Goal: Information Seeking & Learning: Learn about a topic

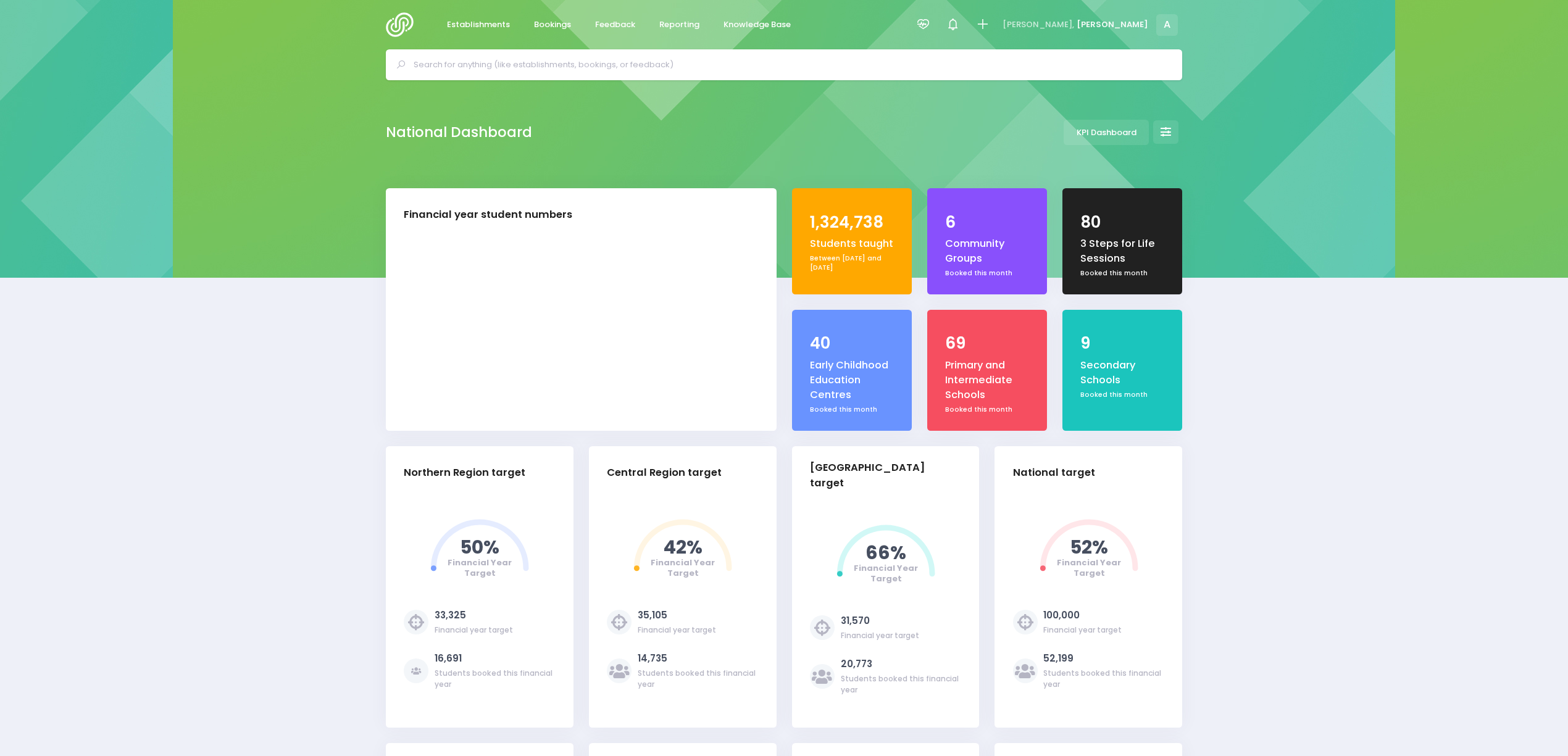
select select "5"
click at [601, 21] on span "Feedback" at bounding box center [615, 25] width 40 height 12
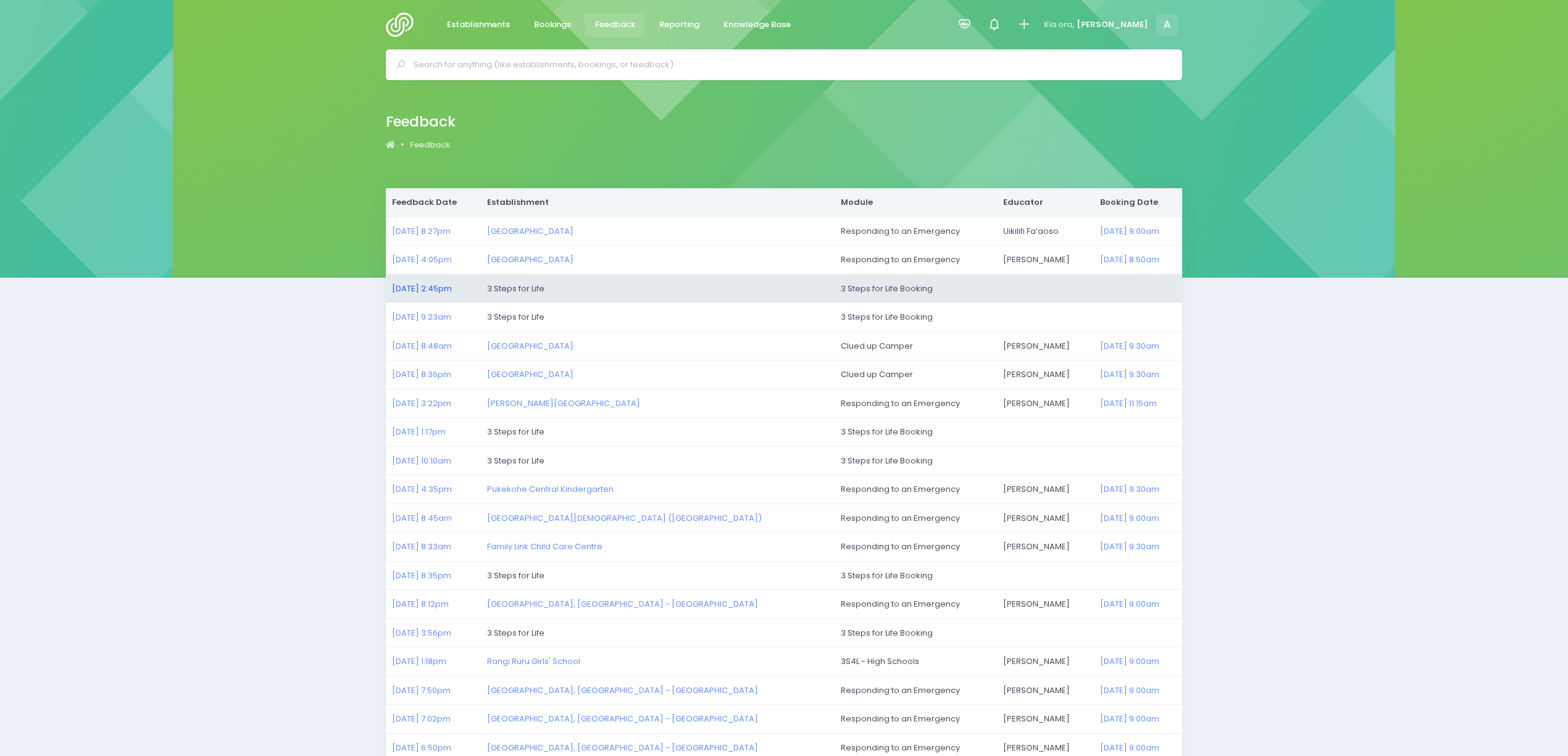
click at [443, 288] on link "20/08/2025 2:45pm" at bounding box center [422, 288] width 60 height 12
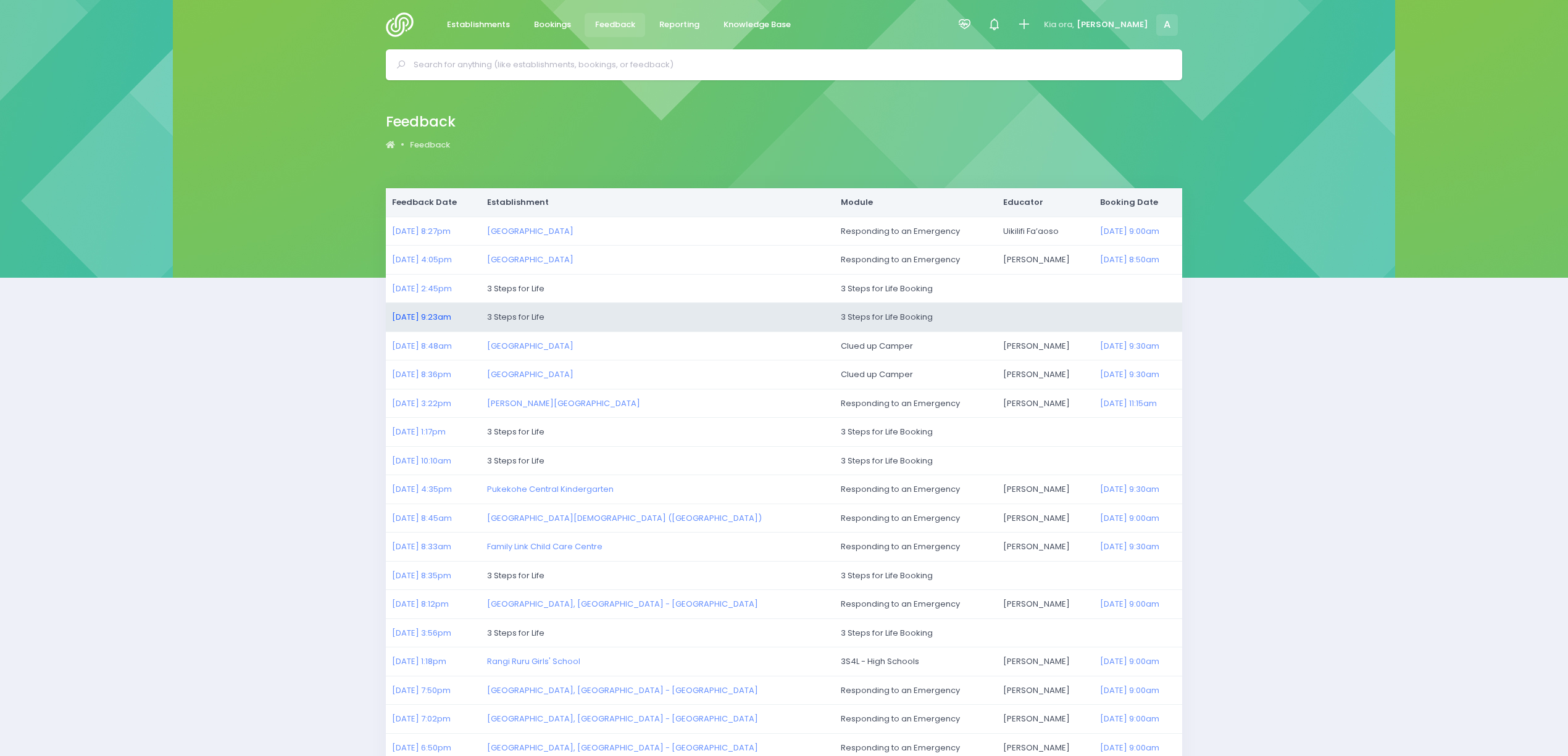
click at [441, 314] on link "20/08/2025 9:23am" at bounding box center [422, 317] width 59 height 12
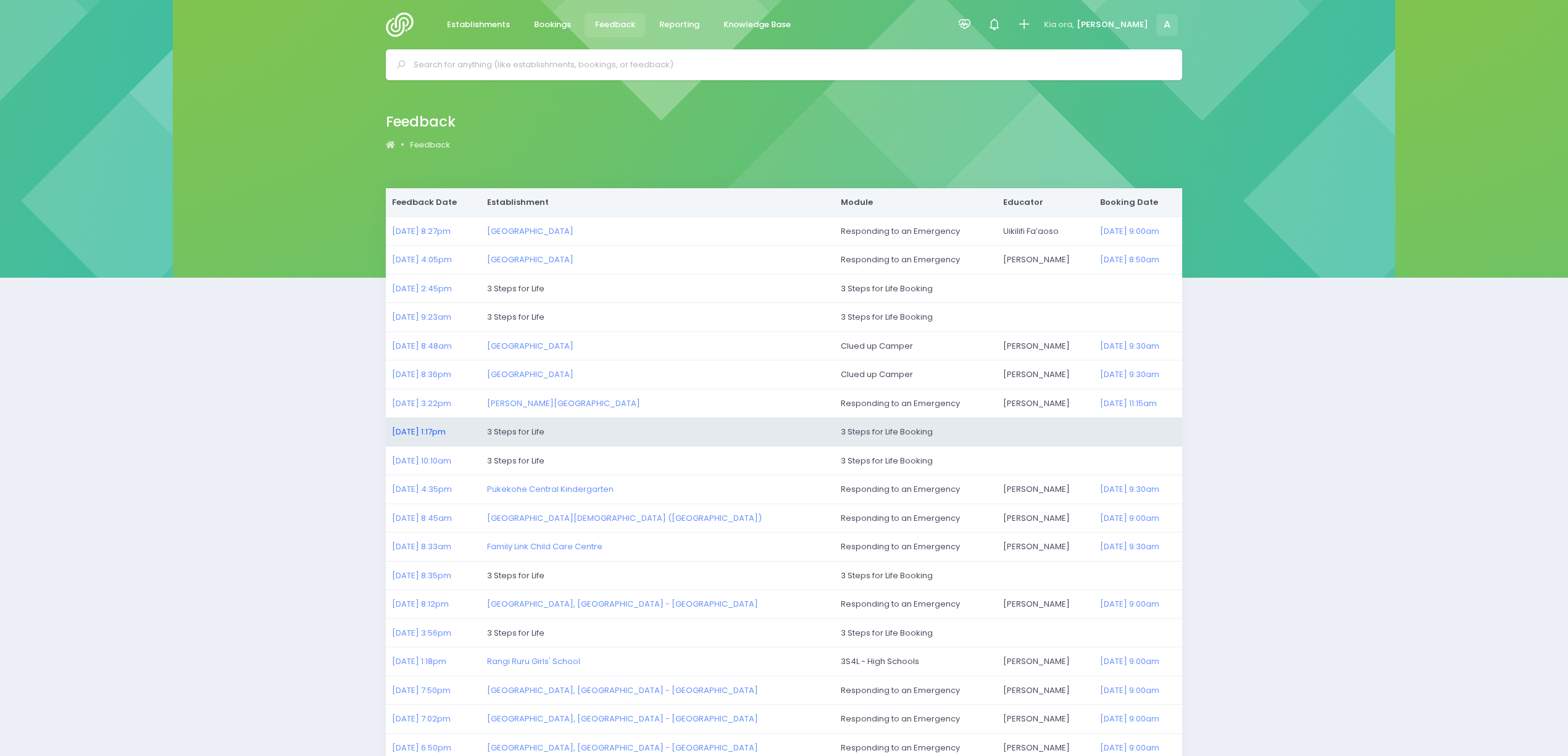
click at [424, 430] on link "19/08/2025 1:17pm" at bounding box center [419, 431] width 54 height 12
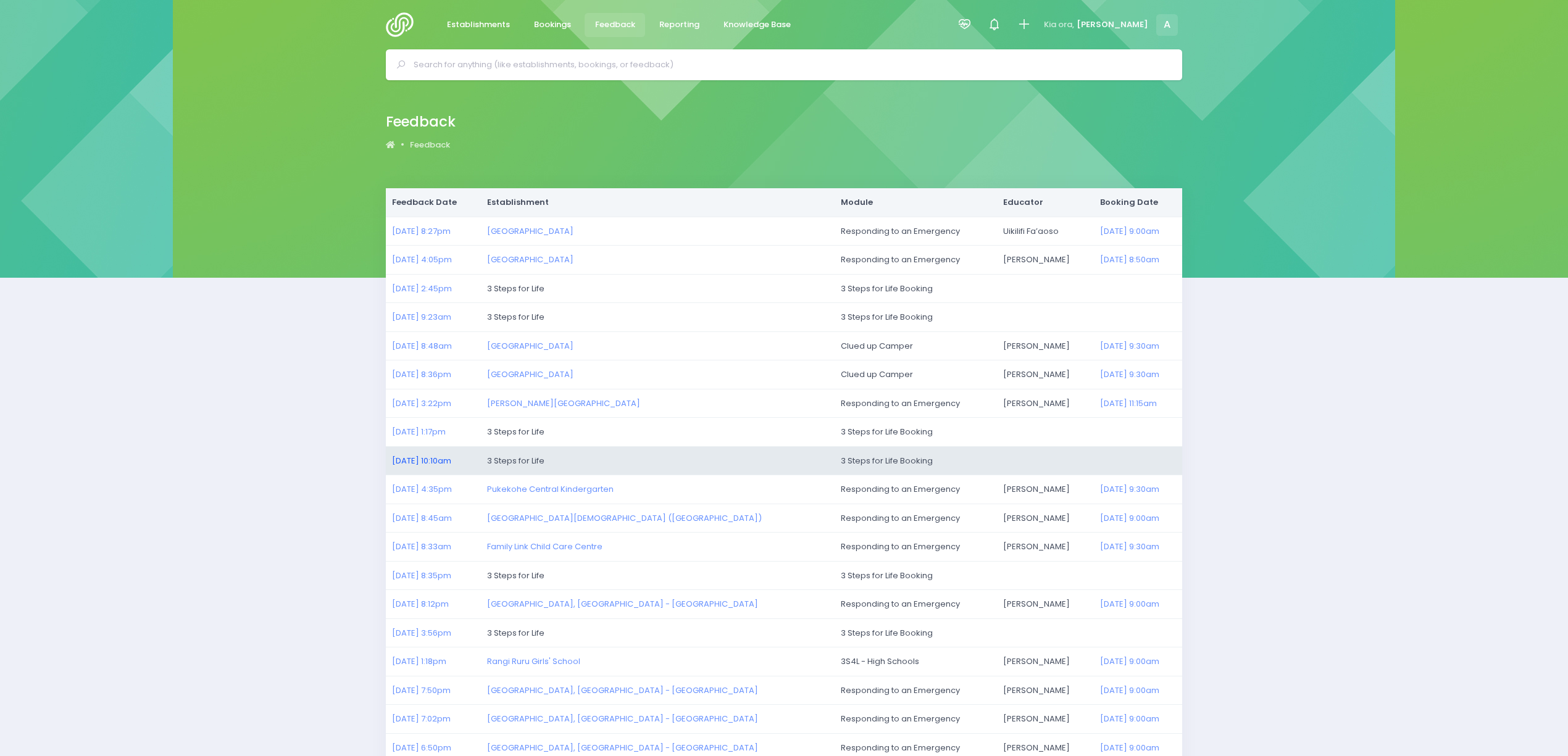
click at [431, 465] on link "19/08/2025 10:10am" at bounding box center [422, 460] width 59 height 12
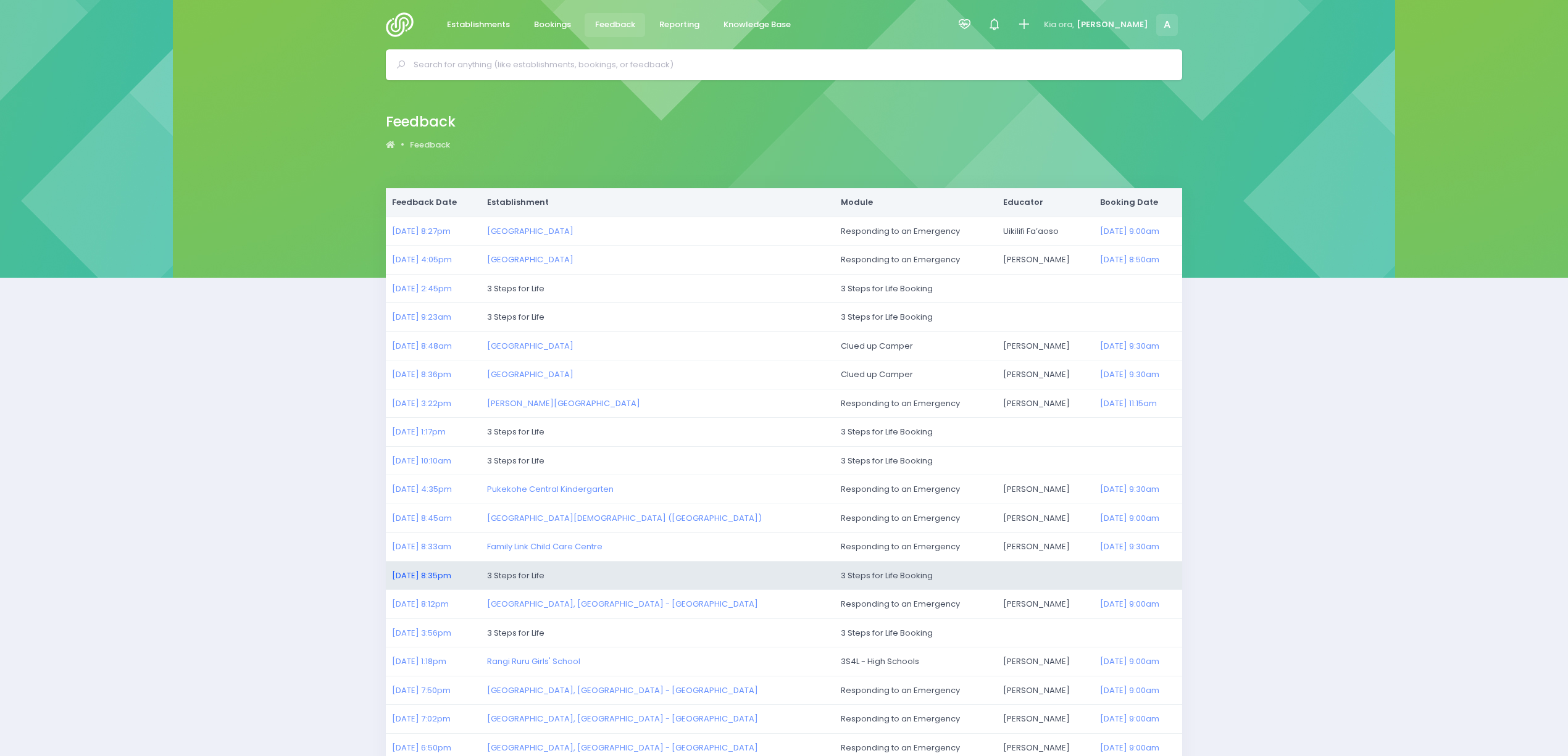
click at [428, 576] on link "17/08/2025 8:35pm" at bounding box center [422, 575] width 59 height 12
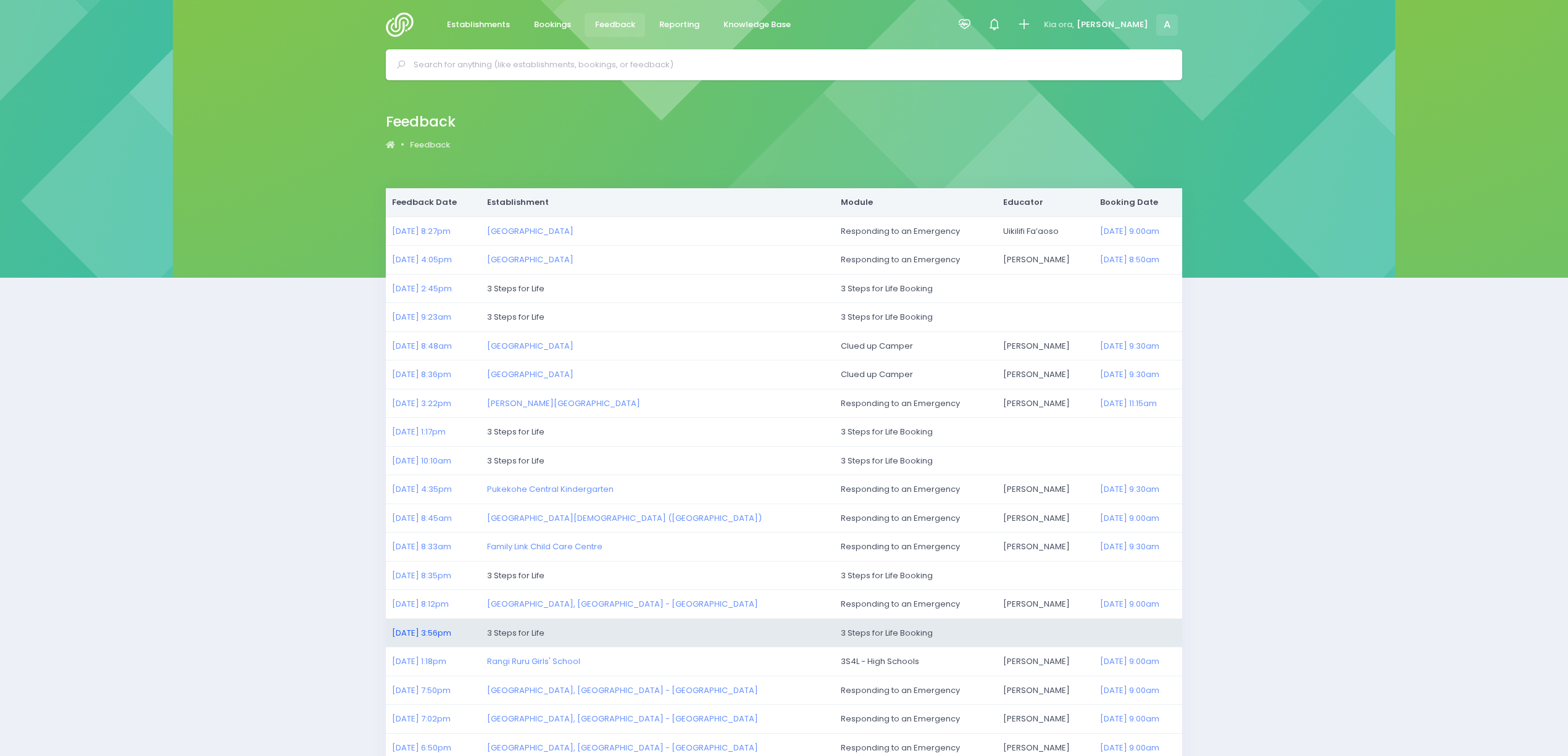
click at [437, 637] on link "15/08/2025 3:56pm" at bounding box center [422, 632] width 59 height 12
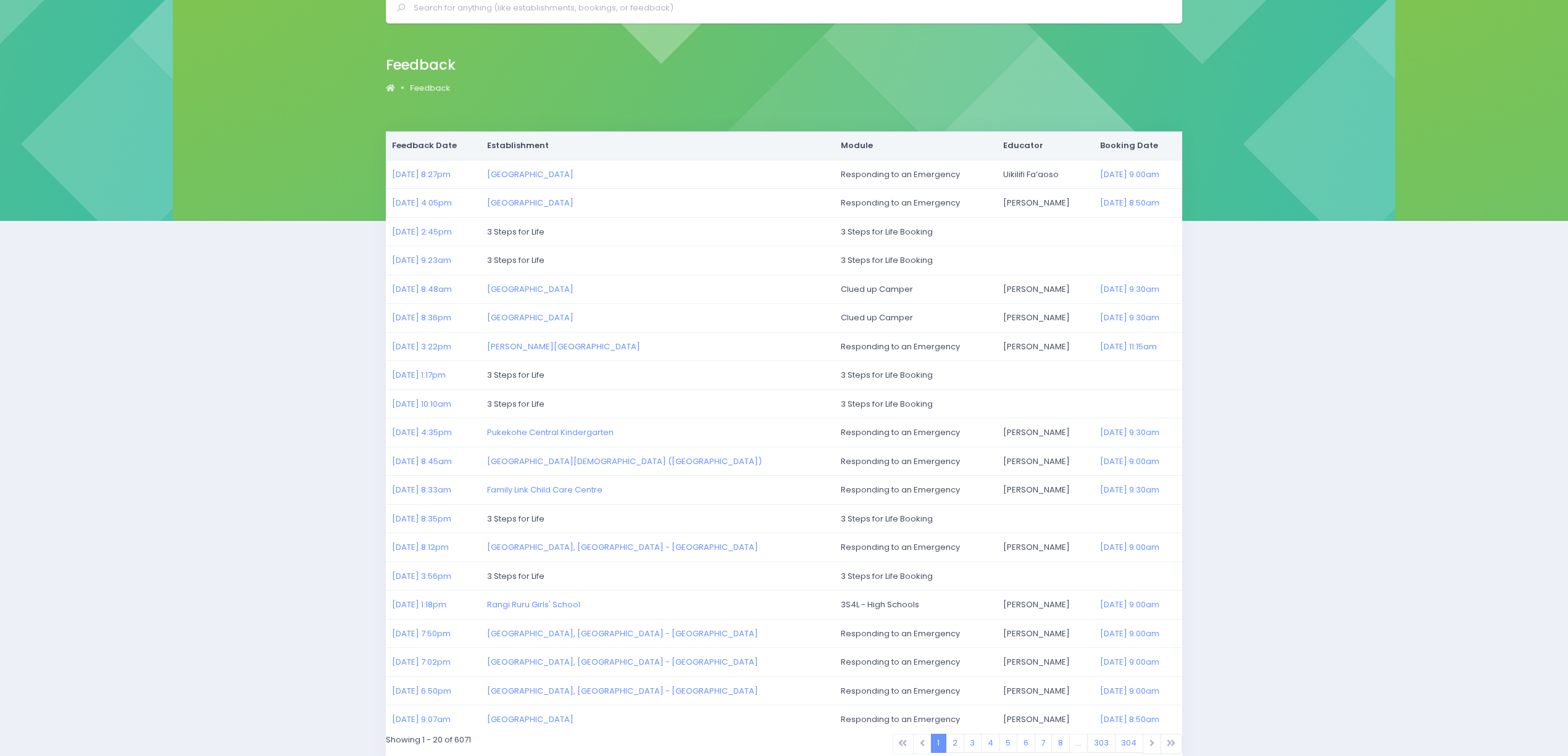
scroll to position [122, 0]
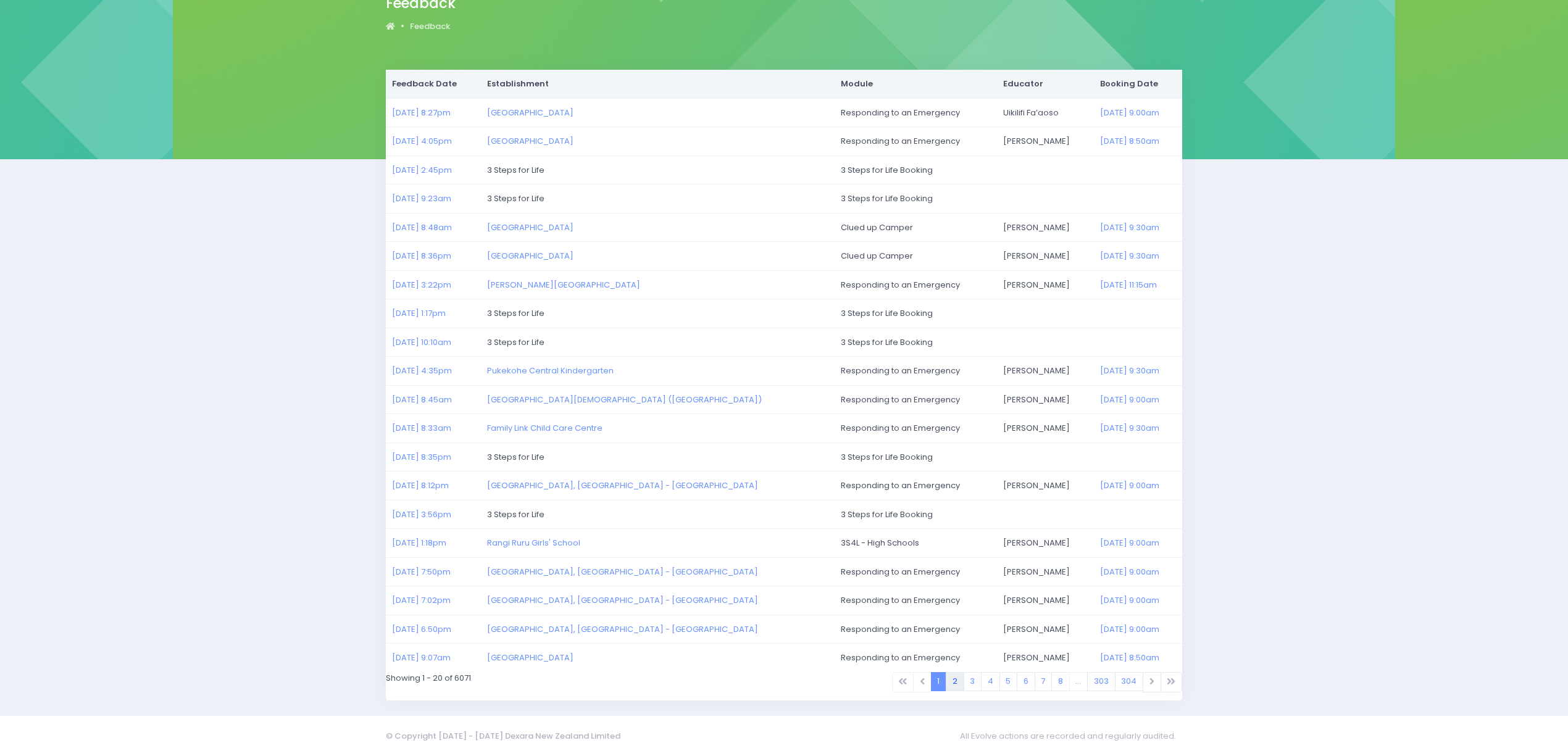
click at [947, 683] on link "2" at bounding box center [955, 682] width 19 height 19
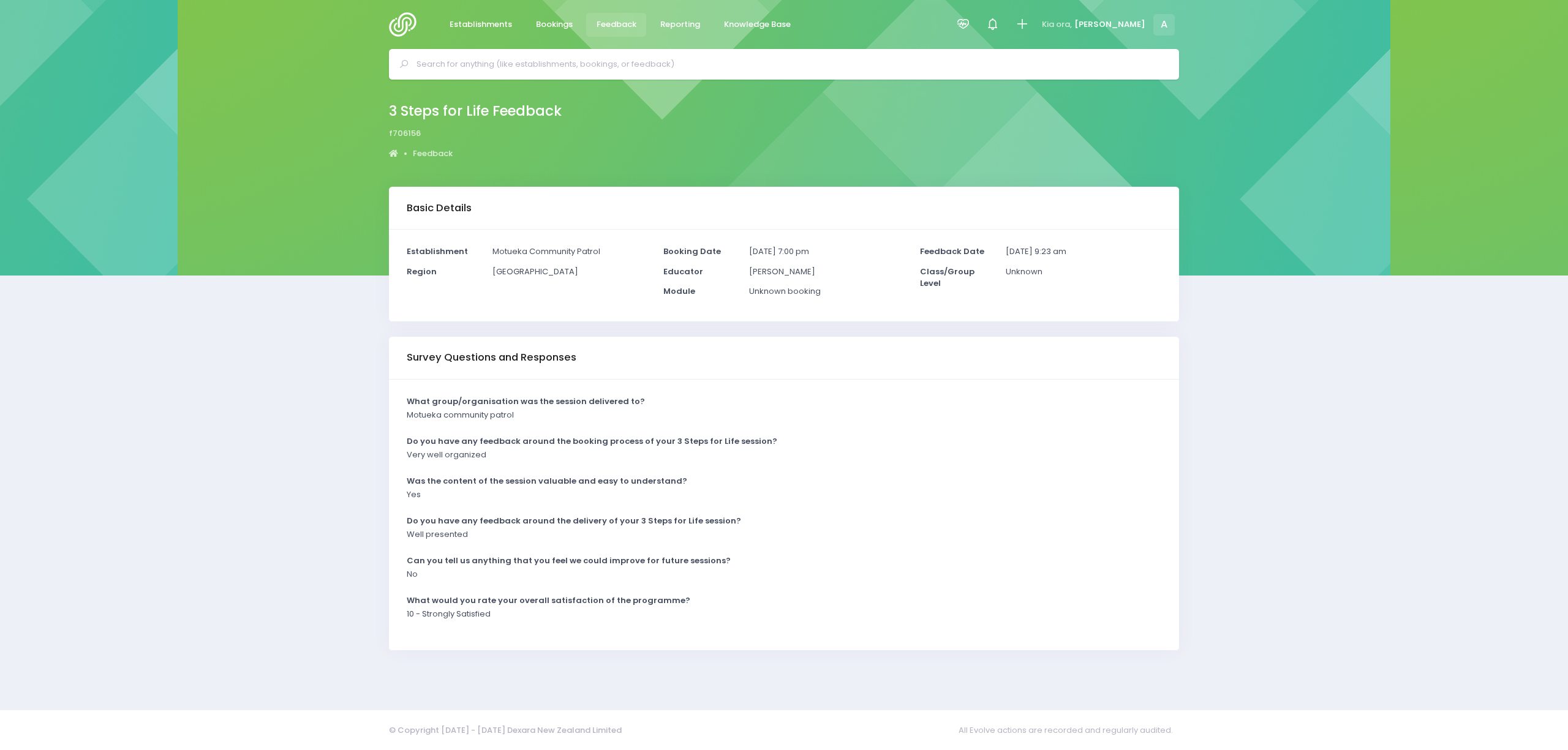
click at [164, 542] on div "Basic Details Establishment Motueka Community Patrol Region [GEOGRAPHIC_DATA]" at bounding box center [784, 441] width 1568 height 508
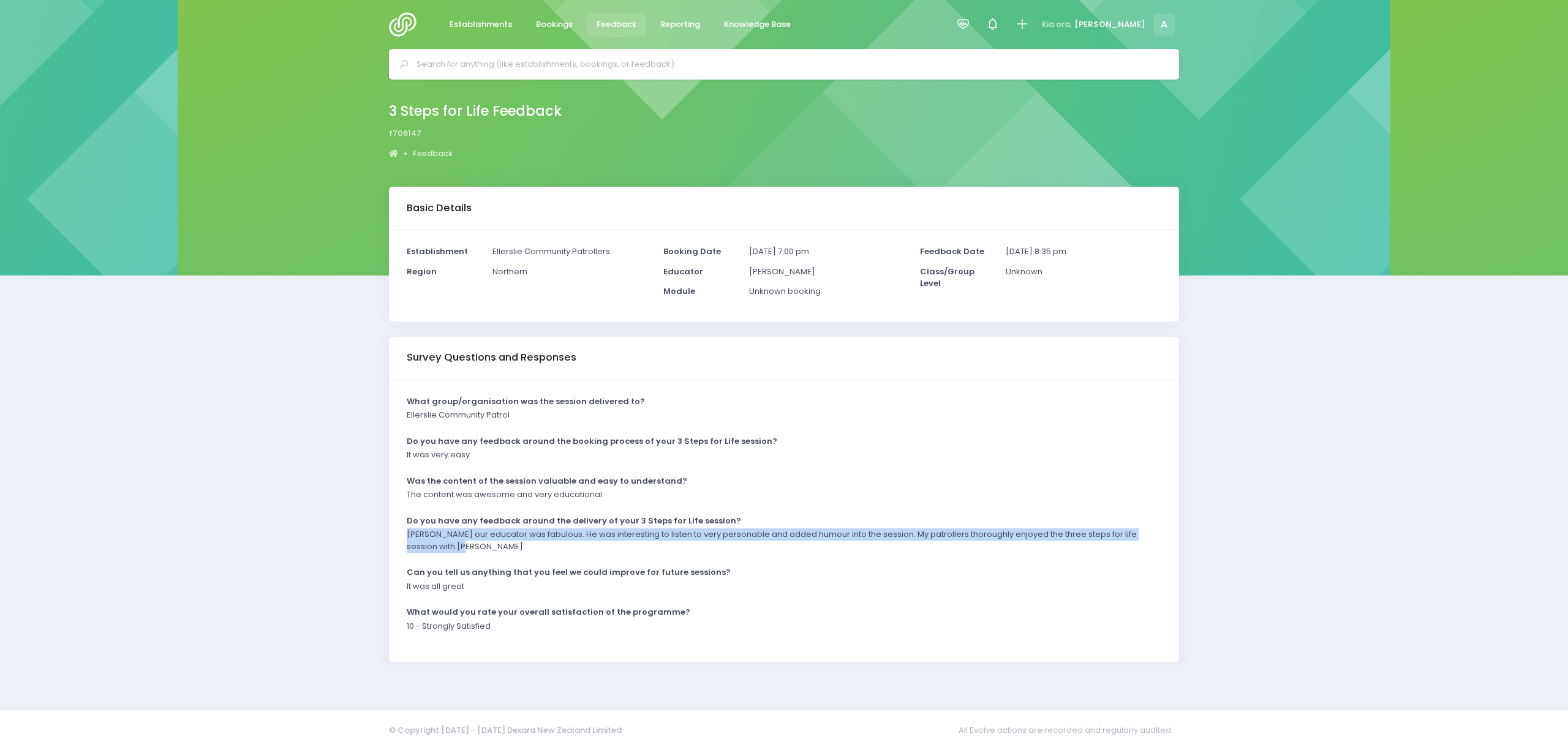
drag, startPoint x: 476, startPoint y: 552, endPoint x: 403, endPoint y: 537, distance: 74.5
click at [403, 537] on div "Lindsay our educator was fabulous. He was interesting to listen to very persona…" at bounding box center [776, 544] width 754 height 32
copy p "Lindsay our educator was fabulous. He was interesting to listen to very persona…"
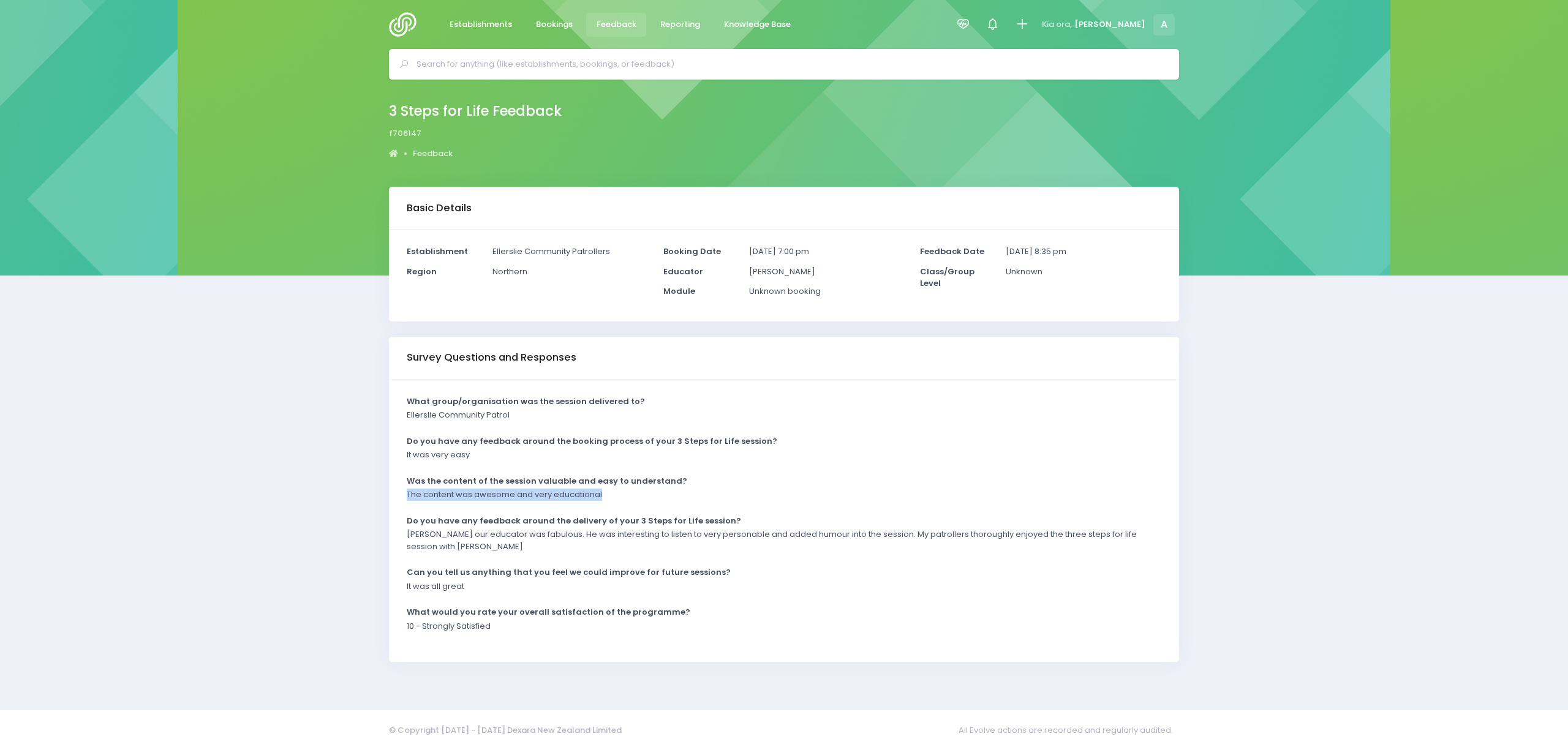
drag, startPoint x: 613, startPoint y: 496, endPoint x: 405, endPoint y: 505, distance: 208.2
click at [405, 505] on div "The content was awesome and very educational" at bounding box center [776, 499] width 754 height 20
copy p "The content was awesome and very educational"
click at [275, 412] on div "Basic Details Establishment Ellerslie Community Patrollers Region Northern" at bounding box center [784, 441] width 1568 height 508
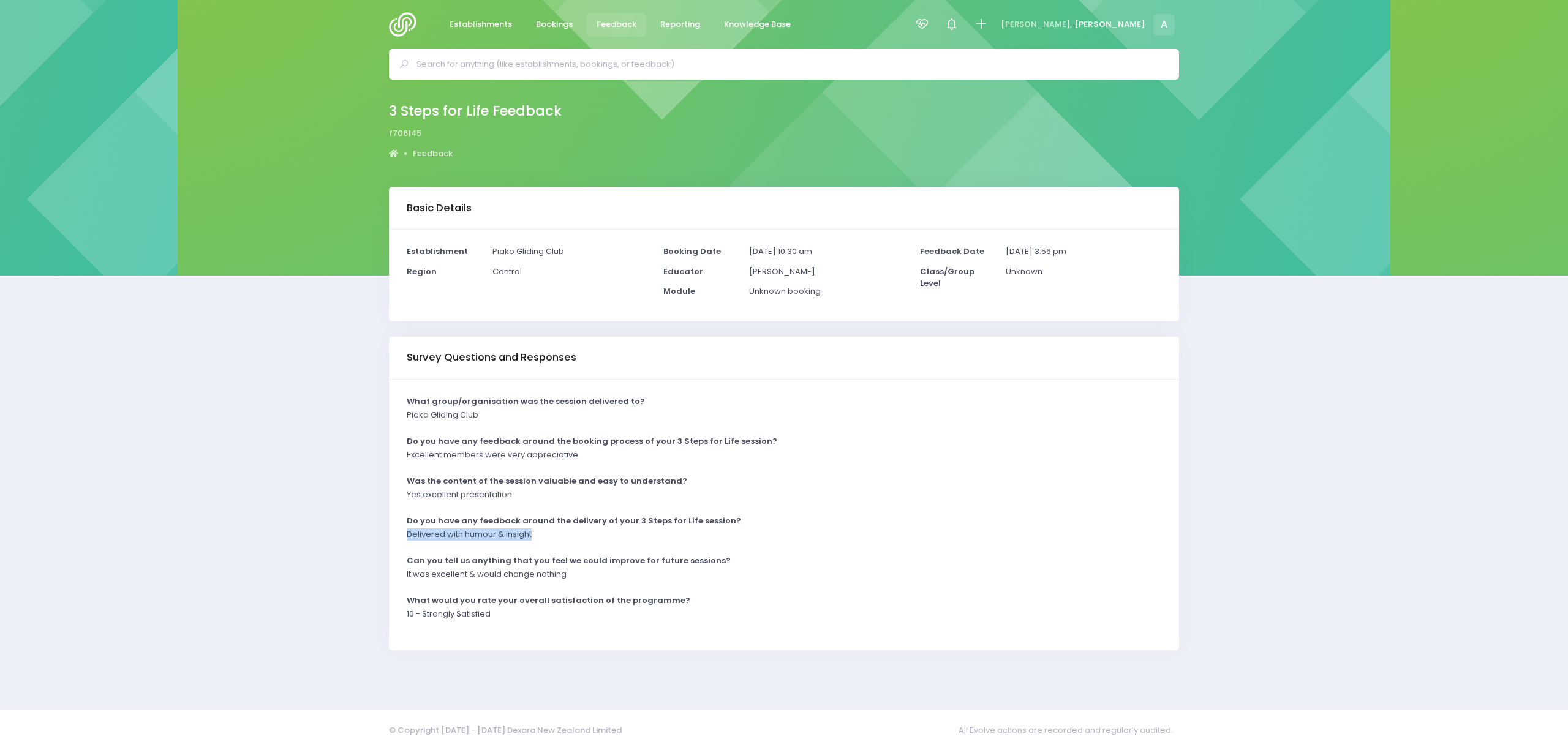
drag, startPoint x: 407, startPoint y: 535, endPoint x: 542, endPoint y: 540, distance: 135.1
click at [542, 540] on div "Delivered with humour & insight" at bounding box center [776, 539] width 754 height 20
copy p "Delivered with humour & insight"
drag, startPoint x: 405, startPoint y: 493, endPoint x: 512, endPoint y: 496, distance: 107.0
click at [512, 496] on div "Yes excellent presentation" at bounding box center [776, 499] width 754 height 20
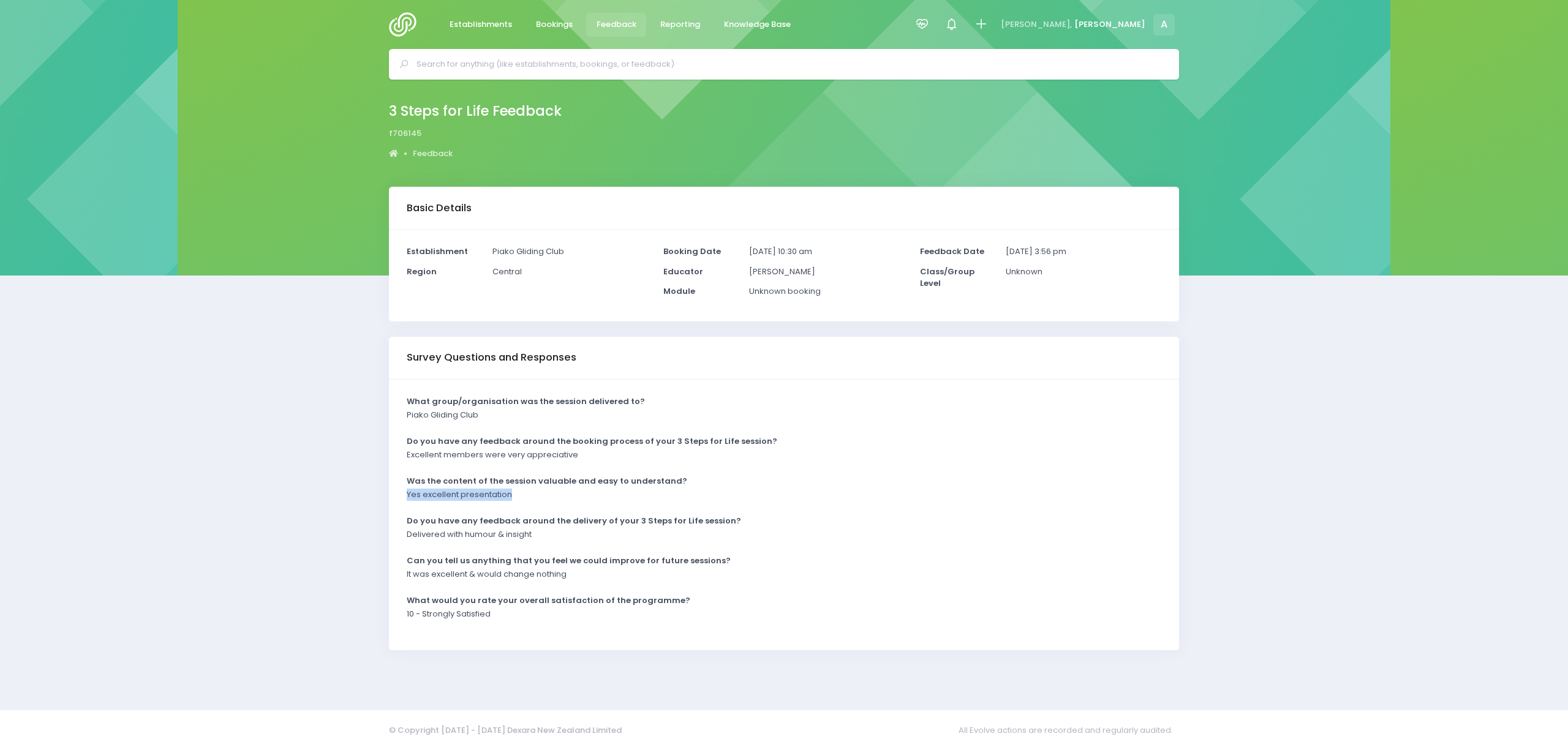
copy p "Yes excellent presentation"
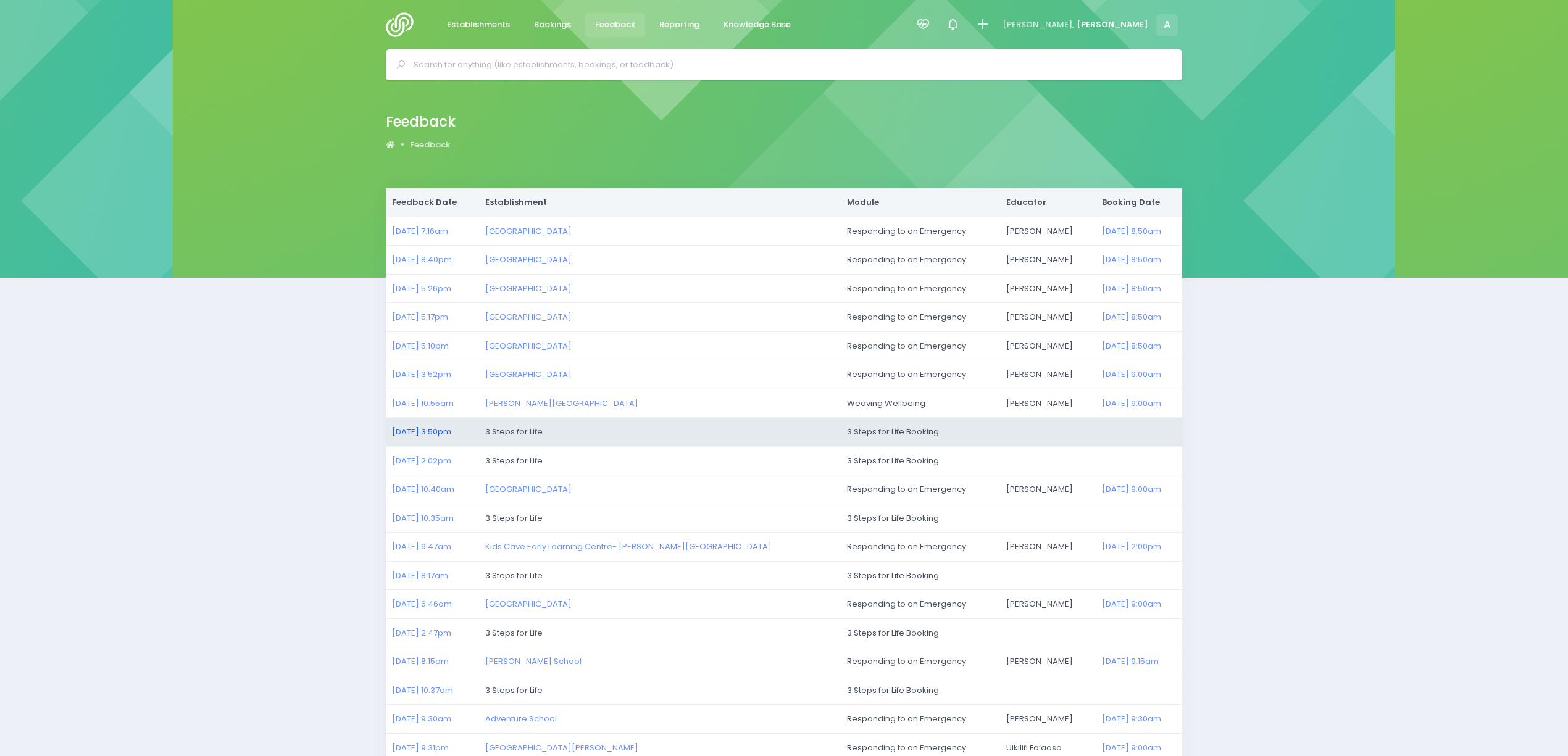
click at [442, 430] on link "12/08/2025 3:50pm" at bounding box center [422, 431] width 59 height 12
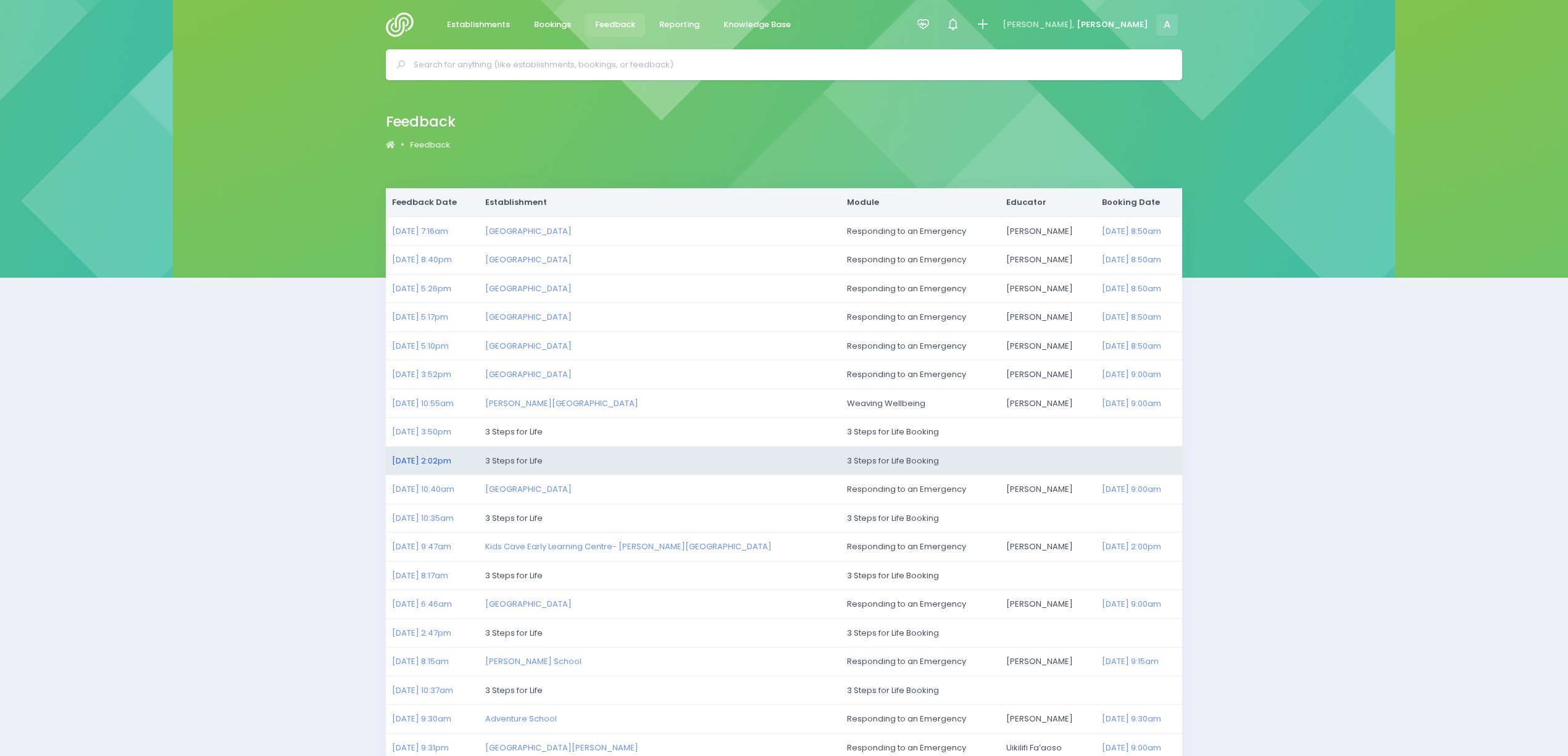
click at [438, 459] on link "11/08/2025 2:02pm" at bounding box center [422, 460] width 59 height 12
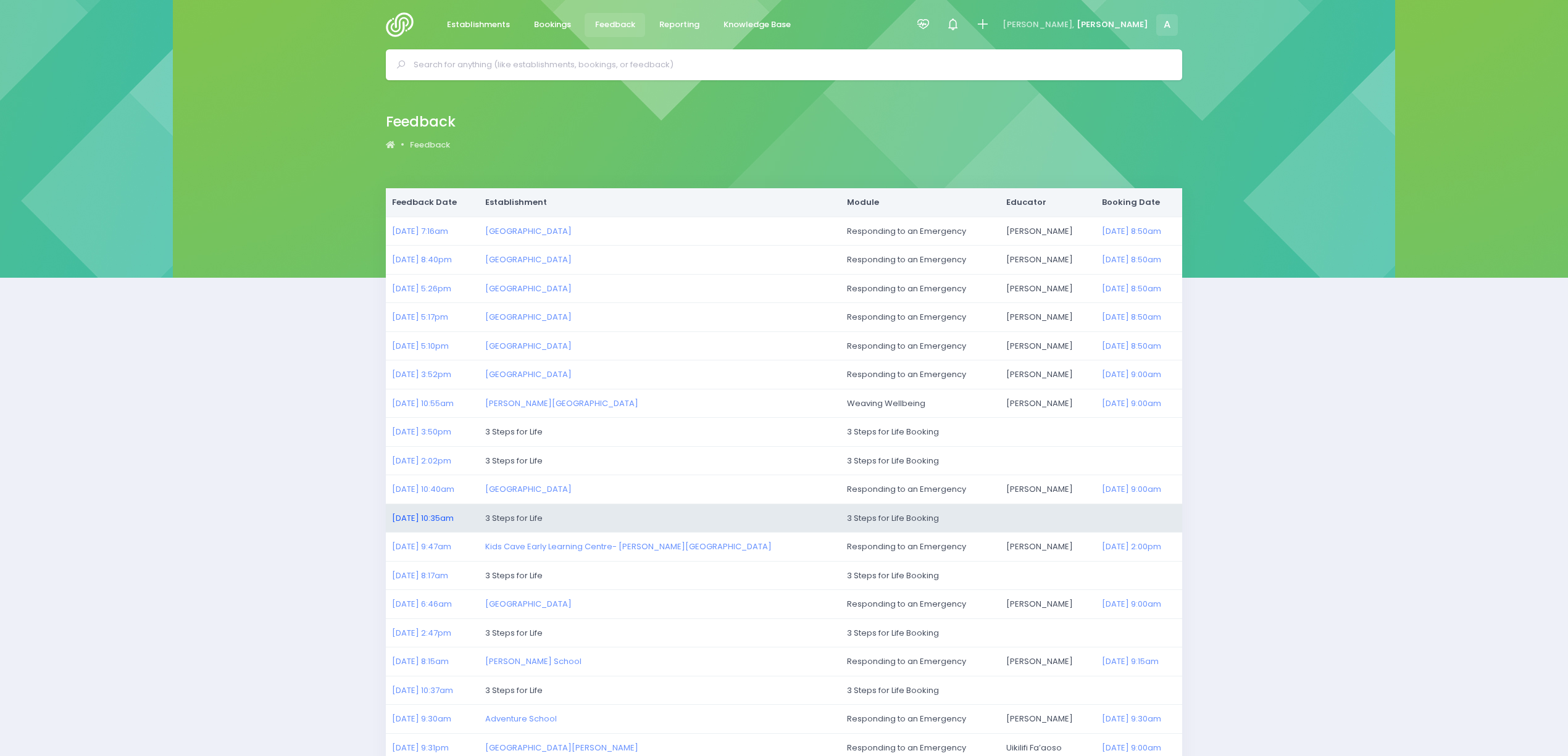
click at [441, 514] on link "11/08/2025 10:35am" at bounding box center [423, 518] width 62 height 12
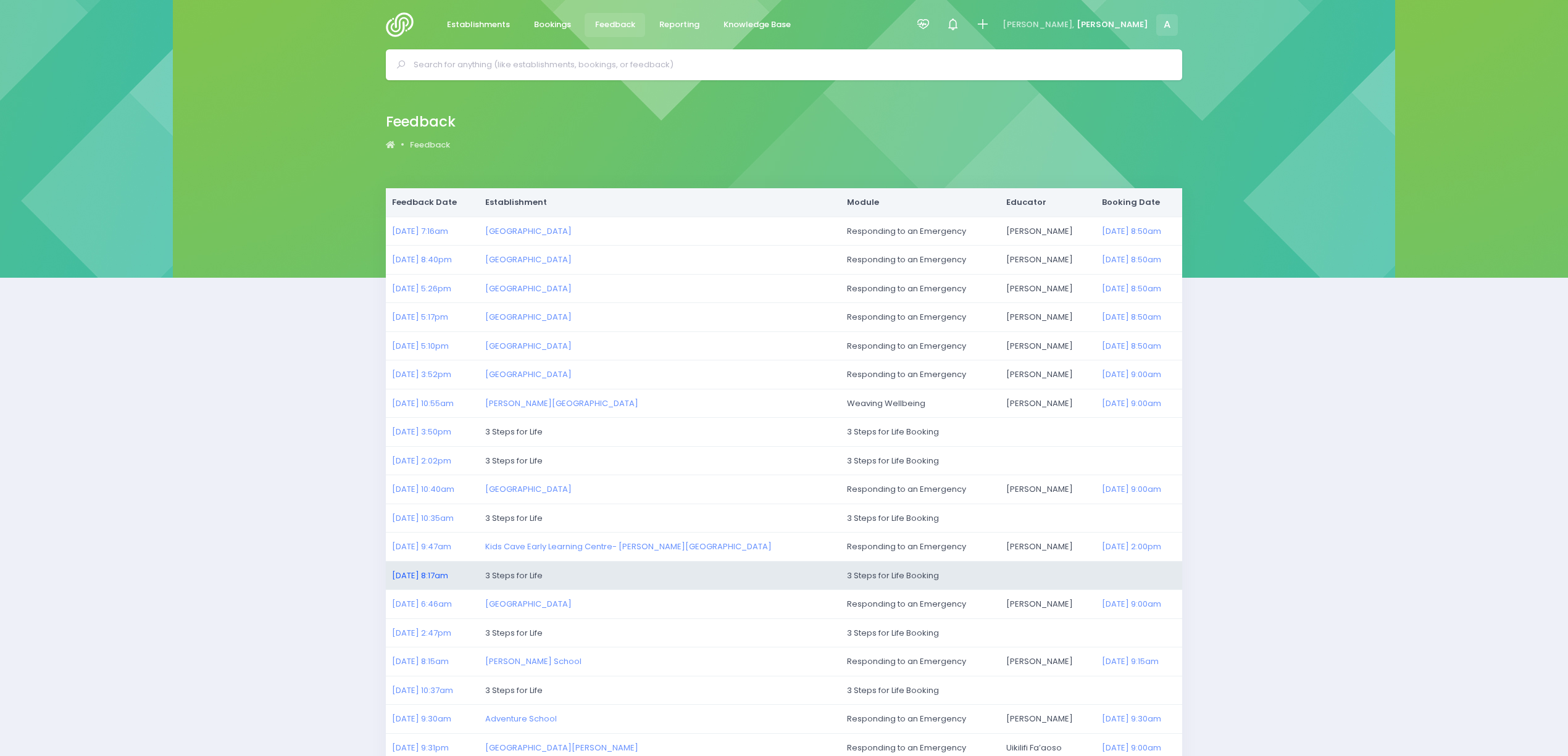
click at [442, 573] on link "11/08/2025 8:17am" at bounding box center [420, 575] width 56 height 12
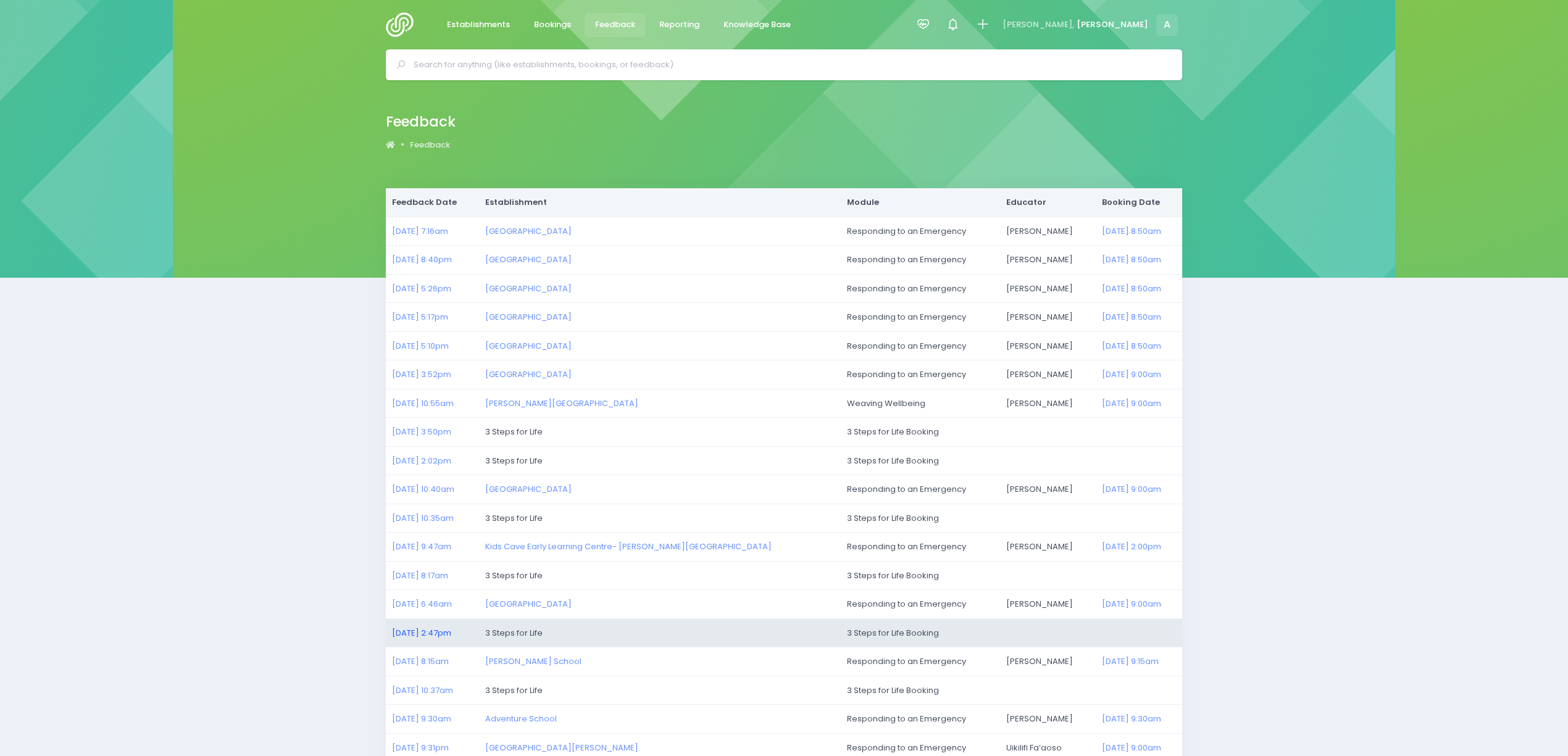
click at [442, 631] on link "09/08/2025 2:47pm" at bounding box center [422, 632] width 59 height 12
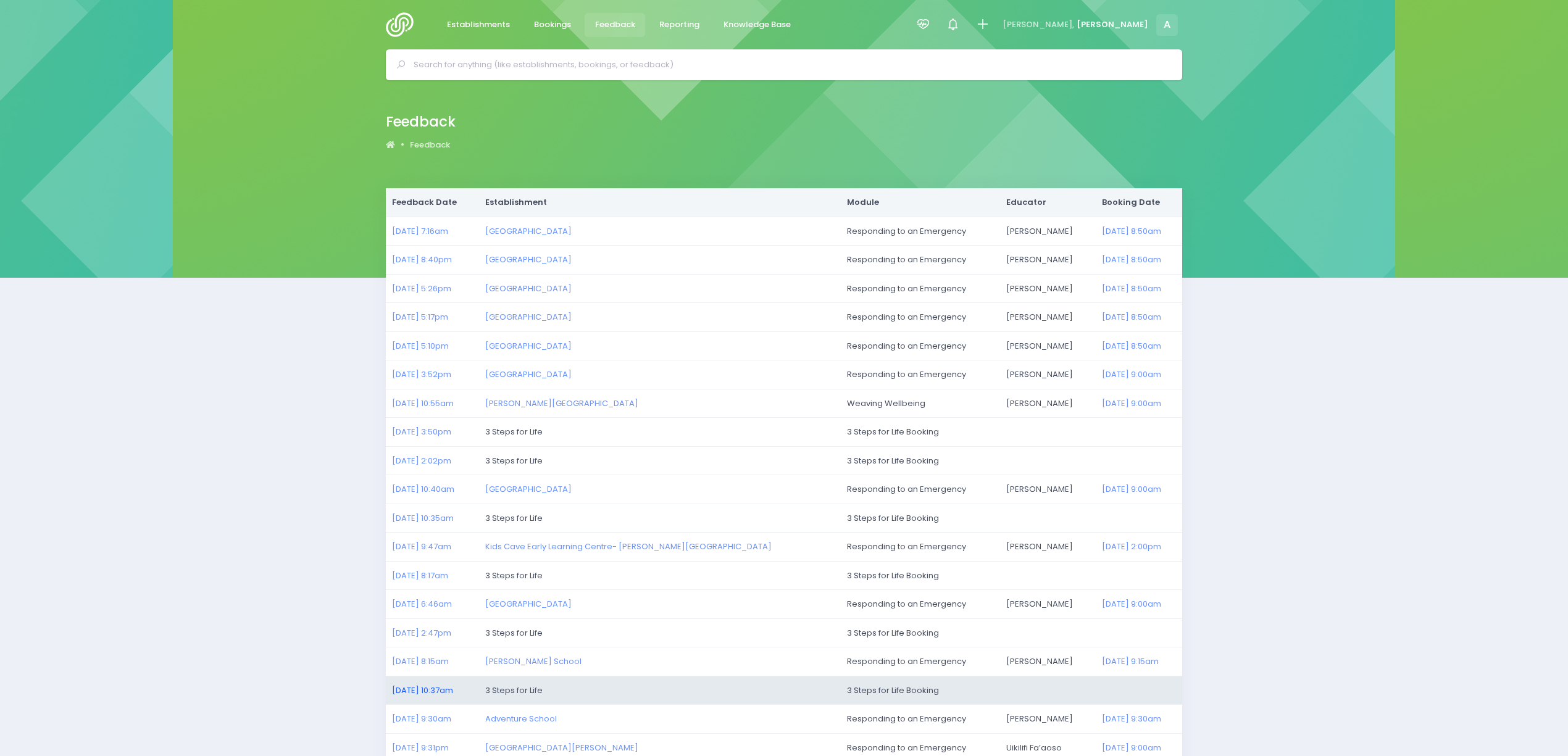
click at [431, 692] on link "06/08/2025 10:37am" at bounding box center [422, 690] width 61 height 12
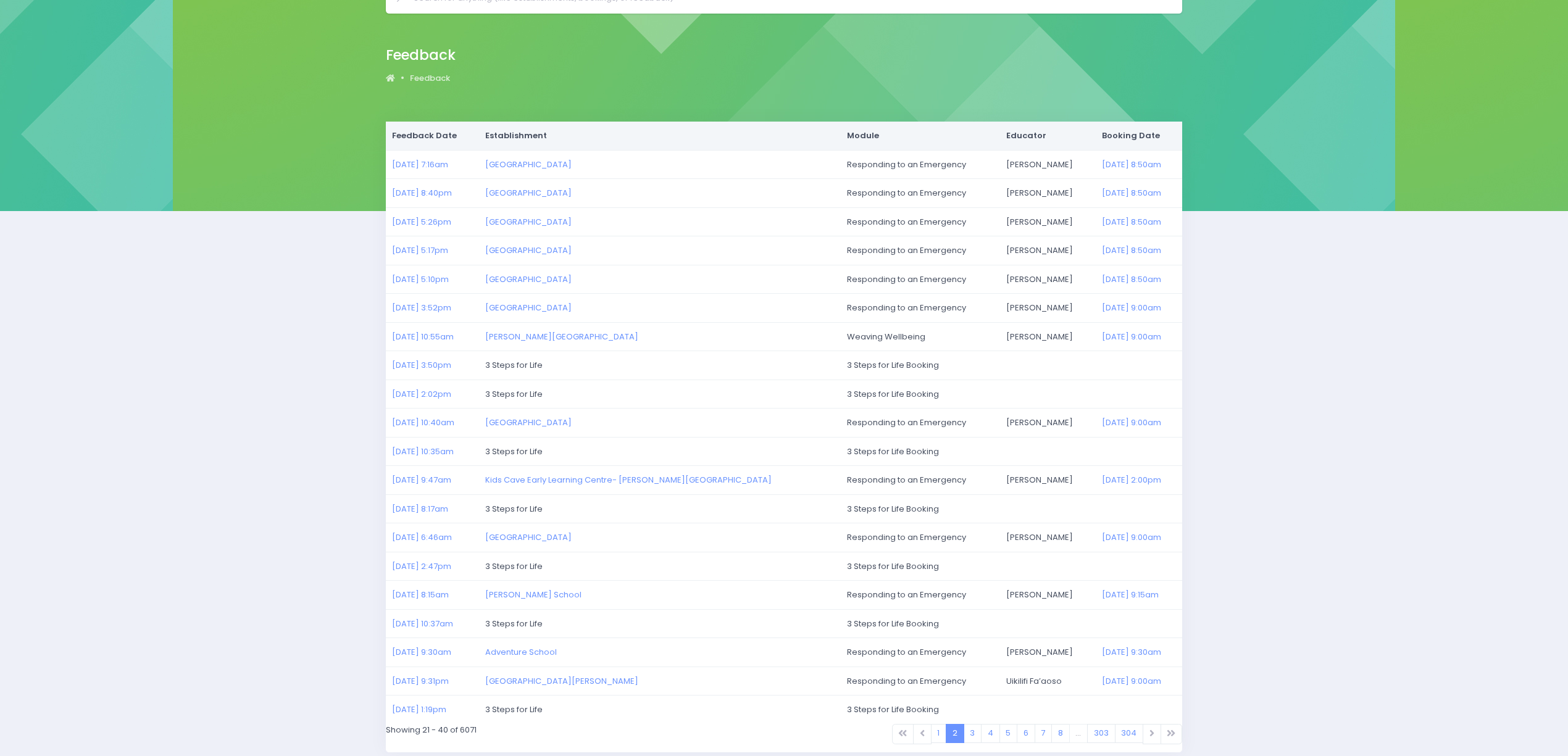
scroll to position [122, 0]
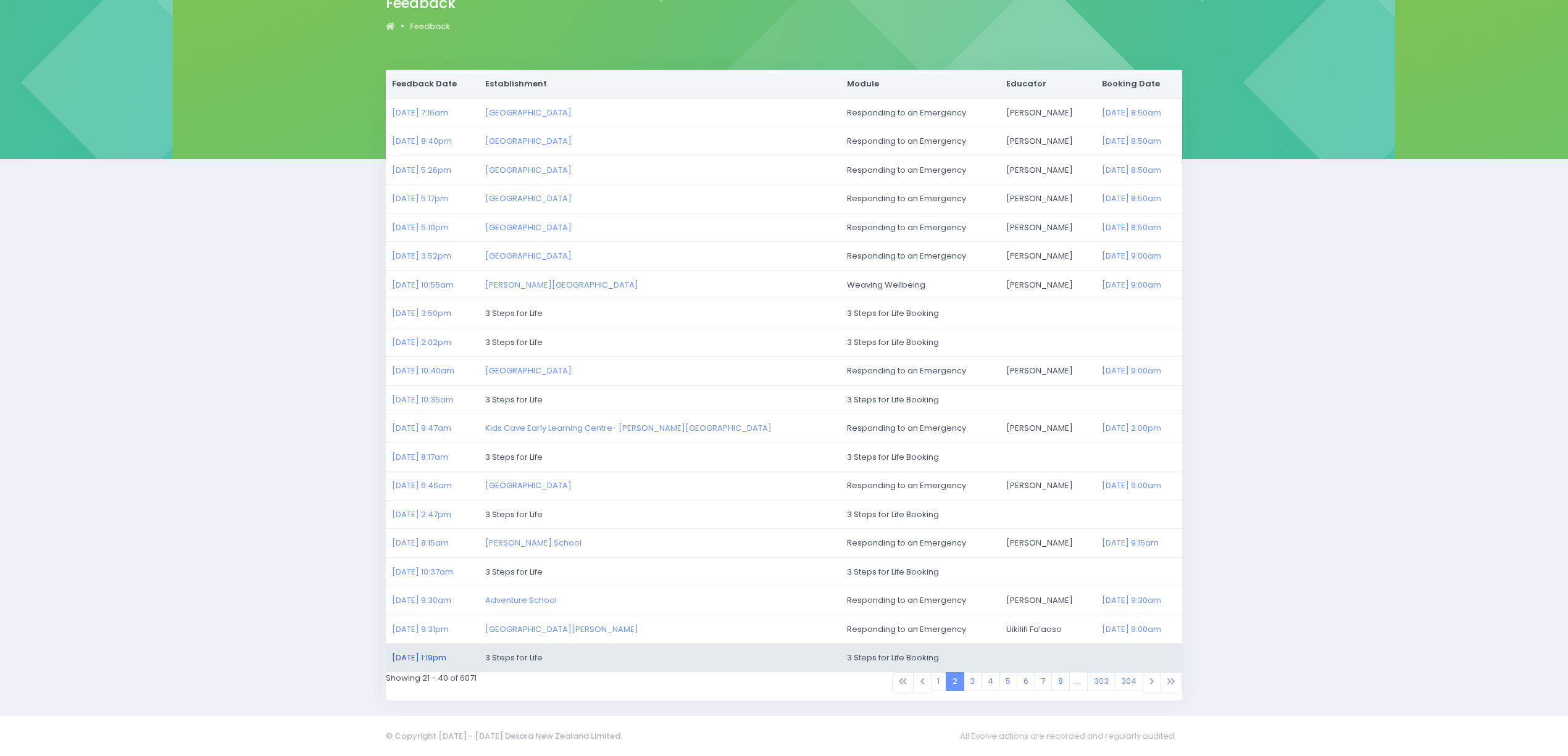
click at [442, 654] on link "05/08/2025 1:19pm" at bounding box center [419, 657] width 54 height 12
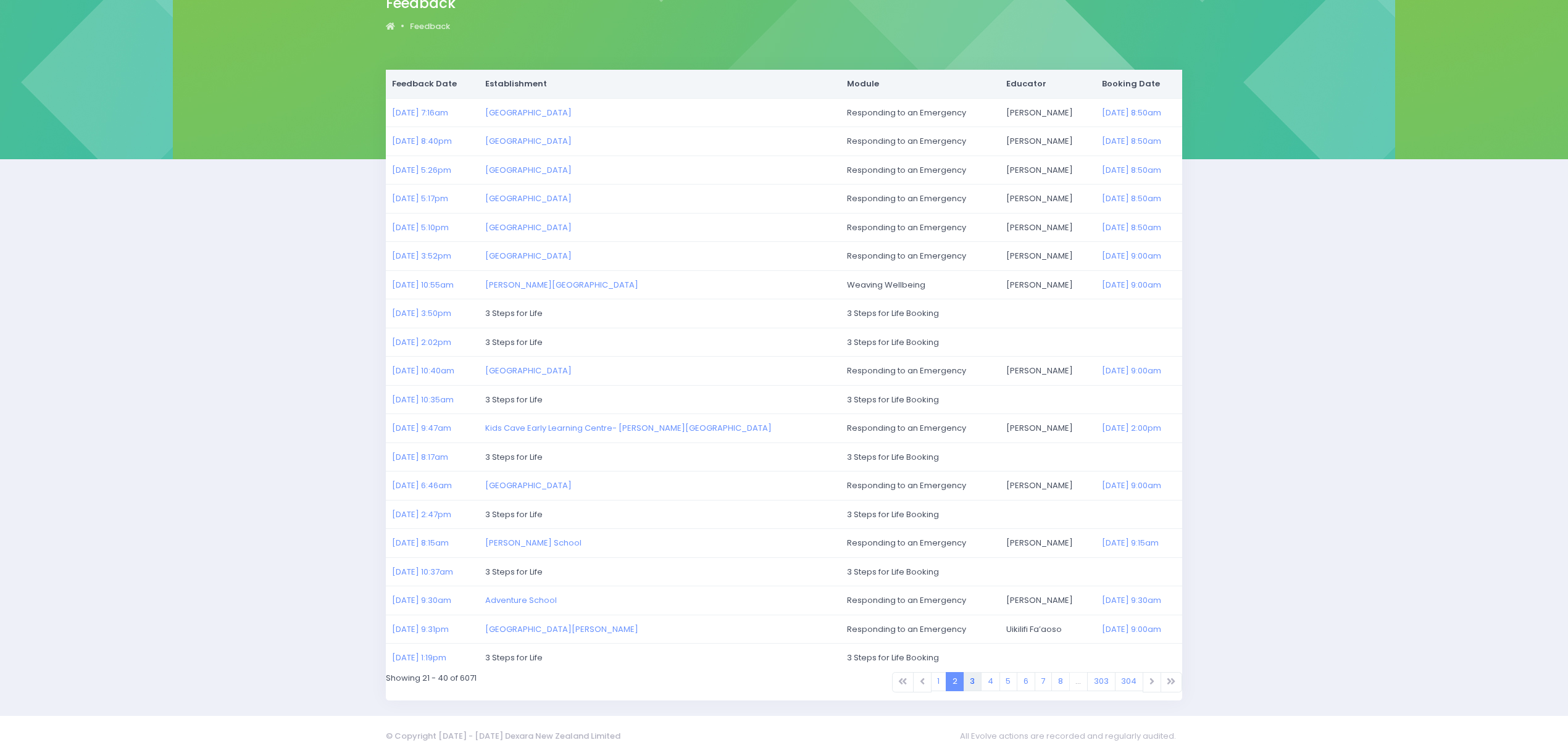
click at [964, 685] on link "3" at bounding box center [973, 682] width 19 height 19
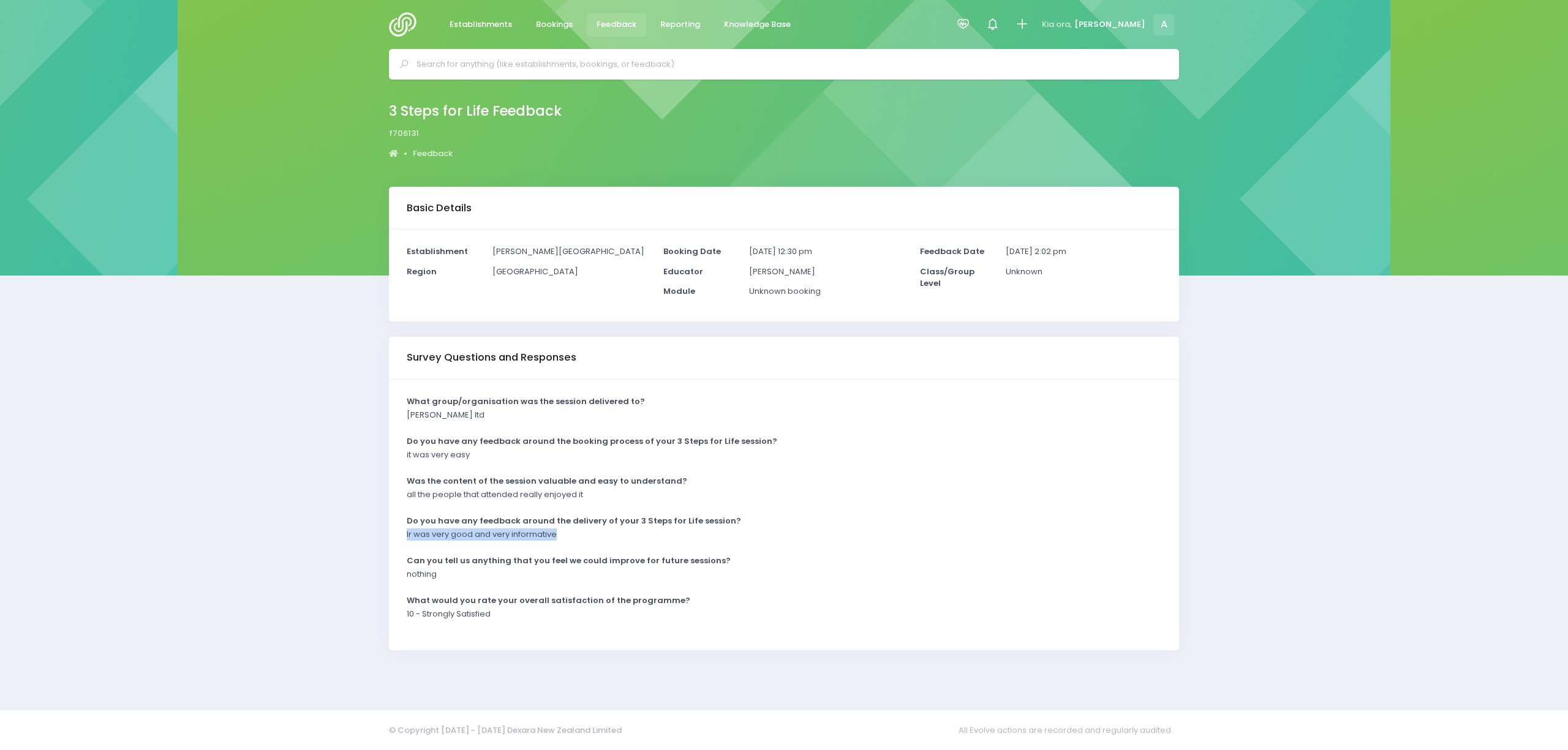
drag, startPoint x: 408, startPoint y: 535, endPoint x: 570, endPoint y: 539, distance: 162.0
click at [570, 539] on div "Ir was very good and very informative" at bounding box center [776, 539] width 754 height 20
copy p "Ir was very good and very informative"
drag, startPoint x: 731, startPoint y: 533, endPoint x: 402, endPoint y: 542, distance: 329.1
click at [402, 542] on div "Both Janice and Di were fabulous, approachable and relatable to the students" at bounding box center [776, 539] width 754 height 20
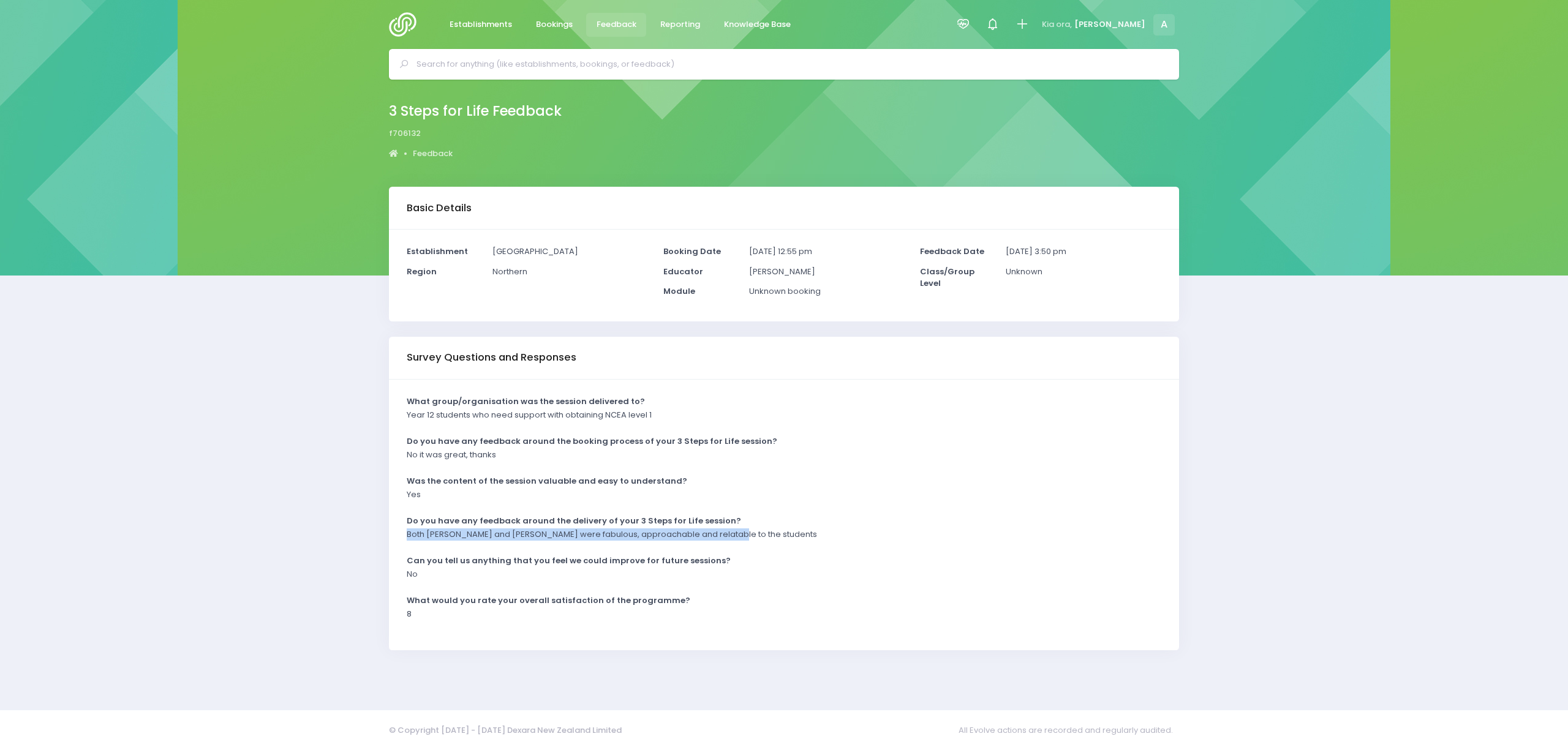
copy p "Both Janice and Di were fabulous, approachable and relatable to the students"
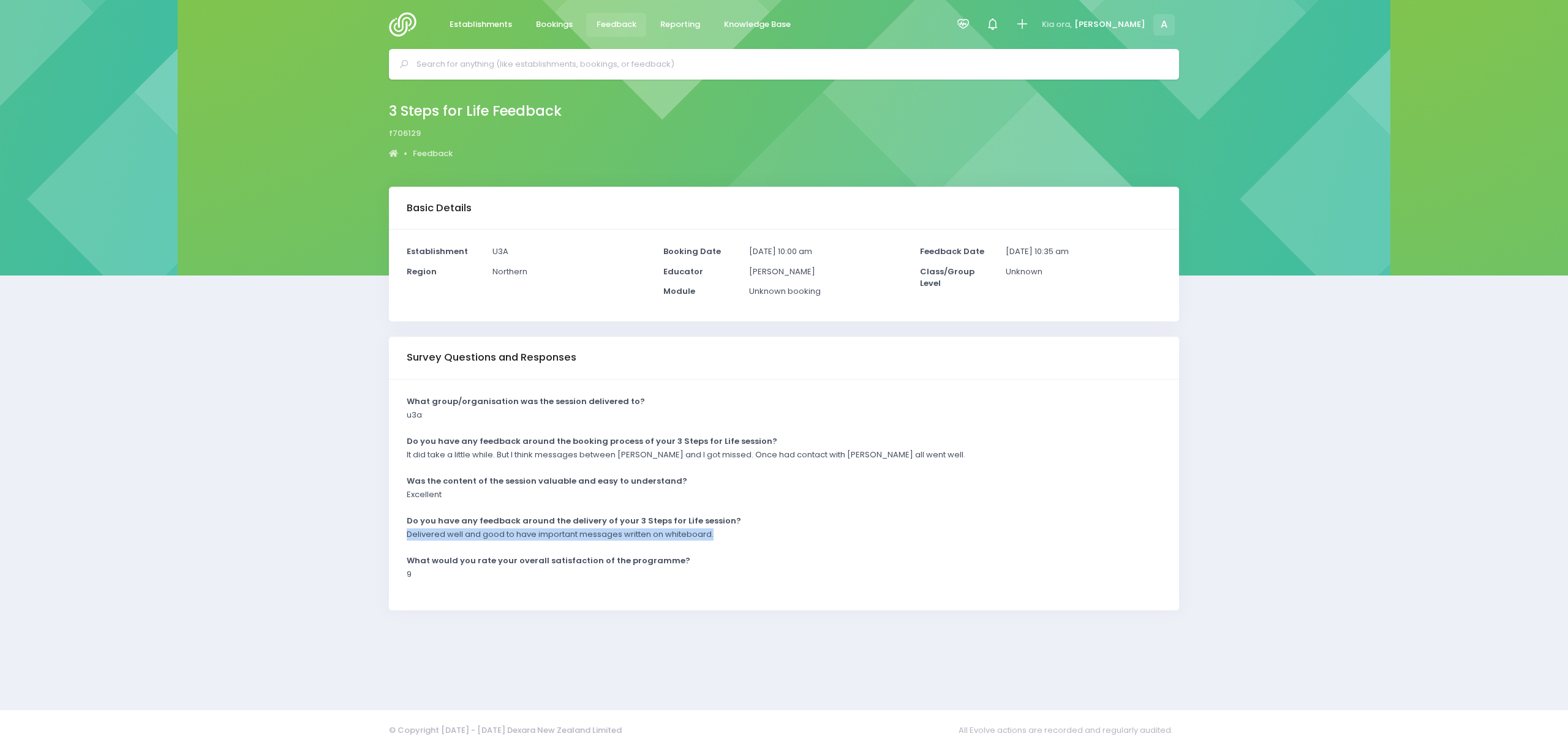
drag, startPoint x: 405, startPoint y: 529, endPoint x: 731, endPoint y: 535, distance: 326.1
click at [731, 535] on div "Delivered well and good to have important messages written on whiteboard." at bounding box center [776, 539] width 754 height 20
click at [542, 442] on strong "Do you have any feedback around the booking process of your 3 Steps for Life se…" at bounding box center [592, 441] width 371 height 12
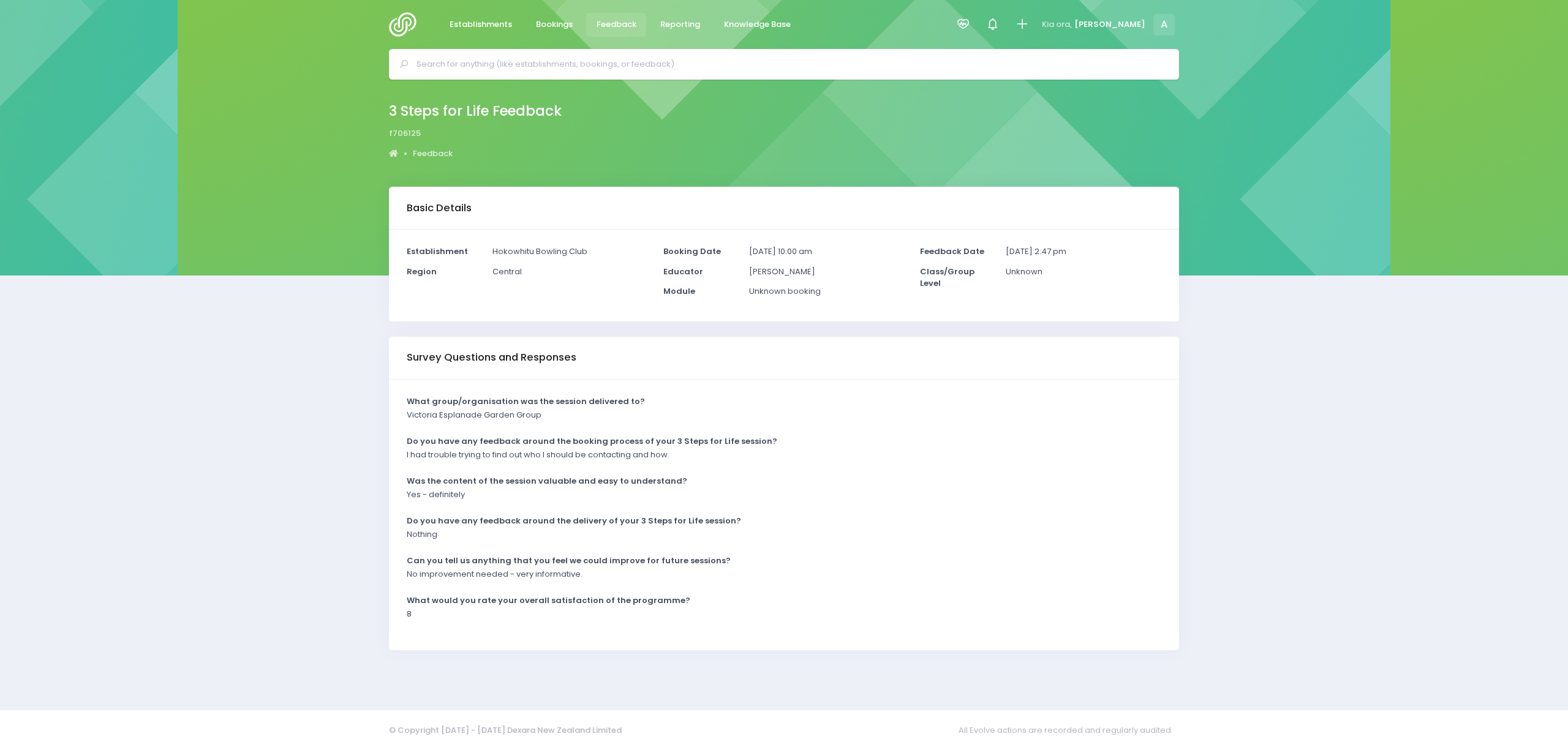
click at [258, 487] on div "Basic Details Establishment Hokowhitu Bowling Club Region Central Educator" at bounding box center [784, 441] width 1568 height 508
click at [389, 534] on div "What group/organisation was the session delivered to? adidas NZ Head Office Do …" at bounding box center [784, 514] width 790 height 270
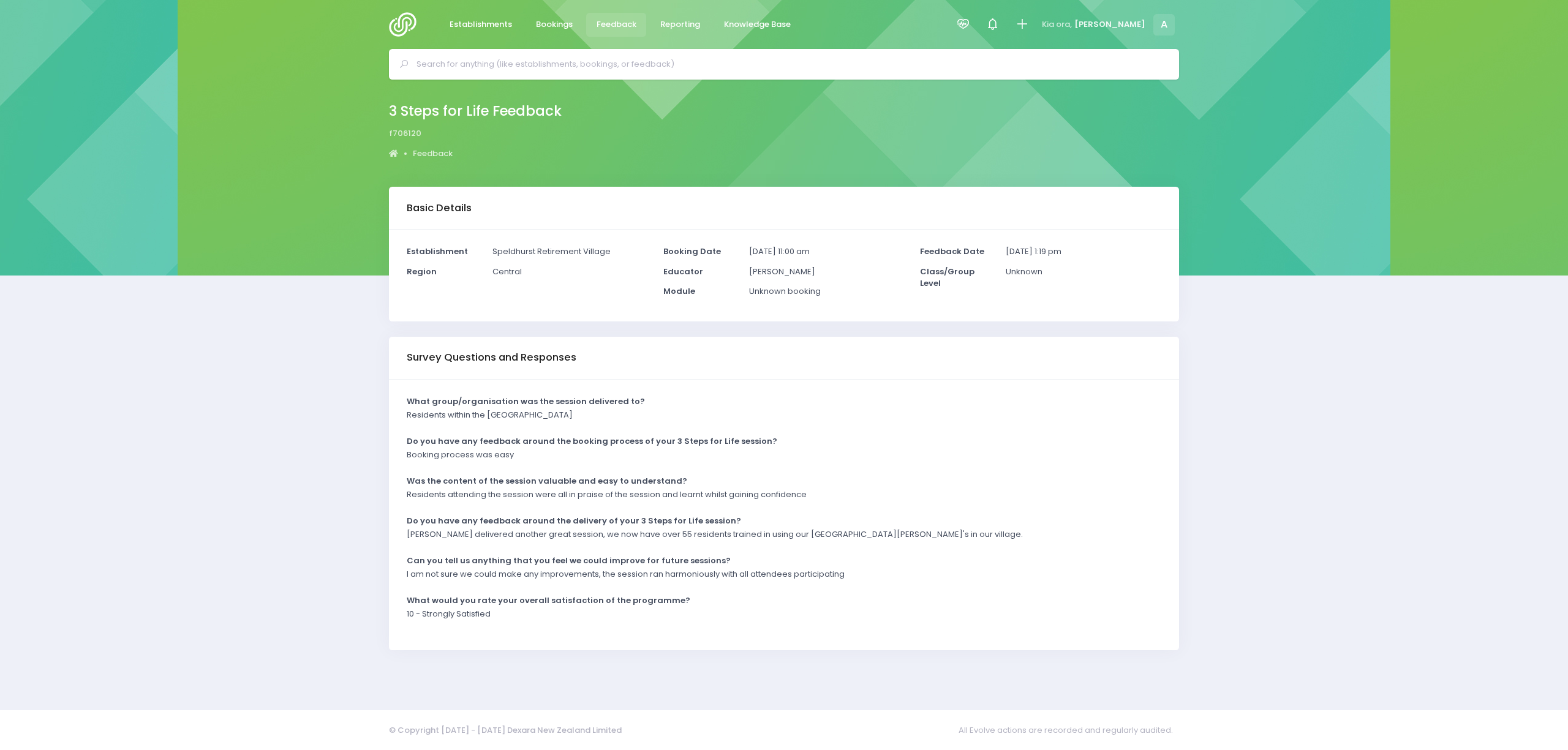
click at [372, 584] on div "Basic Details Establishment [GEOGRAPHIC_DATA] Region Central" at bounding box center [784, 441] width 1568 height 508
drag, startPoint x: 404, startPoint y: 535, endPoint x: 895, endPoint y: 530, distance: 491.0
click at [895, 530] on div "[PERSON_NAME] delivered another great session, we now have over 55 residents tr…" at bounding box center [776, 539] width 754 height 20
copy p "[PERSON_NAME] delivered another great session, we now have over 55 residents tr…"
drag, startPoint x: 405, startPoint y: 499, endPoint x: 816, endPoint y: 495, distance: 411.0
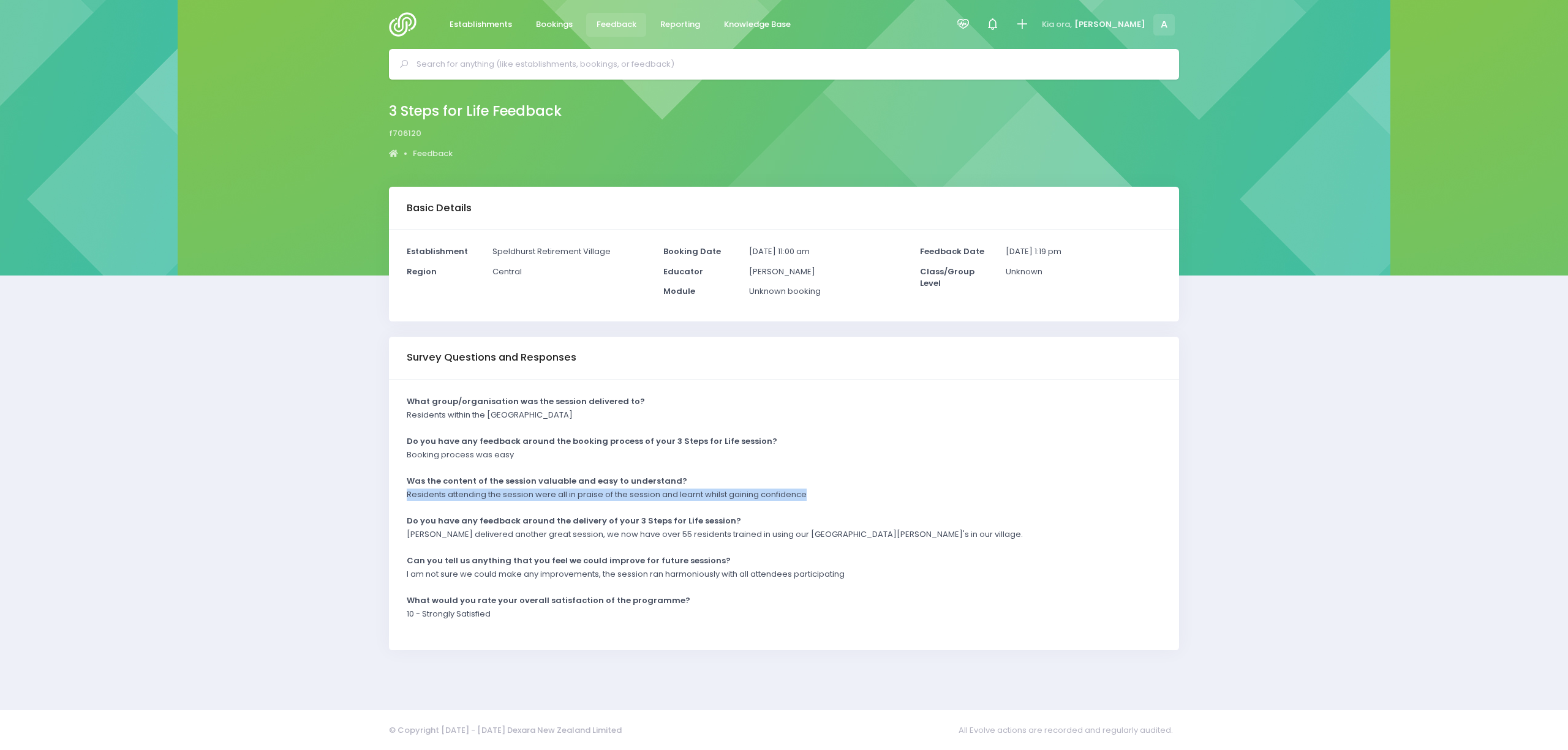
click at [816, 495] on div "Residents attending the session were all in praise of the session and learnt wh…" at bounding box center [776, 499] width 754 height 20
copy p "Residents attending the session were all in praise of the session and learnt wh…"
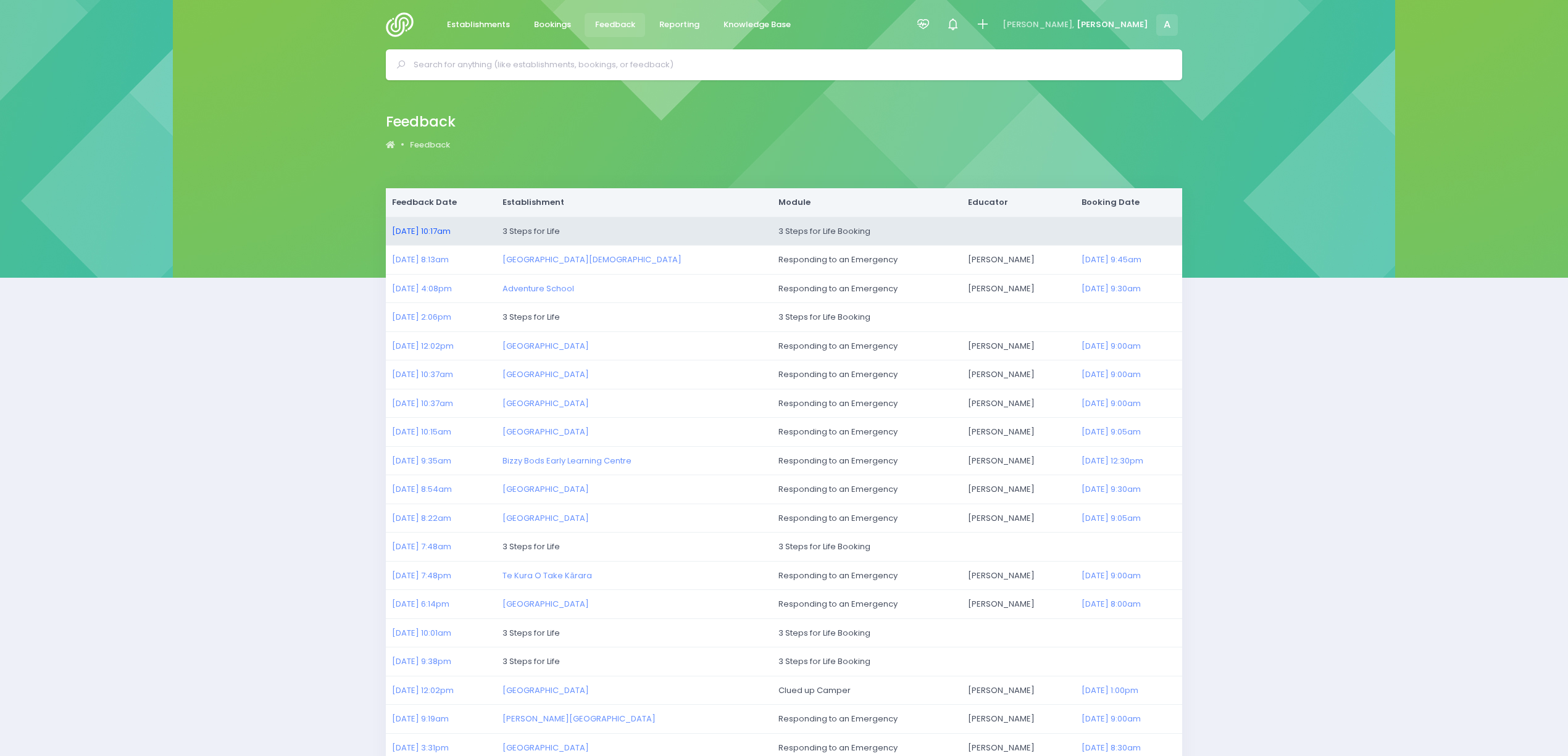
click at [418, 229] on link "05/08/2025 10:17am" at bounding box center [421, 231] width 58 height 12
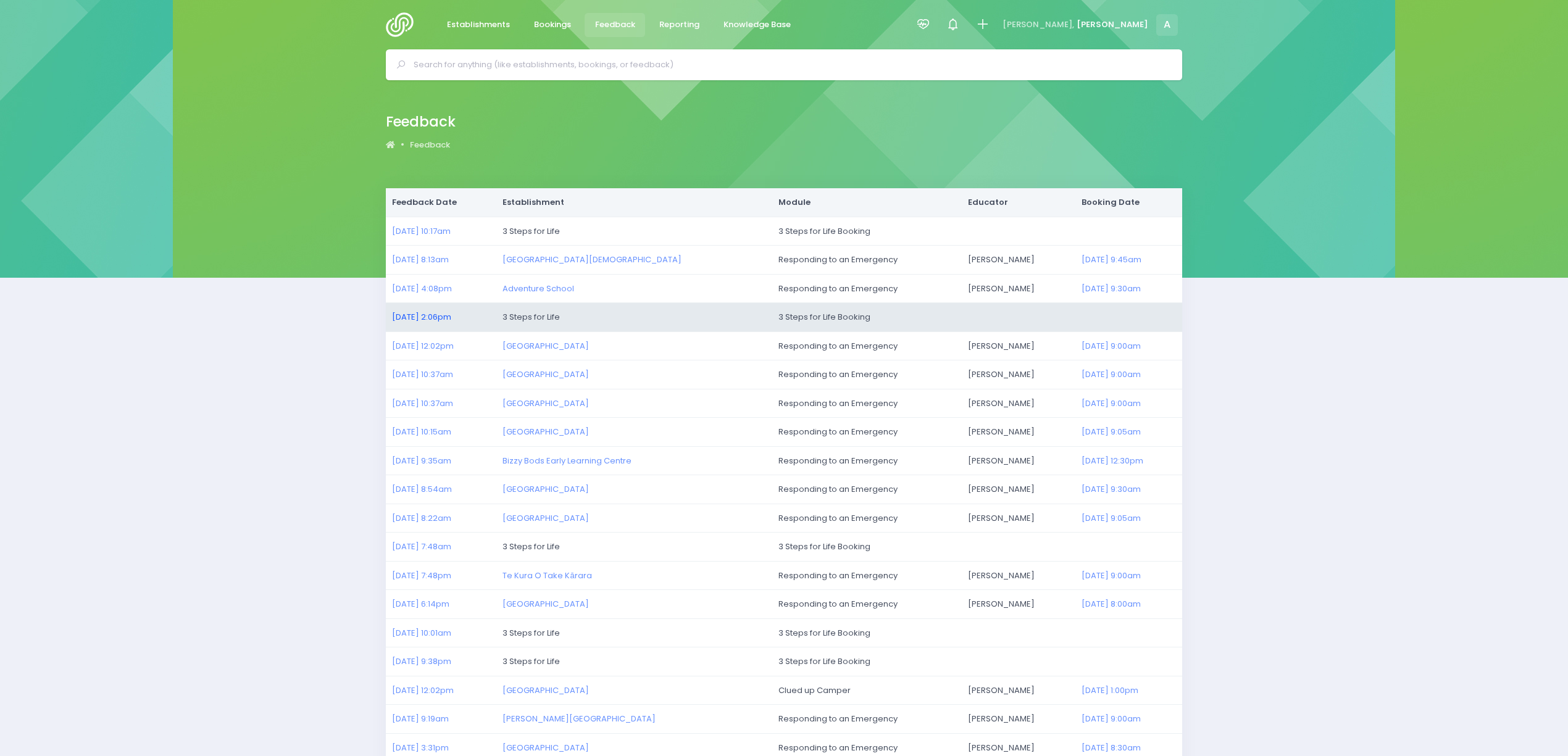
click at [426, 316] on link "04/08/2025 2:06pm" at bounding box center [422, 317] width 59 height 12
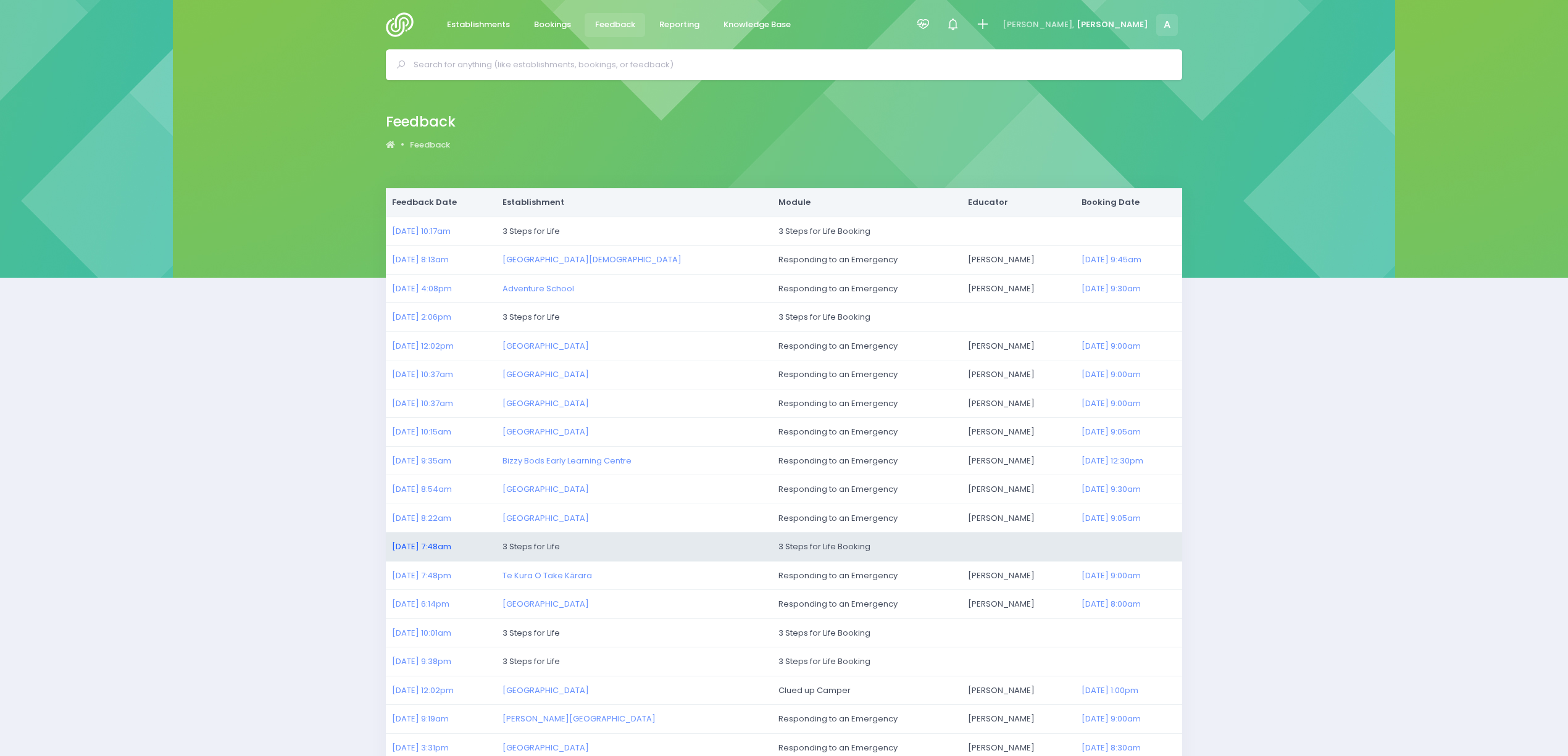
click at [444, 547] on link "04/08/2025 7:48am" at bounding box center [422, 546] width 59 height 12
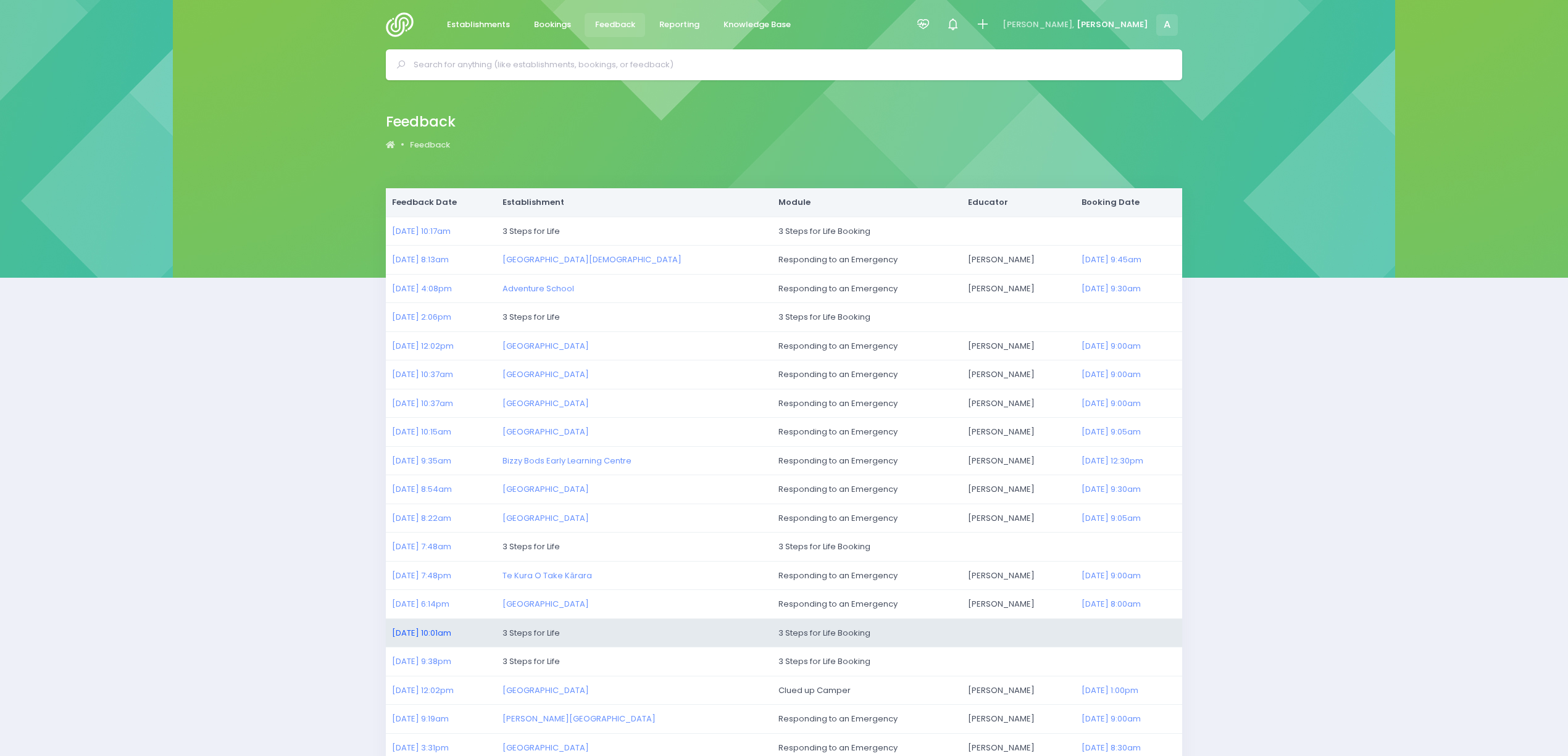
click at [440, 635] on link "03/08/2025 10:01am" at bounding box center [422, 632] width 59 height 12
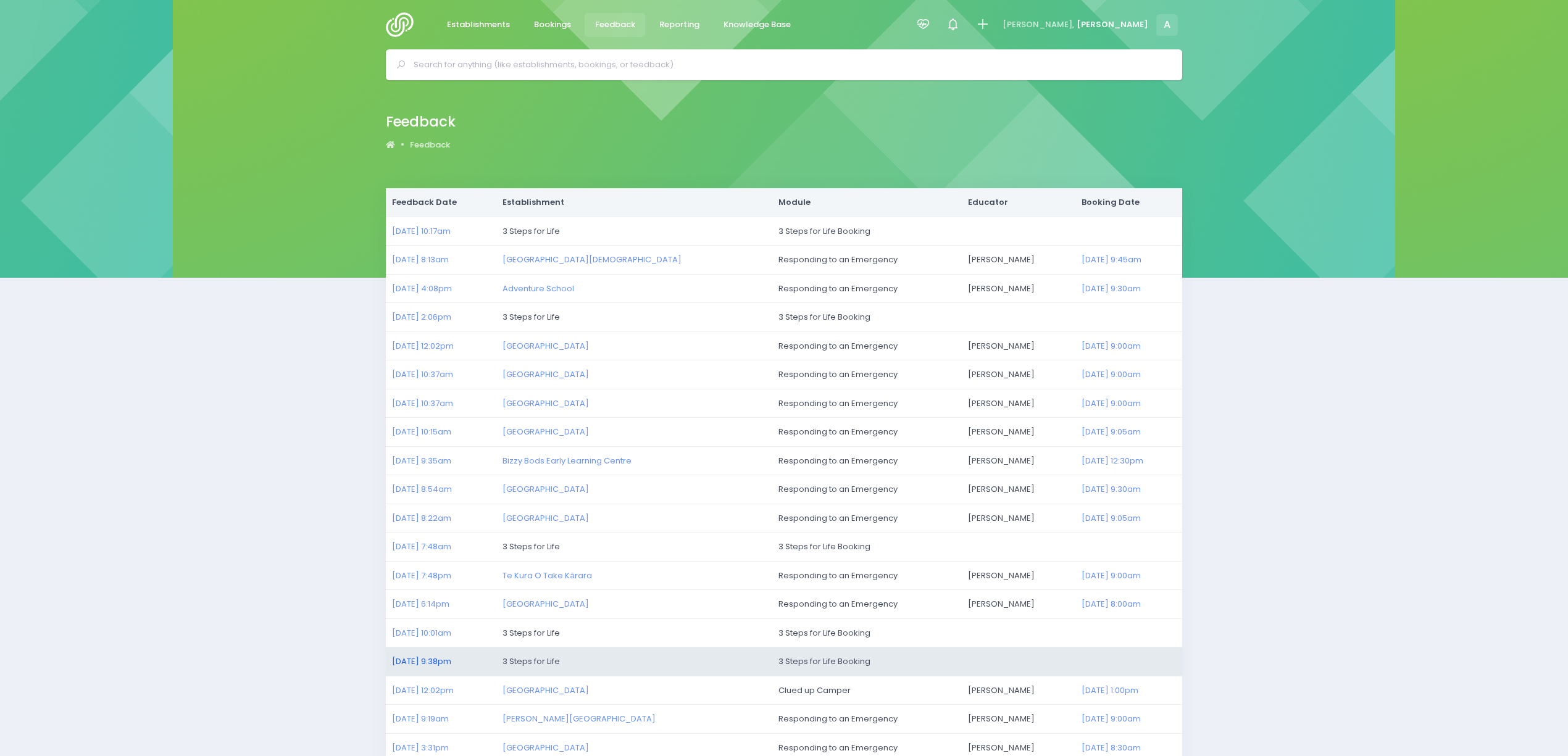
click at [441, 661] on link "02/08/2025 9:38pm" at bounding box center [422, 661] width 59 height 12
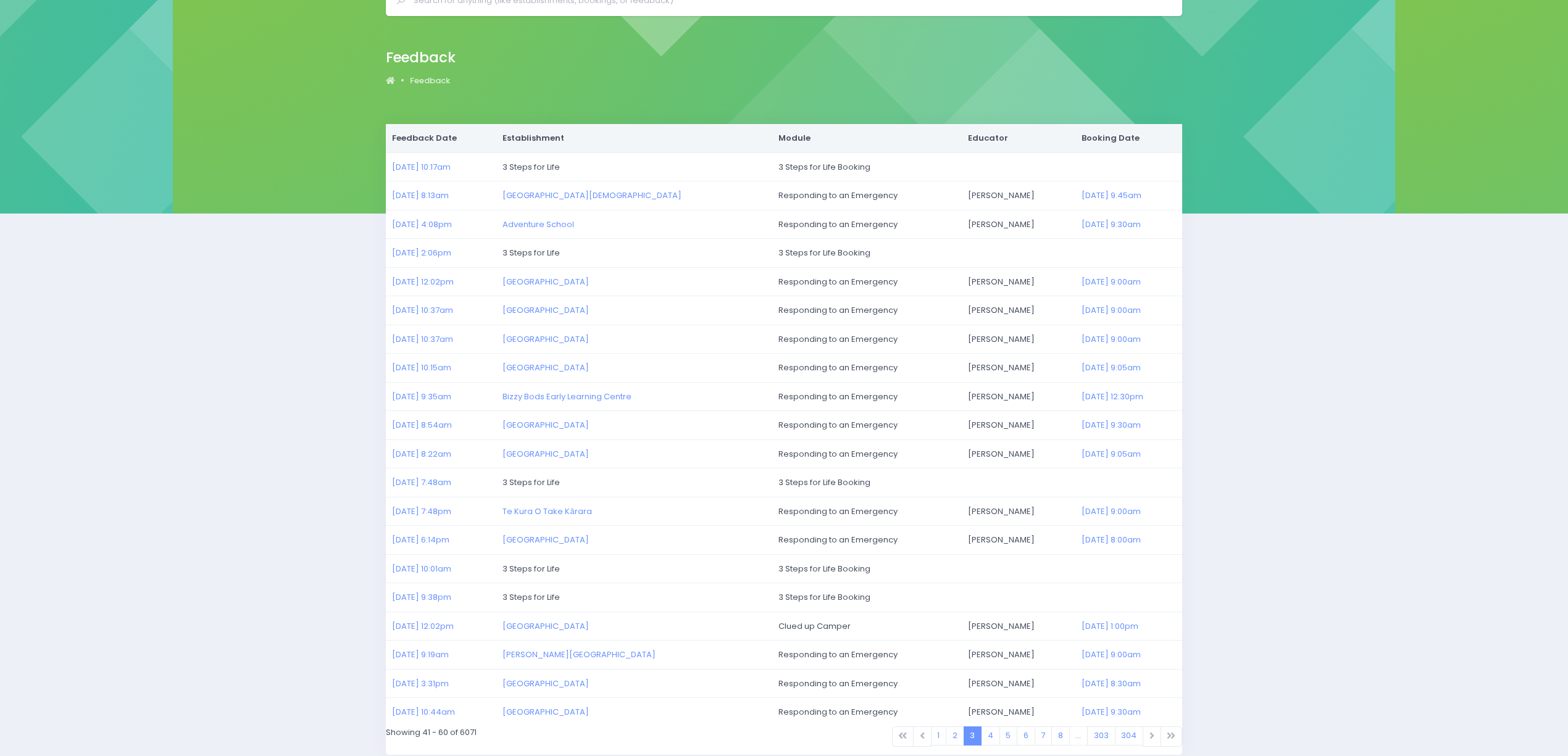
scroll to position [122, 0]
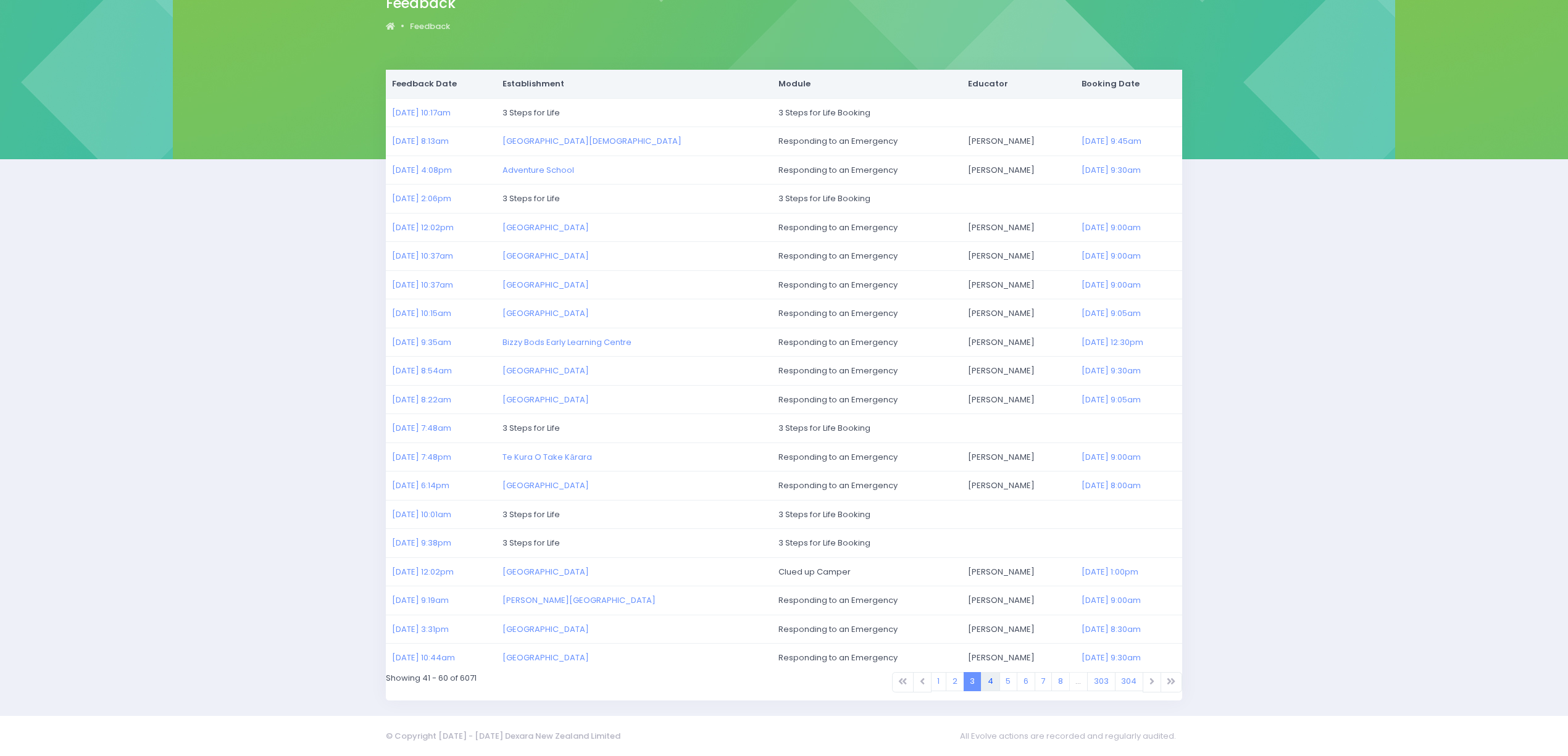
click at [991, 677] on link "4" at bounding box center [990, 682] width 19 height 19
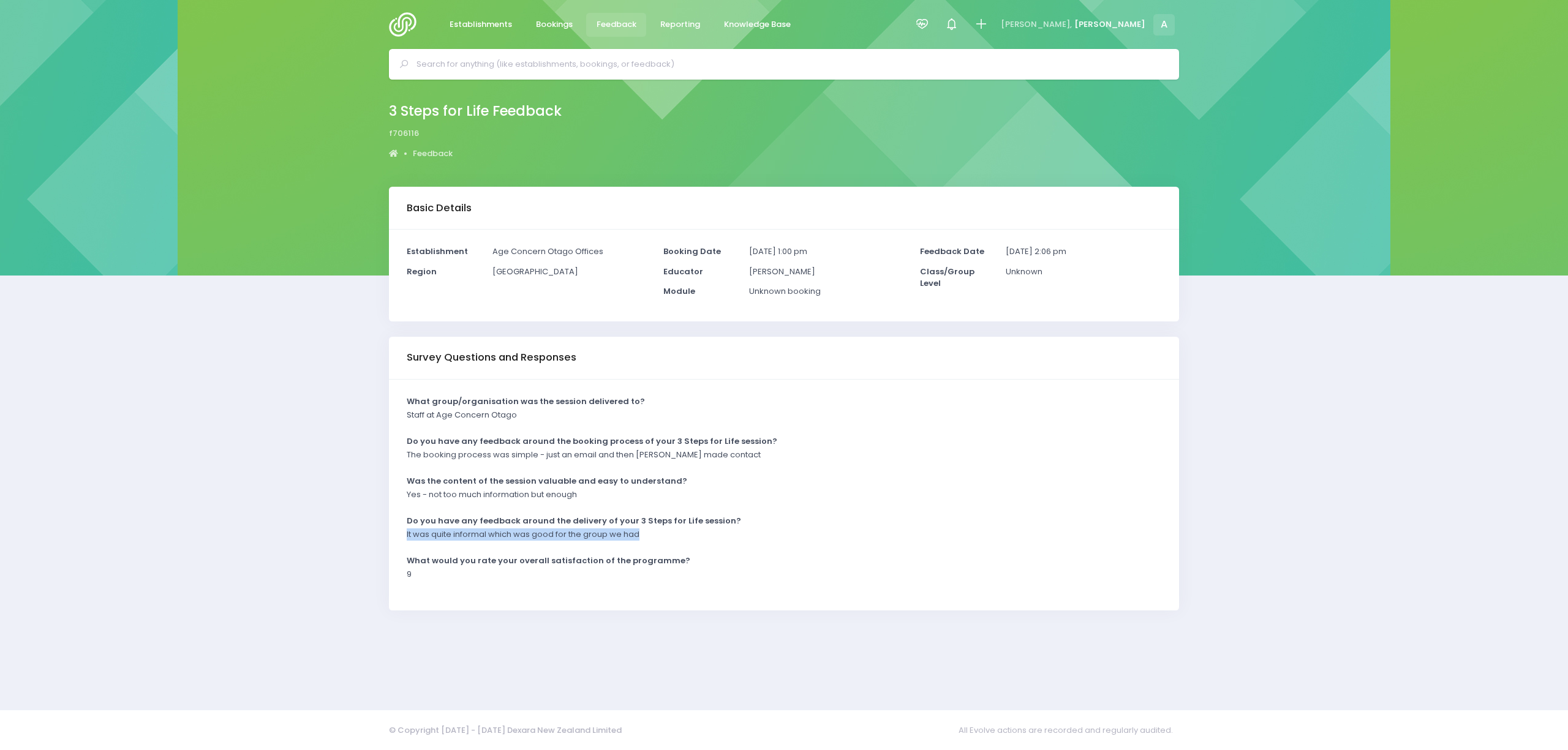
drag, startPoint x: 405, startPoint y: 535, endPoint x: 688, endPoint y: 528, distance: 283.1
click at [688, 529] on div "It was quite informal which was good for the group we had" at bounding box center [776, 539] width 754 height 20
copy p "It was quite informal which was good for the group we had"
click at [292, 486] on div "Basic Details Establishment Albany Senior High Region [GEOGRAPHIC_DATA]" at bounding box center [784, 441] width 1568 height 508
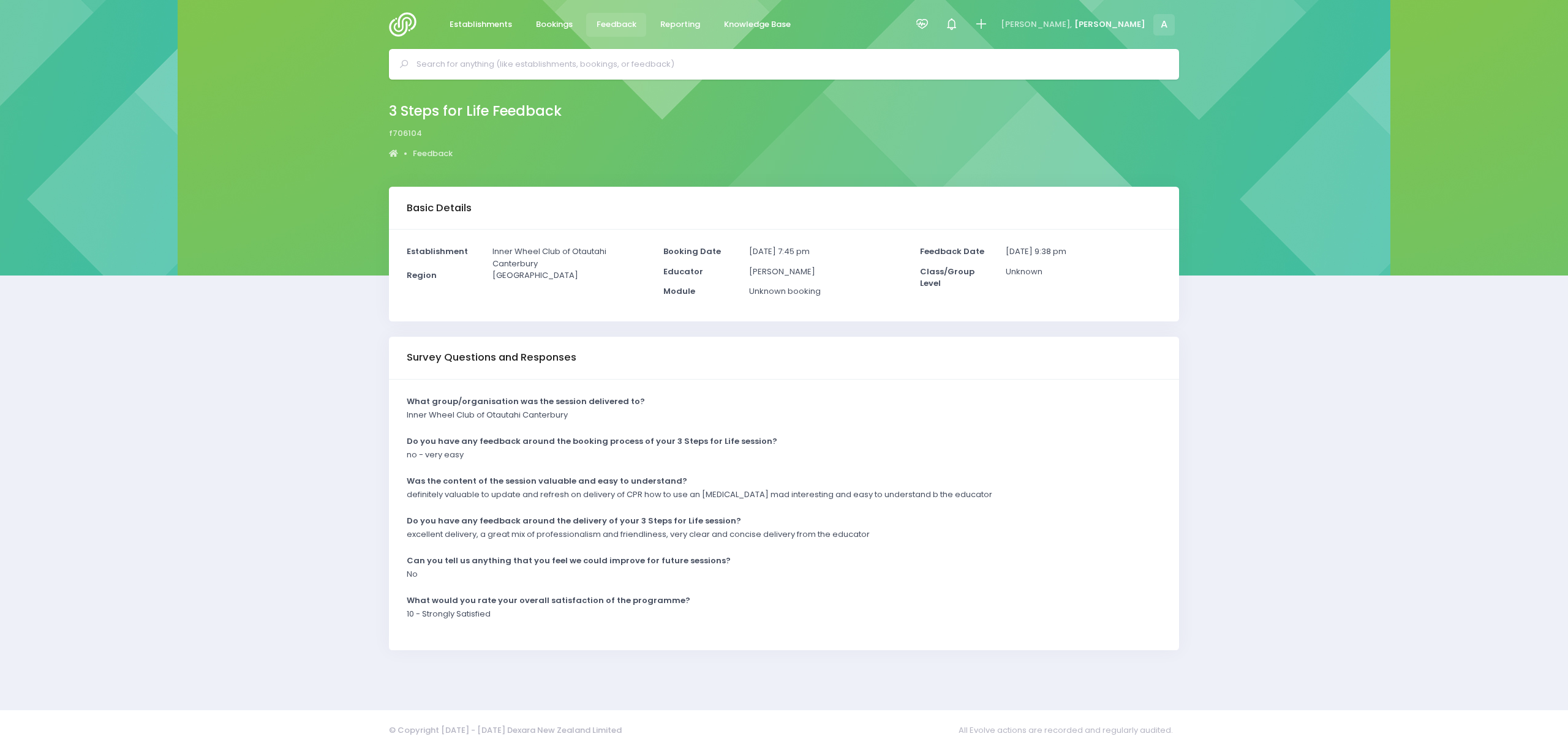
drag, startPoint x: 404, startPoint y: 536, endPoint x: 885, endPoint y: 527, distance: 481.1
click at [885, 527] on div "What group/organisation was the session delivered to? Inner Wheel Club of Otaut…" at bounding box center [784, 514] width 790 height 270
drag, startPoint x: 880, startPoint y: 529, endPoint x: 388, endPoint y: 545, distance: 492.3
click at [389, 545] on div "What group/organisation was the session delivered to? Inner Wheel Club of Otaut…" at bounding box center [784, 514] width 790 height 270
copy p "excellent delivery, a great mix of professionalism and friendliness, very clear…"
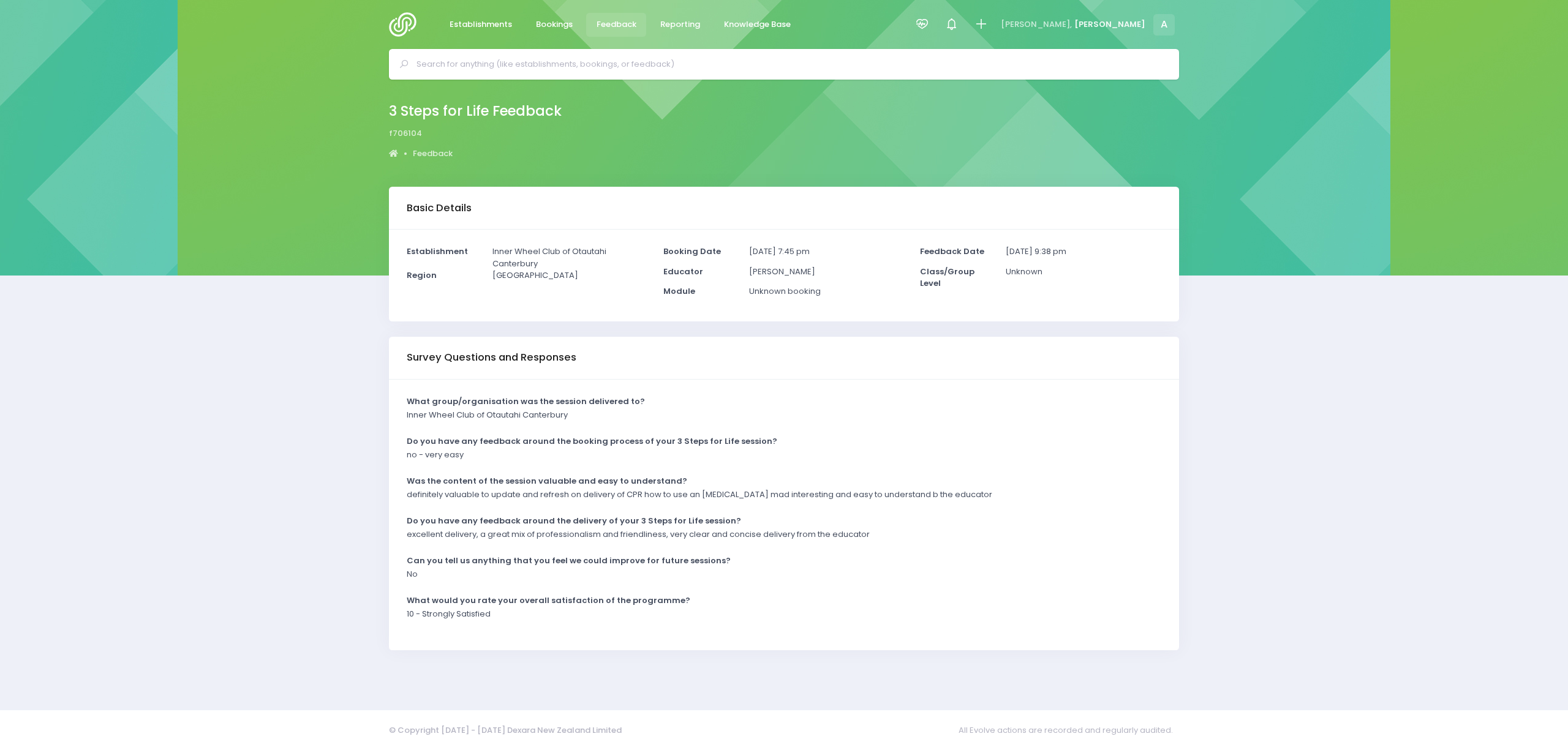
click at [442, 493] on p "definitely valuable to update and refresh on delivery of CPR how to use an defi…" at bounding box center [699, 495] width 585 height 12
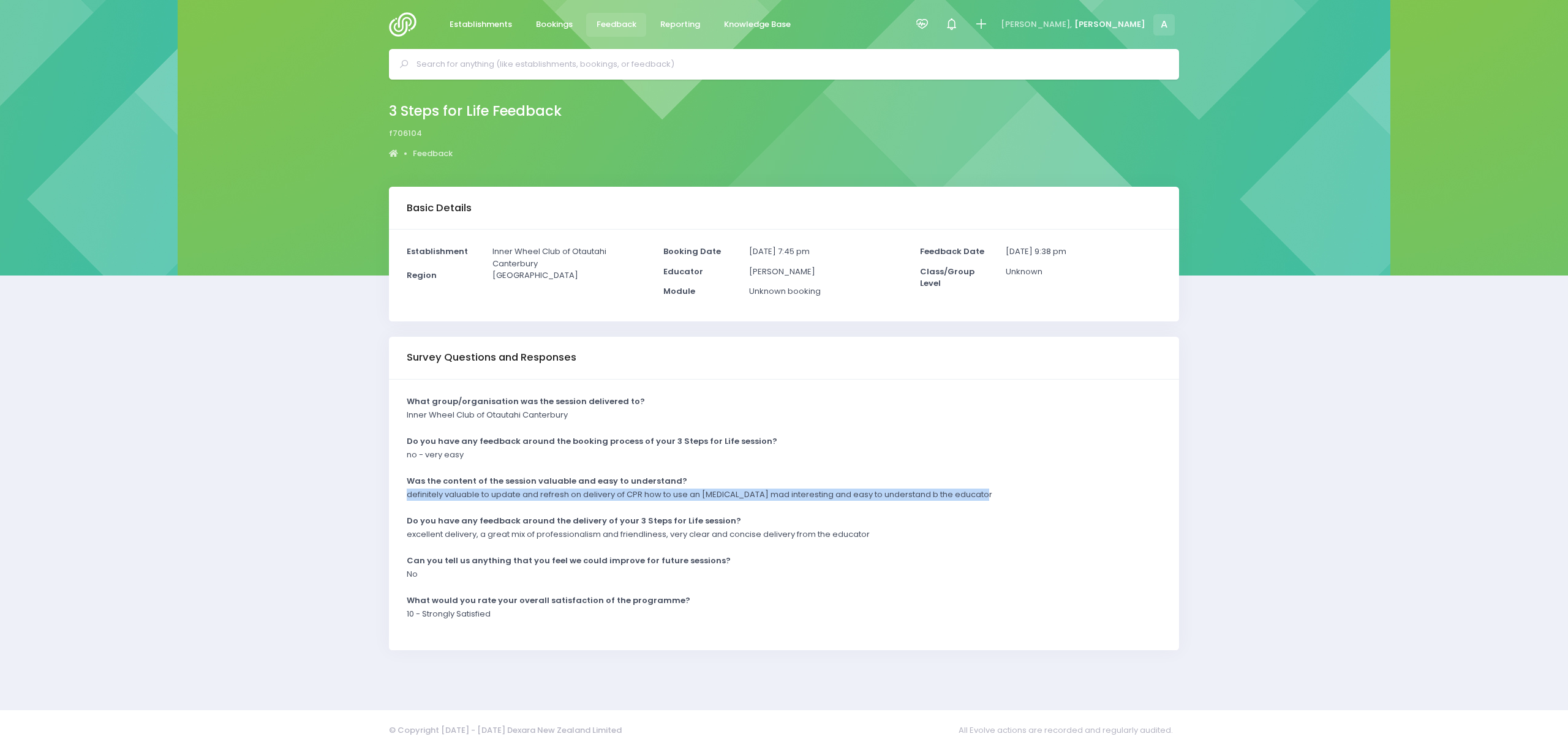
drag, startPoint x: 407, startPoint y: 495, endPoint x: 986, endPoint y: 493, distance: 579.0
click at [991, 493] on div "definitely valuable to update and refresh on delivery of CPR how to use an defi…" at bounding box center [776, 499] width 754 height 20
copy p "definitely valuable to update and refresh on delivery of CPR how to use an defi…"
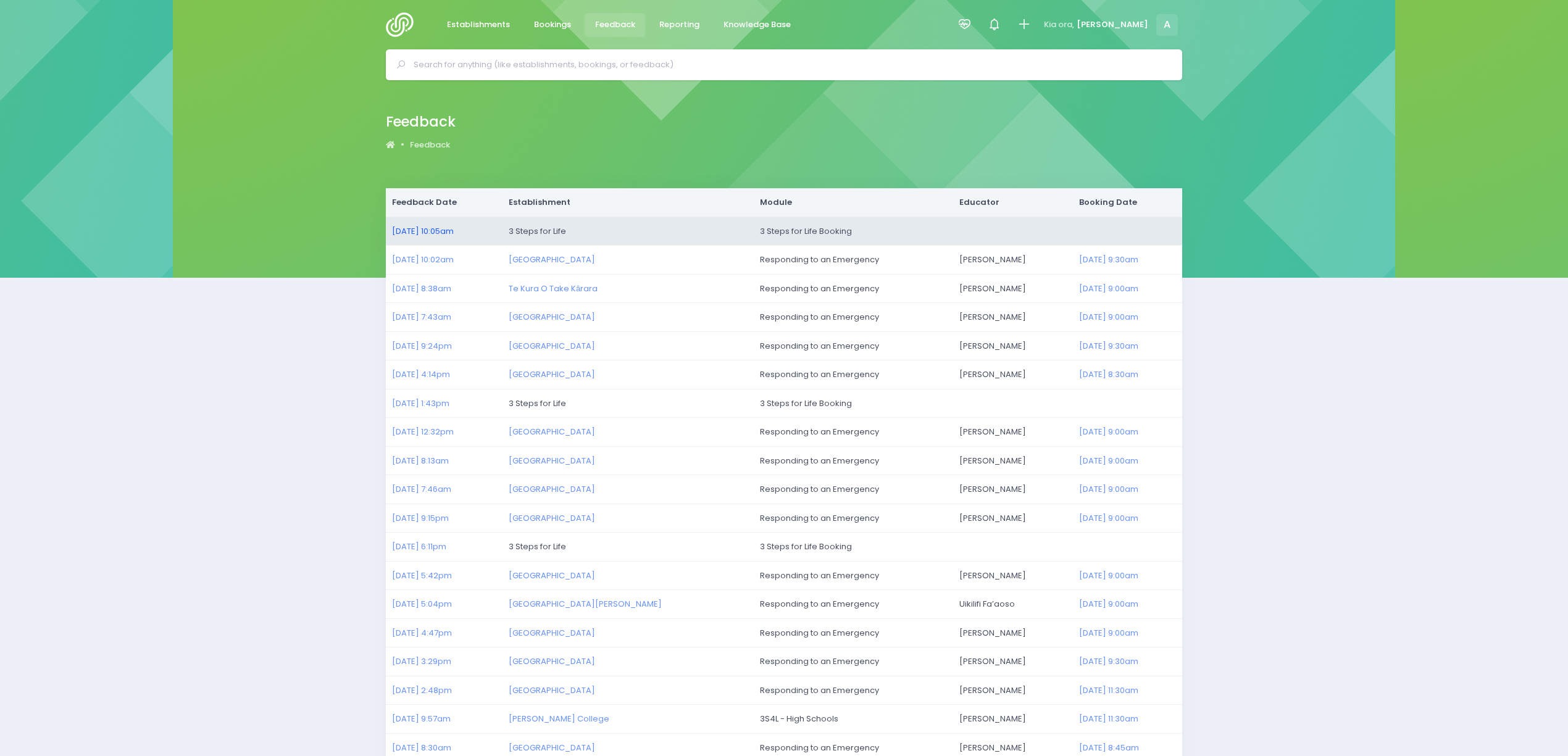
click at [437, 227] on link "30/07/2025 10:05am" at bounding box center [423, 231] width 62 height 12
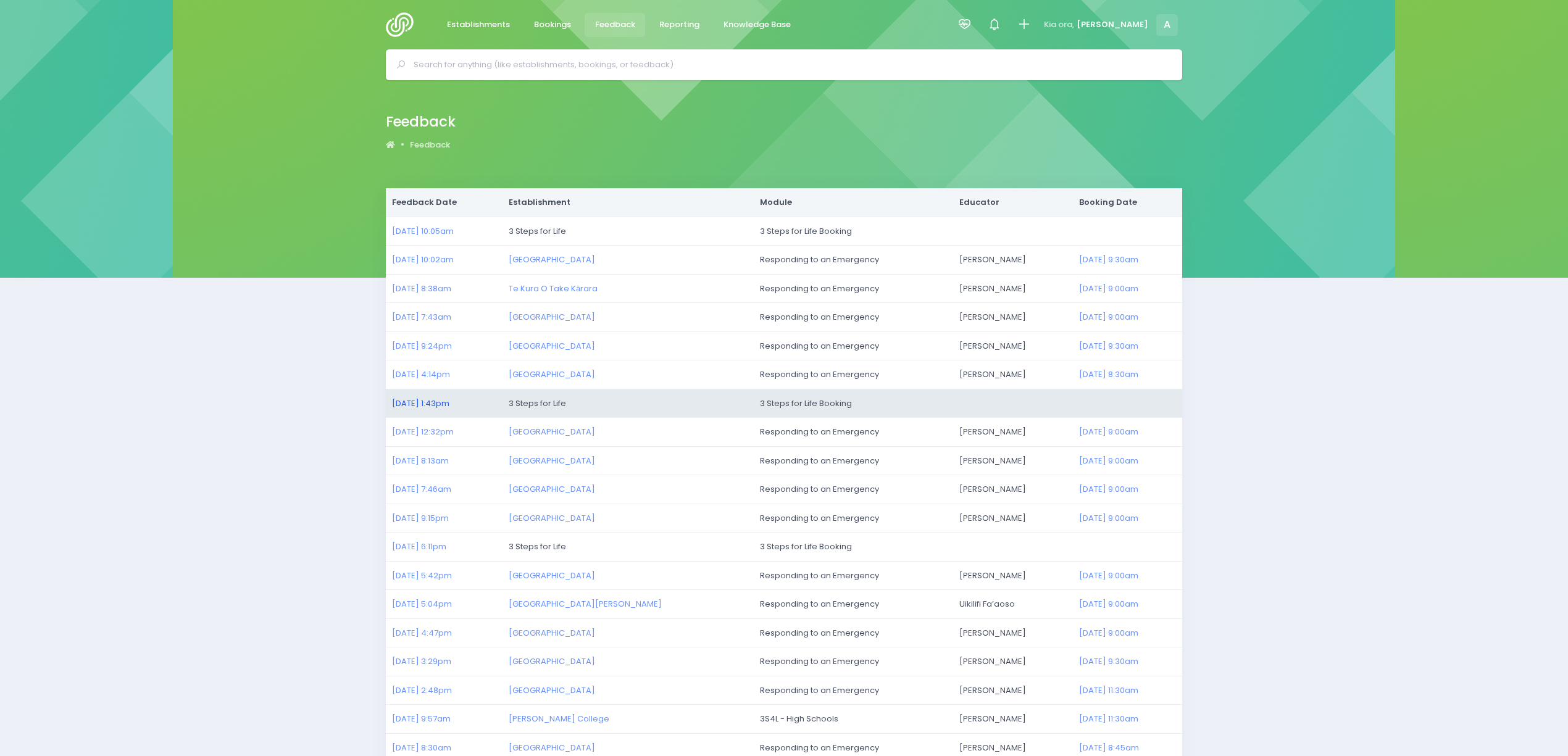
click at [416, 403] on link "29/07/2025 1:43pm" at bounding box center [421, 403] width 58 height 12
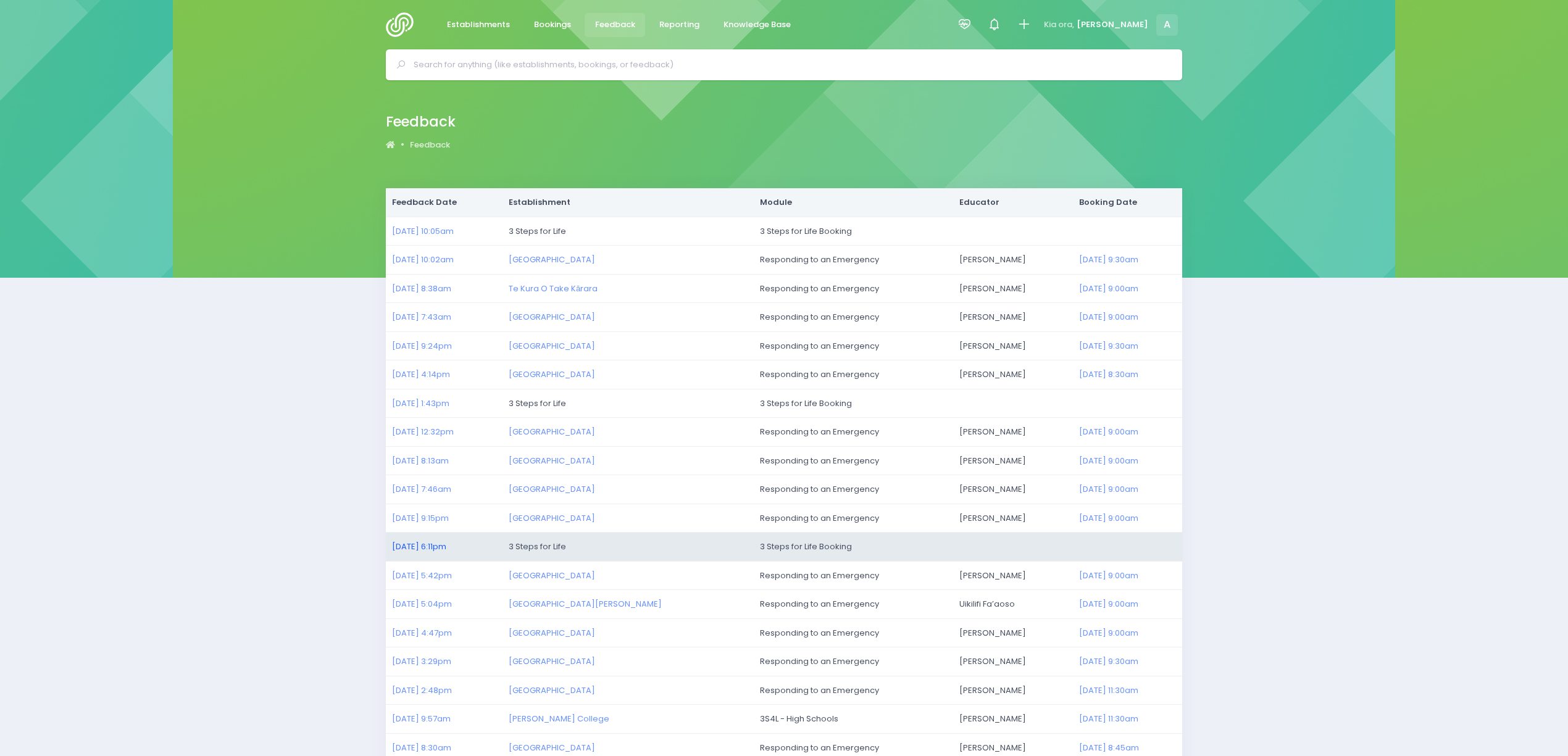
click at [429, 546] on link "28/07/2025 6:11pm" at bounding box center [419, 546] width 54 height 12
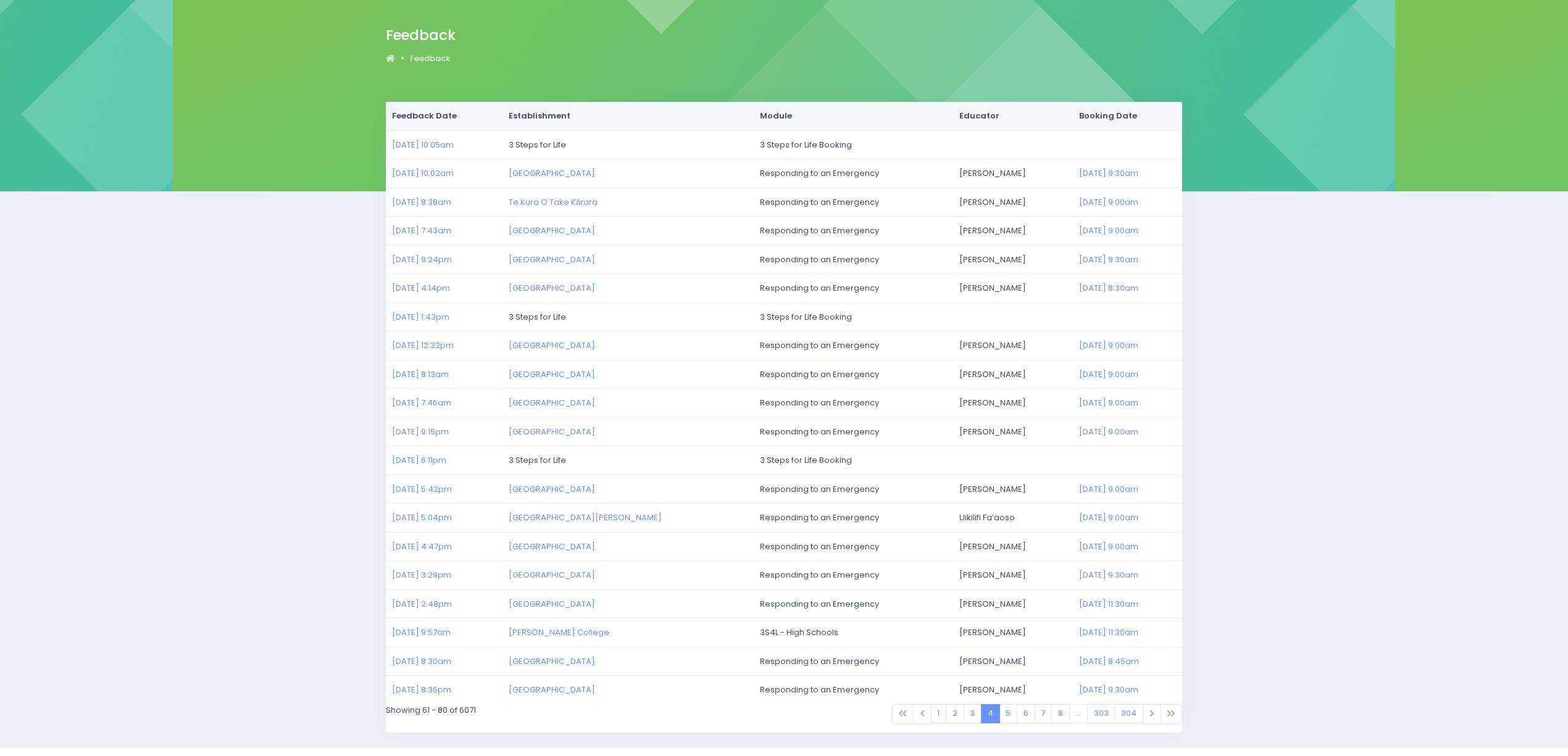
scroll to position [122, 0]
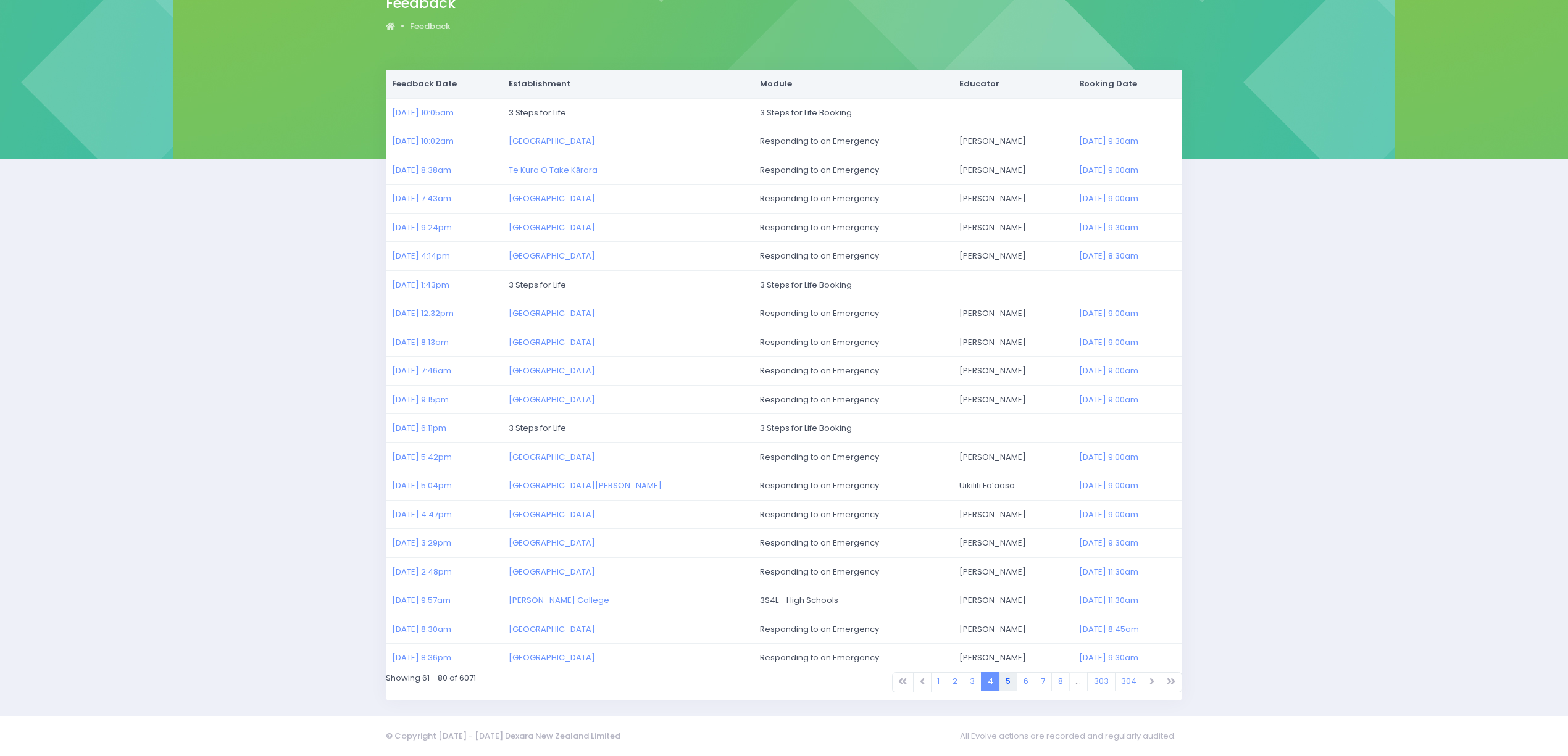
click at [1010, 681] on link "5" at bounding box center [1008, 682] width 19 height 19
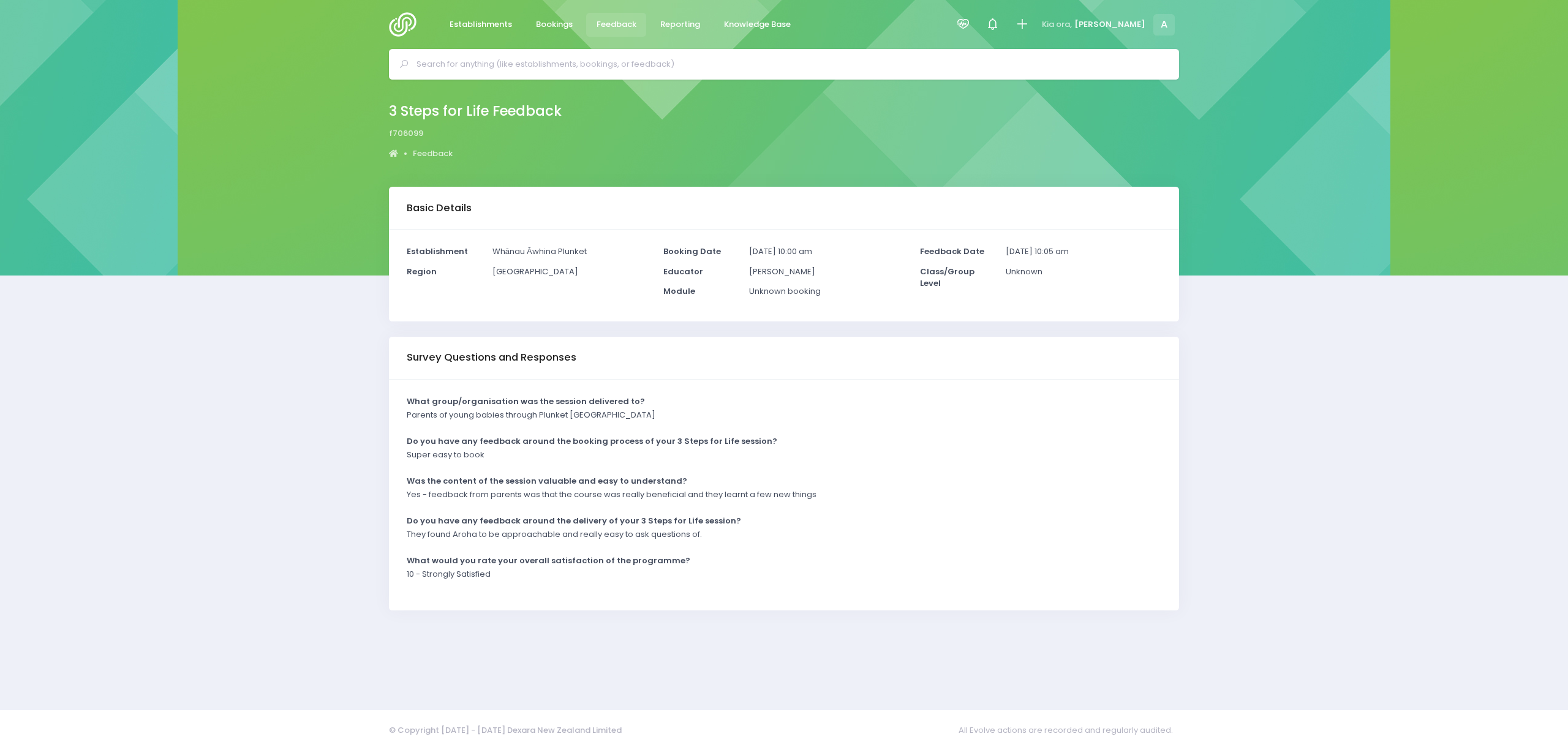
click at [247, 512] on div "Basic Details Establishment Whānau Āwhina Plunket Region [GEOGRAPHIC_DATA]" at bounding box center [784, 441] width 1568 height 508
drag, startPoint x: 711, startPoint y: 539, endPoint x: 412, endPoint y: 528, distance: 299.2
click at [404, 530] on div "They found Aroha to be approachable and really easy to ask questions of." at bounding box center [776, 539] width 754 height 20
copy p "They found Aroha to be approachable and really easy to ask questions of."
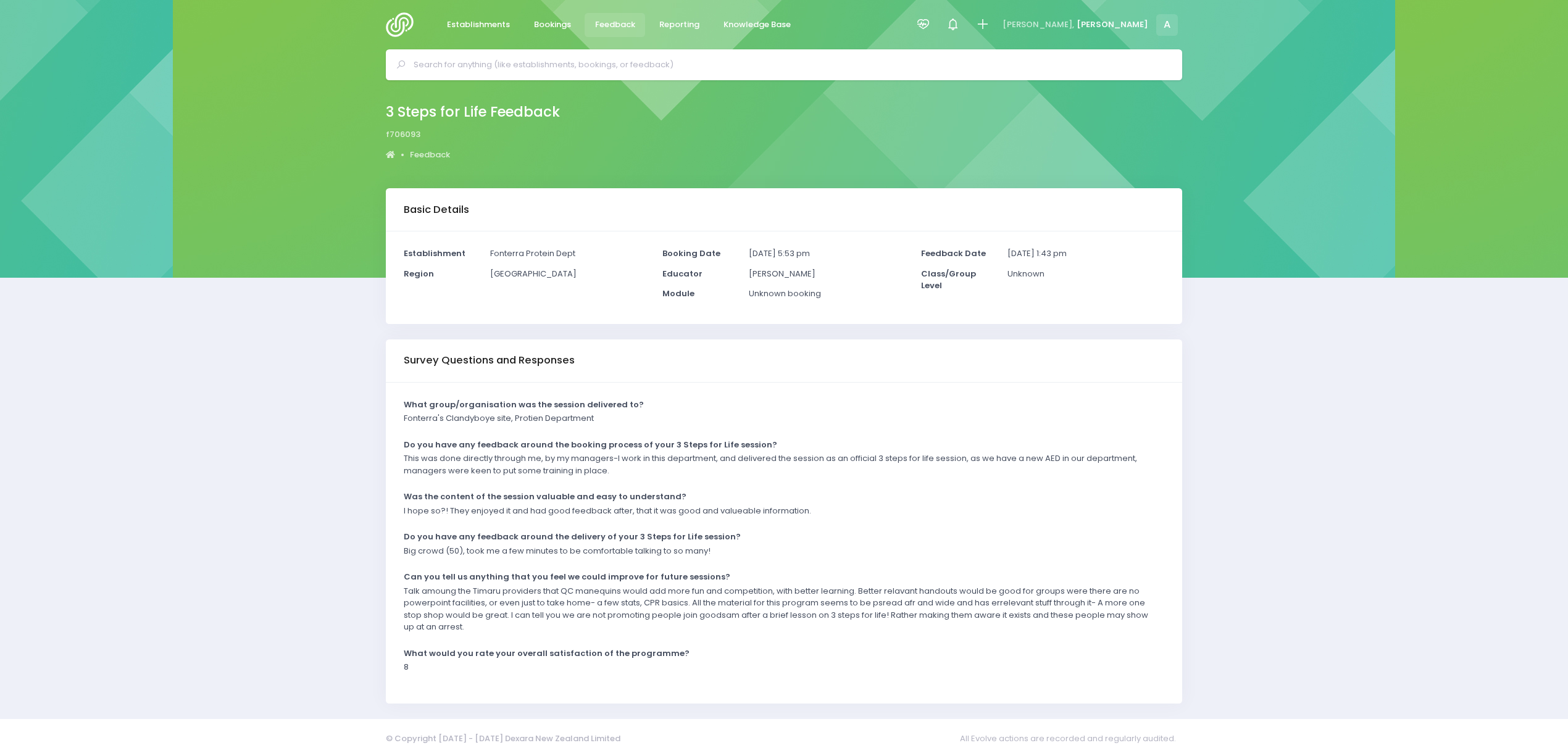
click at [333, 457] on div "Basic Details Establishment Fonterra Protein Dept Region [GEOGRAPHIC_DATA] 8" at bounding box center [784, 446] width 1568 height 515
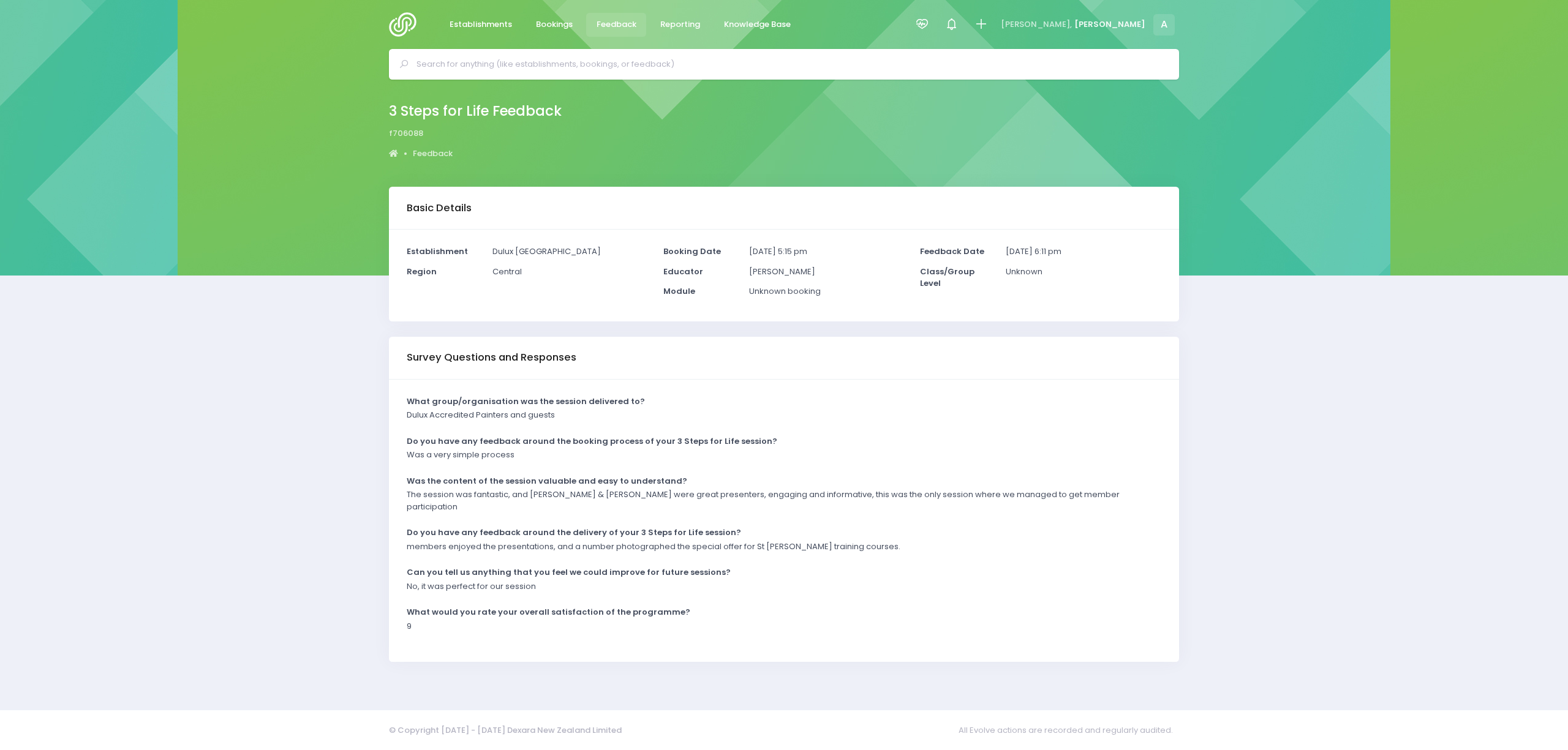
click at [277, 380] on div "Basic Details Establishment Dulux [GEOGRAPHIC_DATA] Region Central Booking Date" at bounding box center [784, 441] width 1568 height 508
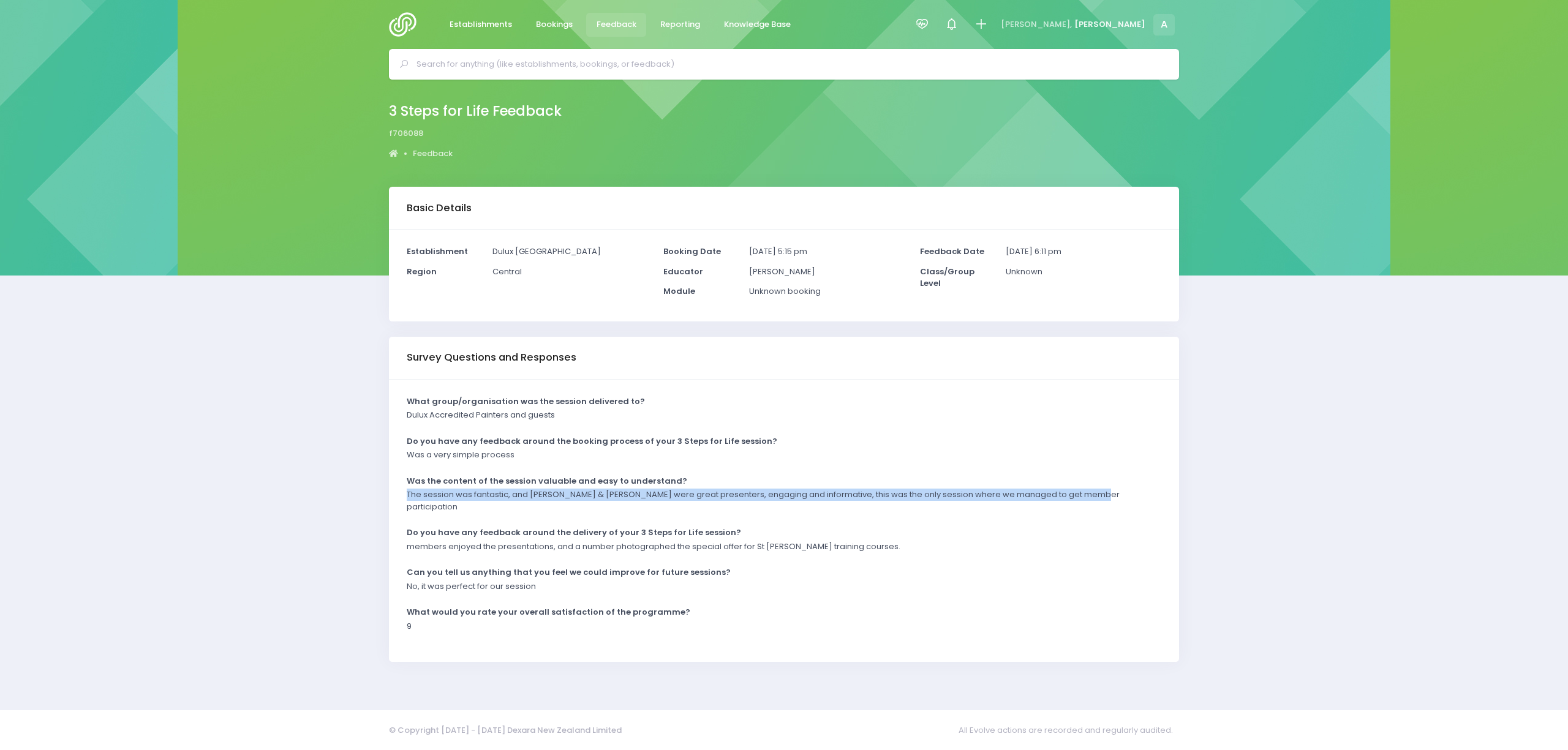
drag, startPoint x: 405, startPoint y: 491, endPoint x: 1120, endPoint y: 493, distance: 715.0
click at [1117, 495] on div "The session was fantastic, and Craig & Karen were great presenters, engaging an…" at bounding box center [776, 504] width 754 height 32
copy p "The session was fantastic, and Craig & Karen were great presenters, engaging an…"
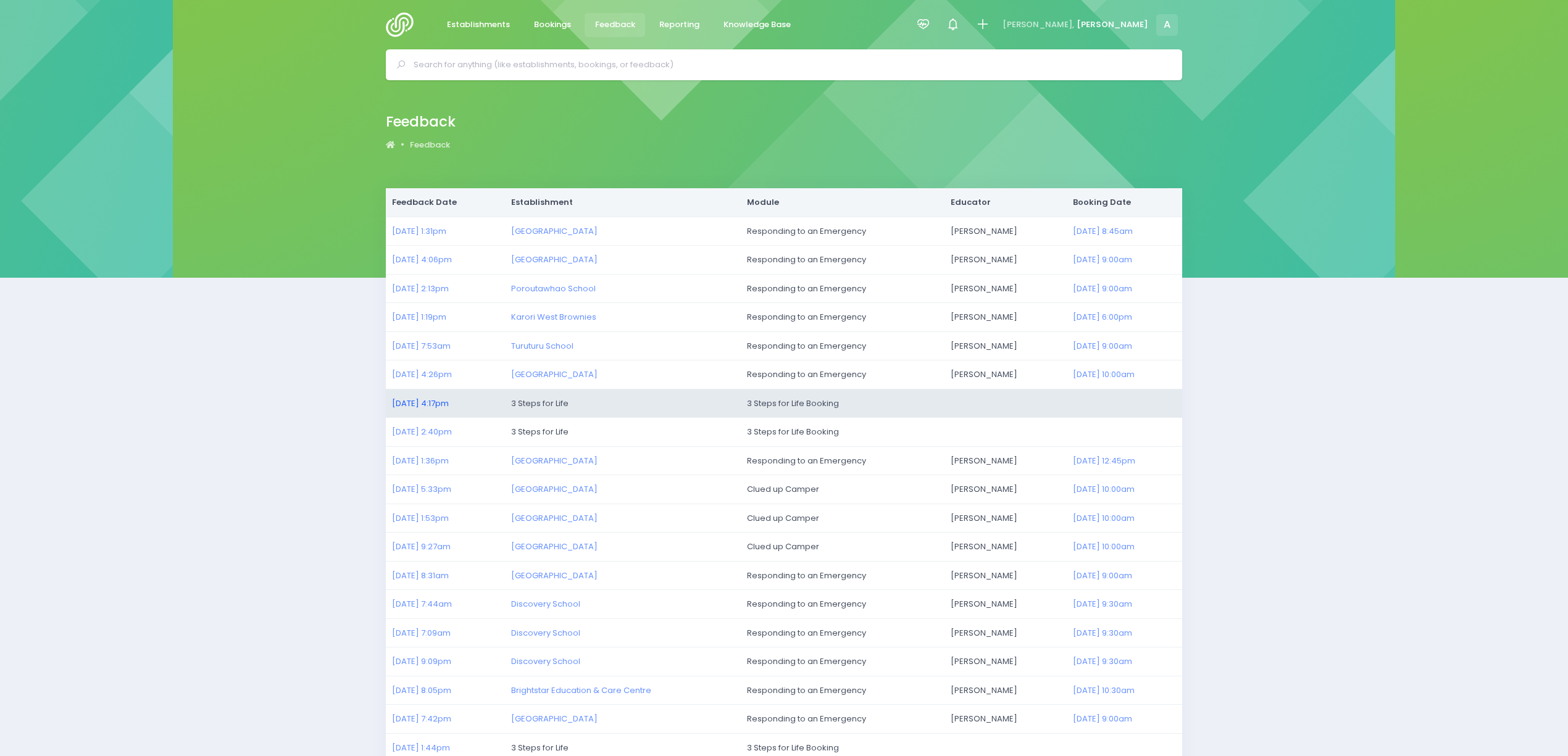
click at [418, 407] on link "23/07/2025 4:17pm" at bounding box center [420, 403] width 57 height 12
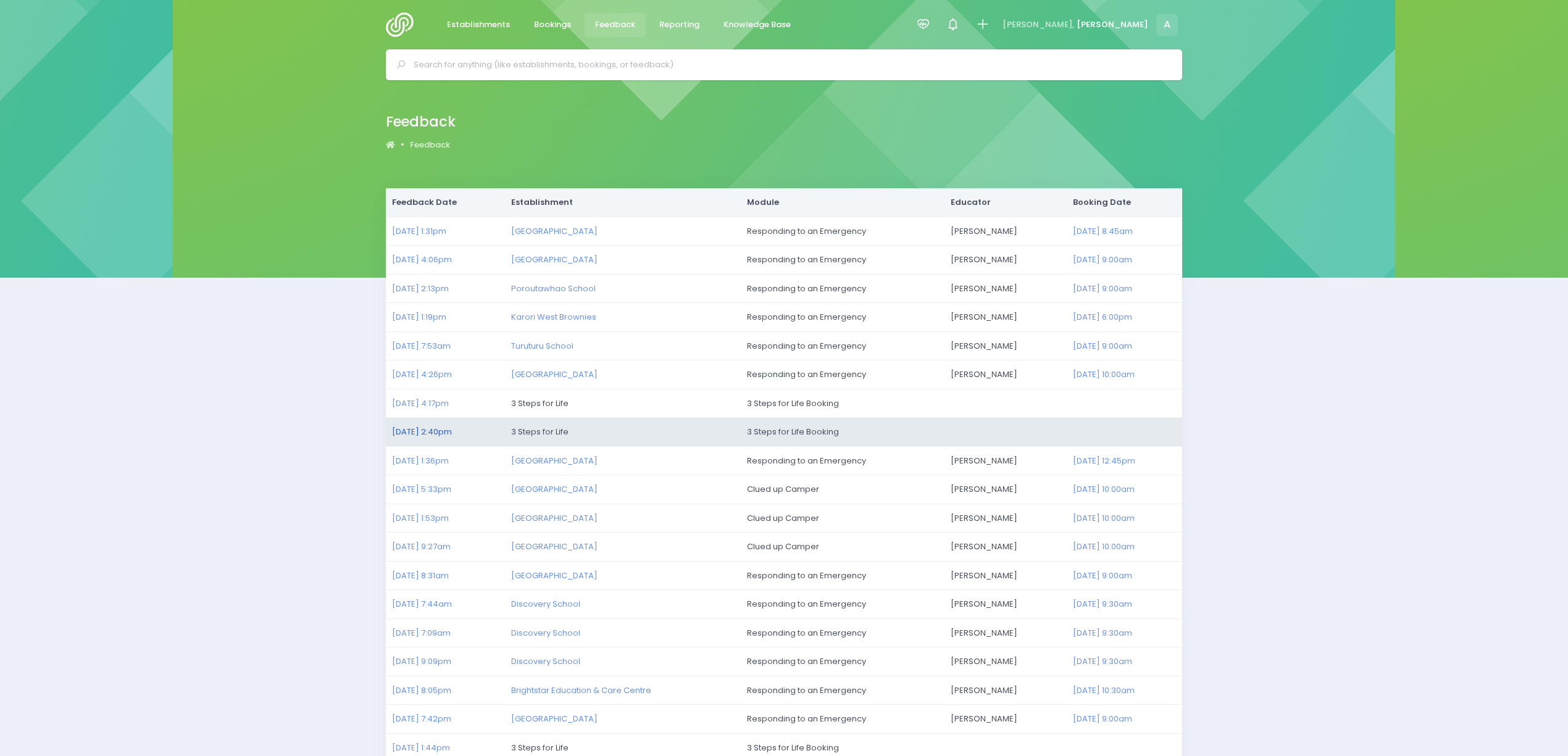
click at [418, 435] on link "23/07/2025 2:40pm" at bounding box center [422, 431] width 60 height 12
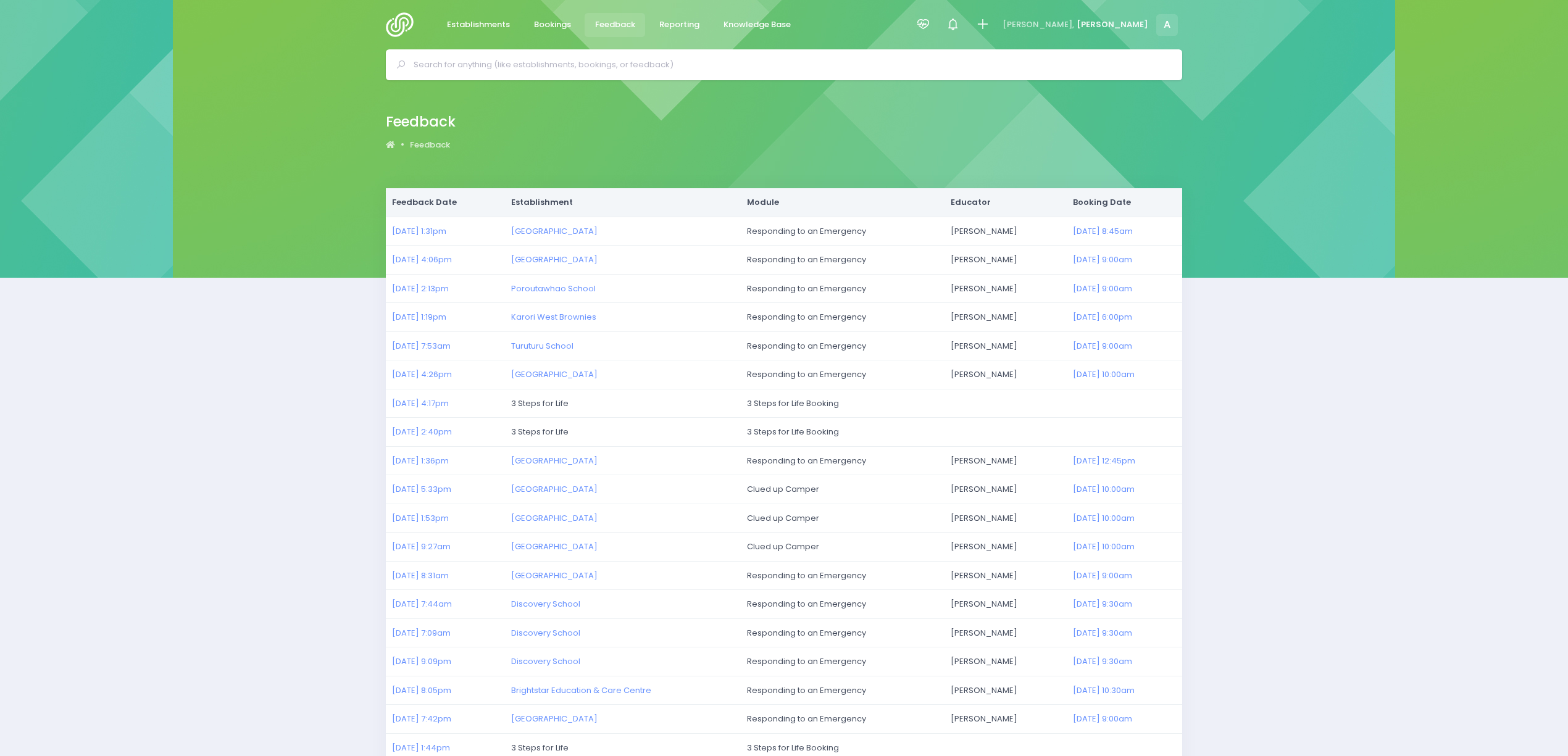
scroll to position [122, 0]
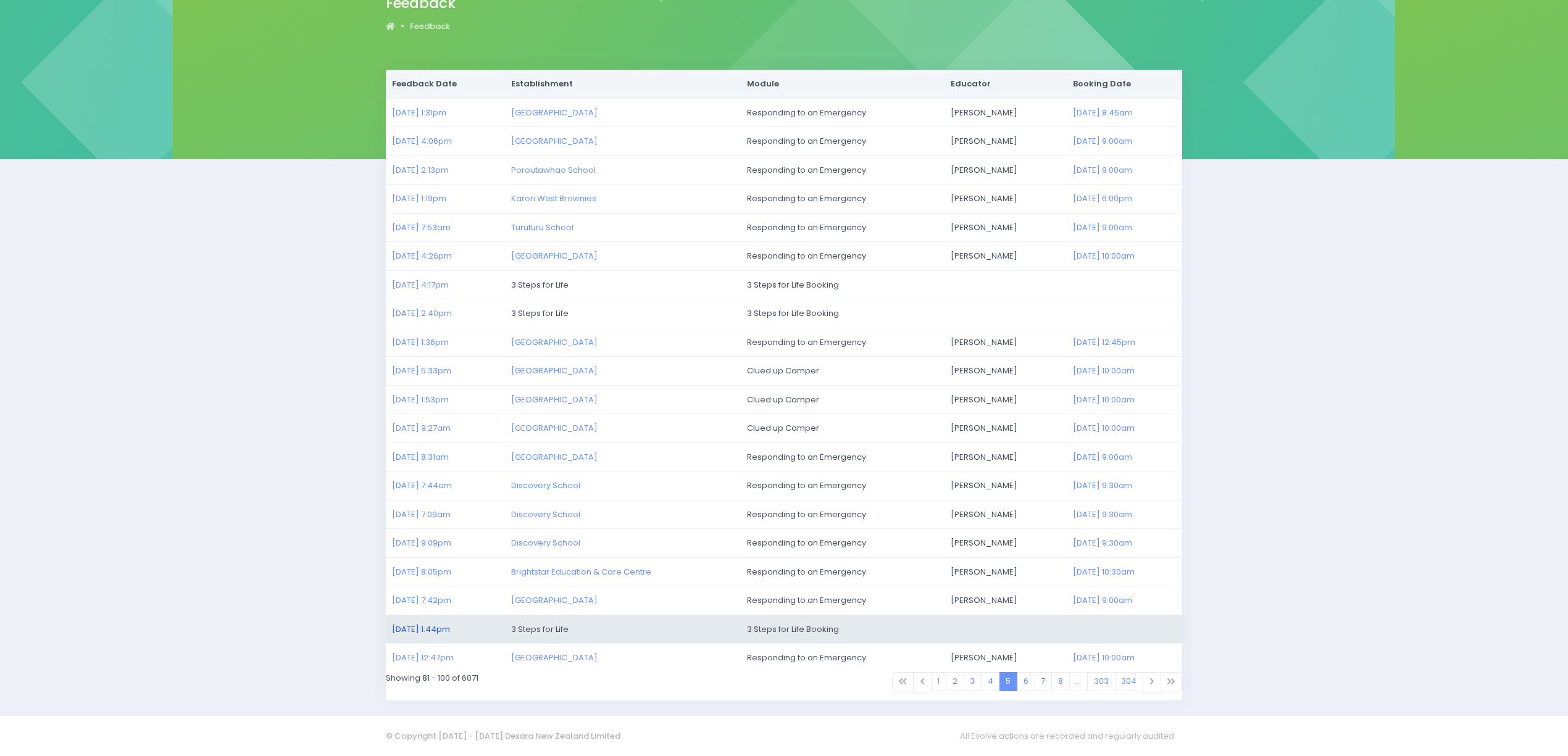
click at [440, 630] on link "21/07/2025 1:44pm" at bounding box center [421, 629] width 58 height 12
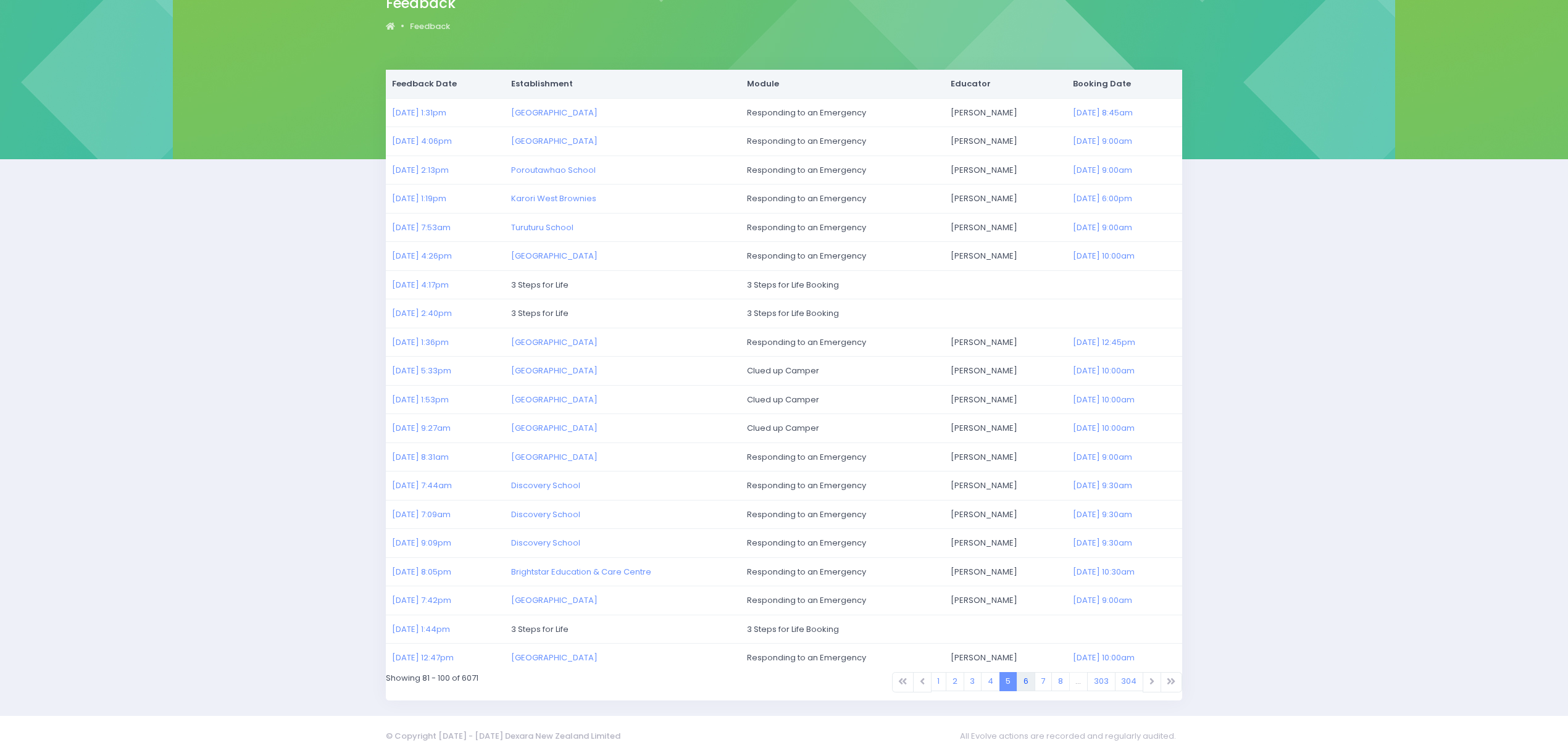
click at [1023, 680] on link "6" at bounding box center [1025, 682] width 19 height 19
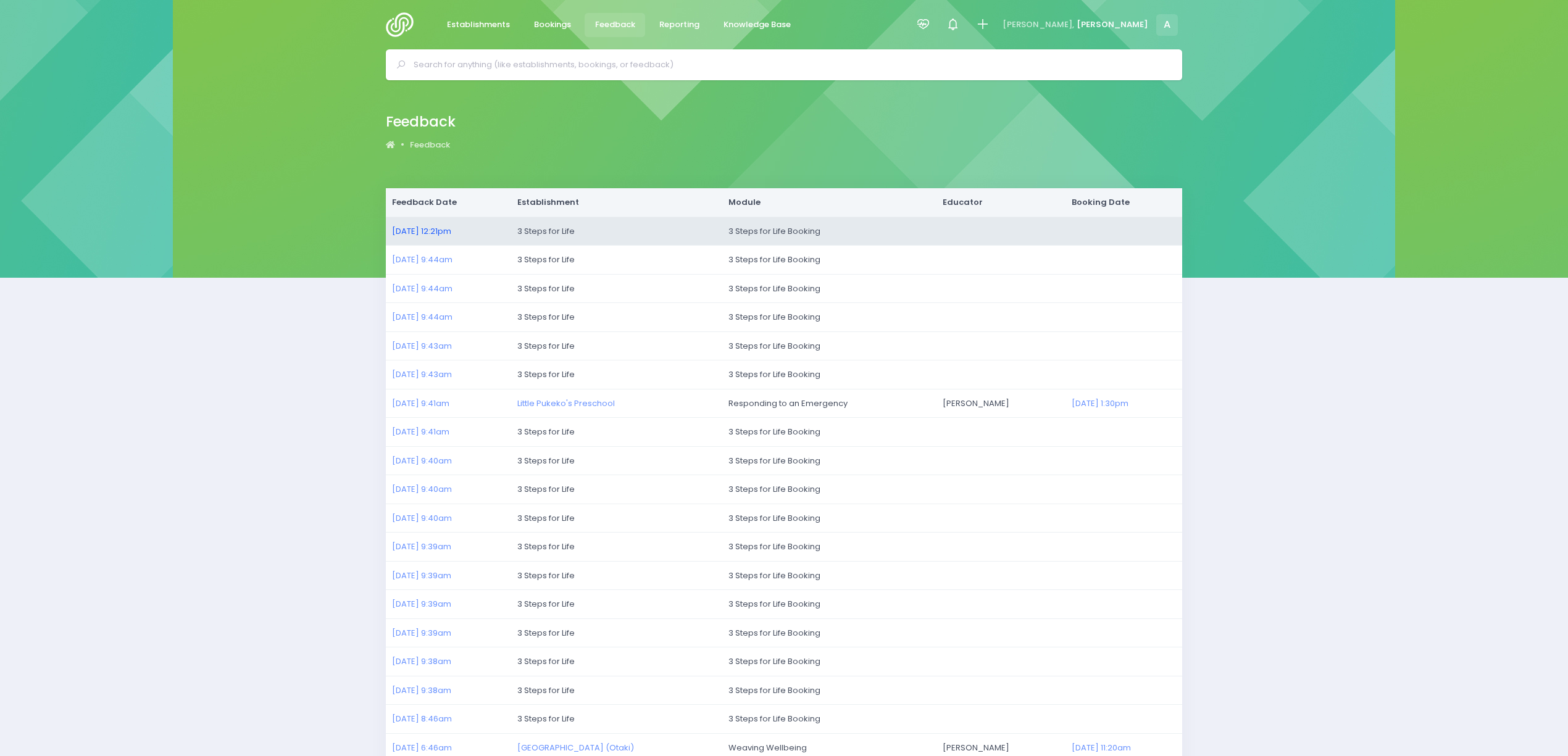
click at [416, 231] on link "21/07/2025 12:21pm" at bounding box center [422, 231] width 59 height 12
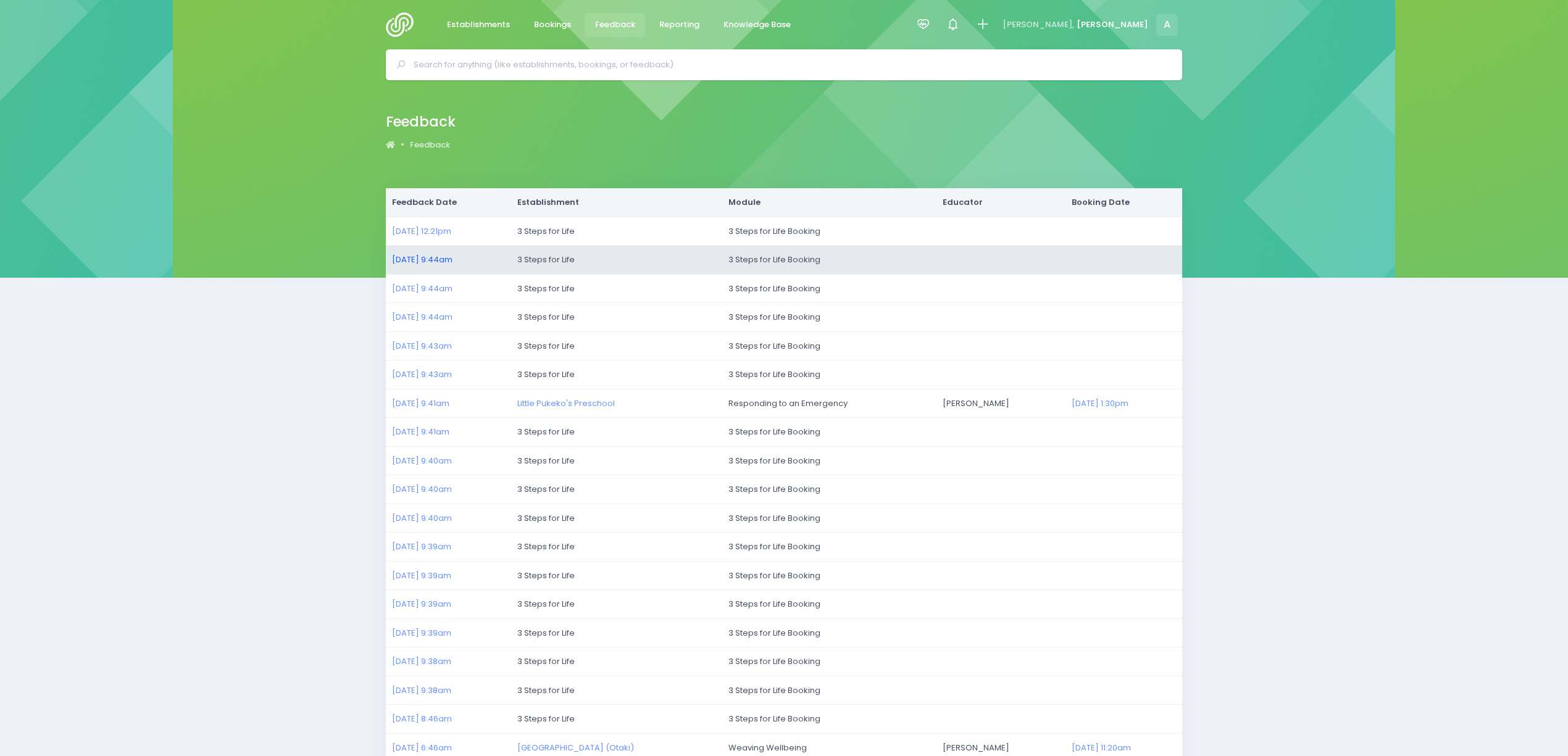
click at [418, 254] on link "21/07/2025 9:44am" at bounding box center [422, 259] width 60 height 12
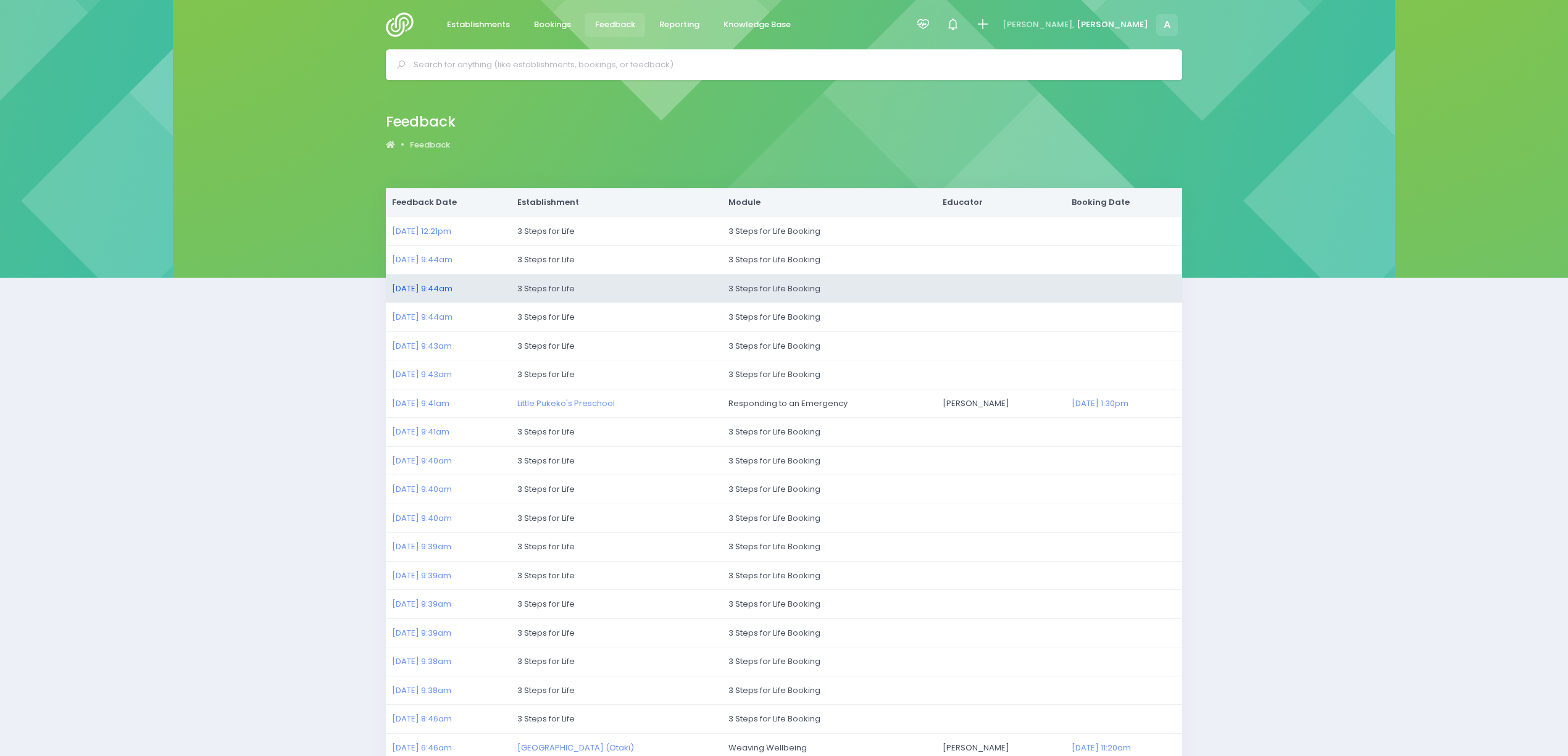
click at [418, 285] on link "21/07/2025 9:44am" at bounding box center [422, 288] width 60 height 12
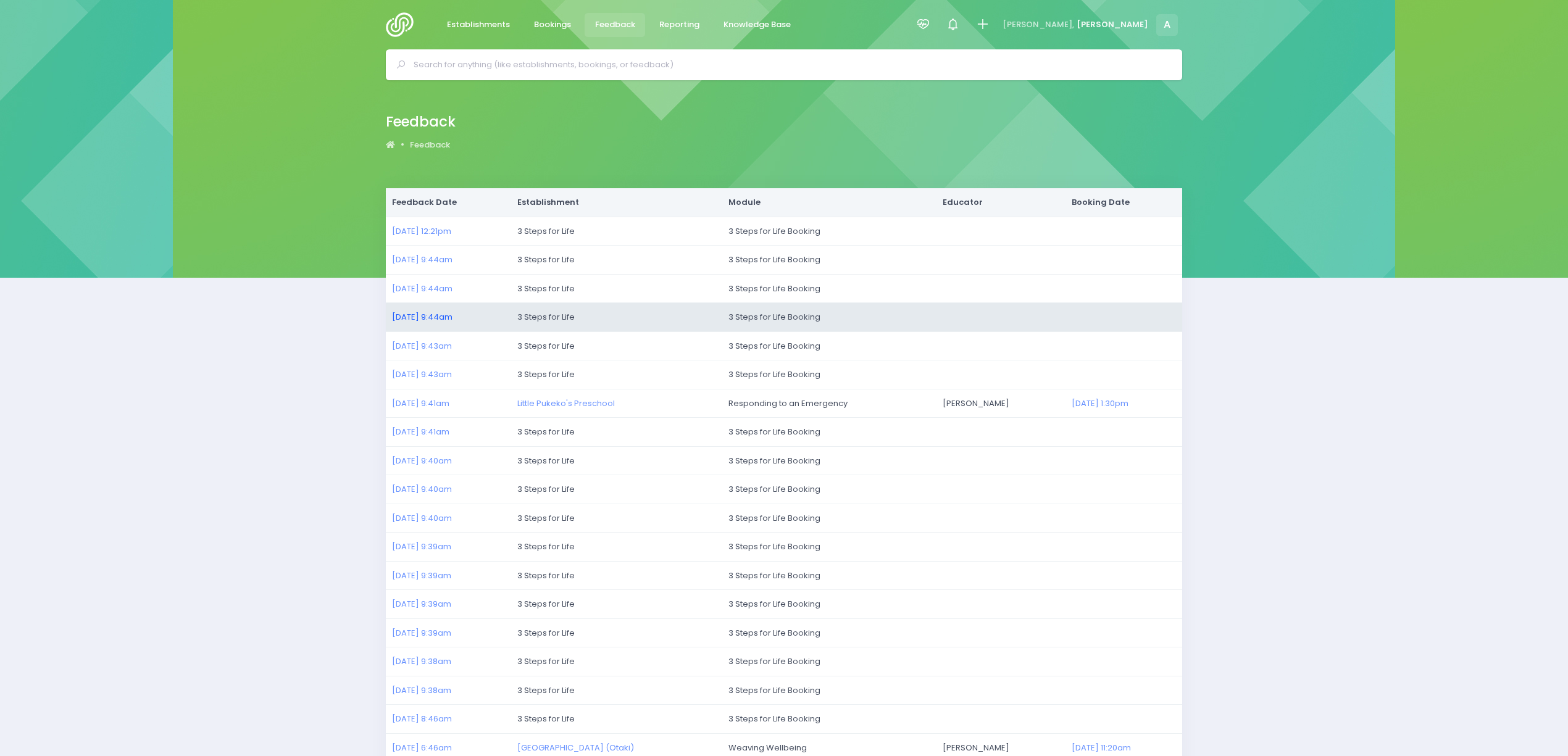
click at [429, 317] on link "21/07/2025 9:44am" at bounding box center [422, 317] width 60 height 12
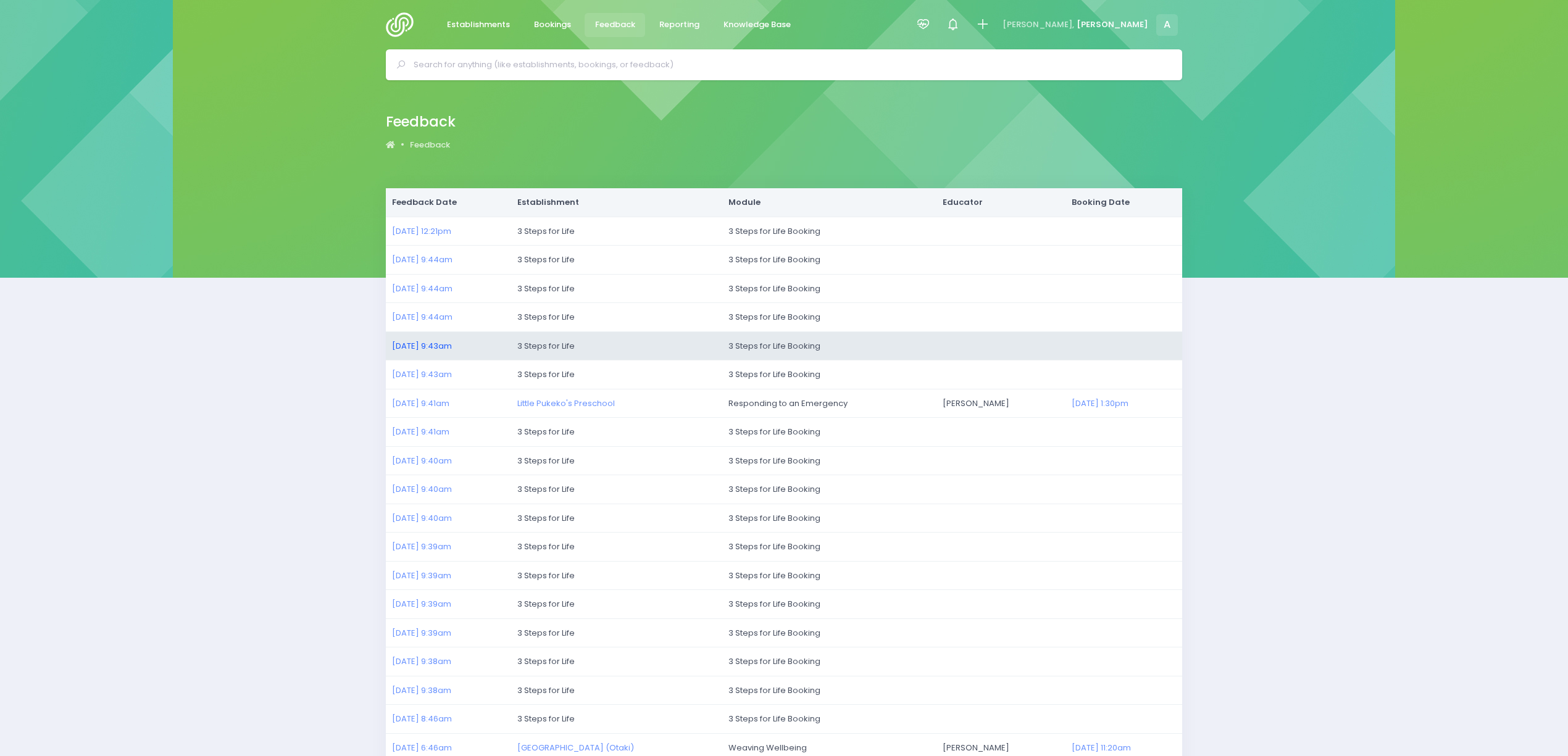
drag, startPoint x: 424, startPoint y: 375, endPoint x: 420, endPoint y: 347, distance: 28.3
click at [424, 375] on link "21/07/2025 9:43am" at bounding box center [422, 374] width 60 height 12
click at [420, 345] on link "21/07/2025 9:43am" at bounding box center [422, 345] width 60 height 12
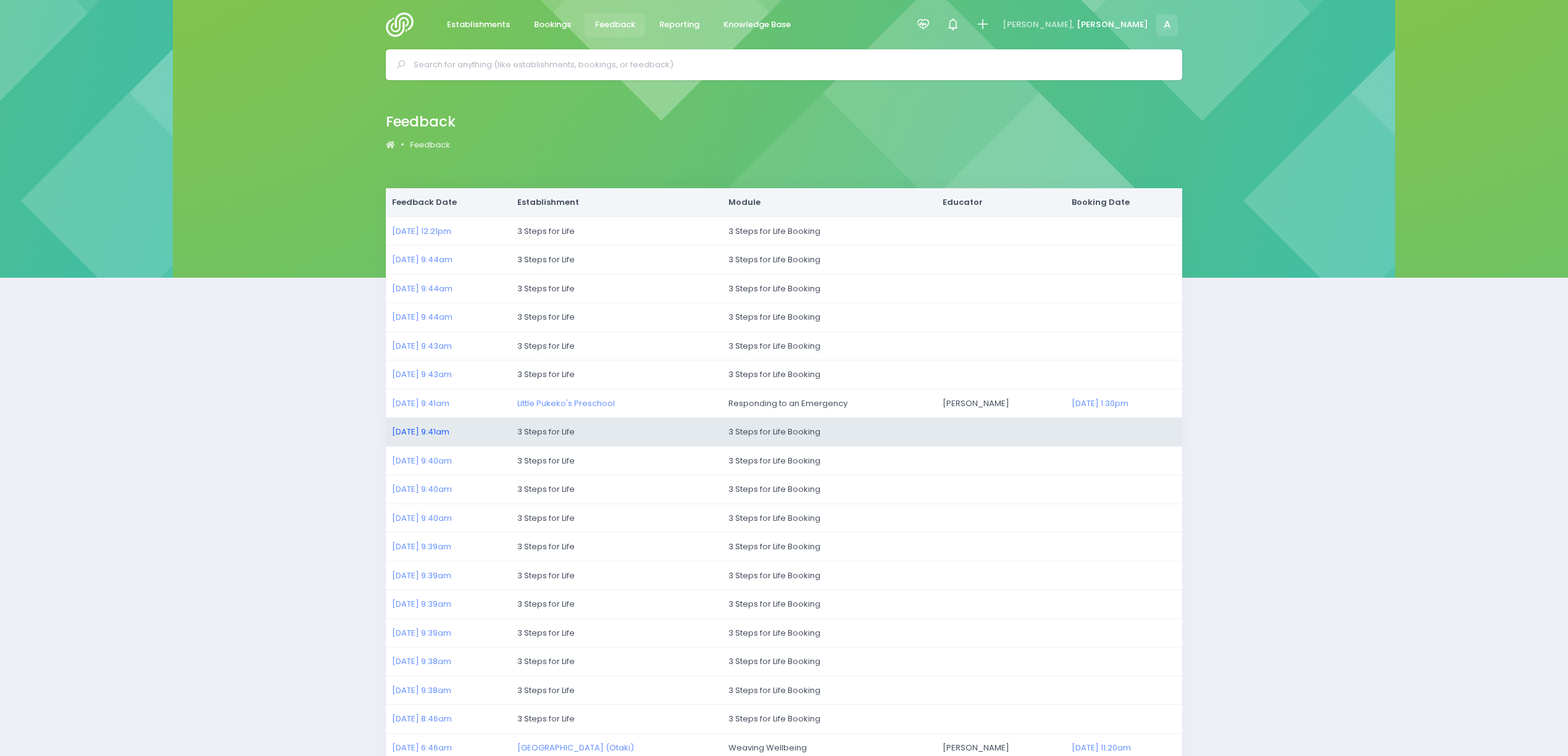
click at [422, 436] on link "21/07/2025 9:41am" at bounding box center [421, 431] width 58 height 12
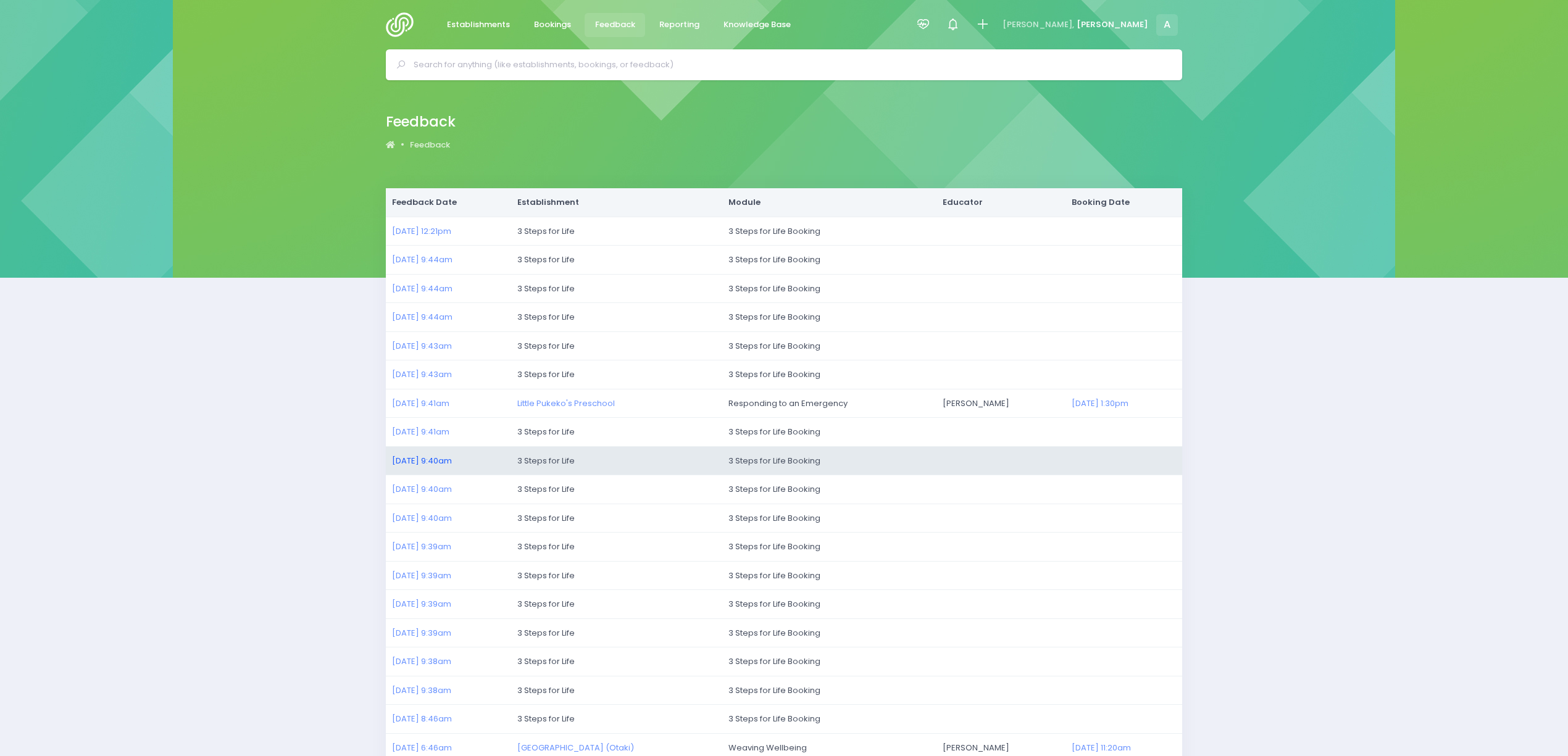
click at [423, 461] on link "21/07/2025 9:40am" at bounding box center [422, 460] width 60 height 12
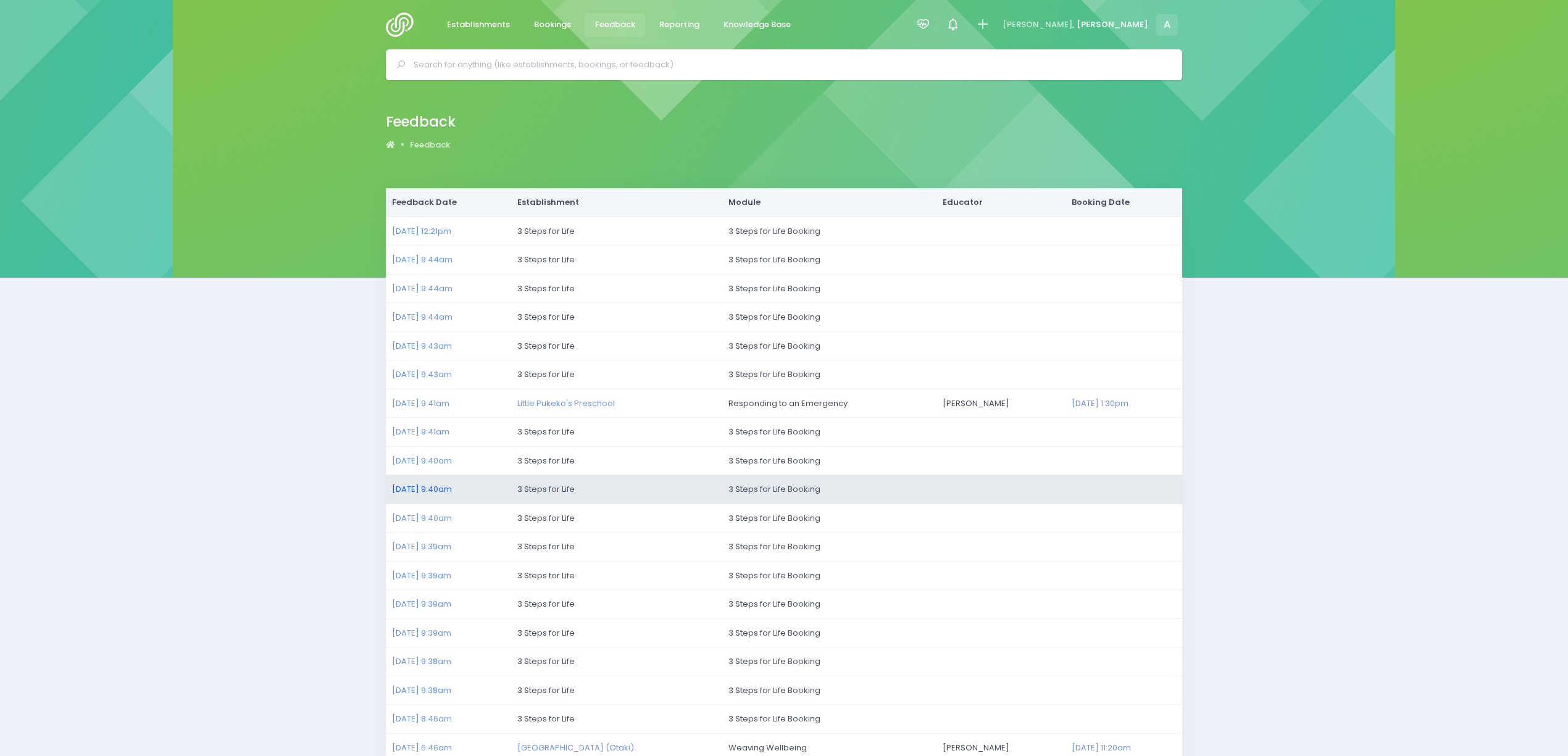
click at [424, 486] on link "21/07/2025 9:40am" at bounding box center [422, 489] width 60 height 12
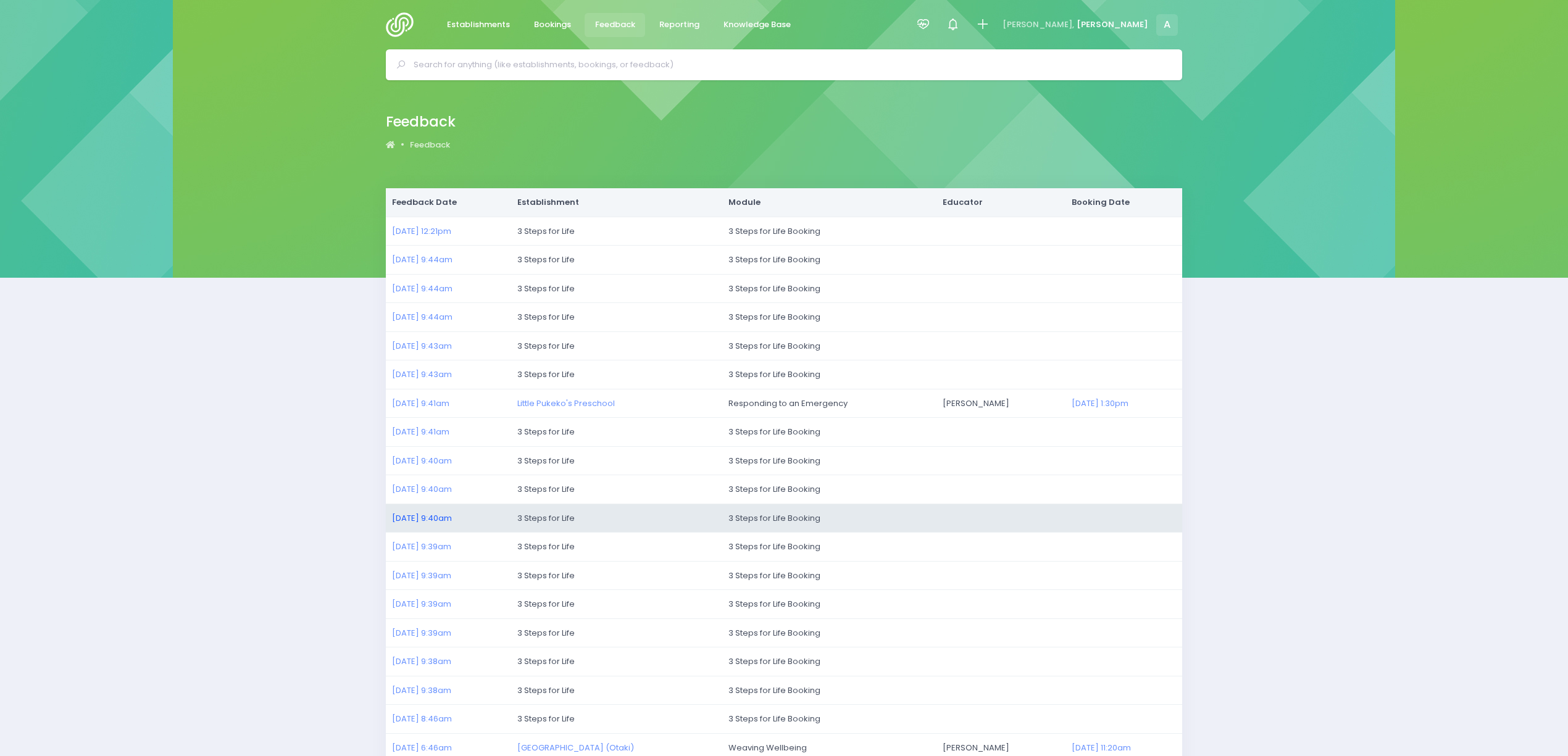
click at [412, 521] on link "21/07/2025 9:40am" at bounding box center [422, 518] width 60 height 12
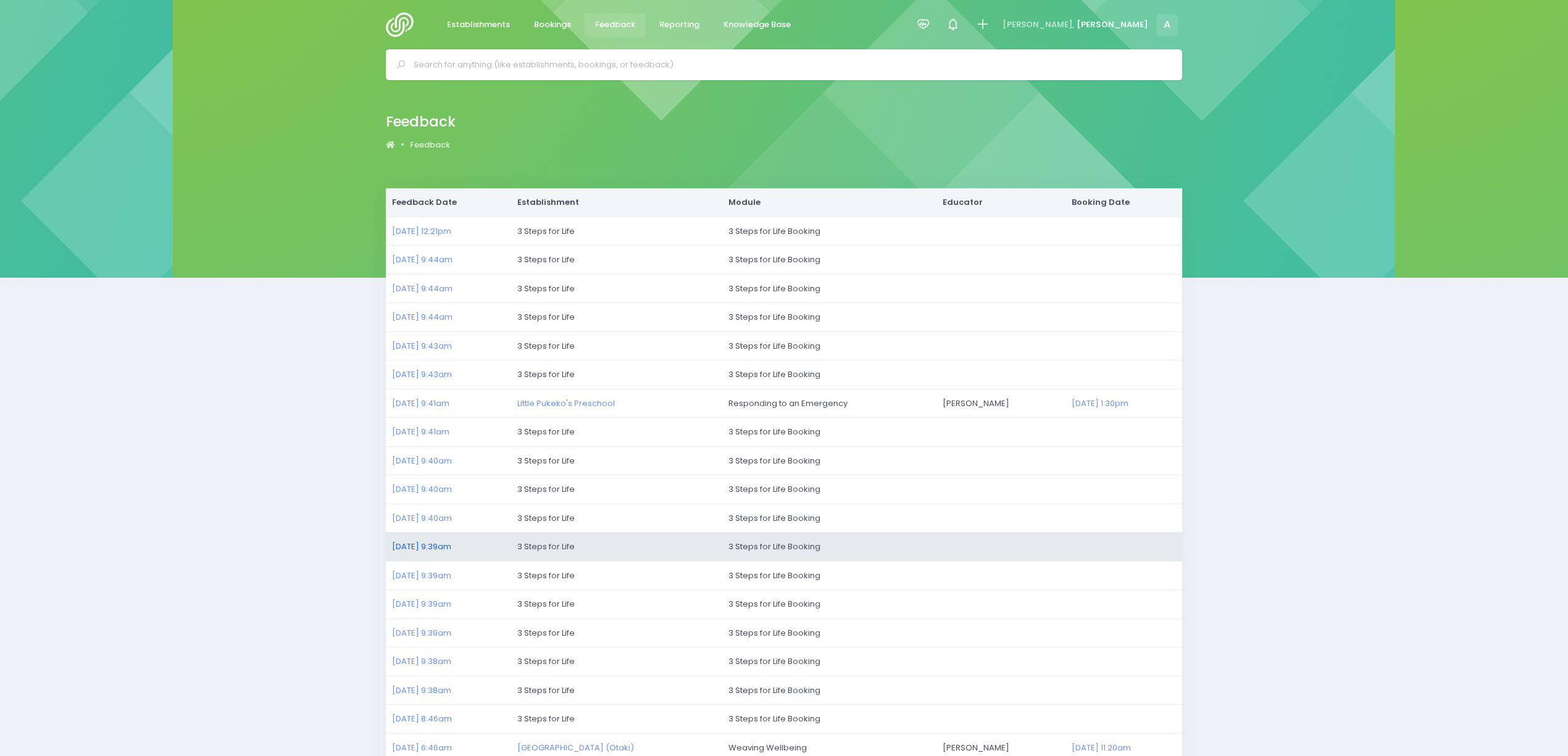
click at [402, 543] on link "21/07/2025 9:39am" at bounding box center [422, 546] width 59 height 12
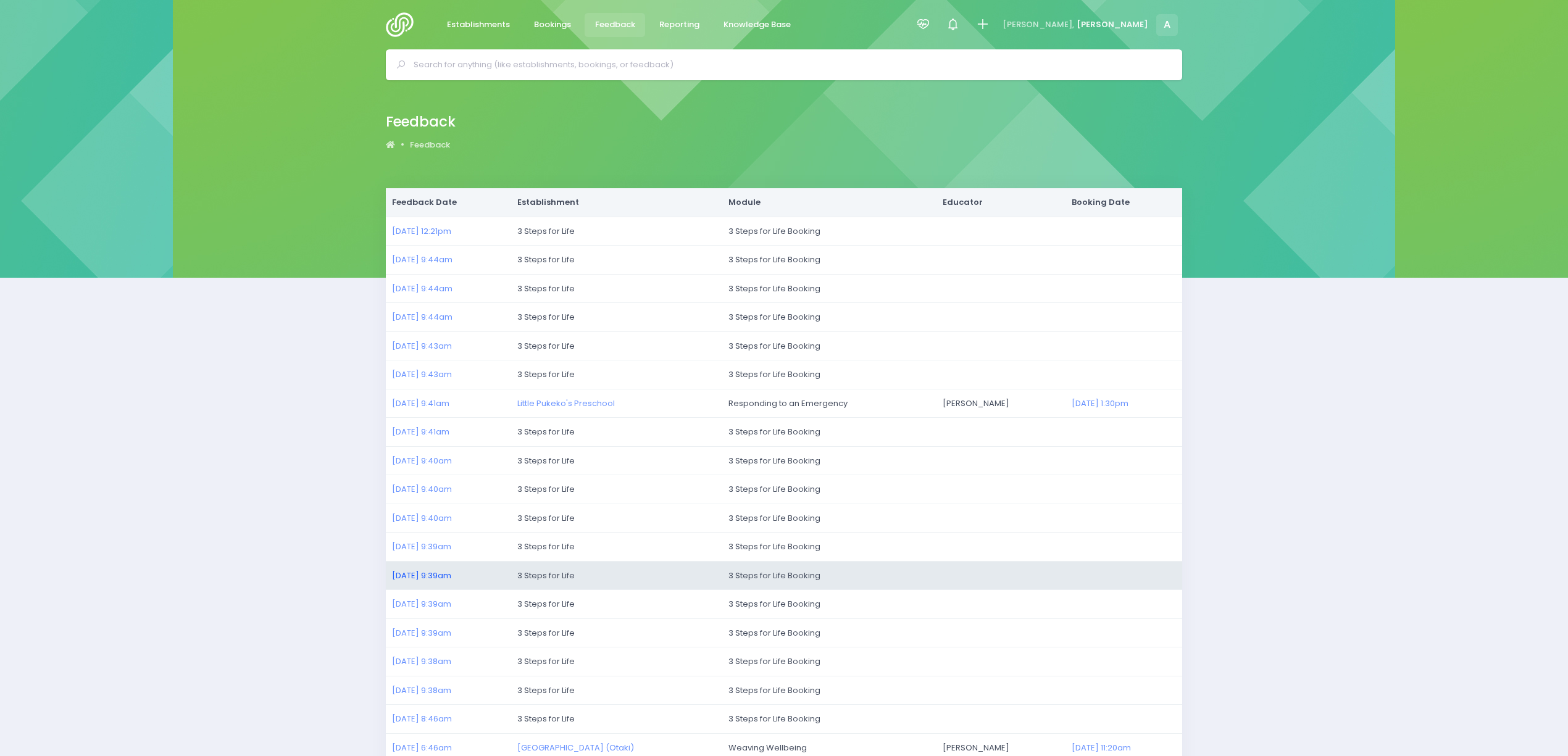
click at [411, 575] on link "21/07/2025 9:39am" at bounding box center [422, 575] width 59 height 12
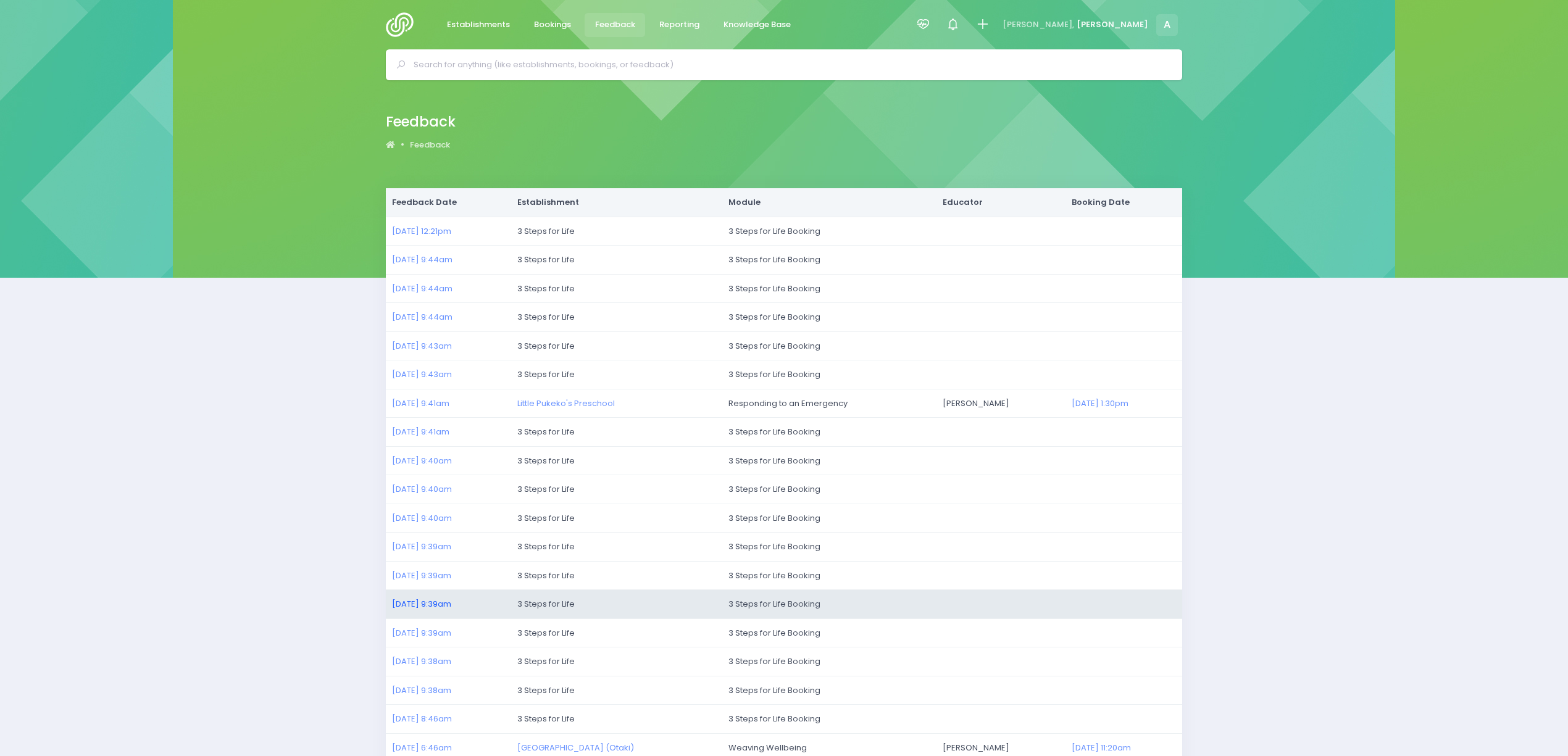
click at [421, 603] on link "21/07/2025 9:39am" at bounding box center [422, 604] width 59 height 12
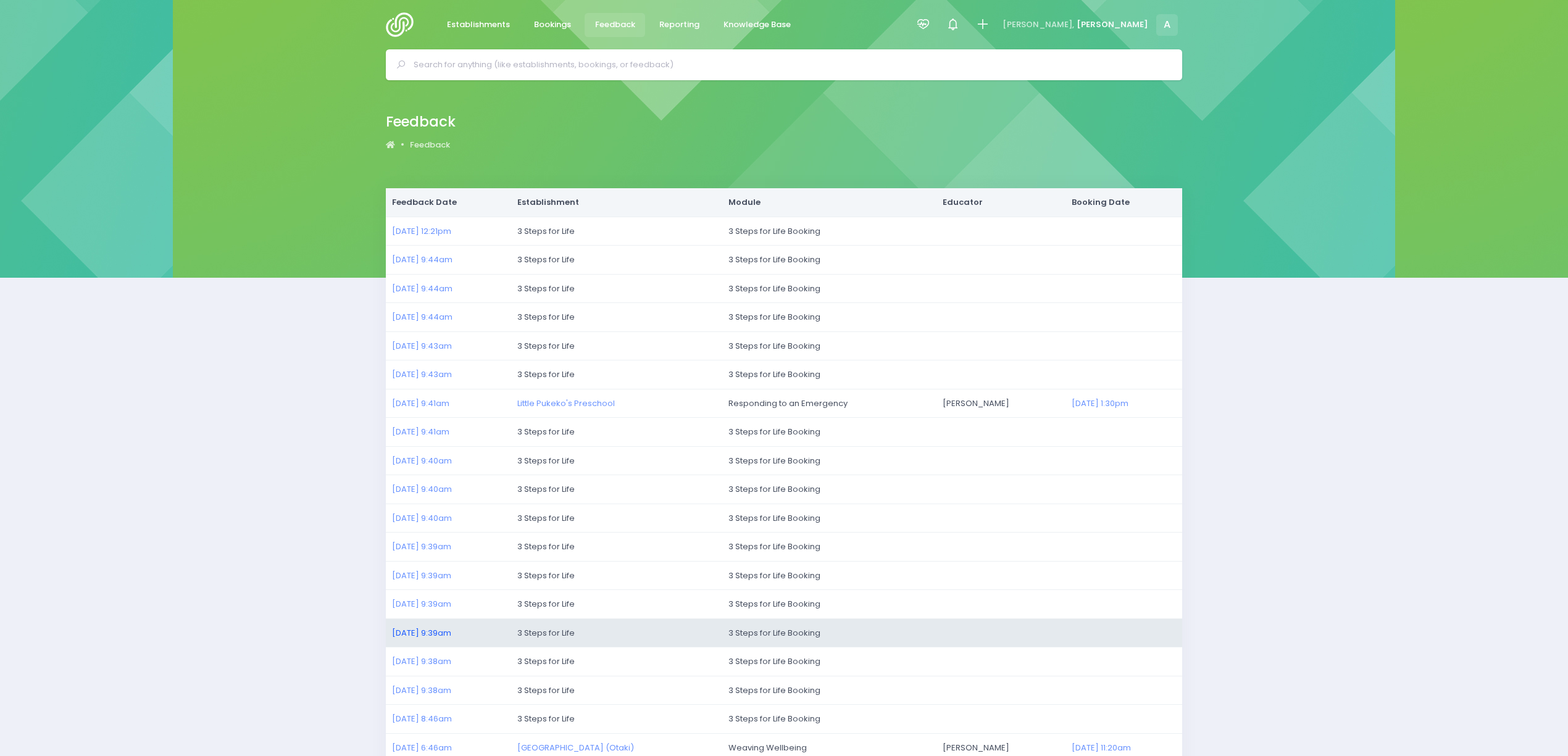
click at [431, 630] on link "21/07/2025 9:39am" at bounding box center [422, 632] width 59 height 12
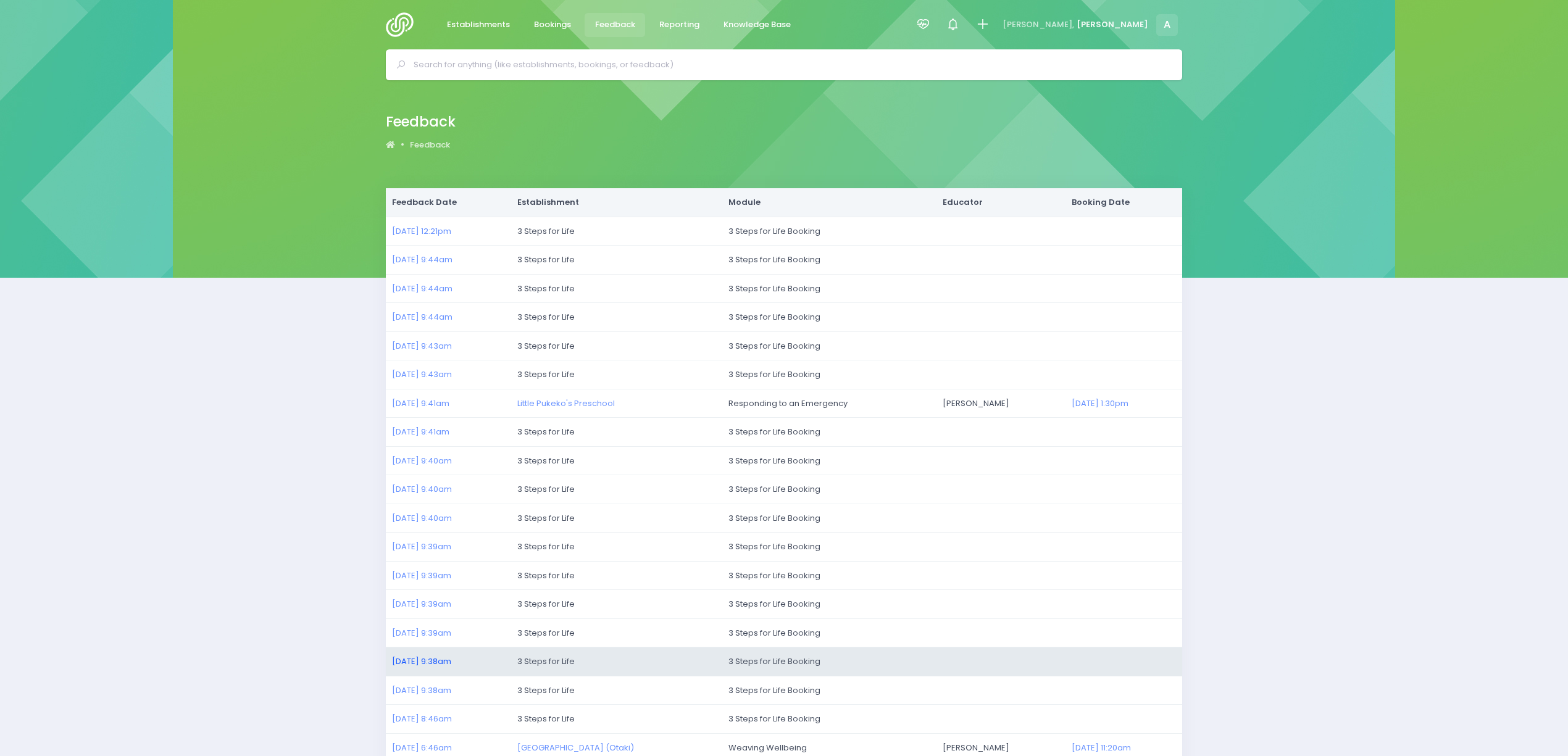
click at [435, 665] on link "21/07/2025 9:38am" at bounding box center [422, 661] width 59 height 12
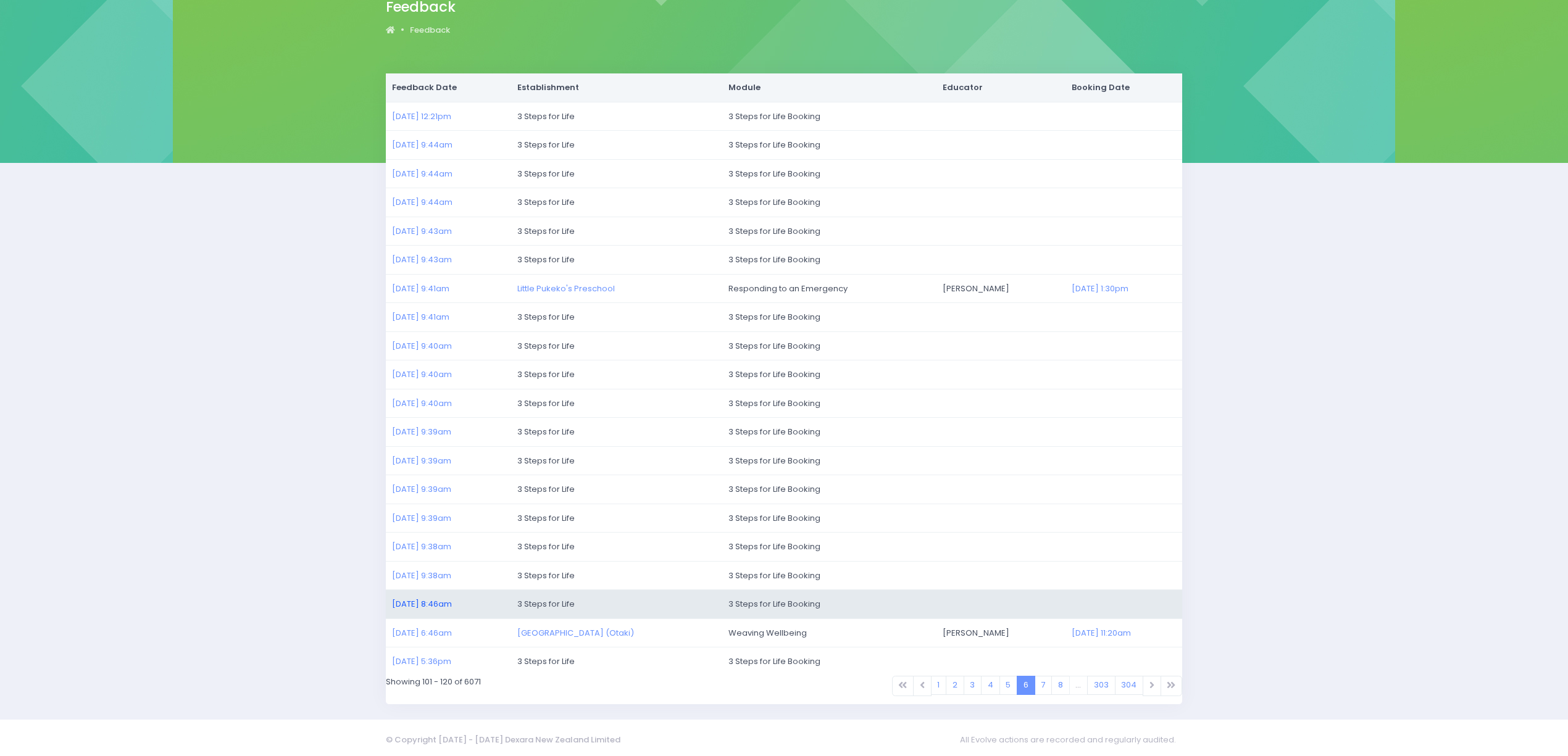
scroll to position [122, 0]
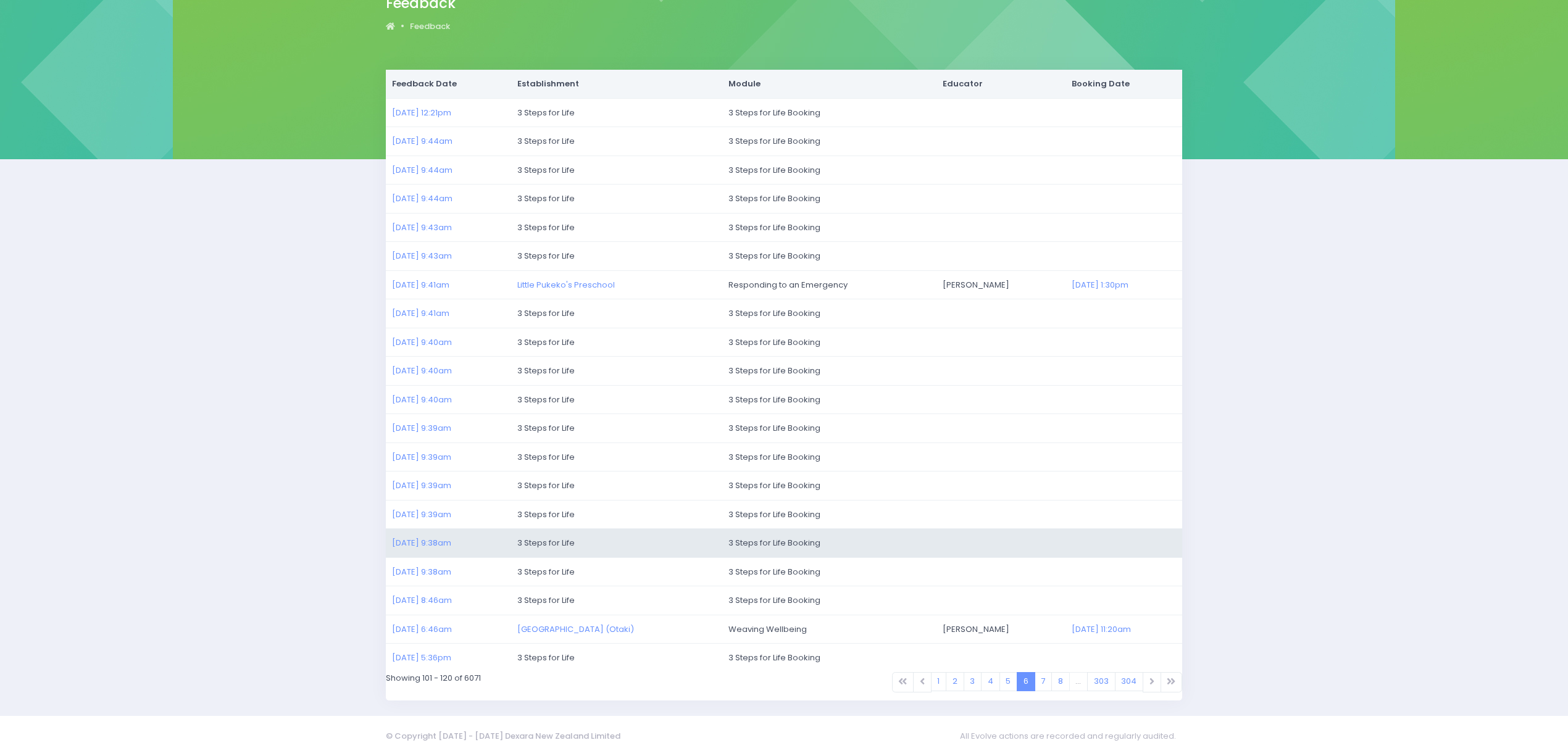
click at [438, 547] on td "21/07/2025 9:38am" at bounding box center [448, 543] width 126 height 29
click at [431, 542] on link "21/07/2025 9:38am" at bounding box center [422, 542] width 59 height 12
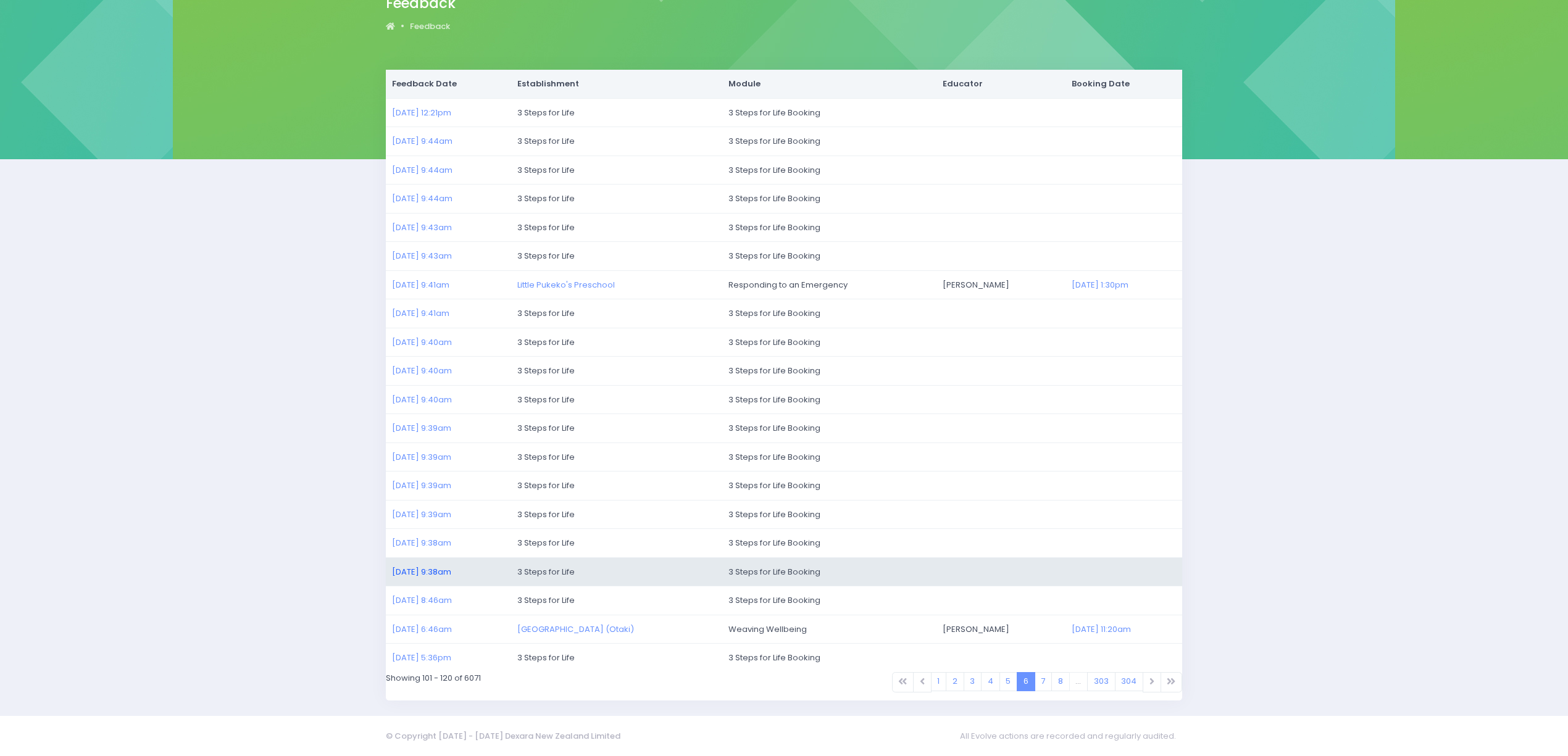
click at [435, 569] on link "21/07/2025 9:38am" at bounding box center [422, 571] width 59 height 12
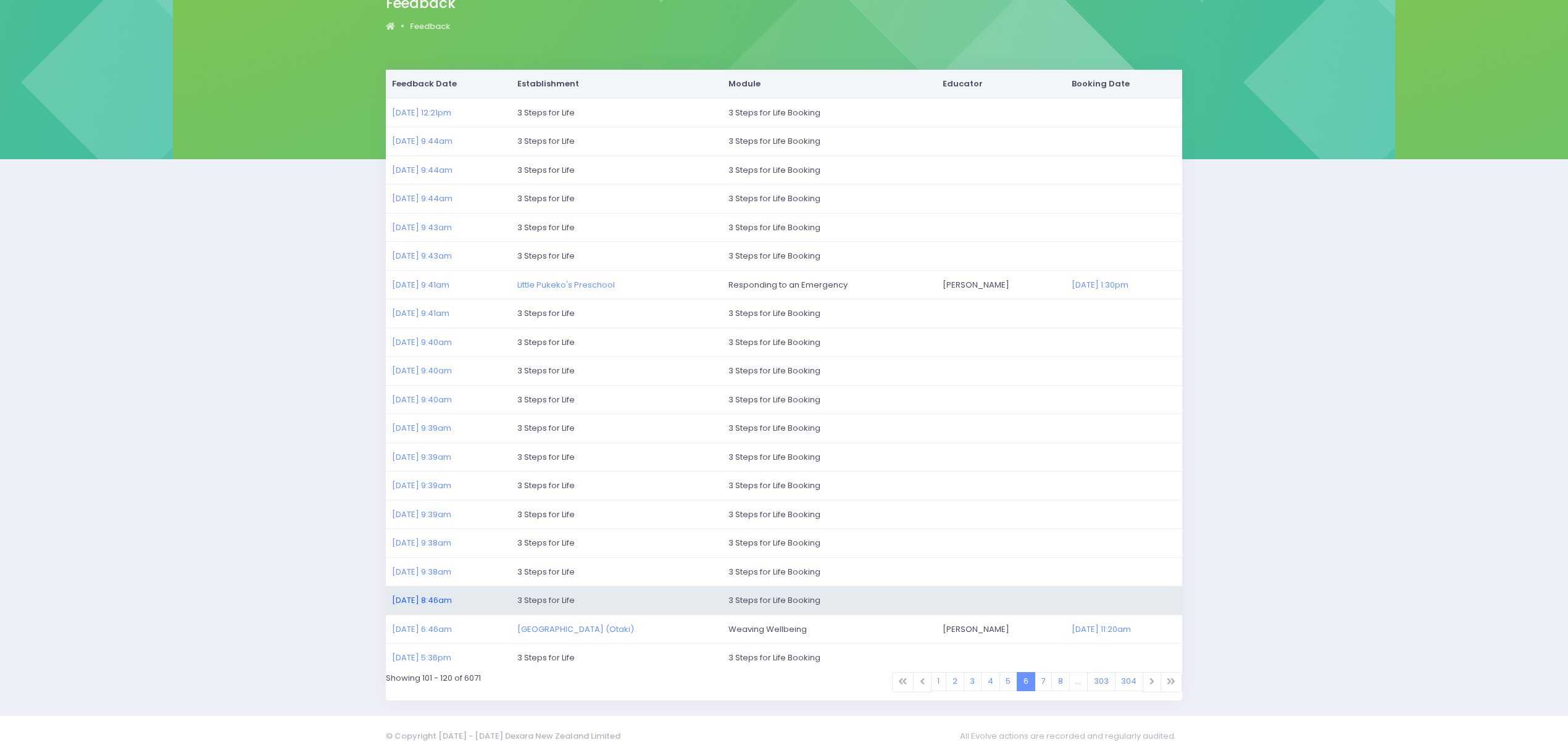
click at [437, 600] on link "21/07/2025 8:46am" at bounding box center [422, 600] width 60 height 12
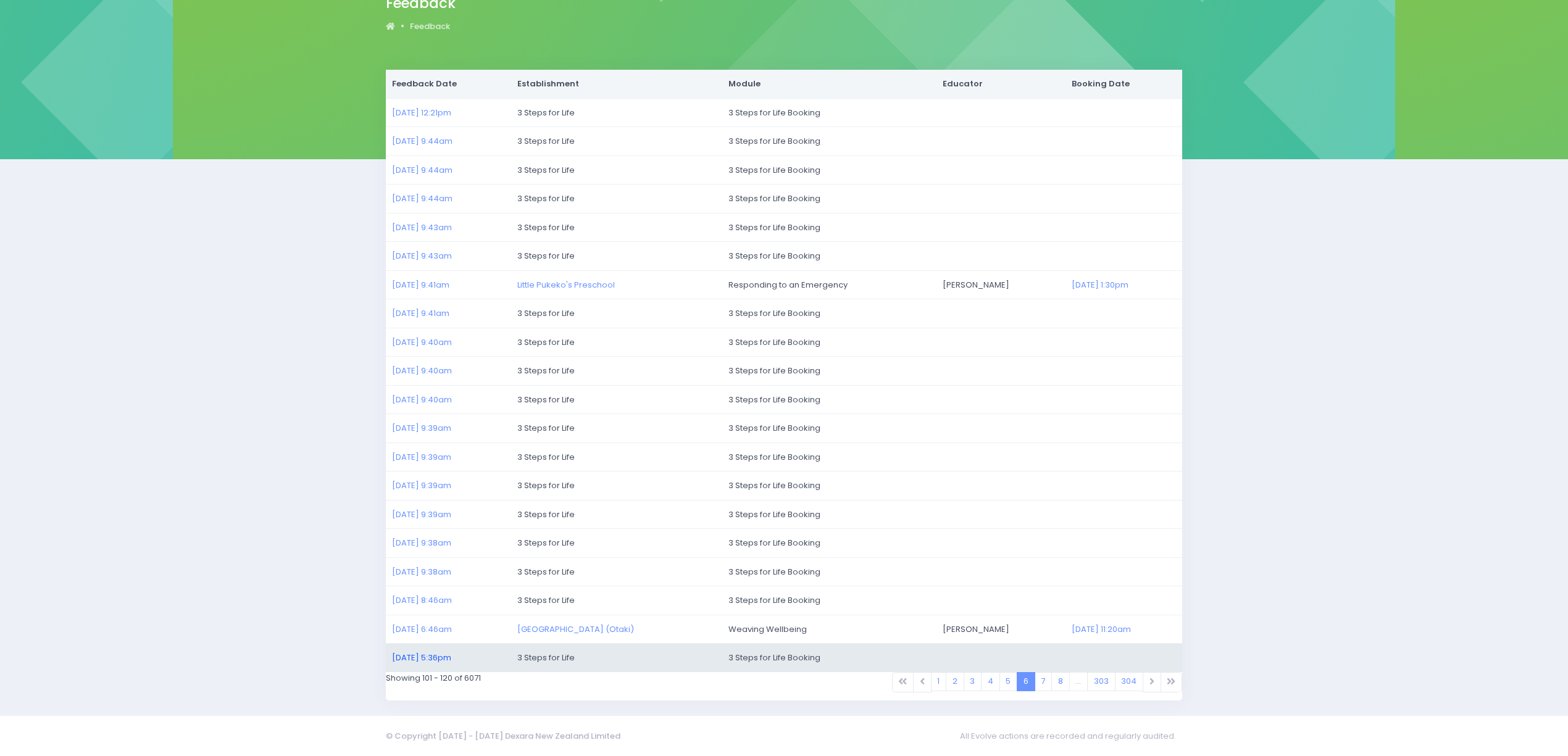
click at [438, 656] on link "20/07/2025 5:36pm" at bounding box center [422, 657] width 59 height 12
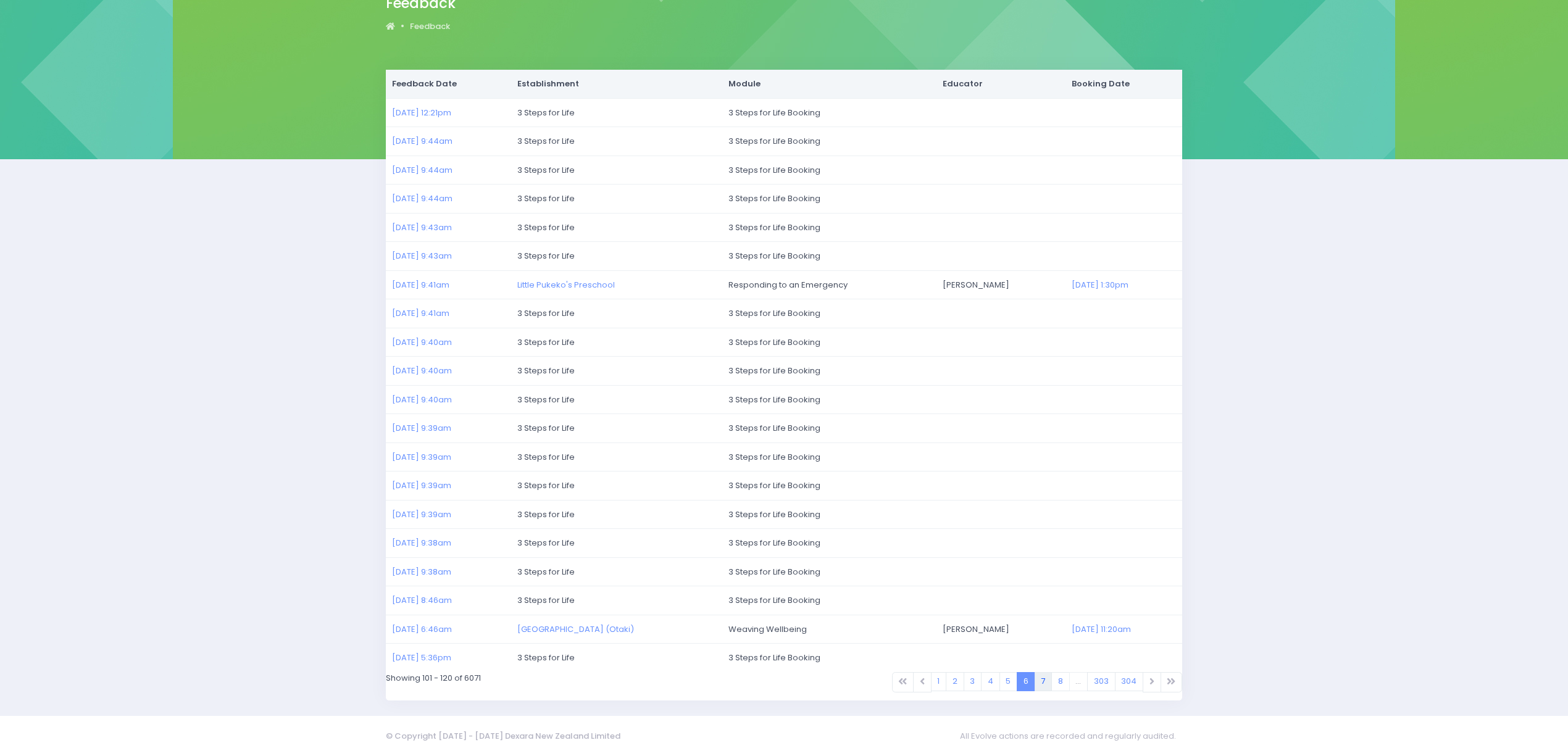
click at [1041, 680] on link "7" at bounding box center [1043, 682] width 18 height 19
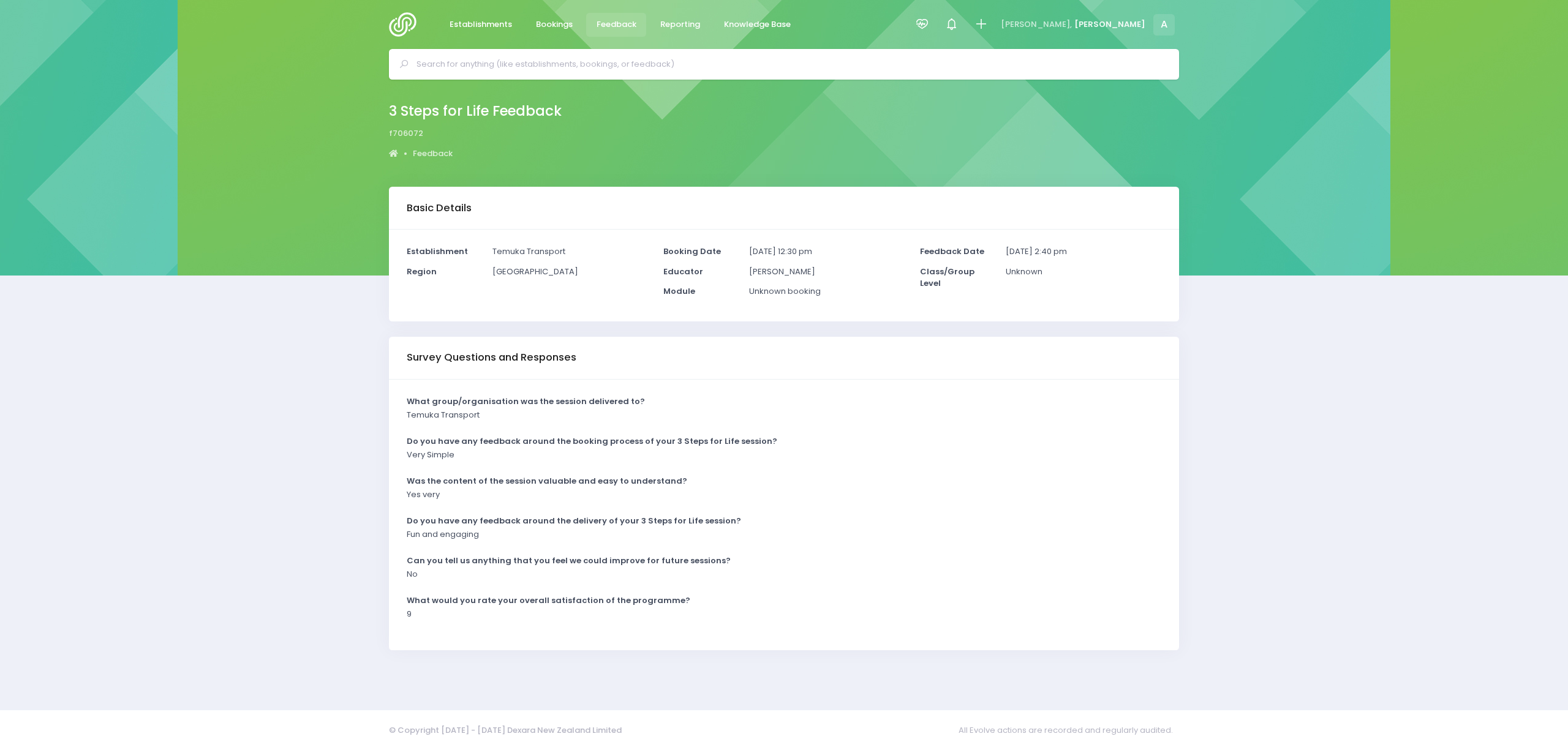
click at [361, 363] on div "Basic Details Establishment Temuka Transport Region South Island Educator" at bounding box center [784, 441] width 1568 height 508
click at [275, 499] on div "Basic Details Establishment Central Districts Lions Club Mini Golf Region" at bounding box center [784, 441] width 1568 height 508
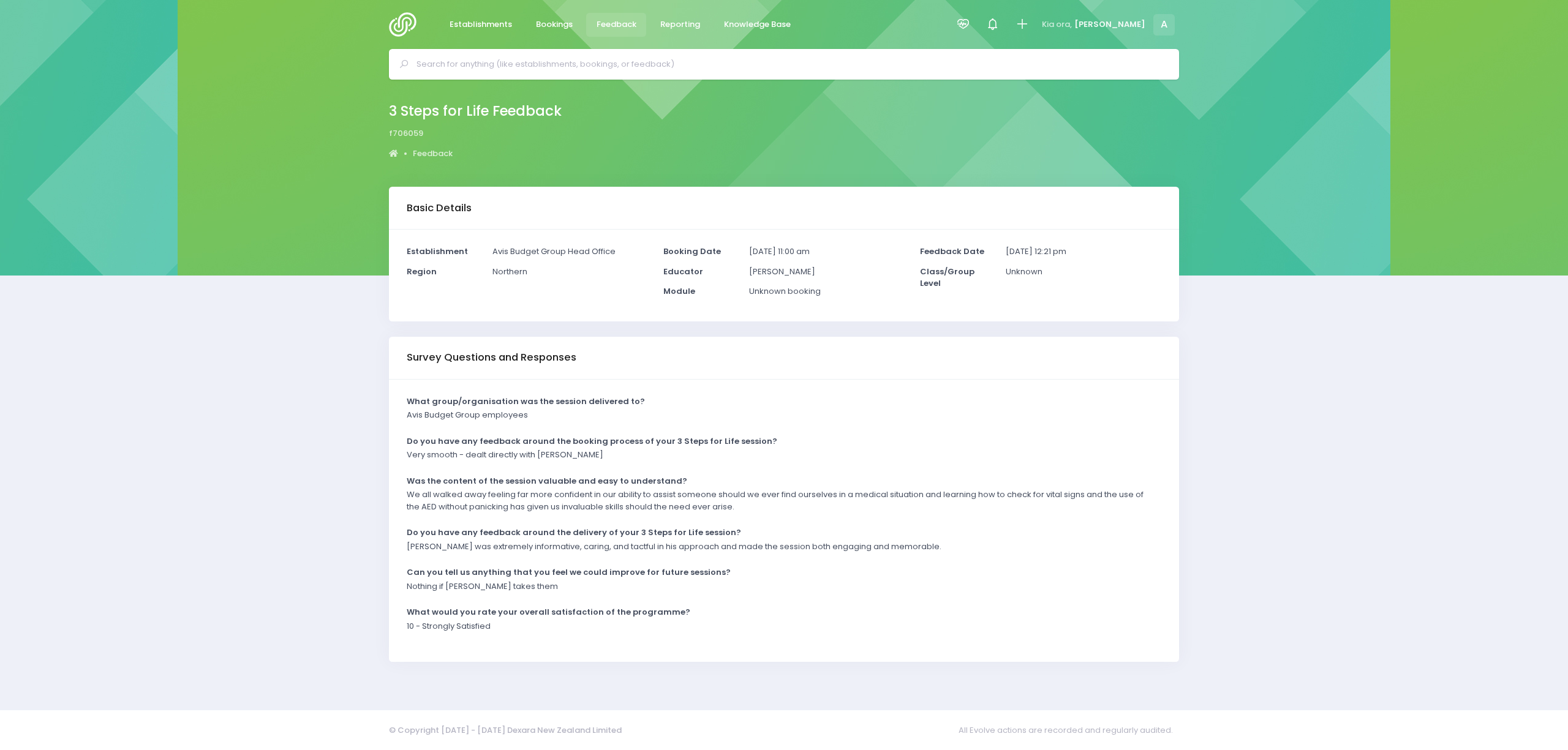
click at [315, 557] on div "Basic Details Establishment Avis Budget Group Head Office Region Northern" at bounding box center [784, 441] width 1568 height 508
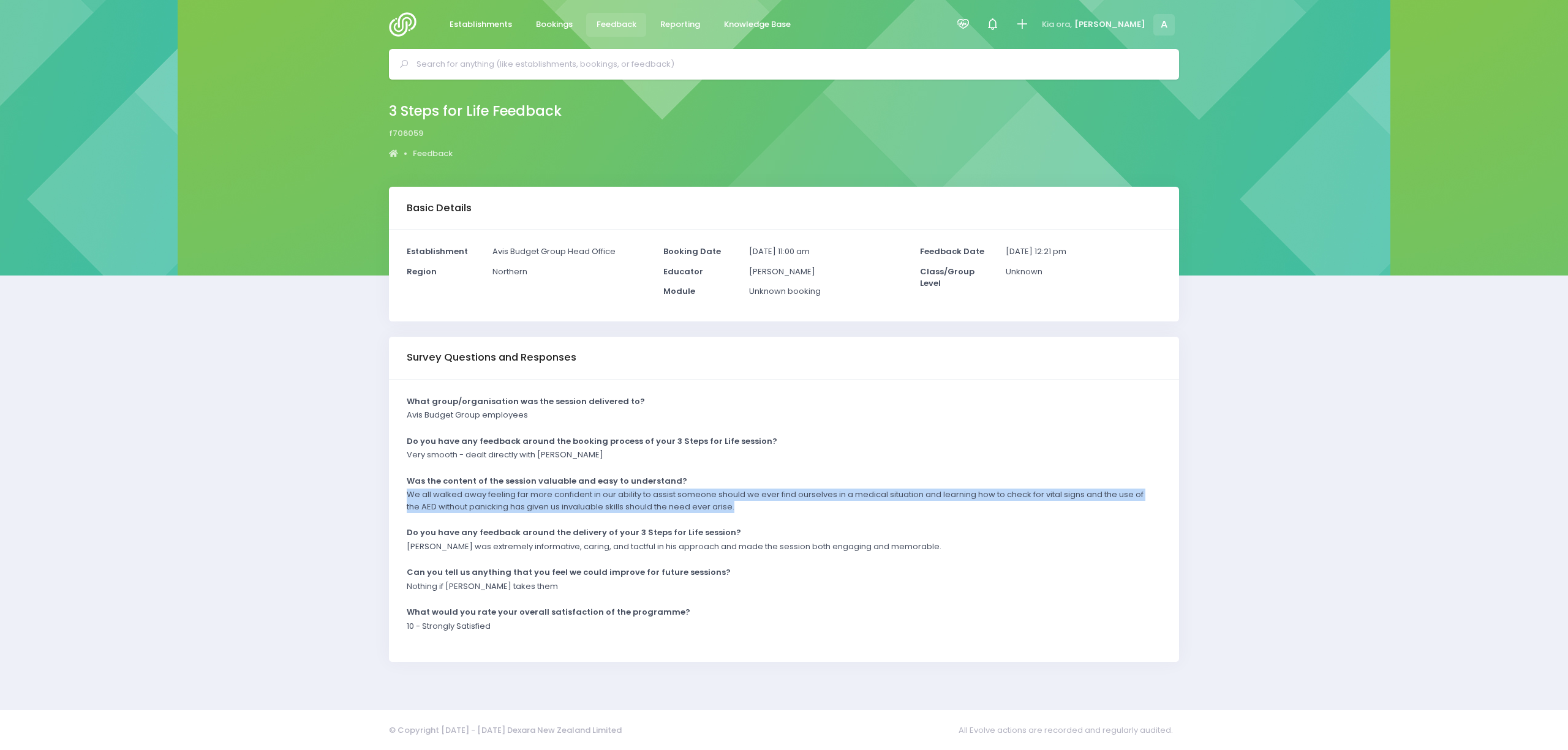
drag, startPoint x: 407, startPoint y: 493, endPoint x: 754, endPoint y: 507, distance: 347.3
click at [754, 507] on p "We all walked away feeling far more confident in our ability to assist someone …" at bounding box center [776, 500] width 739 height 24
copy p "We all walked away feeling far more confident in our ability to assist someone …"
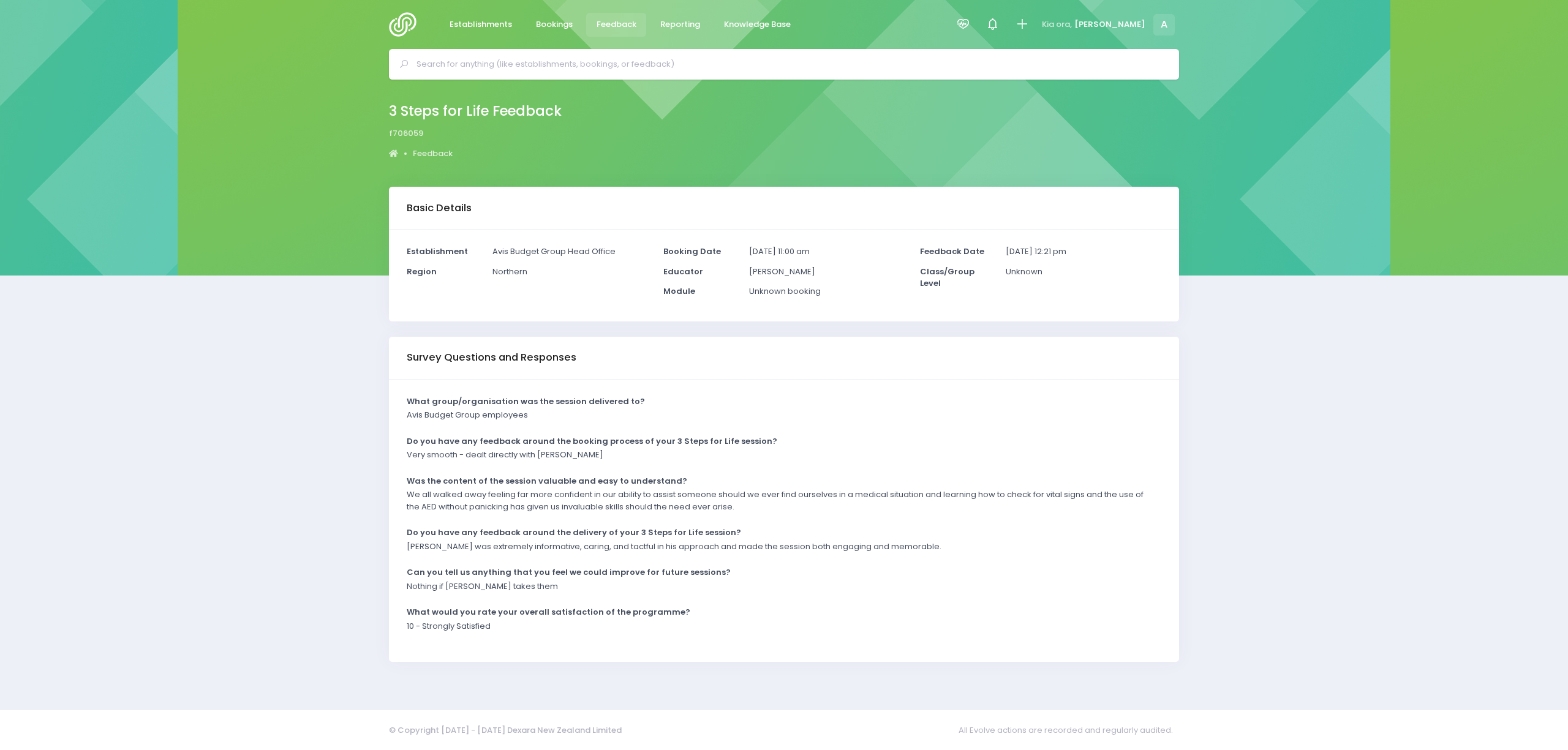
drag, startPoint x: 252, startPoint y: 488, endPoint x: 268, endPoint y: 502, distance: 21.3
click at [251, 488] on div "Basic Details Establishment Avis Budget Group Head Office Region Northern" at bounding box center [784, 441] width 1568 height 508
drag, startPoint x: 399, startPoint y: 550, endPoint x: 923, endPoint y: 546, distance: 524.0
click at [929, 545] on div "Stephen was extremely informative, caring, and tactful in his approach and made…" at bounding box center [776, 551] width 754 height 20
copy p "Stephen was extremely informative, caring, and tactful in his approach and made…"
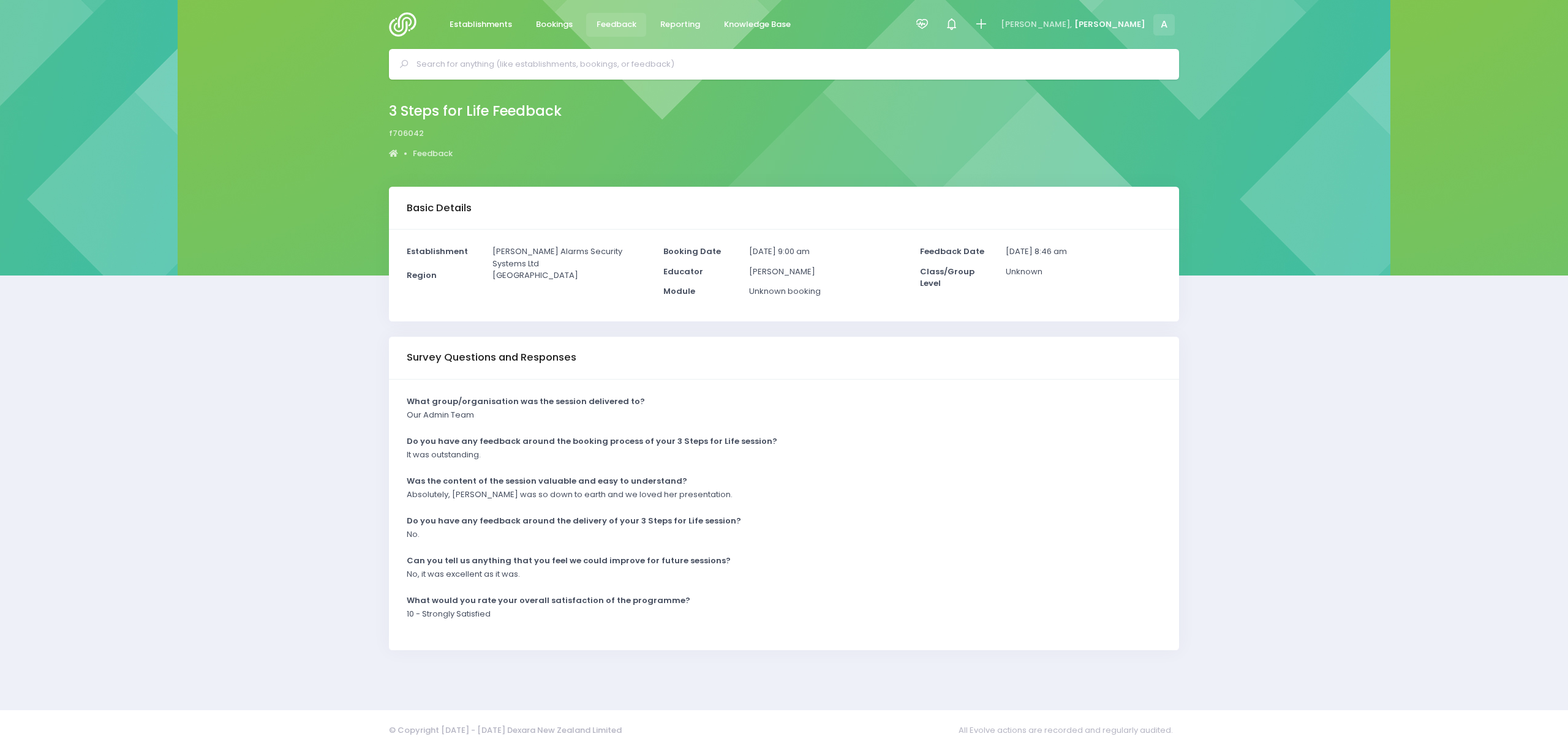
click at [497, 500] on p "Absolutely, Kylie was so down to earth and we loved her presentation." at bounding box center [570, 495] width 326 height 12
drag, startPoint x: 453, startPoint y: 493, endPoint x: 743, endPoint y: 495, distance: 290.0
click at [741, 499] on div "Absolutely, Kylie was so down to earth and we loved her presentation." at bounding box center [776, 499] width 754 height 20
copy p "Kylie was so down to earth and we loved her presentation."
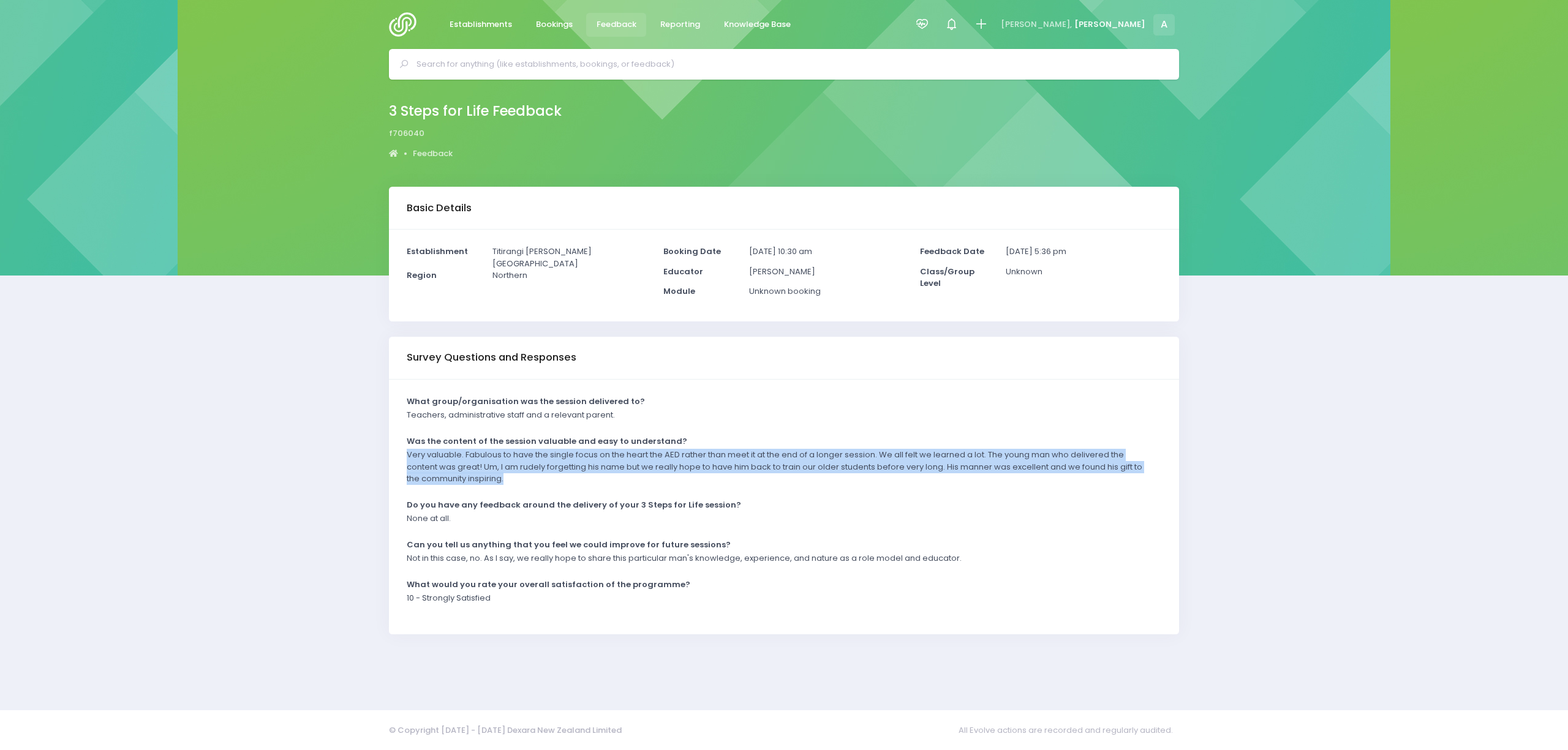
drag, startPoint x: 405, startPoint y: 453, endPoint x: 536, endPoint y: 475, distance: 132.8
click at [536, 475] on div "Very valuable. Fabulous to have the single focus on the heart the AED rather th…" at bounding box center [776, 471] width 754 height 44
copy p "Very valuable. Fabulous to have the single focus on the heart the AED rather th…"
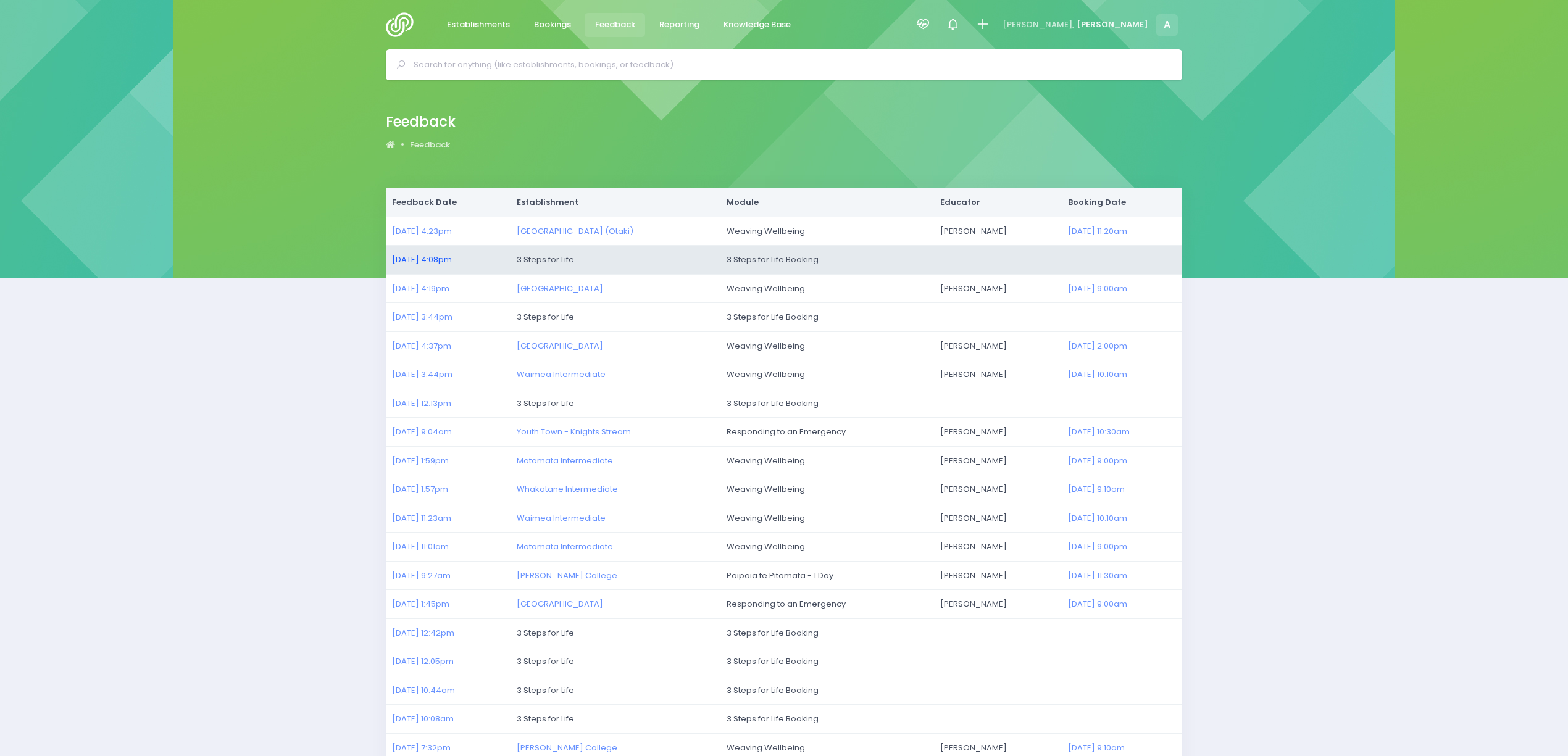
click at [415, 254] on link "[DATE] 4:08pm" at bounding box center [422, 259] width 60 height 12
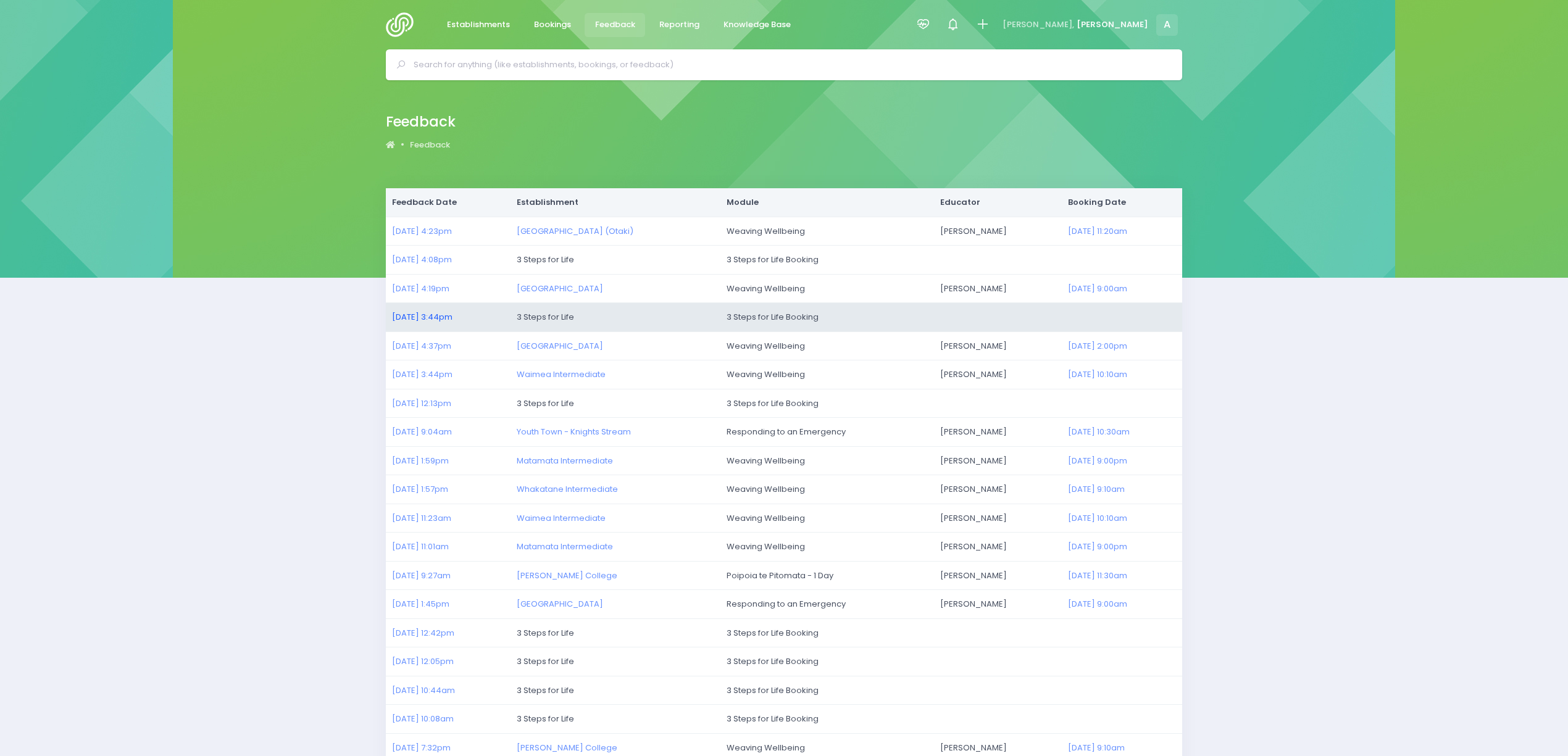
click at [416, 314] on link "[DATE] 3:44pm" at bounding box center [422, 317] width 60 height 12
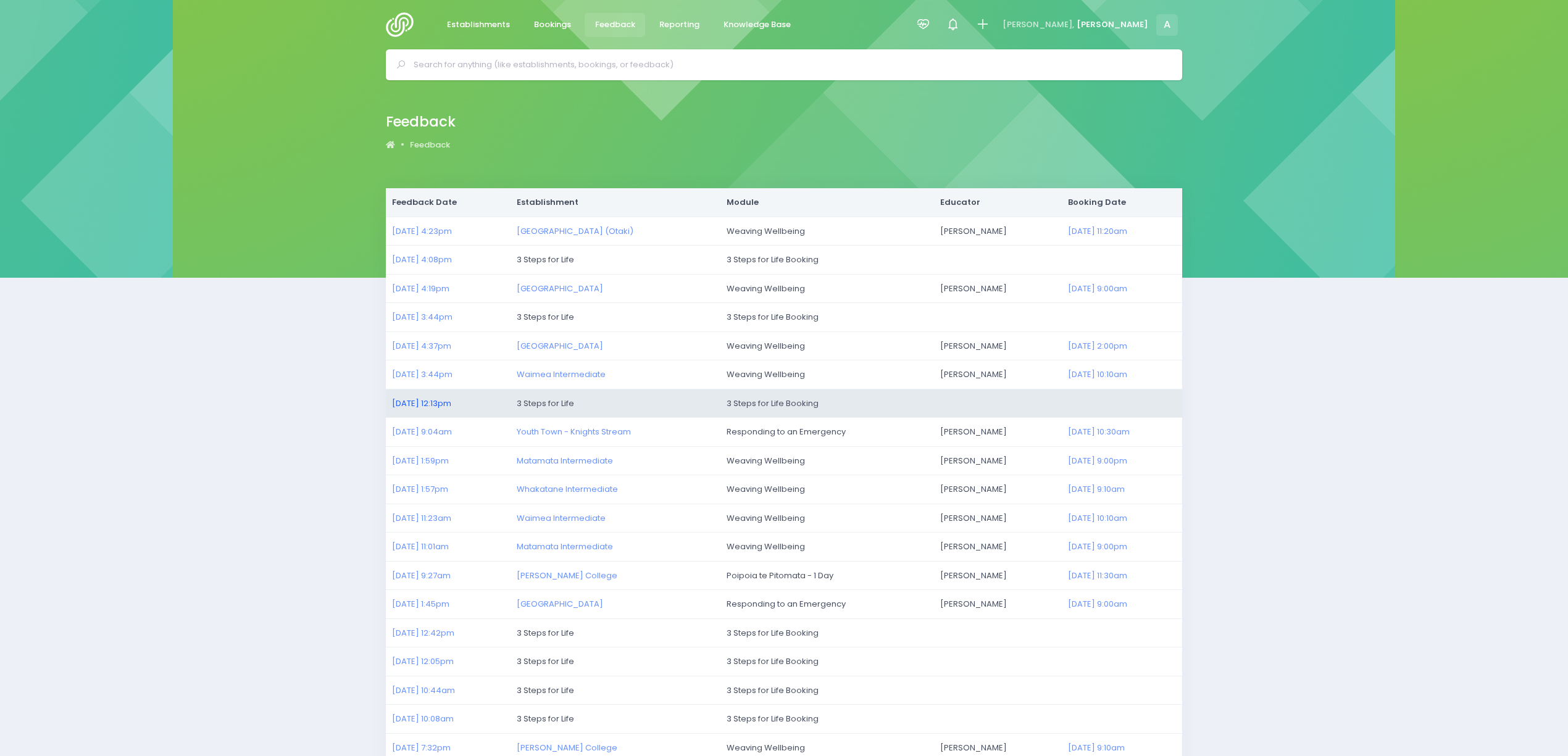
click at [412, 407] on link "[DATE] 12:13pm" at bounding box center [422, 403] width 59 height 12
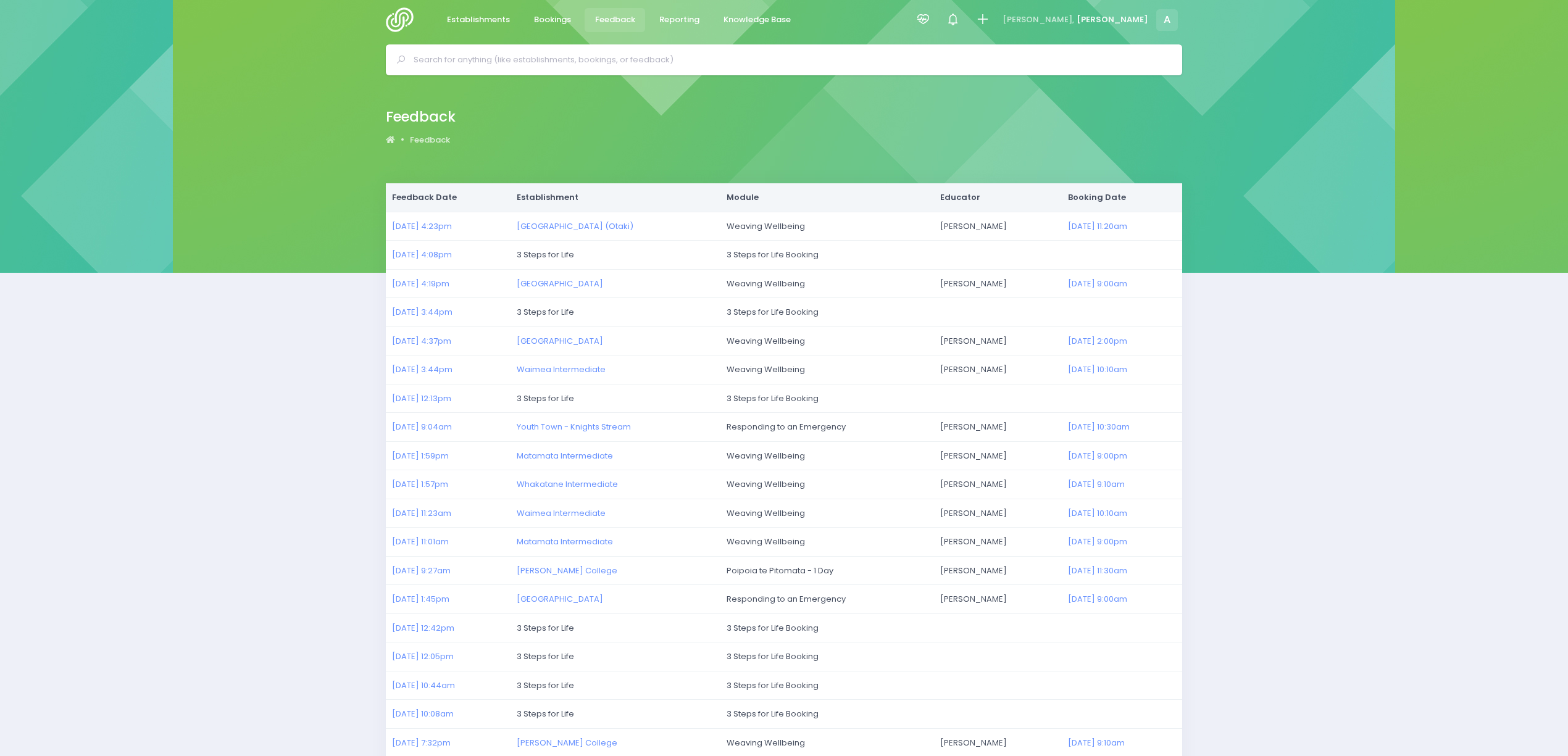
scroll to position [122, 0]
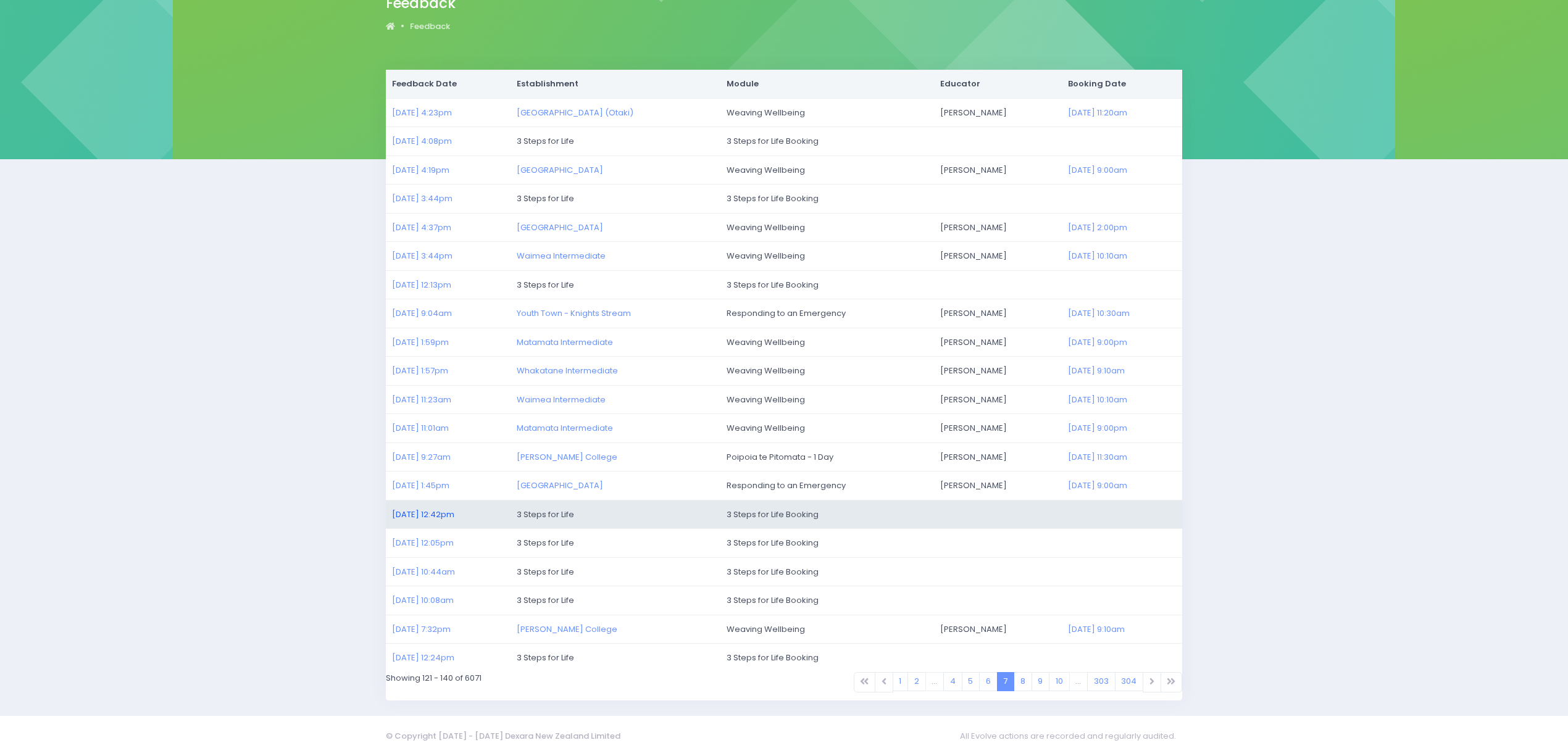
click at [411, 509] on link "[DATE] 12:42pm" at bounding box center [423, 514] width 63 height 12
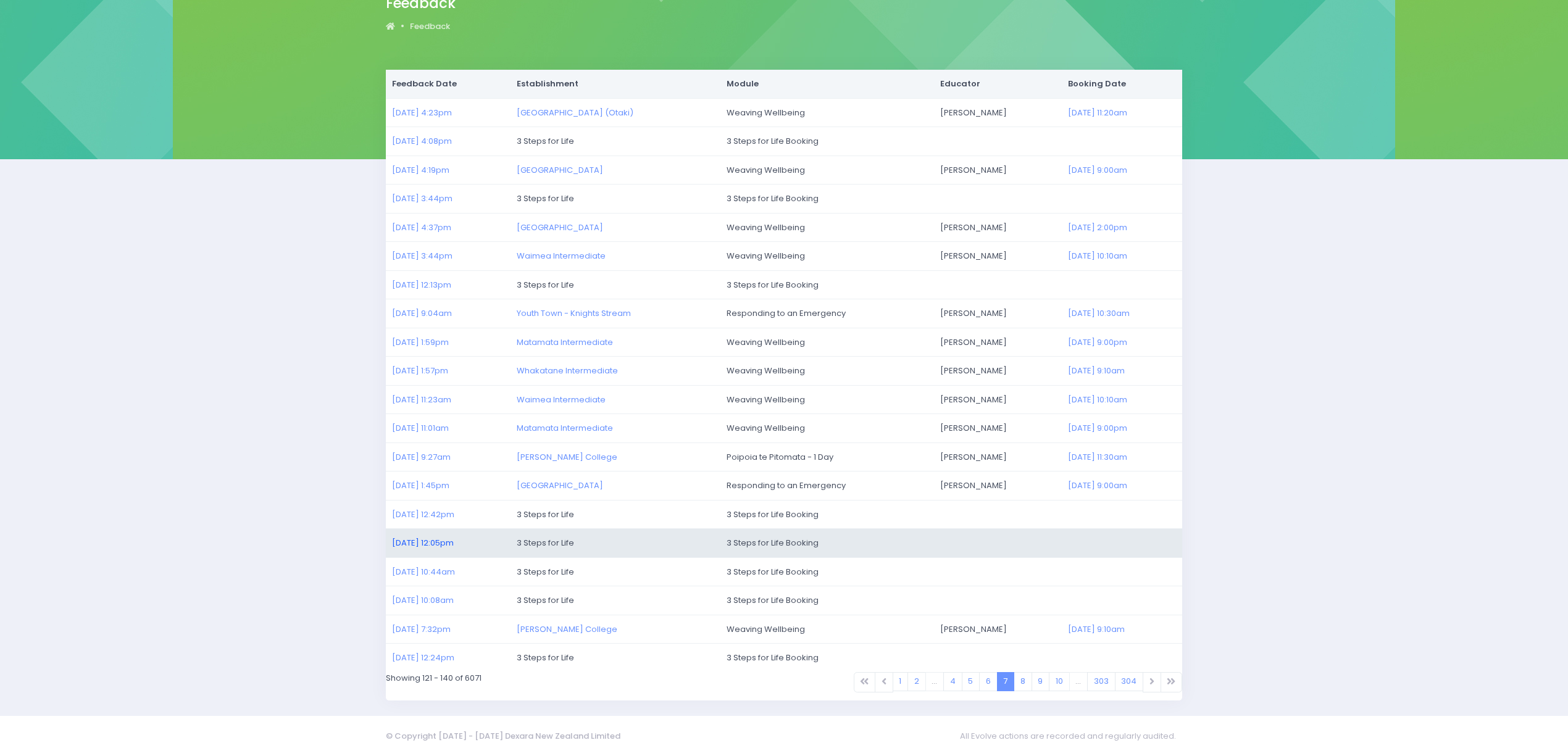
click at [420, 542] on link "14/07/2025 12:05pm" at bounding box center [423, 542] width 62 height 12
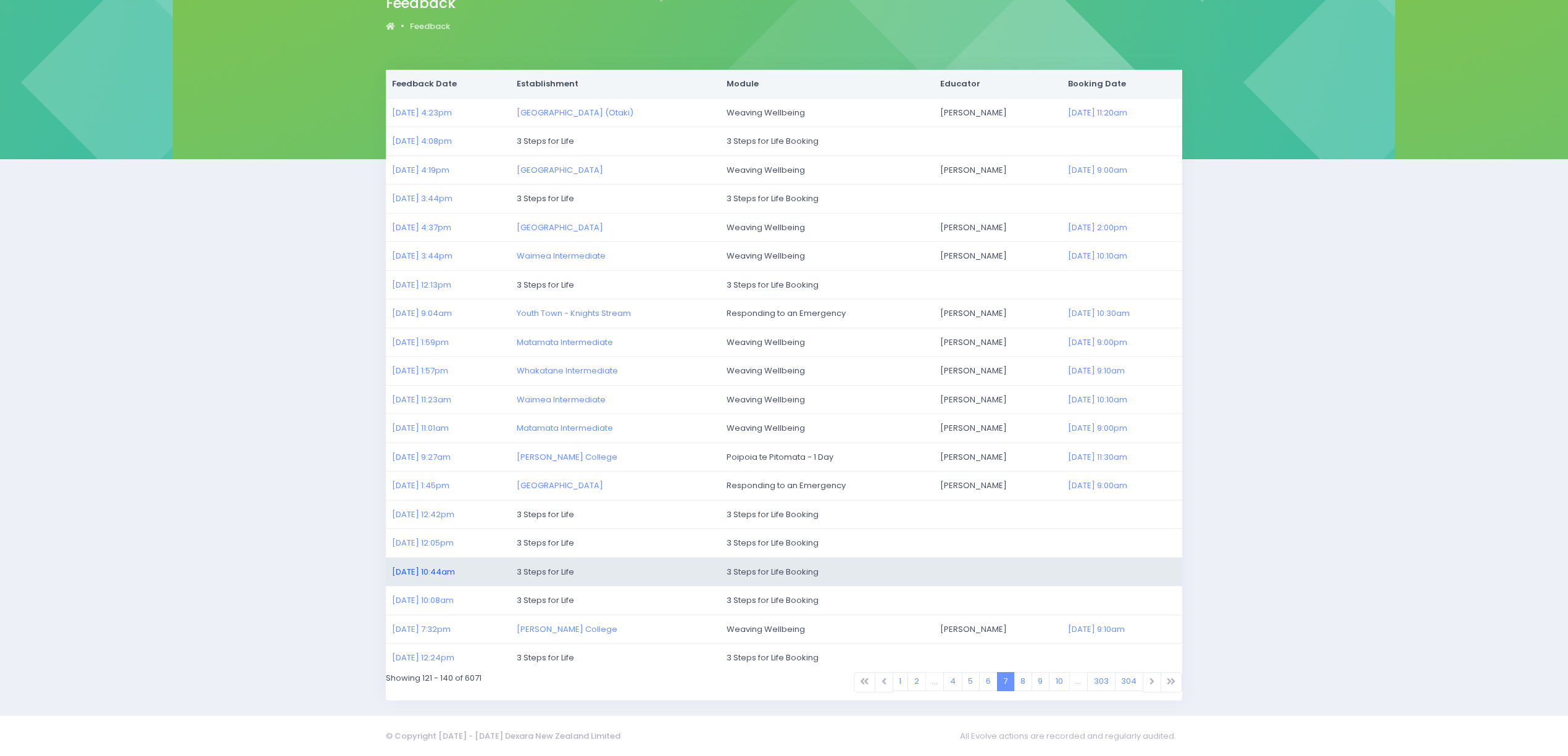
click at [424, 566] on link "14/07/2025 10:44am" at bounding box center [424, 571] width 63 height 12
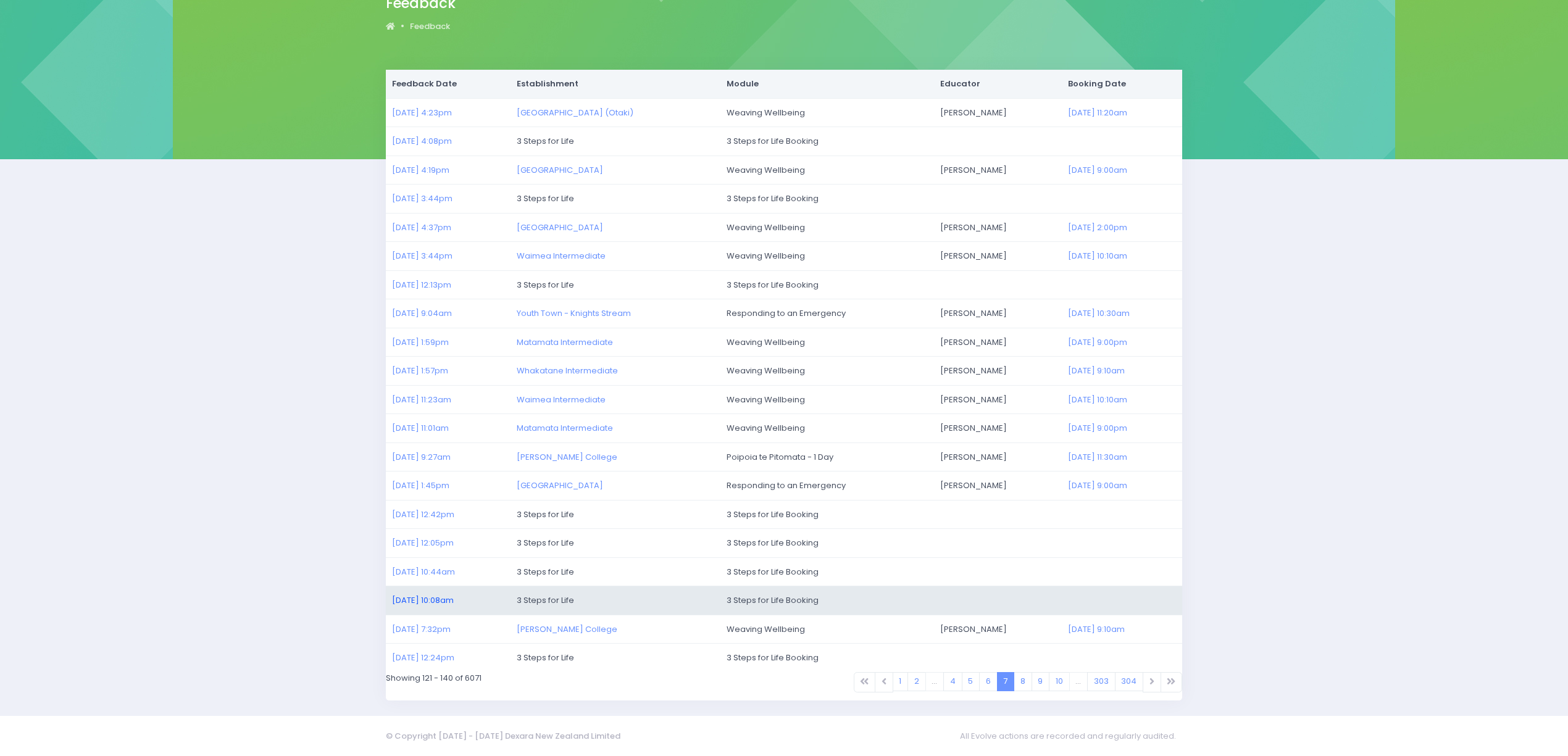
drag, startPoint x: 421, startPoint y: 596, endPoint x: 430, endPoint y: 599, distance: 9.5
click at [420, 596] on link "14/07/2025 10:08am" at bounding box center [423, 600] width 62 height 12
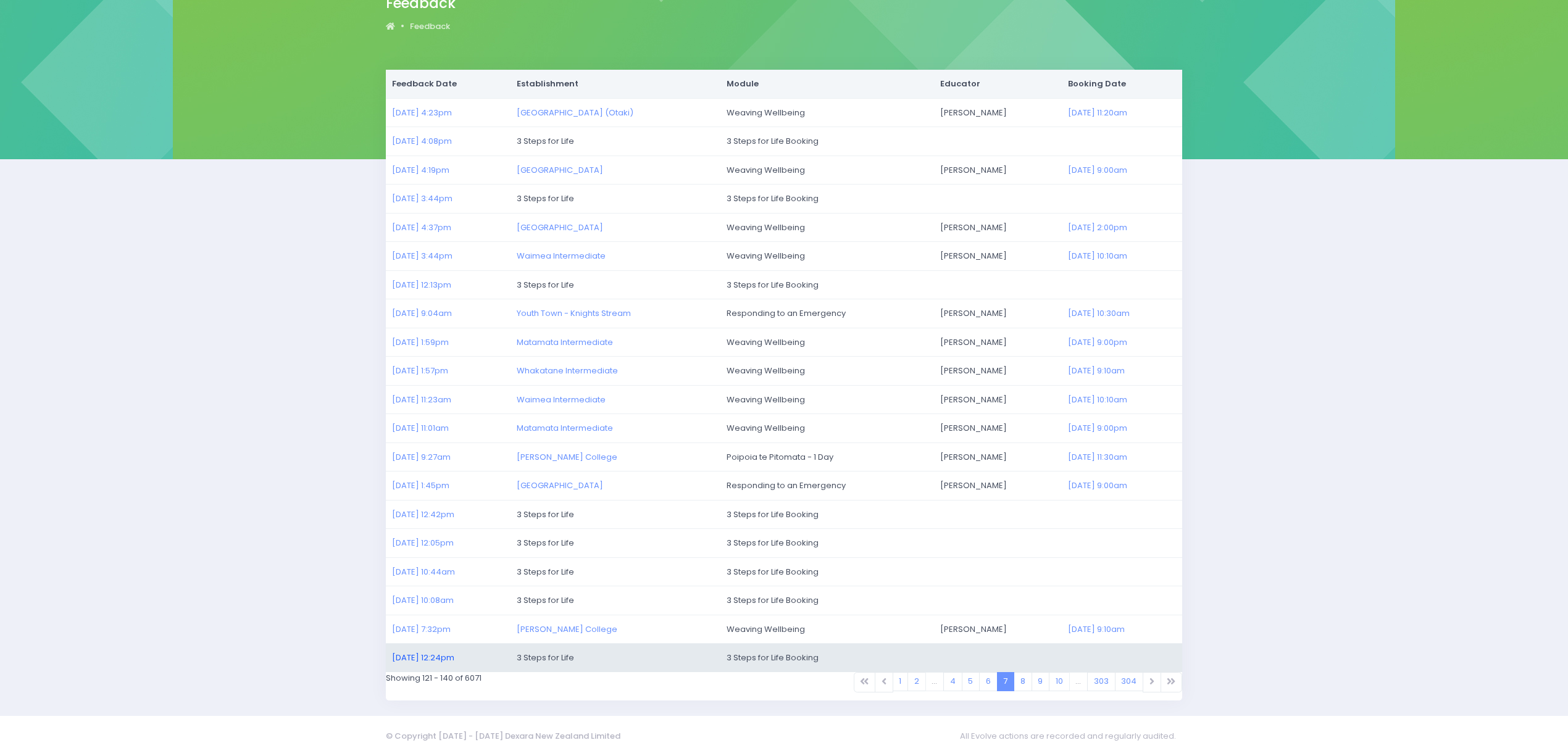
click at [423, 659] on link "13/07/2025 12:24pm" at bounding box center [423, 657] width 63 height 12
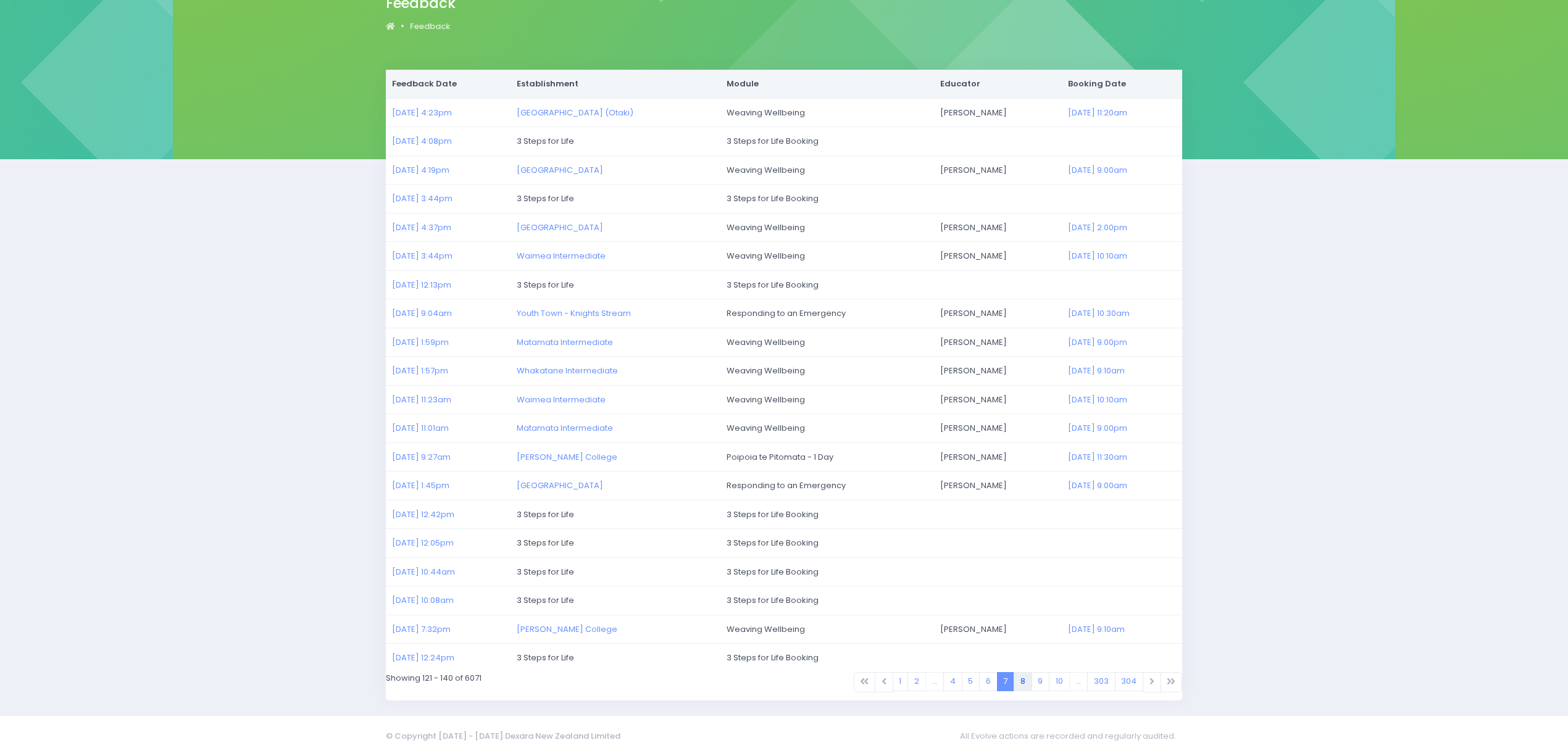
click at [1018, 676] on link "8" at bounding box center [1023, 682] width 19 height 19
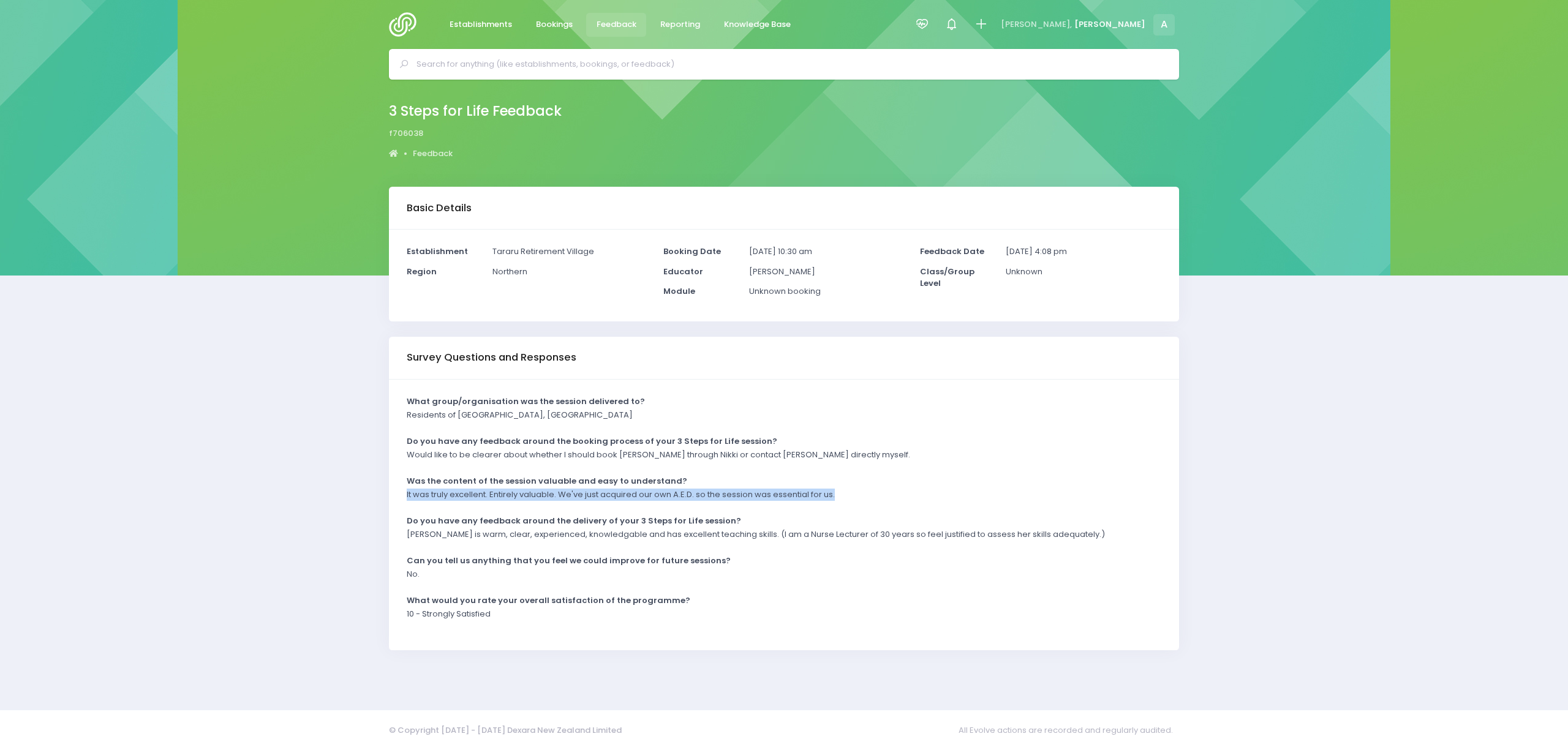
drag, startPoint x: 512, startPoint y: 505, endPoint x: 858, endPoint y: 493, distance: 346.2
click at [858, 493] on div "What group/organisation was the session delivered to? Residents of Tararu Villa…" at bounding box center [784, 514] width 790 height 270
copy p "It was truly excellent. Entirely valuable. We've just acquired our own A.E.D. s…"
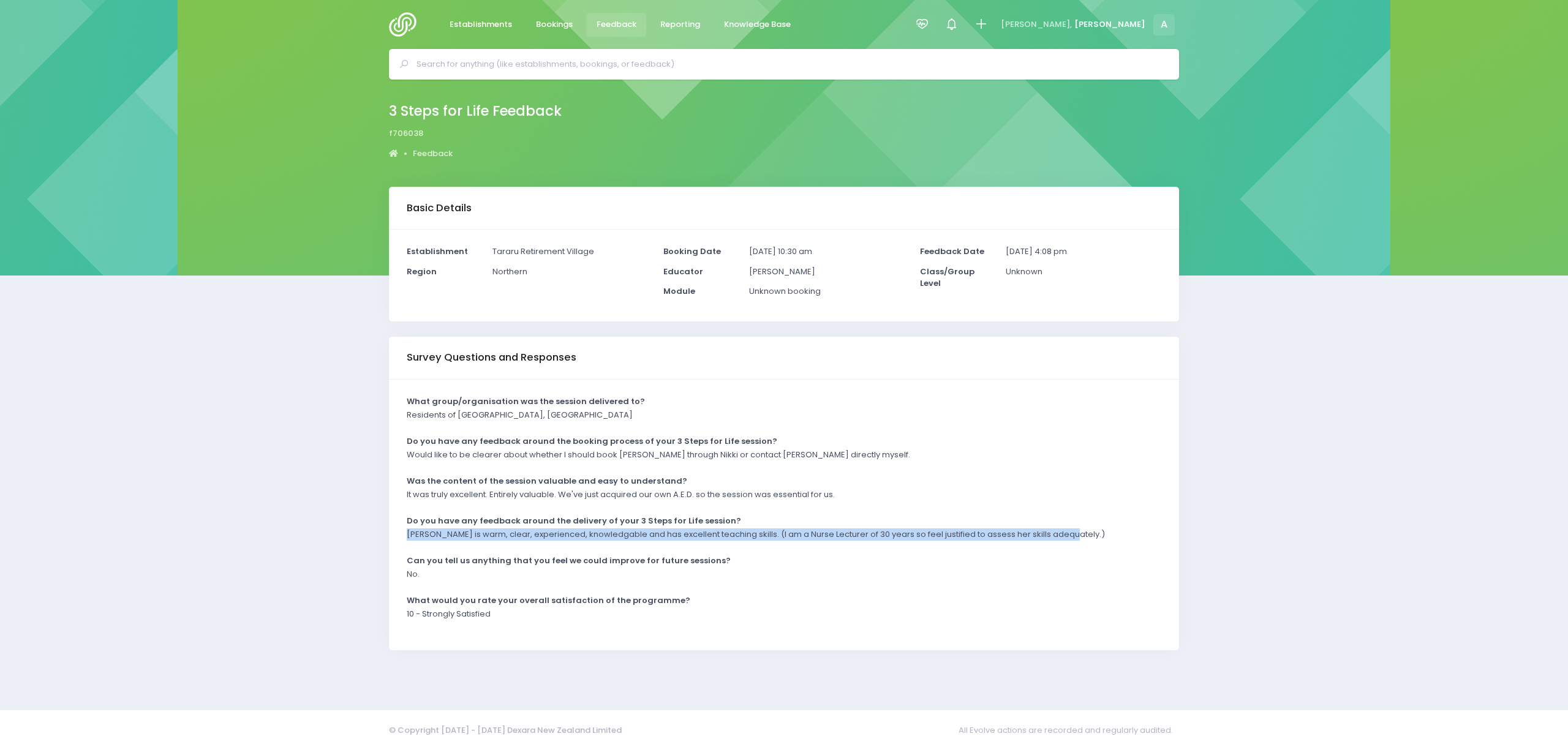
drag, startPoint x: 405, startPoint y: 534, endPoint x: 1067, endPoint y: 532, distance: 662.0
click at [1067, 532] on div "Bonnie is warm, clear, experienced, knowledgable and has excellent teaching ski…" at bounding box center [776, 539] width 754 height 20
copy p "Bonnie is warm, clear, experienced, knowledgable and has excellent teaching ski…"
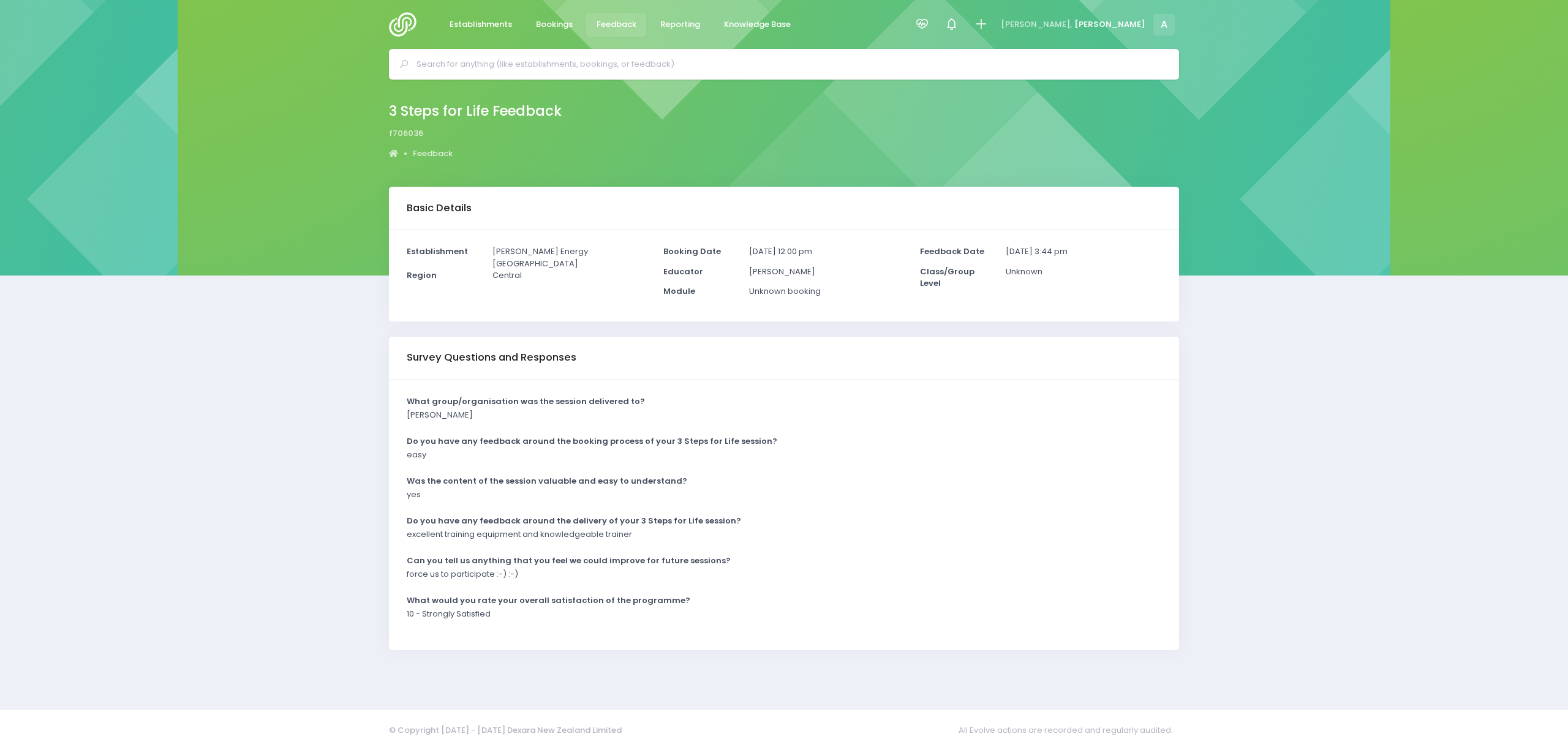
click at [335, 463] on div "Basic Details Establishment [PERSON_NAME] Energy [GEOGRAPHIC_DATA] Region Centr…" at bounding box center [784, 441] width 1568 height 508
drag, startPoint x: 393, startPoint y: 532, endPoint x: 645, endPoint y: 536, distance: 252.0
click at [645, 536] on div "What group/organisation was the session delivered to? [PERSON_NAME] Do you have…" at bounding box center [784, 514] width 790 height 270
copy p "excellent training equipment and knowledgeable trainer"
drag, startPoint x: 327, startPoint y: 449, endPoint x: 315, endPoint y: 443, distance: 13.4
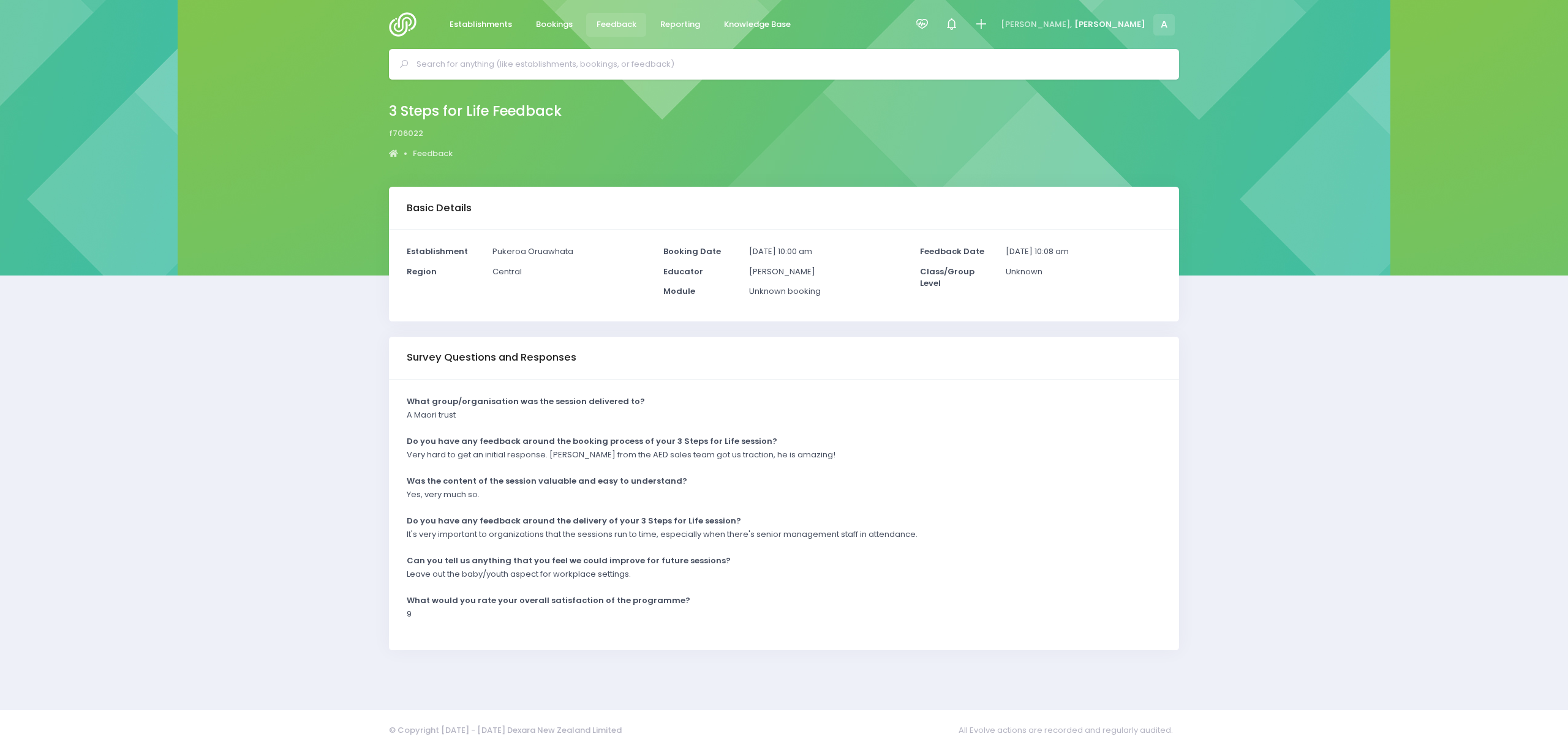
click at [322, 446] on div "Basic Details Establishment Pukeroa Oruawhata Region Central Booking Date" at bounding box center [784, 441] width 1568 height 508
click at [430, 420] on p "A Maori trust" at bounding box center [431, 415] width 49 height 12
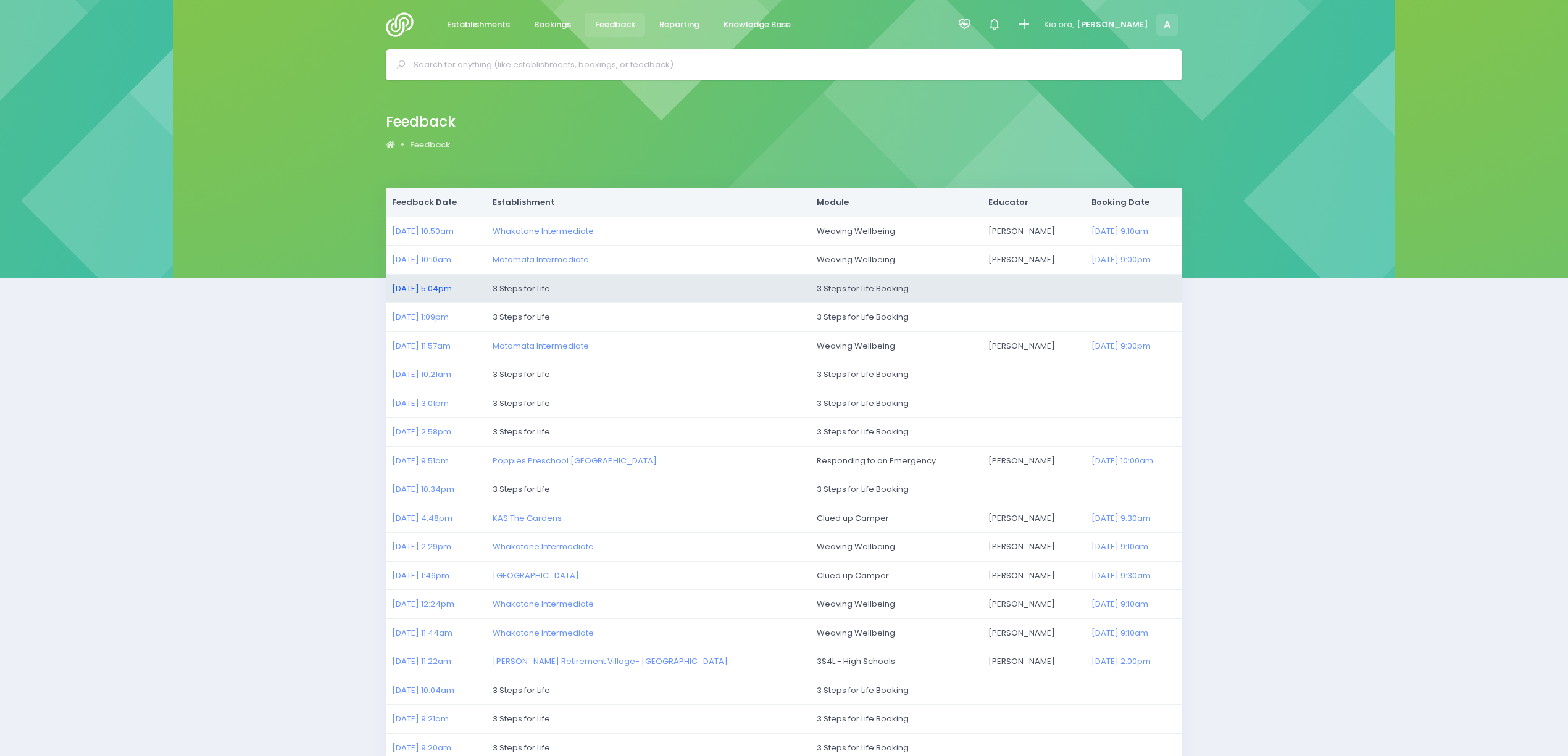
click at [437, 289] on link "[DATE] 5:04pm" at bounding box center [422, 288] width 60 height 12
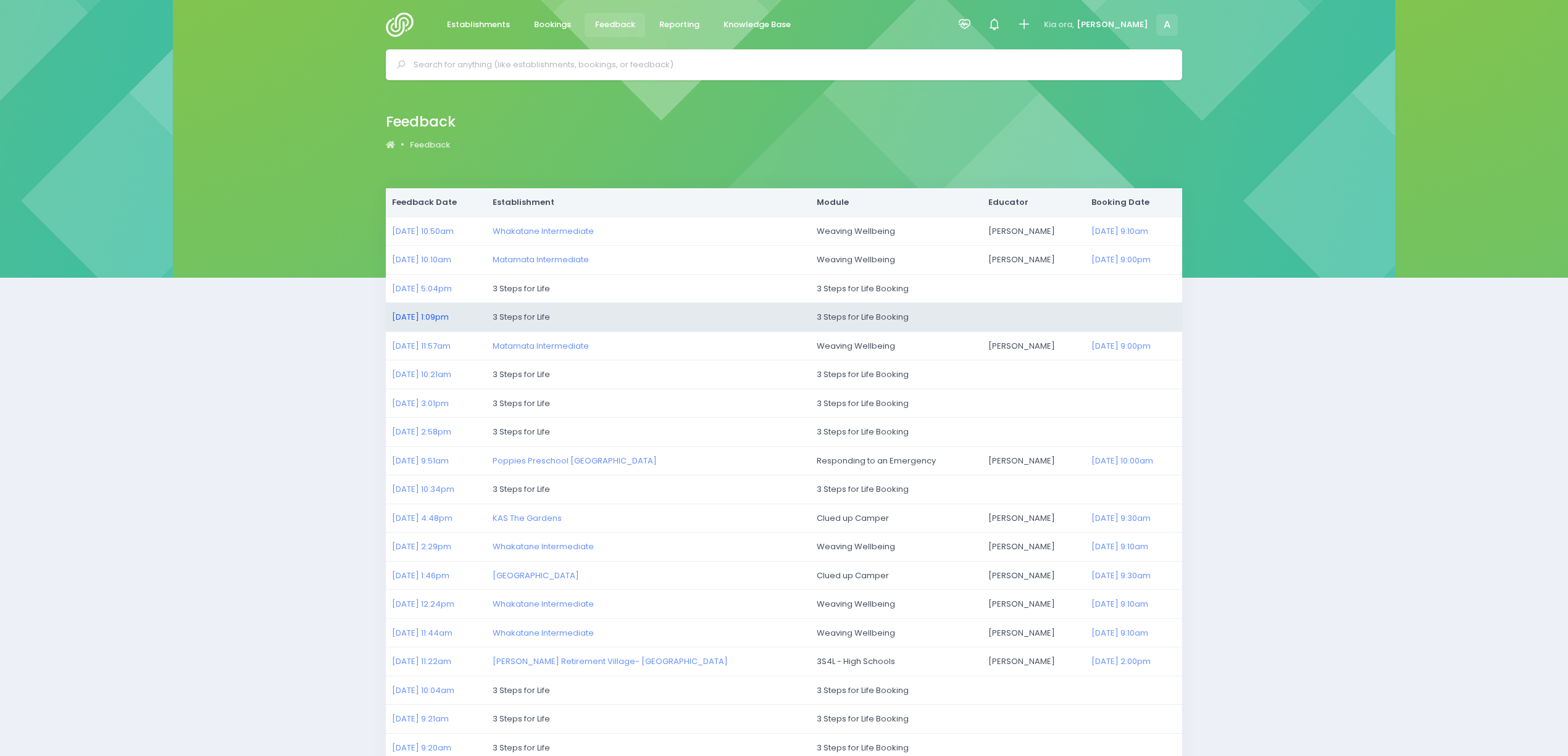
click at [437, 317] on link "[DATE] 1:09pm" at bounding box center [420, 317] width 57 height 12
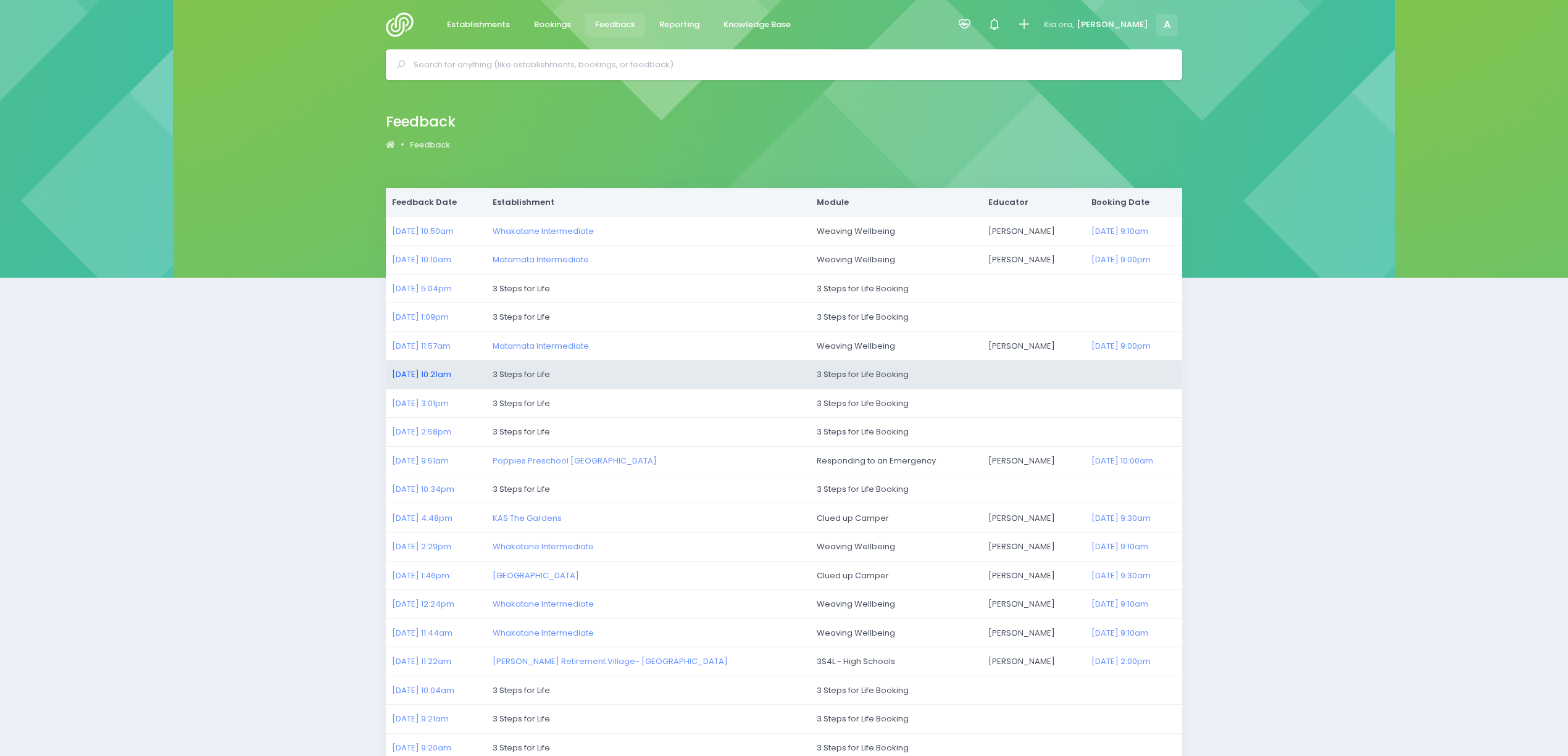
click at [429, 378] on link "11/07/2025 10:21am" at bounding box center [422, 374] width 59 height 12
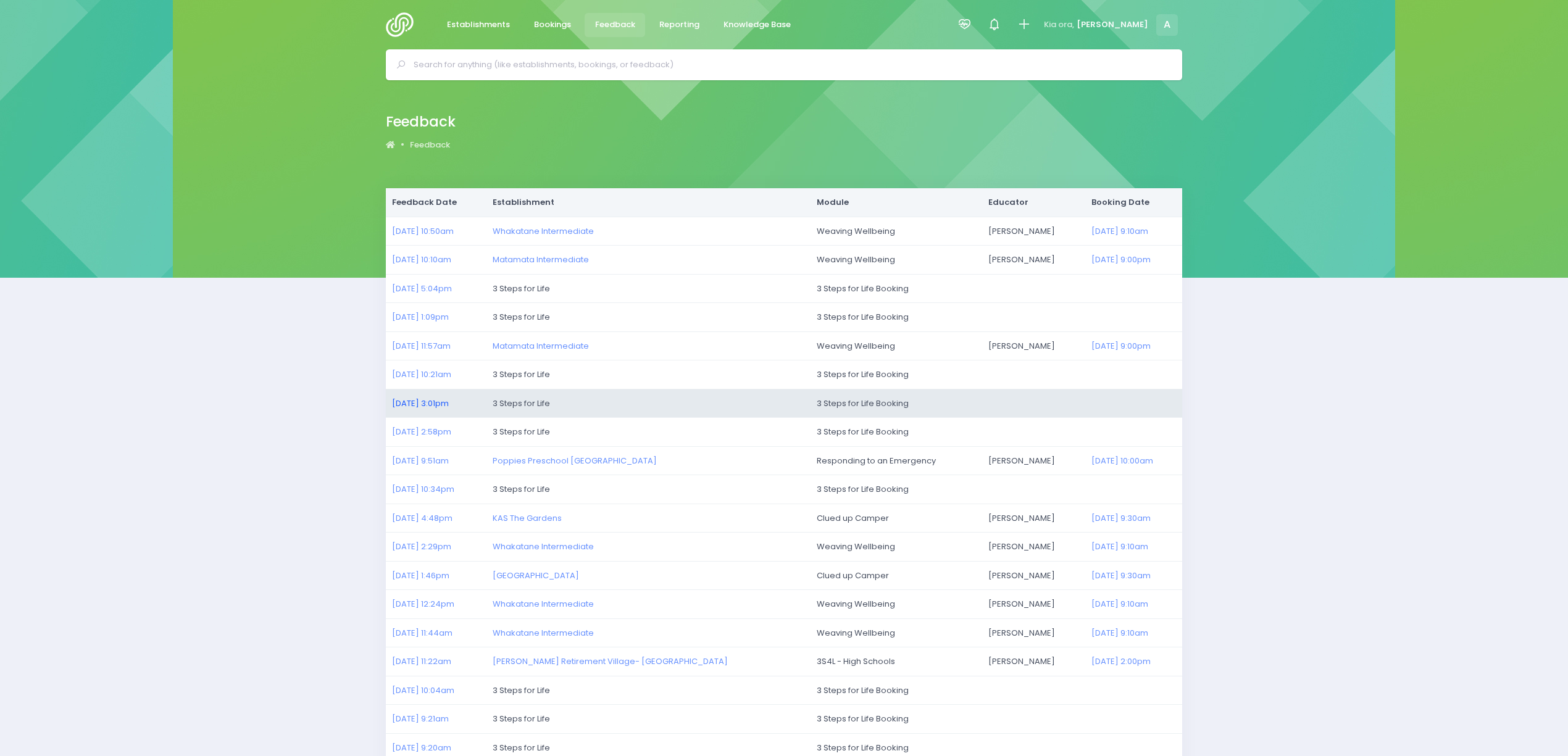
click at [428, 400] on link "10/07/2025 3:01pm" at bounding box center [420, 403] width 57 height 12
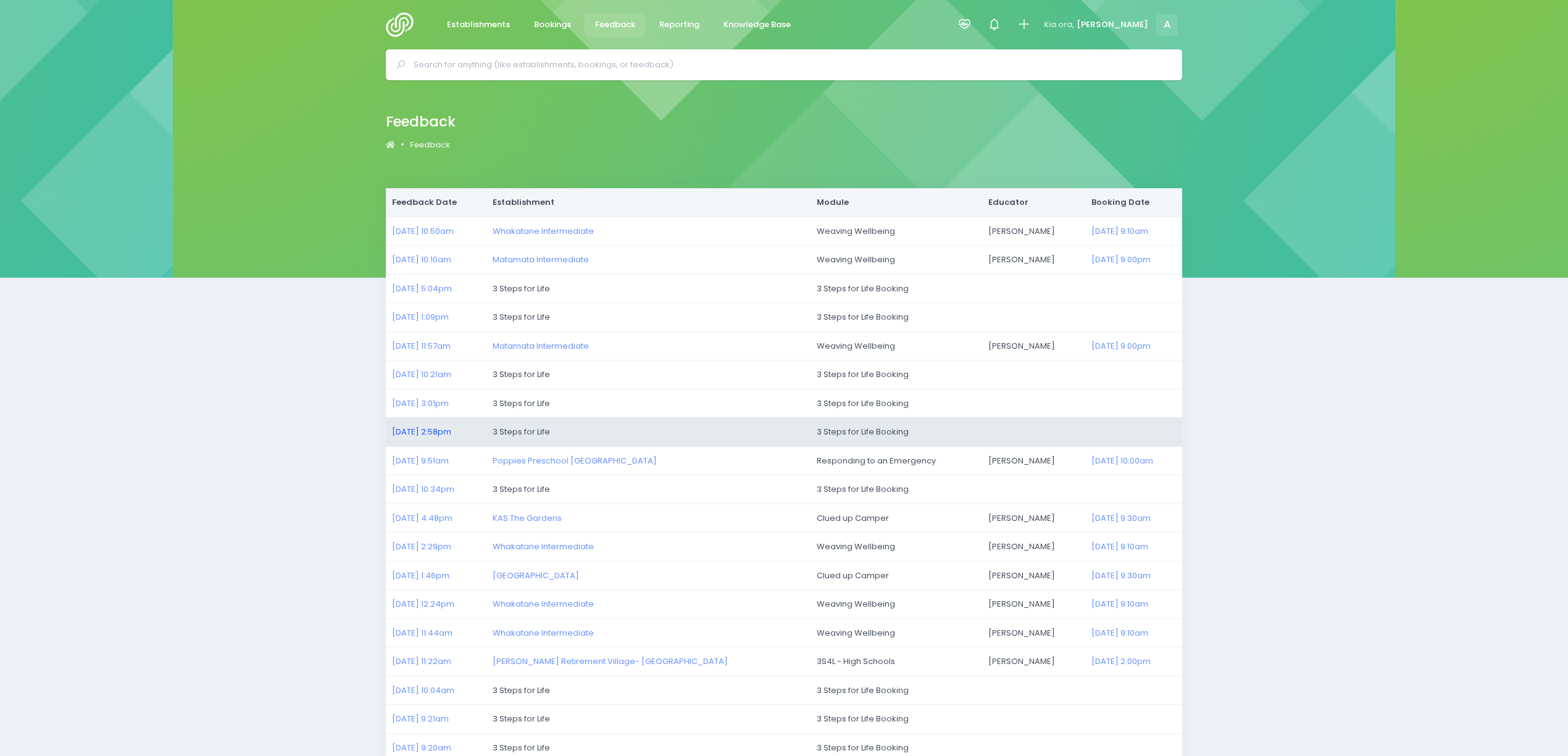
click at [433, 431] on link "10/07/2025 2:58pm" at bounding box center [422, 431] width 59 height 12
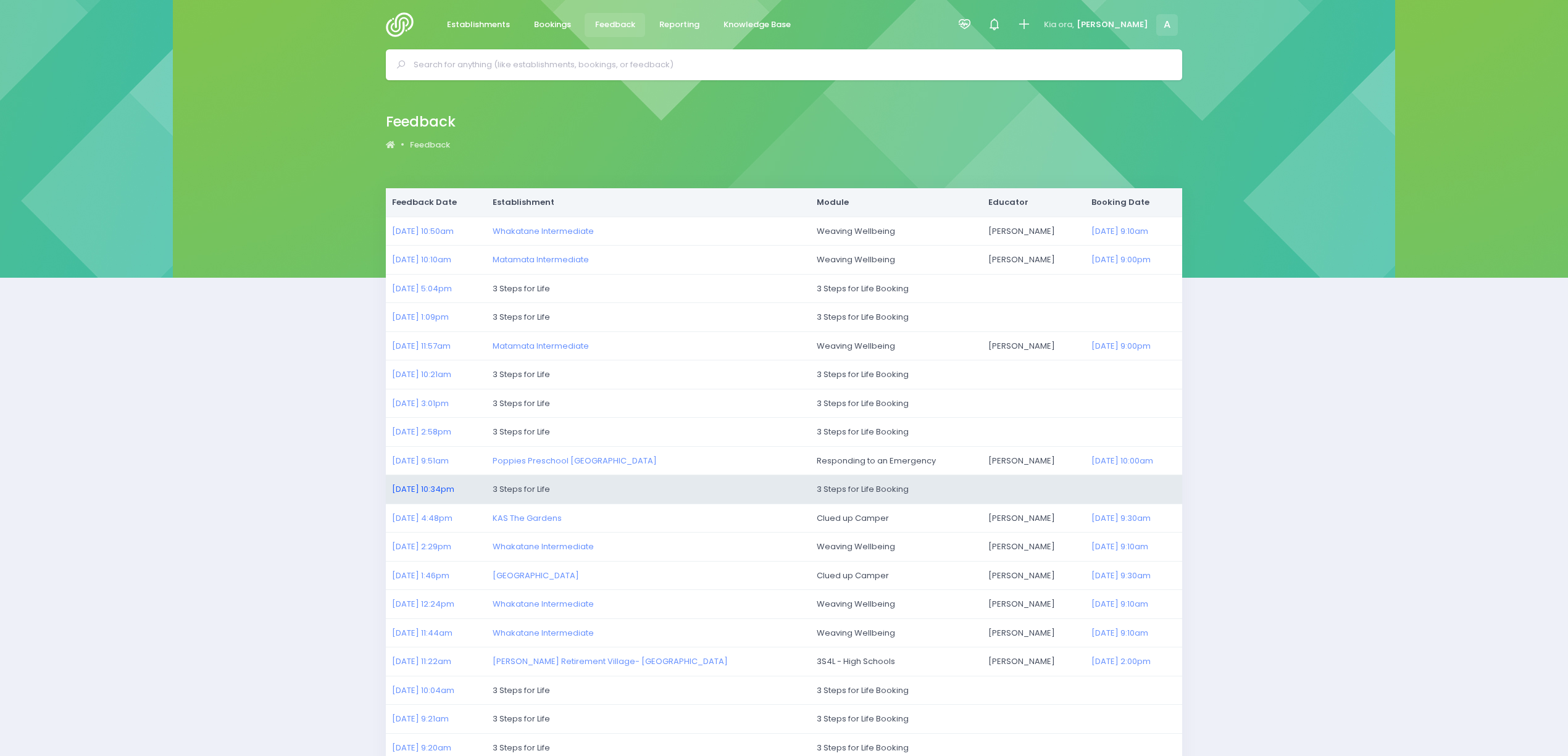
click at [413, 491] on link "09/07/2025 10:34pm" at bounding box center [423, 489] width 63 height 12
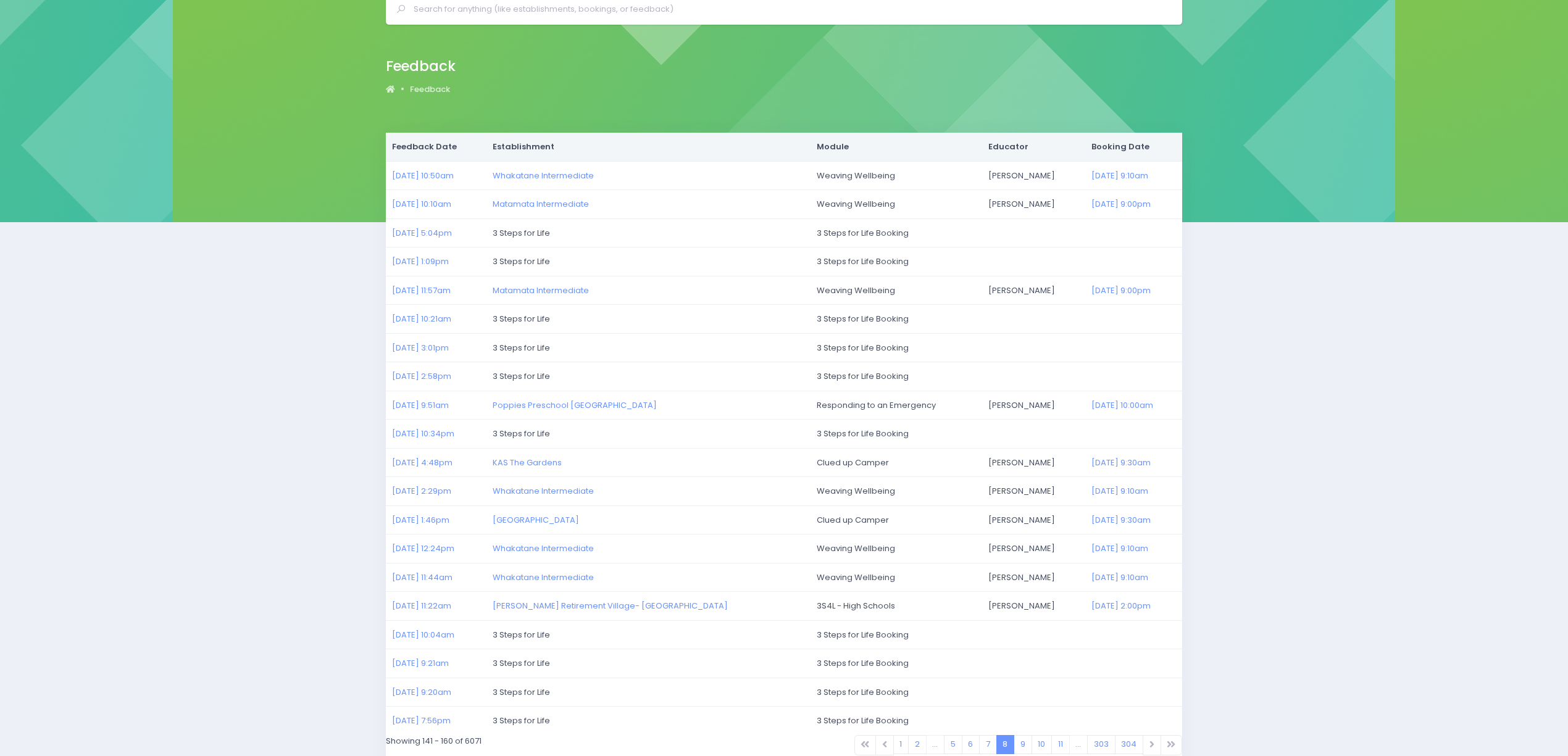
scroll to position [122, 0]
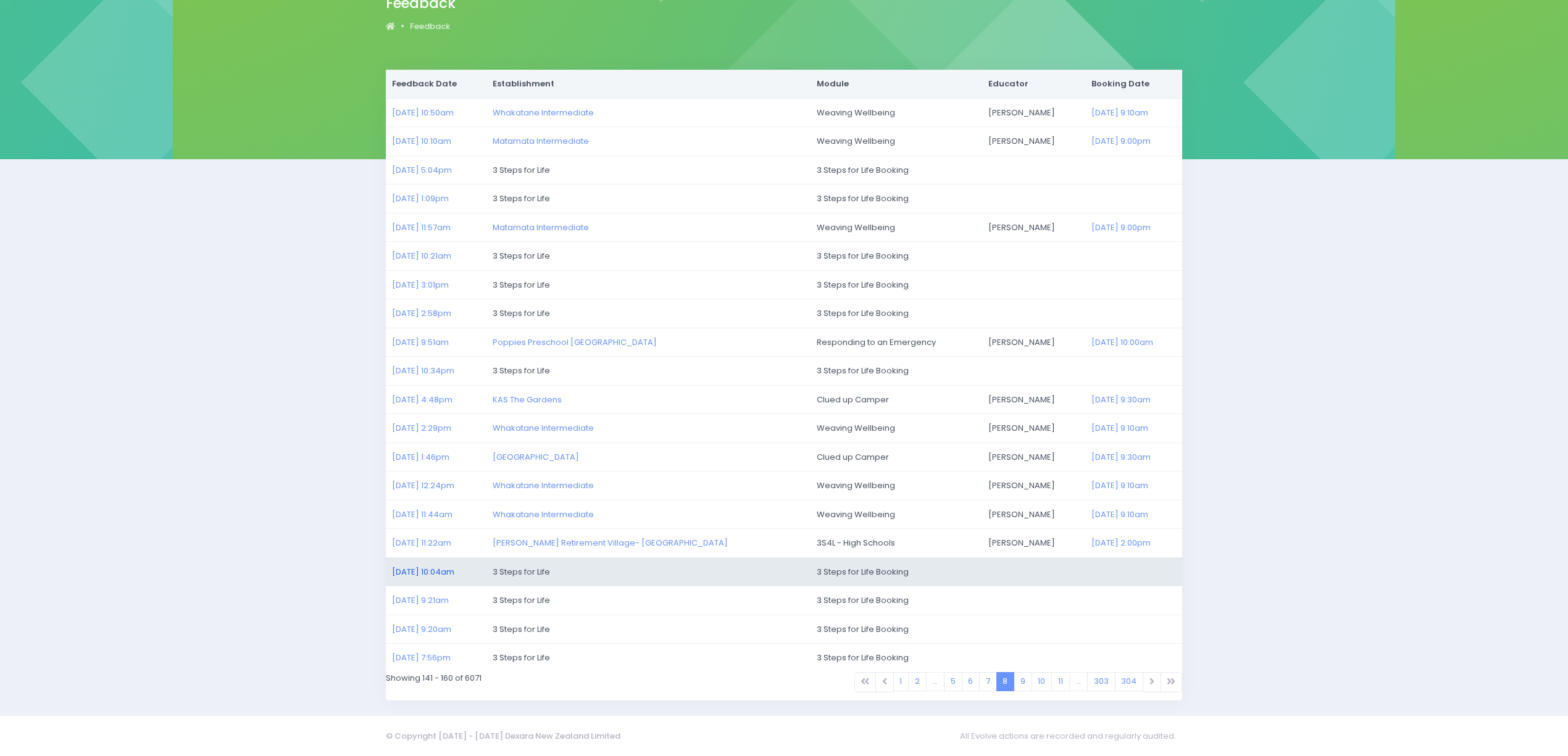
click at [416, 573] on link "09/07/2025 10:04am" at bounding box center [423, 571] width 63 height 12
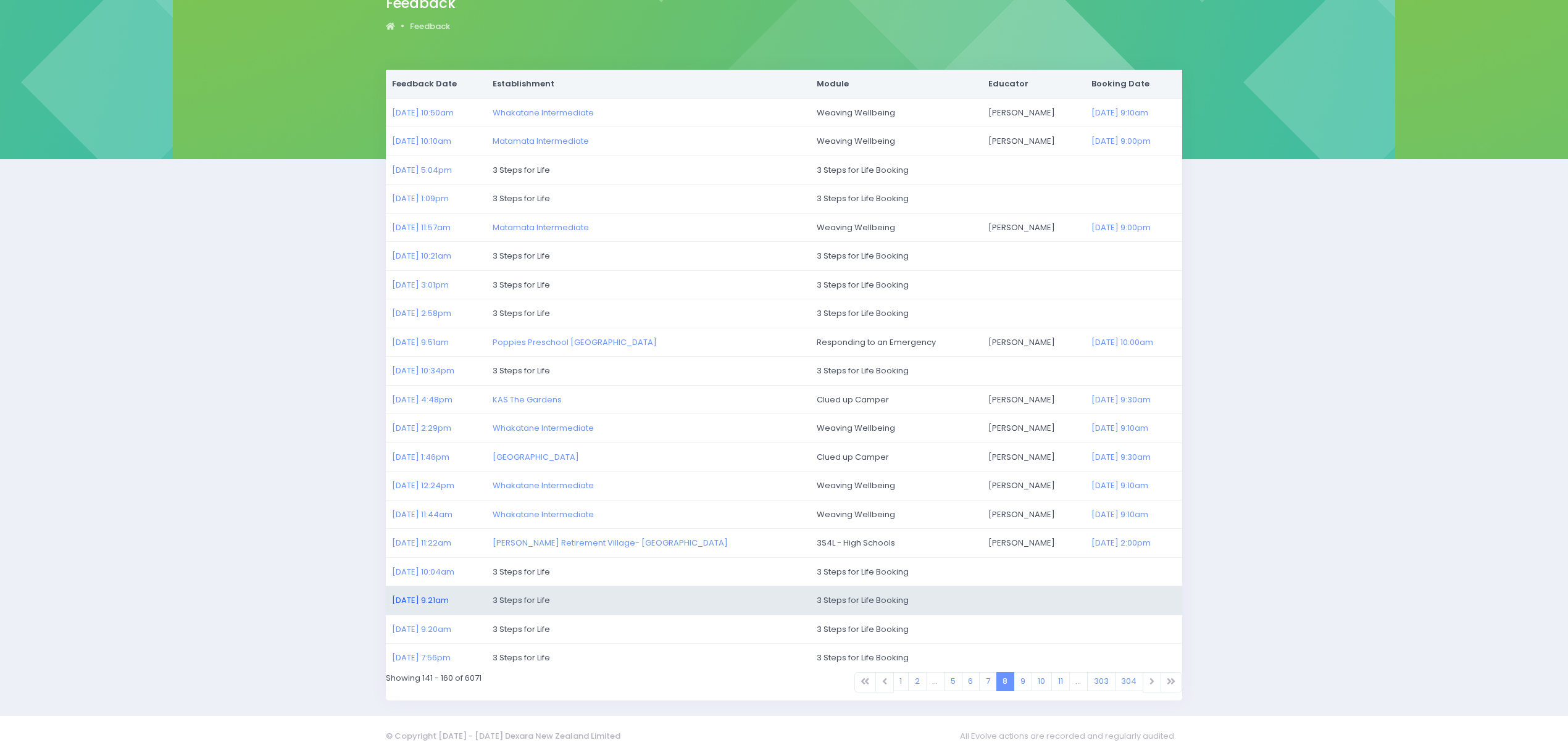
click at [424, 601] on link "09/07/2025 9:21am" at bounding box center [420, 600] width 57 height 12
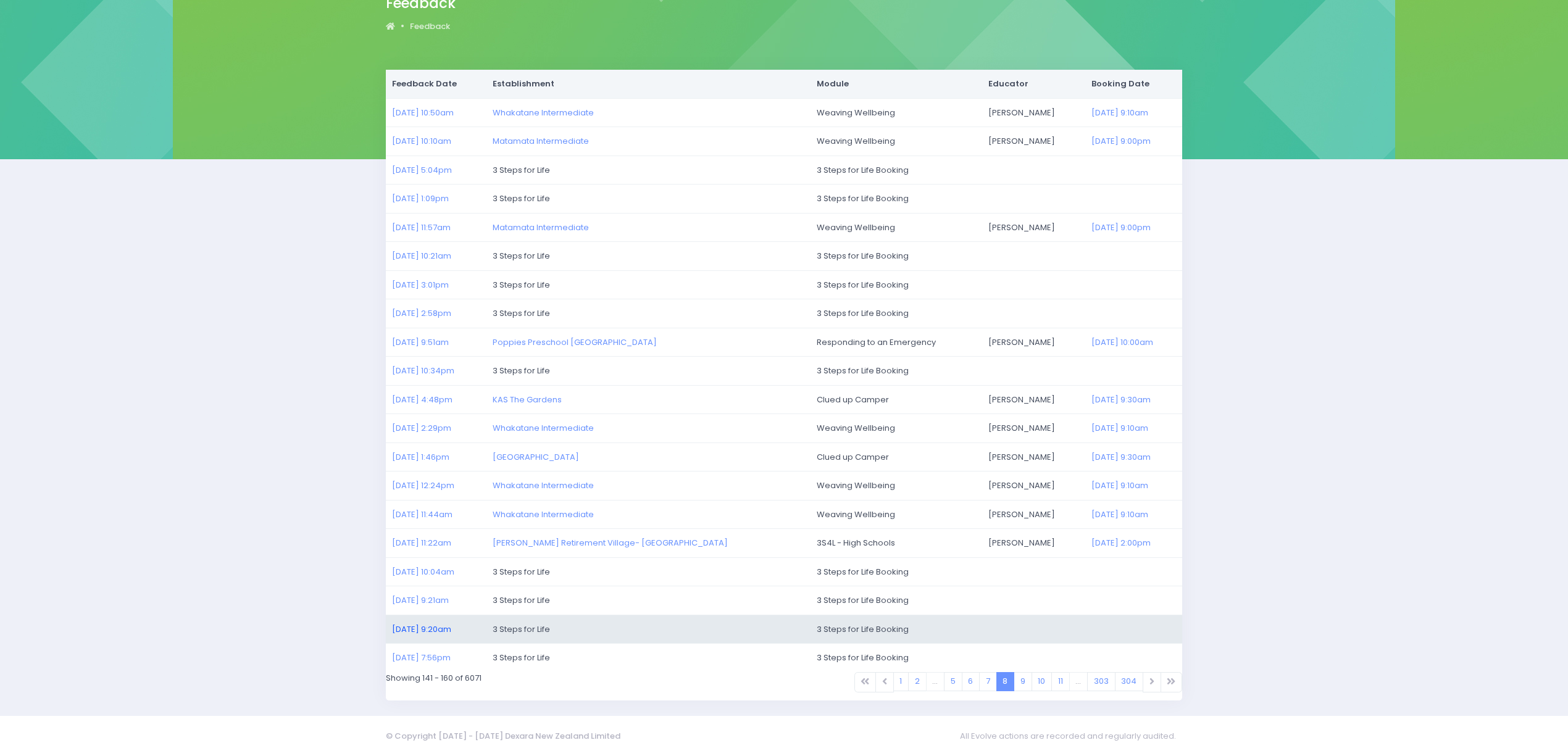
click at [424, 625] on link "09/07/2025 9:20am" at bounding box center [422, 629] width 59 height 12
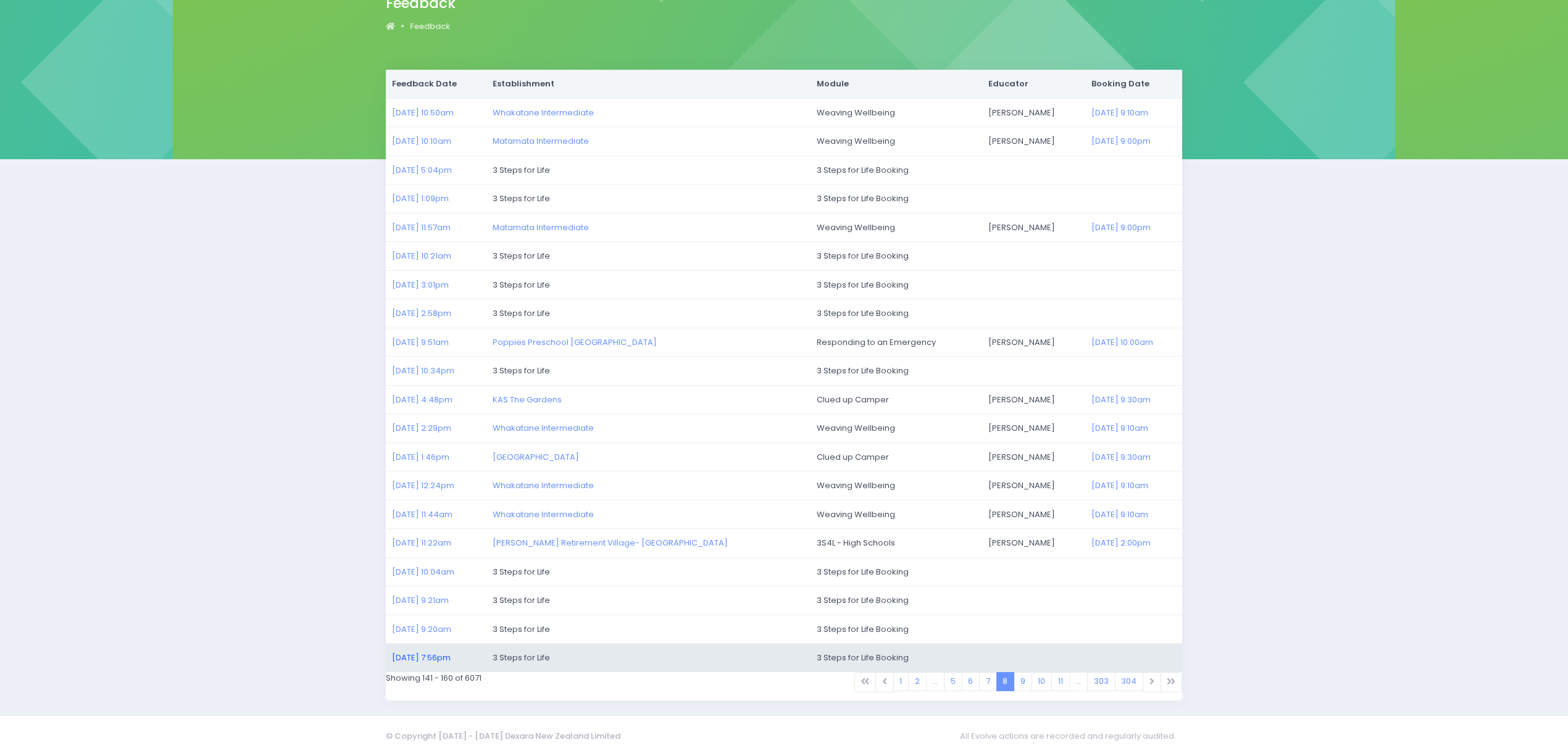
click at [425, 652] on link "08/07/2025 7:56pm" at bounding box center [421, 657] width 58 height 12
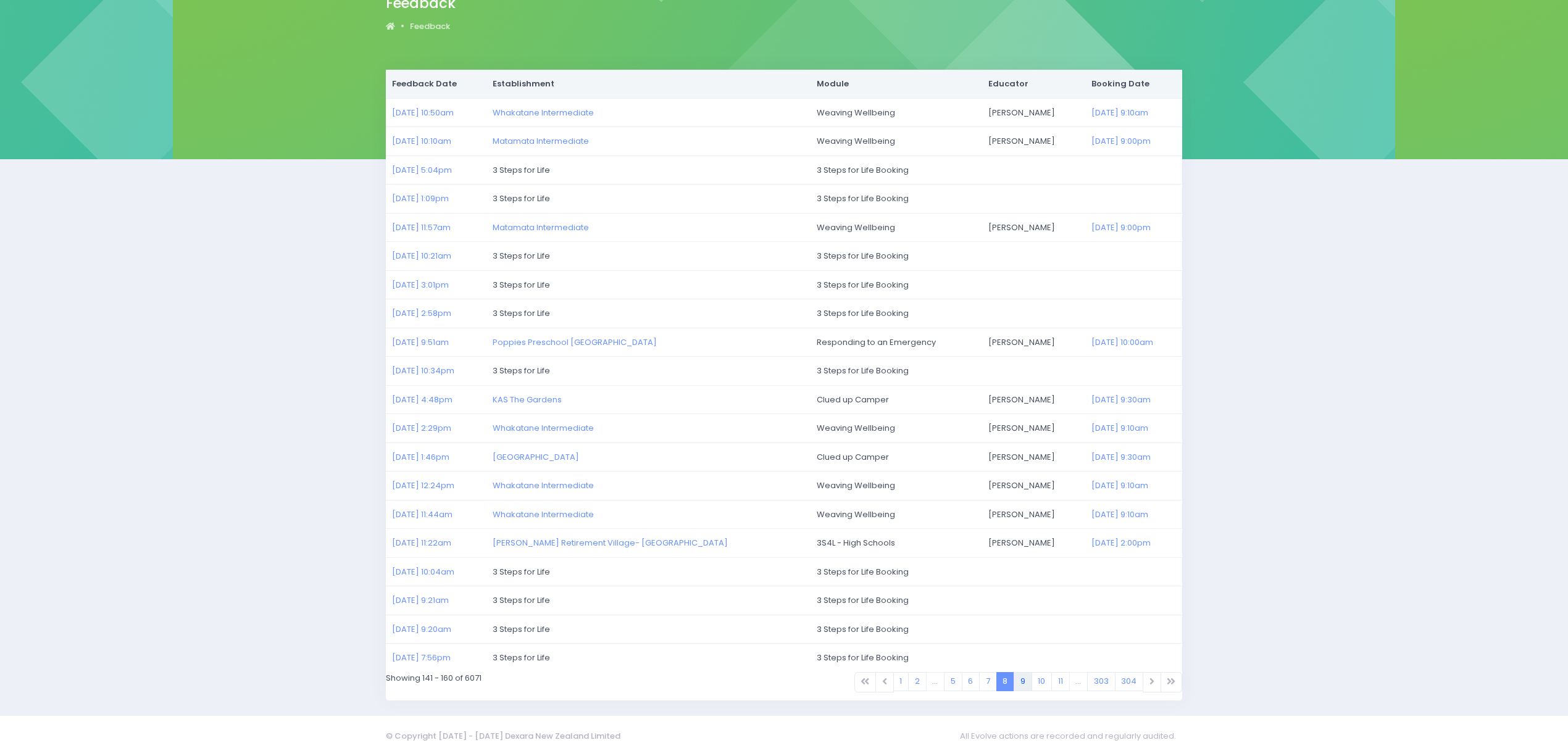
click at [1016, 683] on link "9" at bounding box center [1023, 682] width 19 height 19
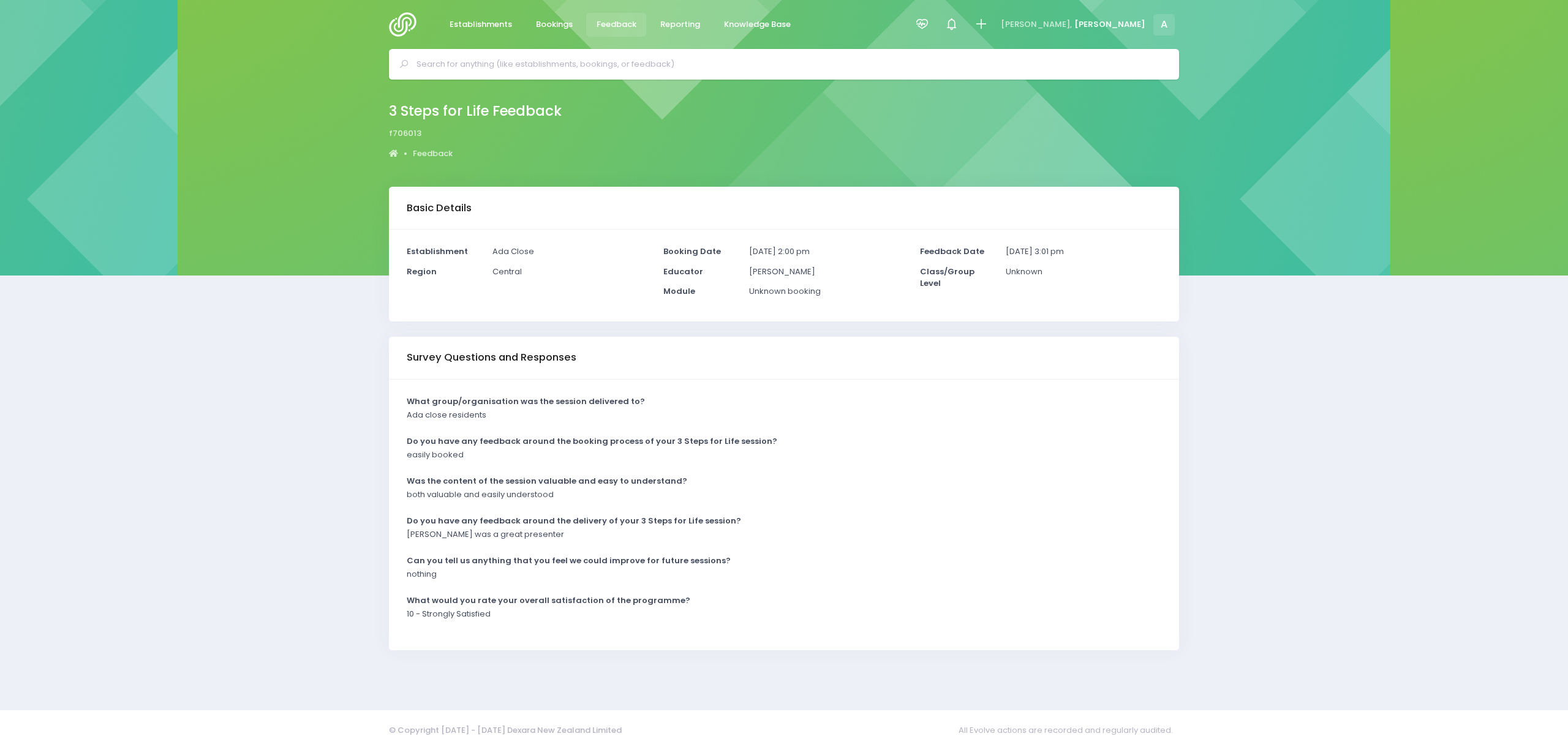
click at [231, 530] on div "Basic Details Establishment Ada Close Region Central Booking Date Educator" at bounding box center [784, 441] width 1568 height 508
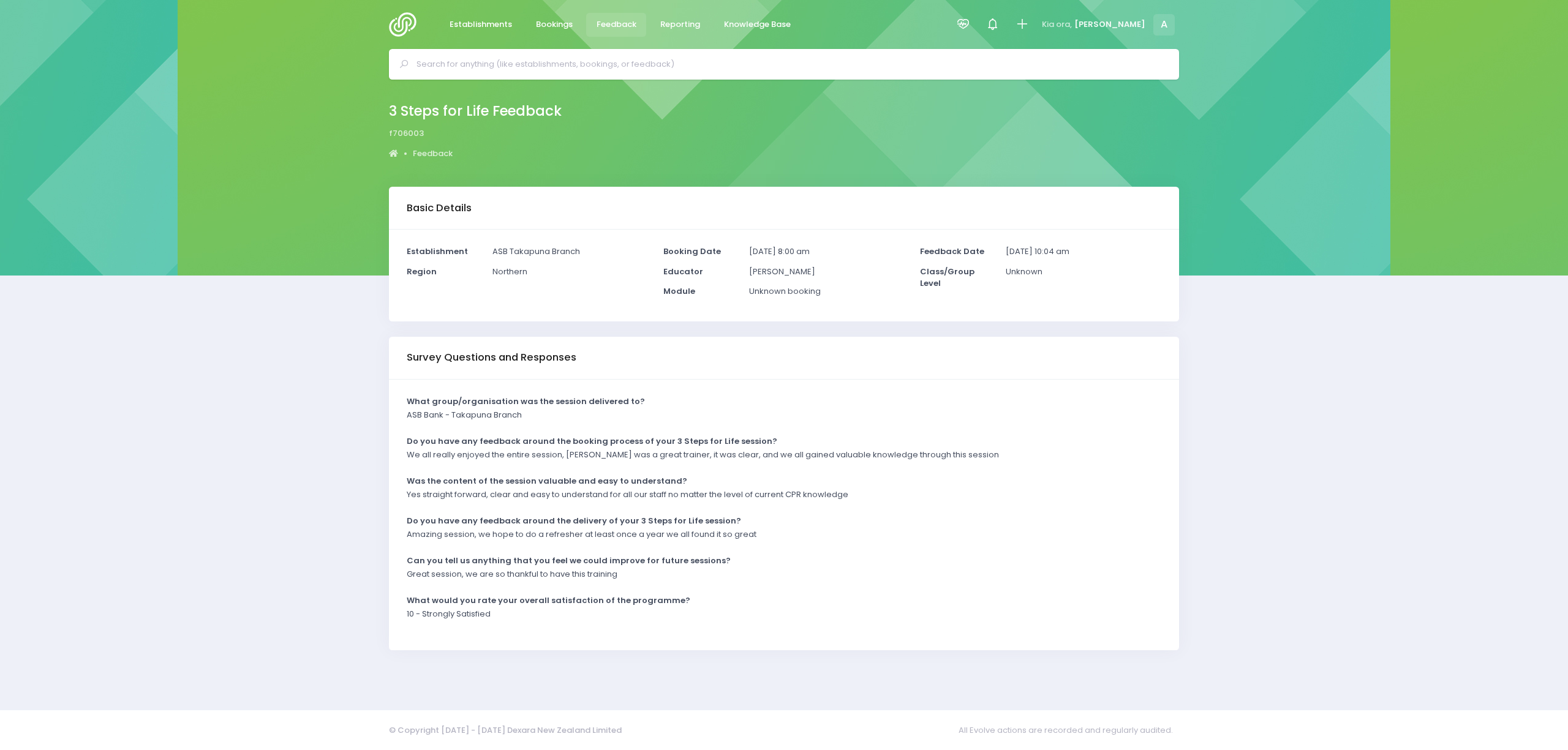
click at [279, 638] on div "Basic Details Establishment ASB Takapuna Branch Region [GEOGRAPHIC_DATA]" at bounding box center [784, 441] width 1568 height 508
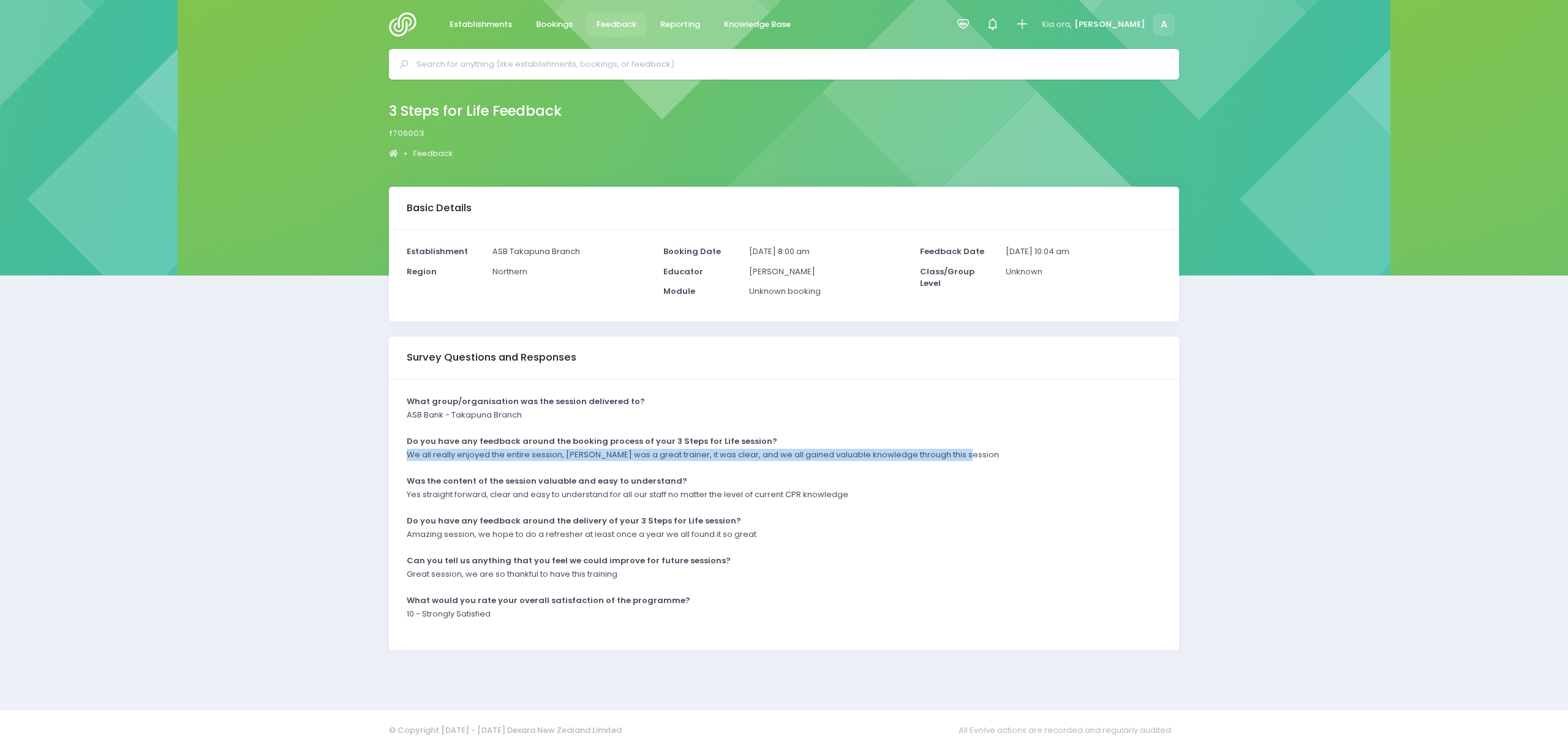
drag, startPoint x: 405, startPoint y: 452, endPoint x: 962, endPoint y: 458, distance: 557.0
click at [961, 459] on div "We all really enjoyed the entire session, Lindsay was a great trainer, it was c…" at bounding box center [776, 459] width 754 height 20
copy p "We all really enjoyed the entire session, Lindsay was a great trainer, it was c…"
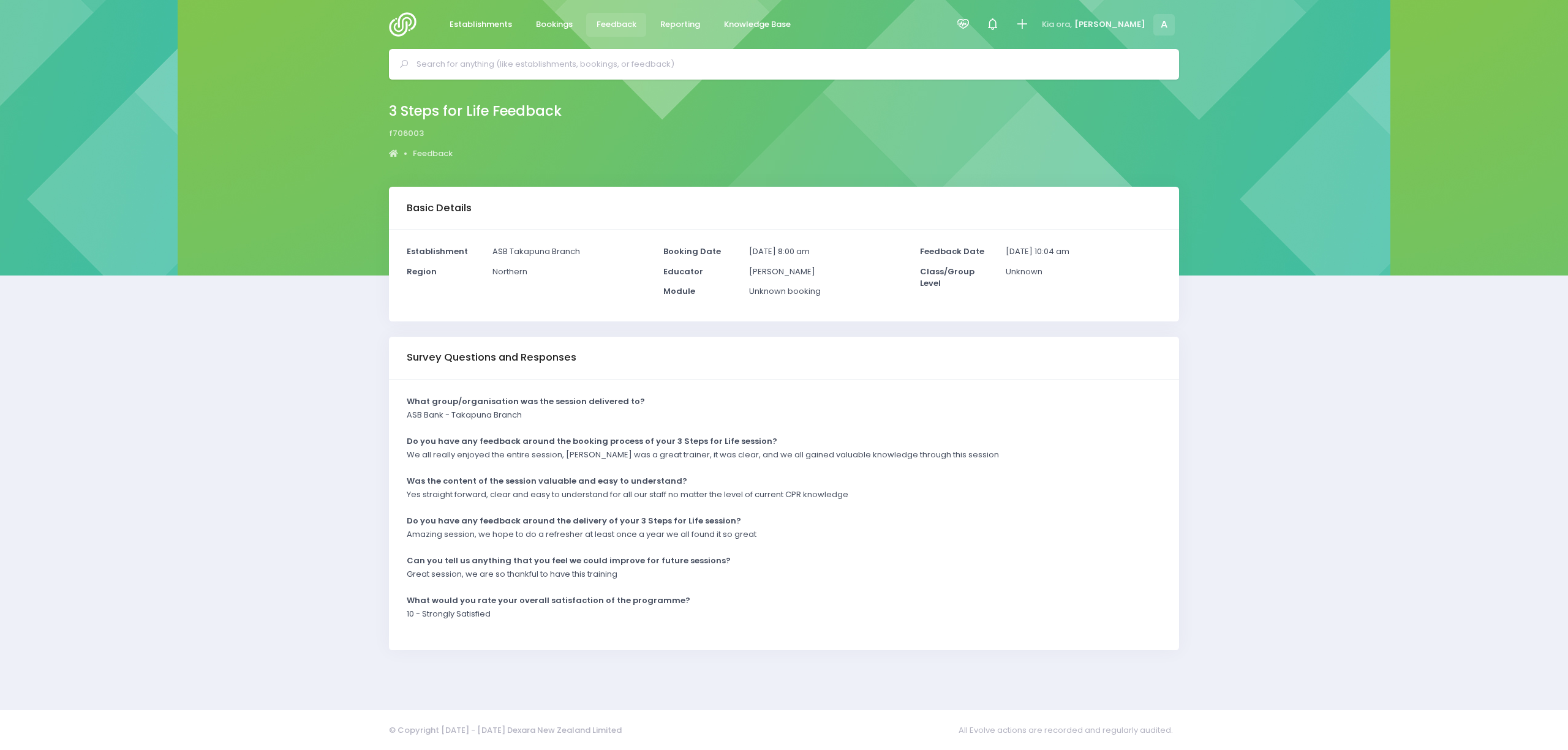
click at [390, 529] on div "What group/organisation was the session delivered to? ASB Bank - Takapuna Branc…" at bounding box center [784, 514] width 790 height 270
drag, startPoint x: 405, startPoint y: 537, endPoint x: 793, endPoint y: 532, distance: 388.0
click at [768, 545] on div "Amazing session, we hope to do a refresher at least once a year we all found it…" at bounding box center [776, 539] width 754 height 20
copy p "Amazing session, we hope to do a refresher at least once a year we all found it…"
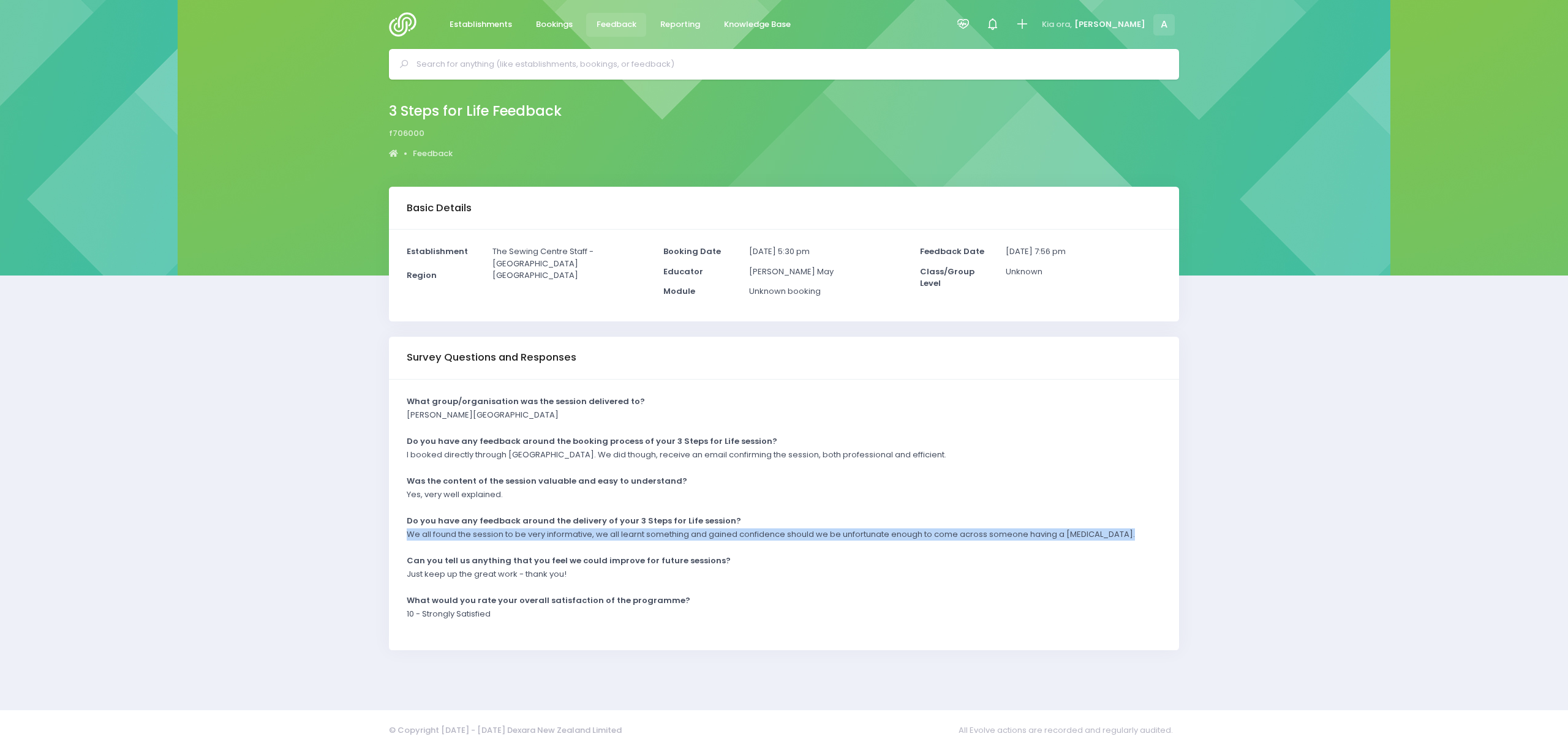
drag, startPoint x: 405, startPoint y: 539, endPoint x: 1135, endPoint y: 533, distance: 730.0
click at [1135, 533] on div "We all found the session to be very informative, we all learnt something and ga…" at bounding box center [776, 539] width 754 height 20
copy p "We all found the session to be very informative, we all learnt something and ga…"
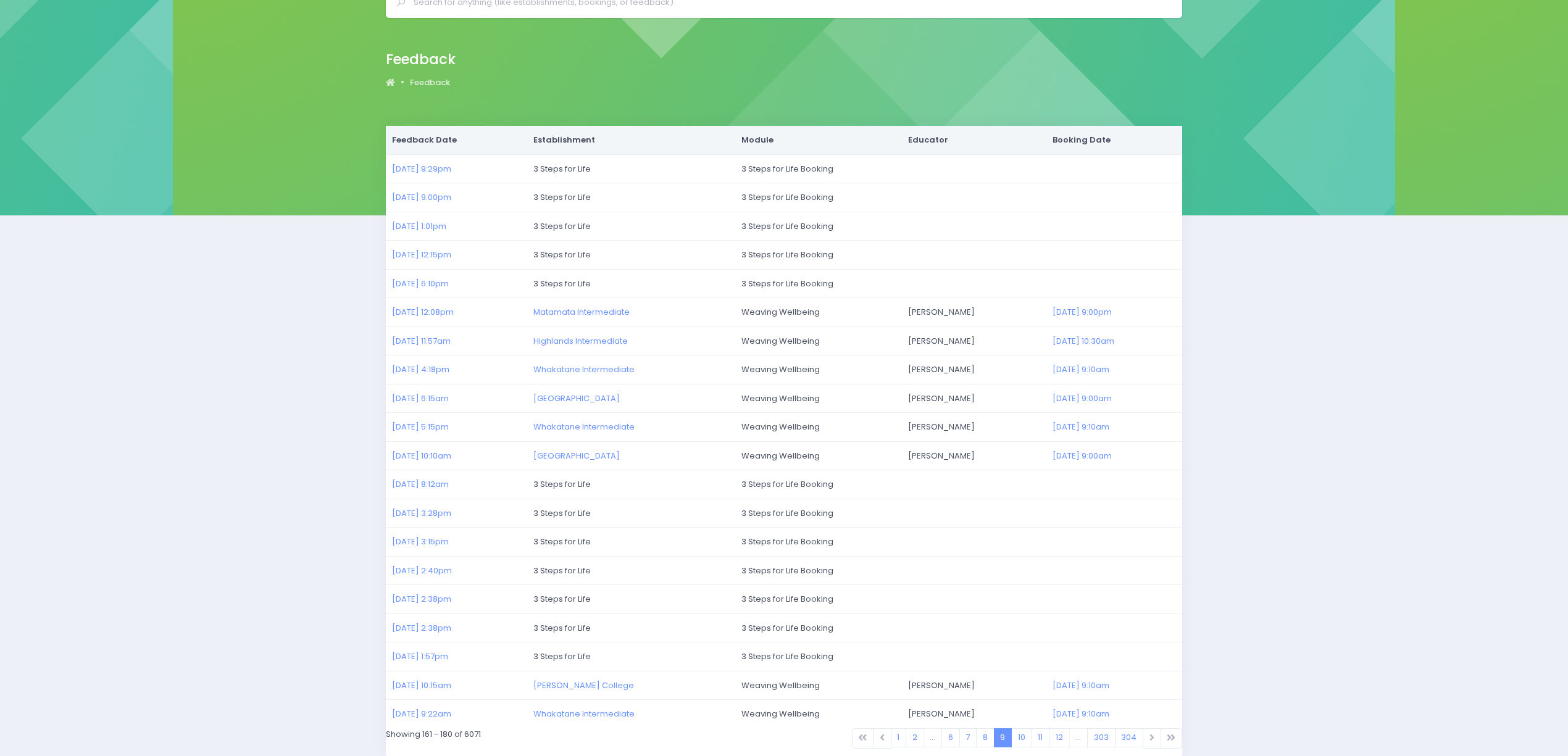
scroll to position [122, 0]
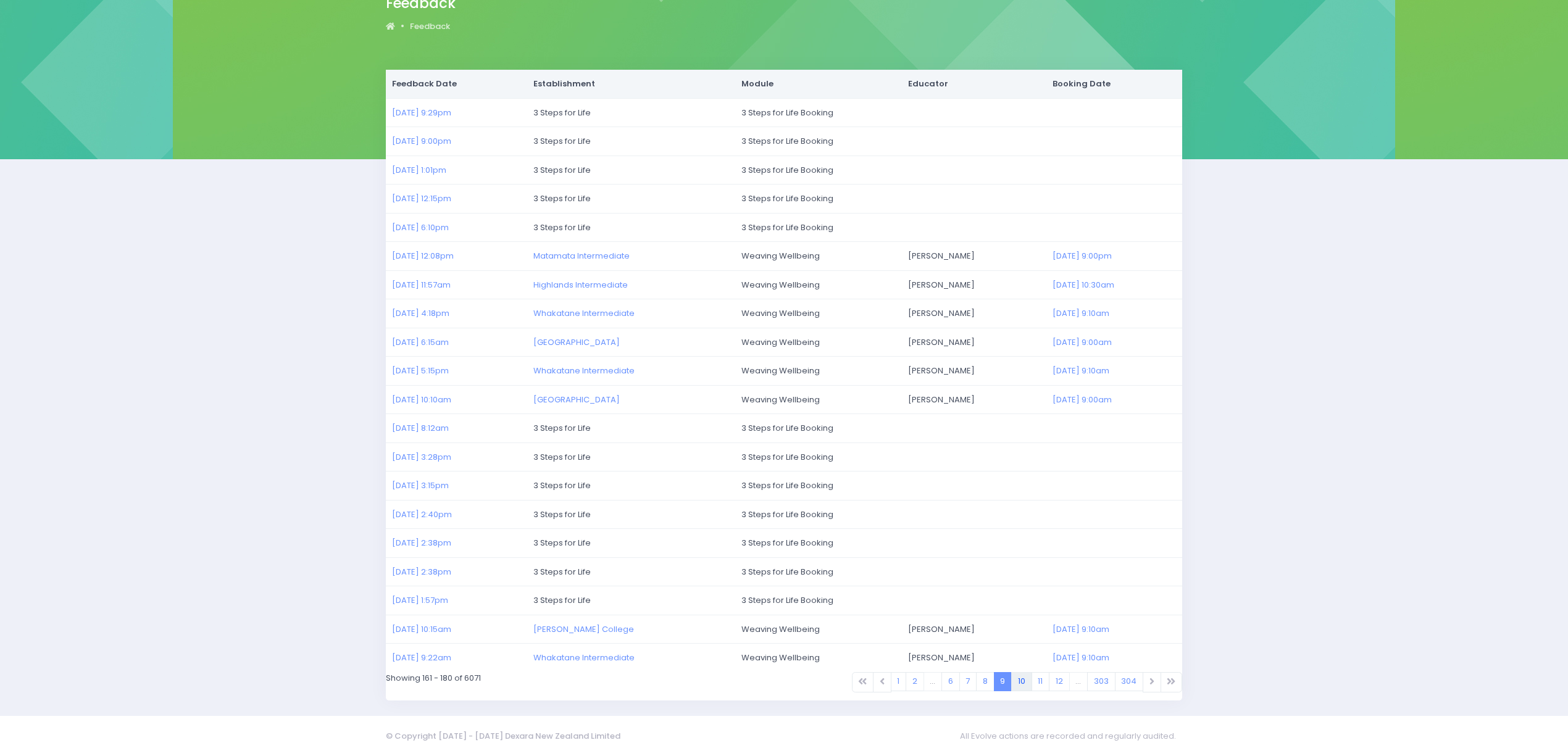
click at [1015, 689] on link "10" at bounding box center [1021, 682] width 21 height 19
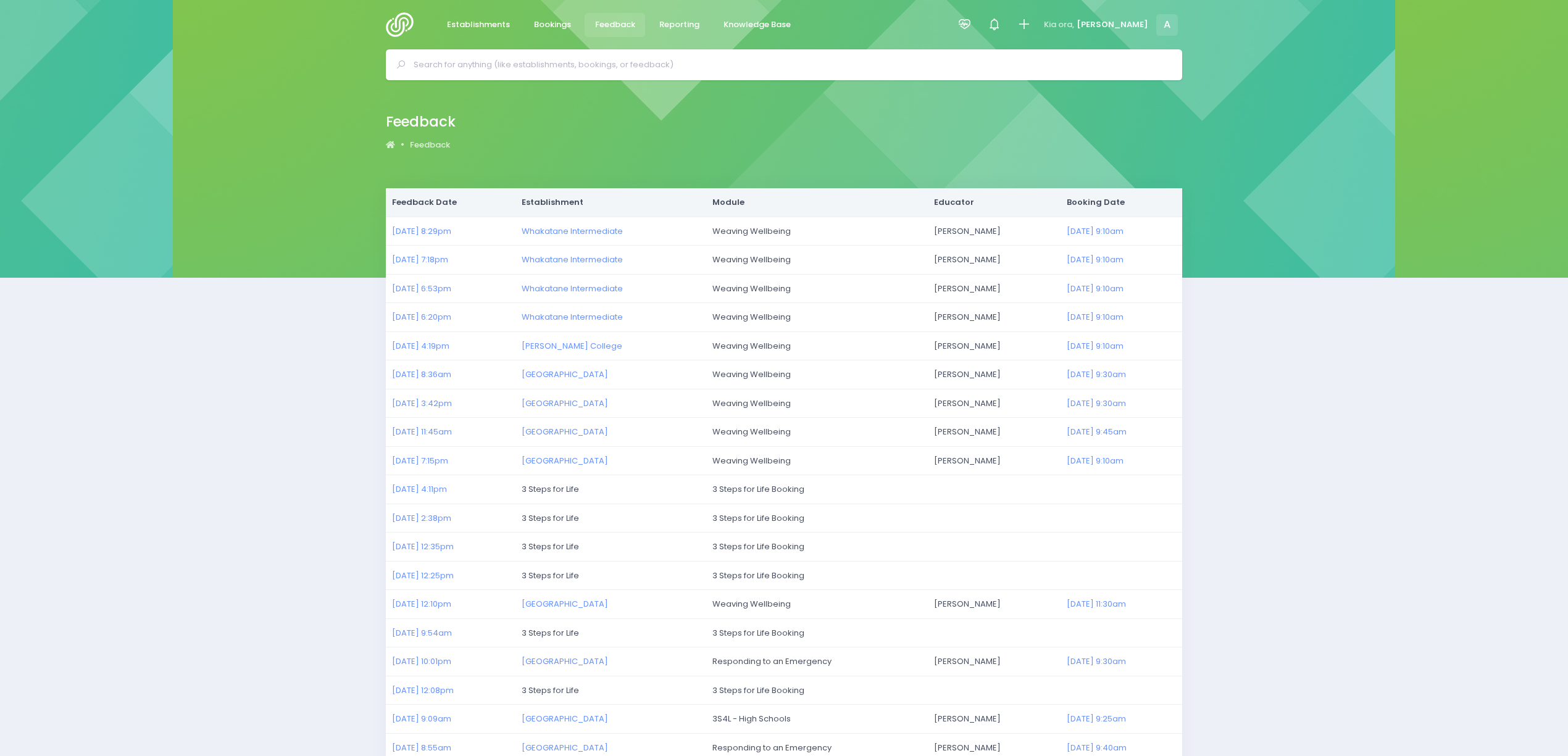
scroll to position [122, 0]
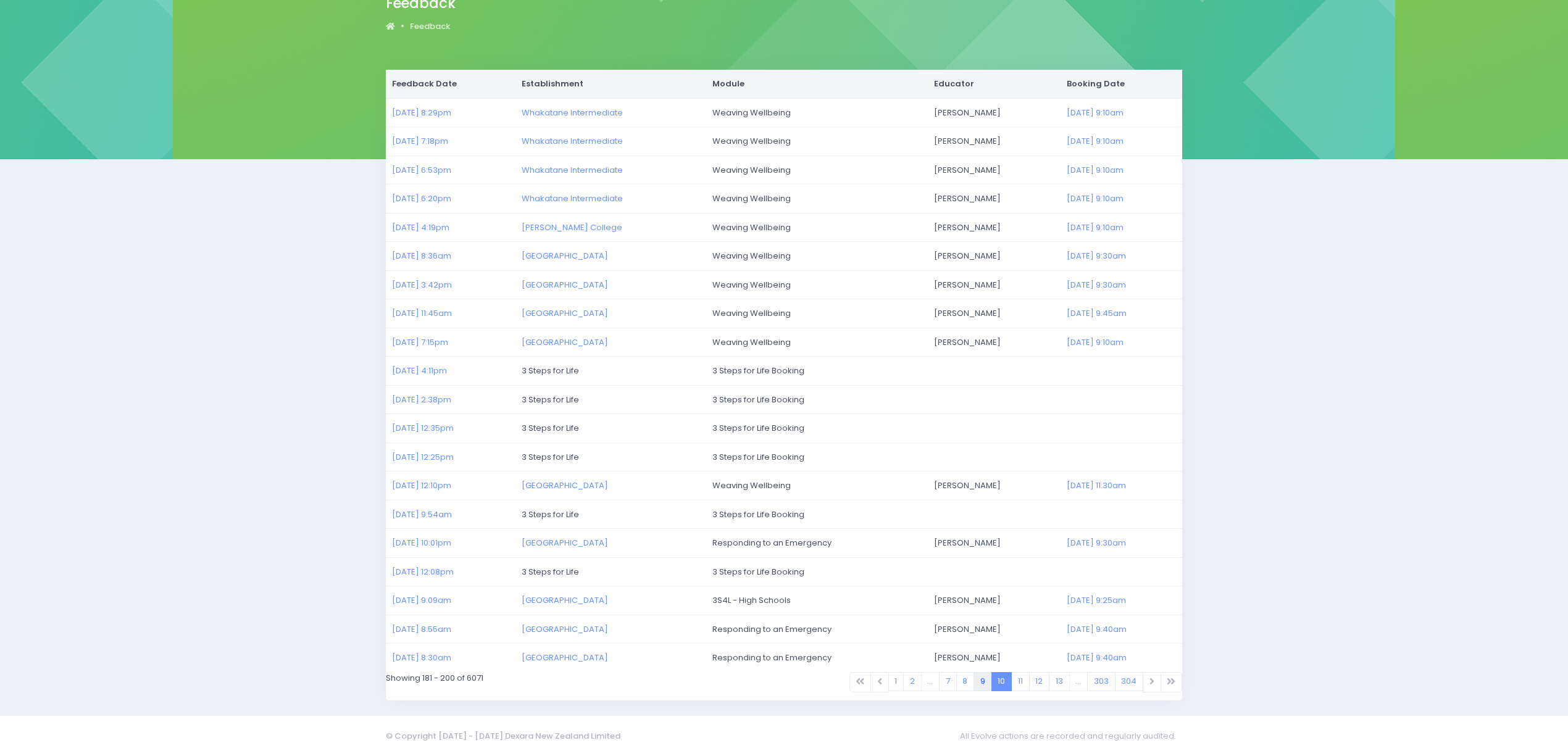
click at [975, 680] on link "9" at bounding box center [982, 682] width 19 height 19
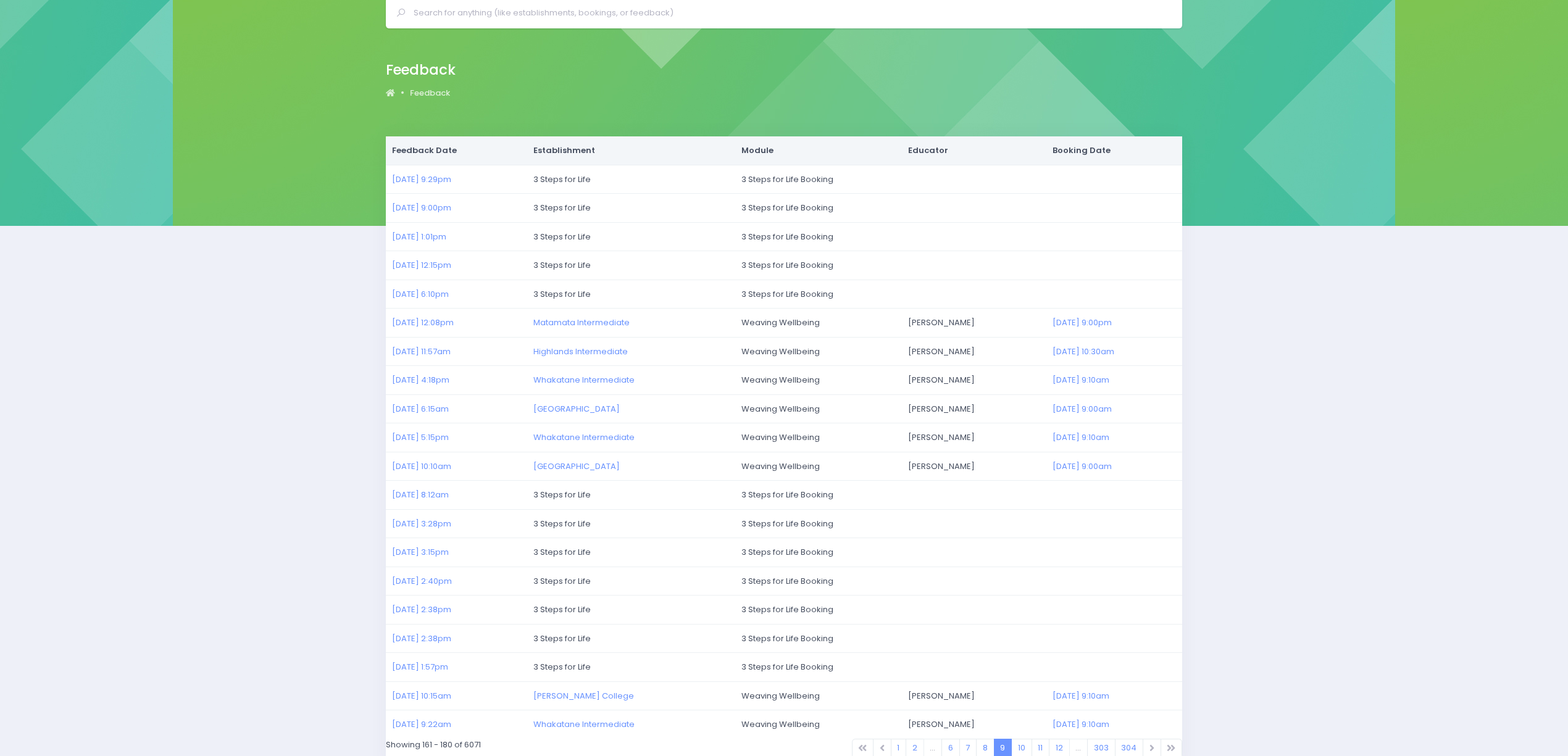
scroll to position [122, 0]
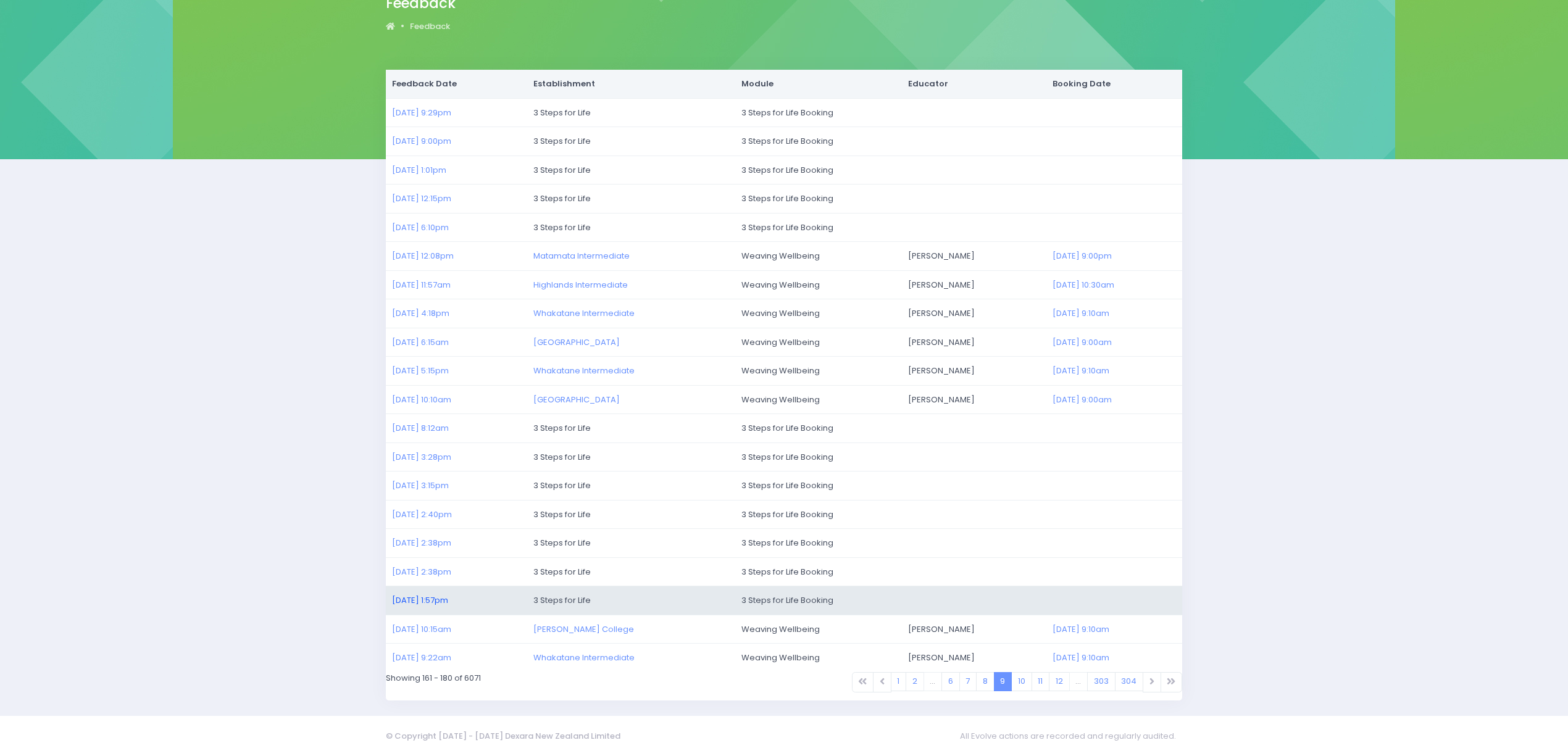
click at [446, 596] on link "03/07/2025 1:57pm" at bounding box center [420, 600] width 56 height 12
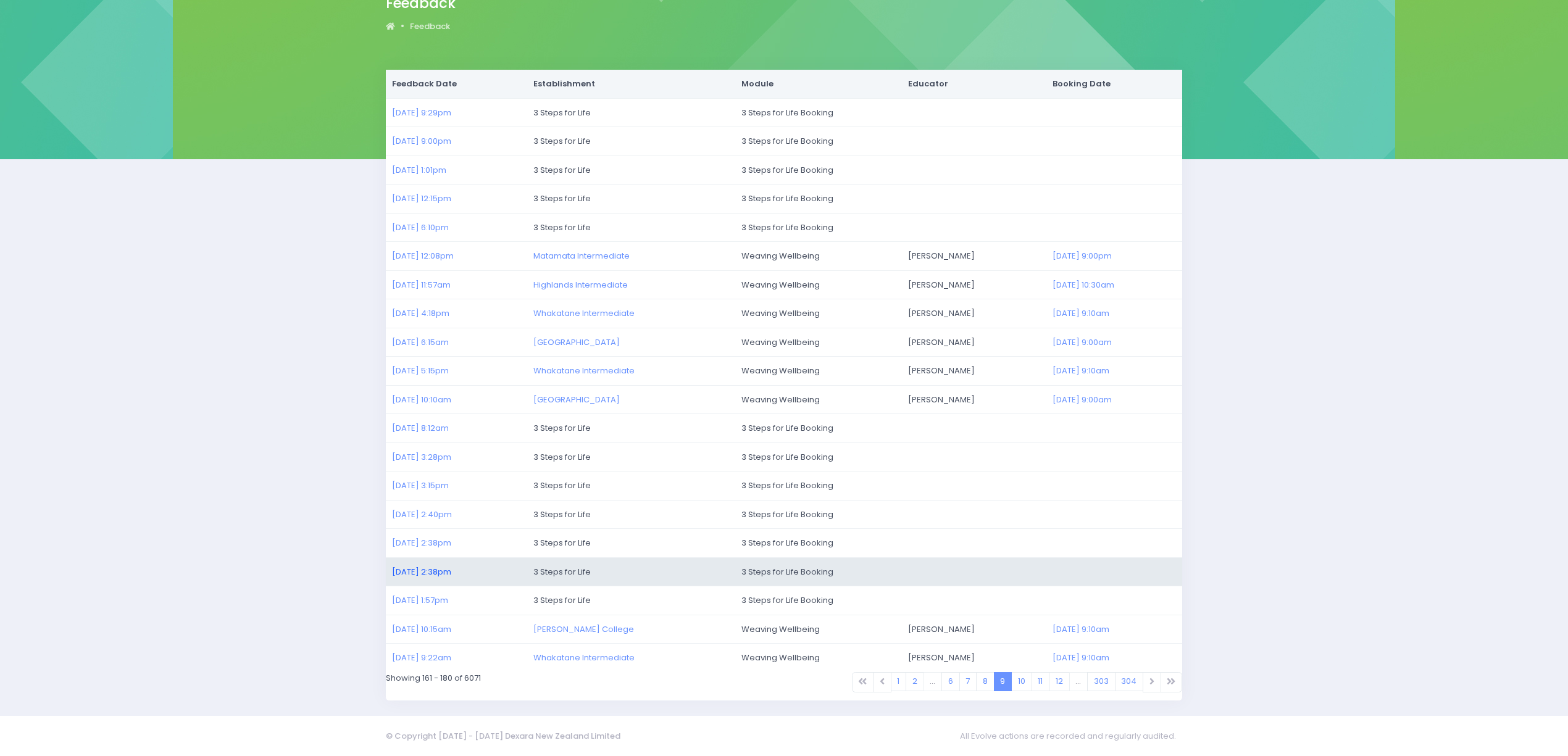
click at [429, 571] on link "03/07/2025 2:38pm" at bounding box center [422, 571] width 59 height 12
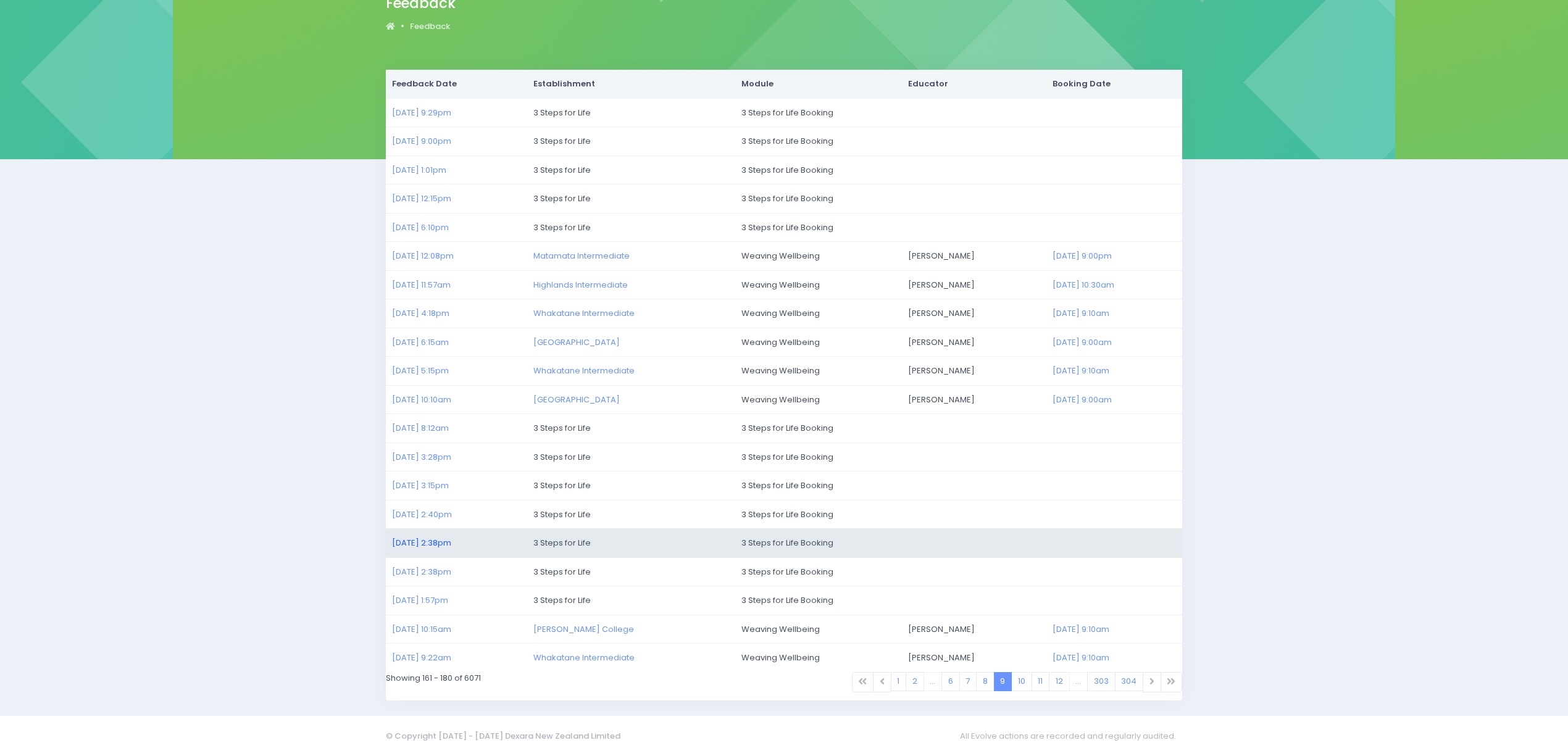
click at [413, 544] on link "03/07/2025 2:38pm" at bounding box center [422, 542] width 59 height 12
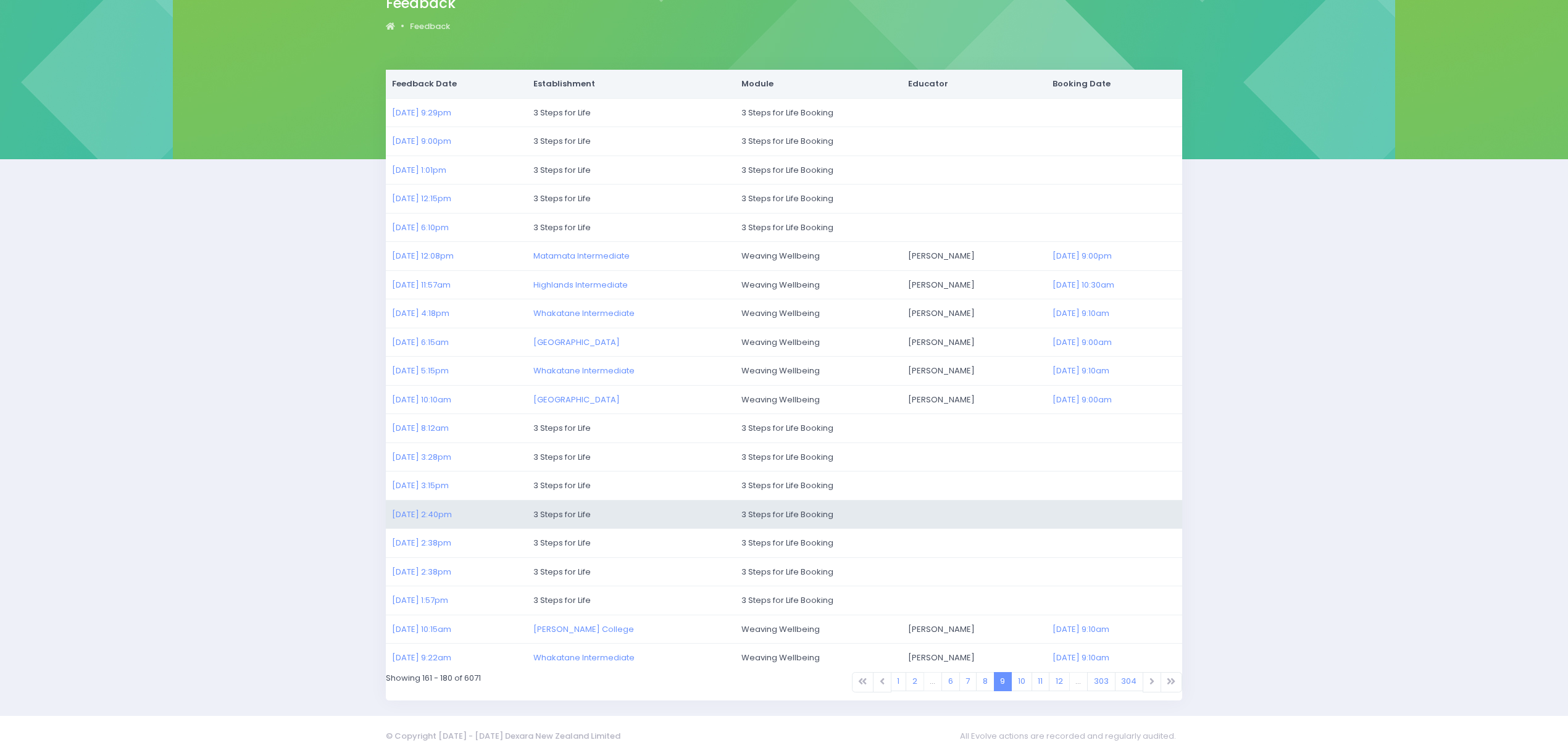
drag, startPoint x: 406, startPoint y: 512, endPoint x: 415, endPoint y: 502, distance: 13.5
click at [405, 511] on link "03/07/2025 2:40pm" at bounding box center [422, 514] width 60 height 12
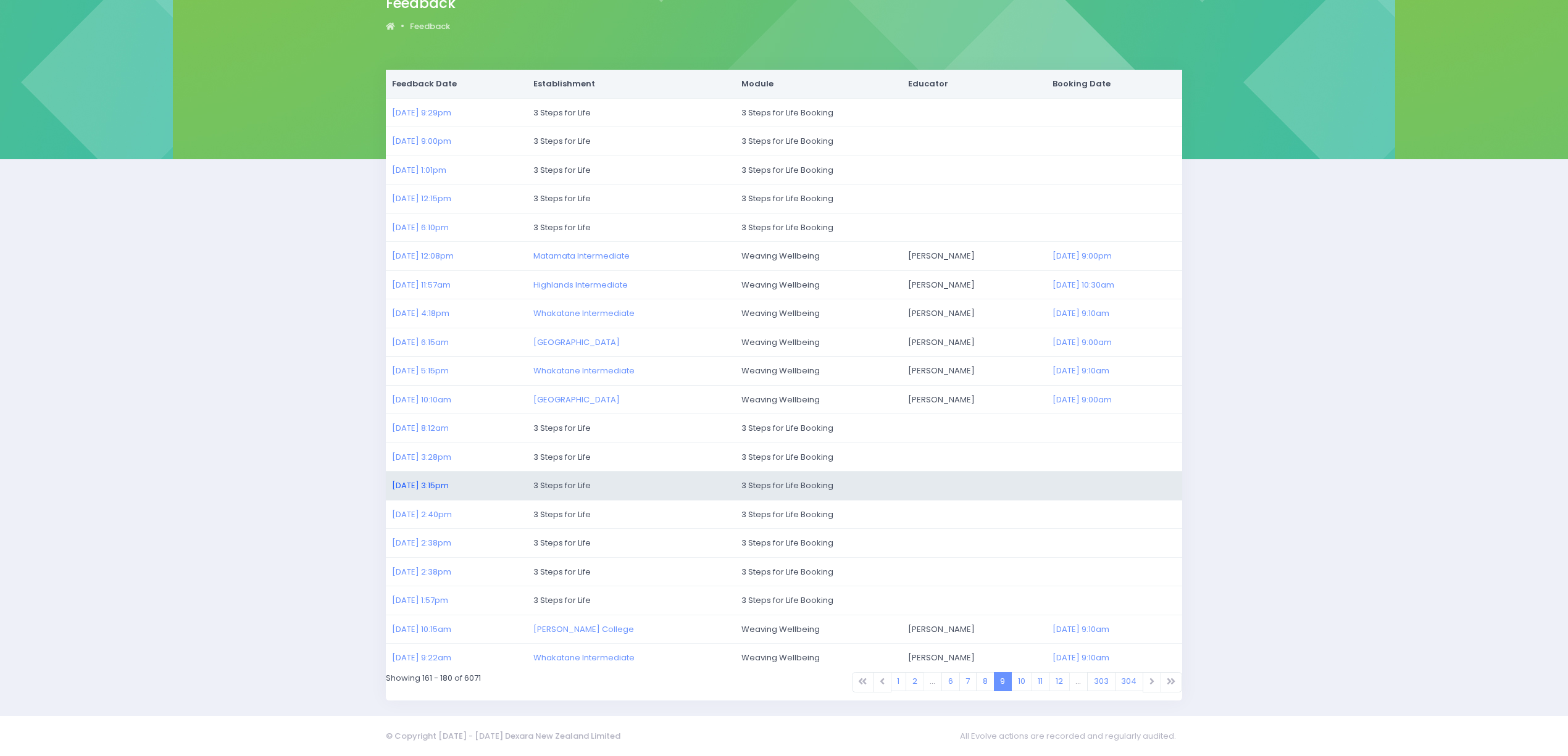
click at [415, 486] on link "03/07/2025 3:15pm" at bounding box center [420, 485] width 57 height 12
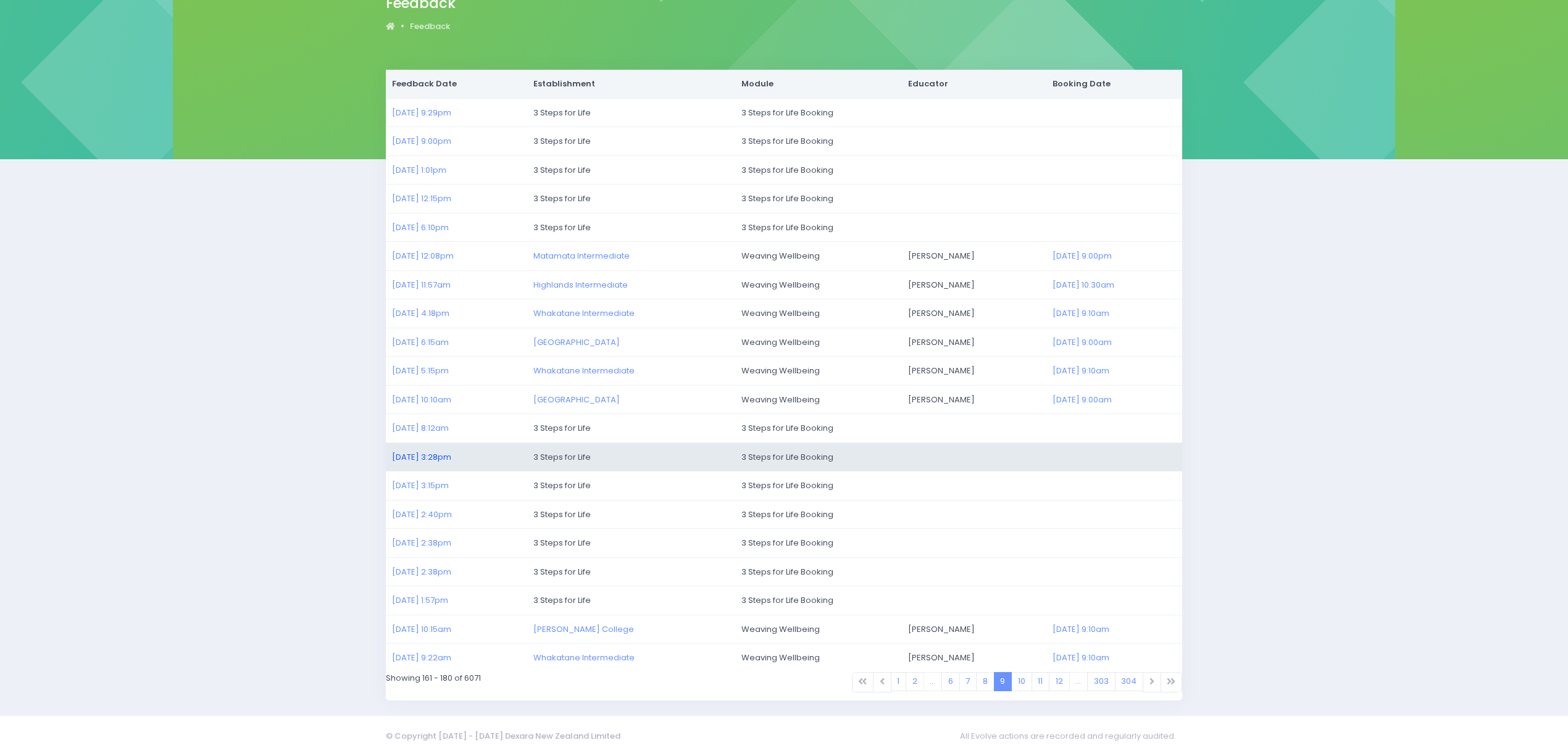
click at [430, 453] on link "03/07/2025 3:28pm" at bounding box center [422, 457] width 59 height 12
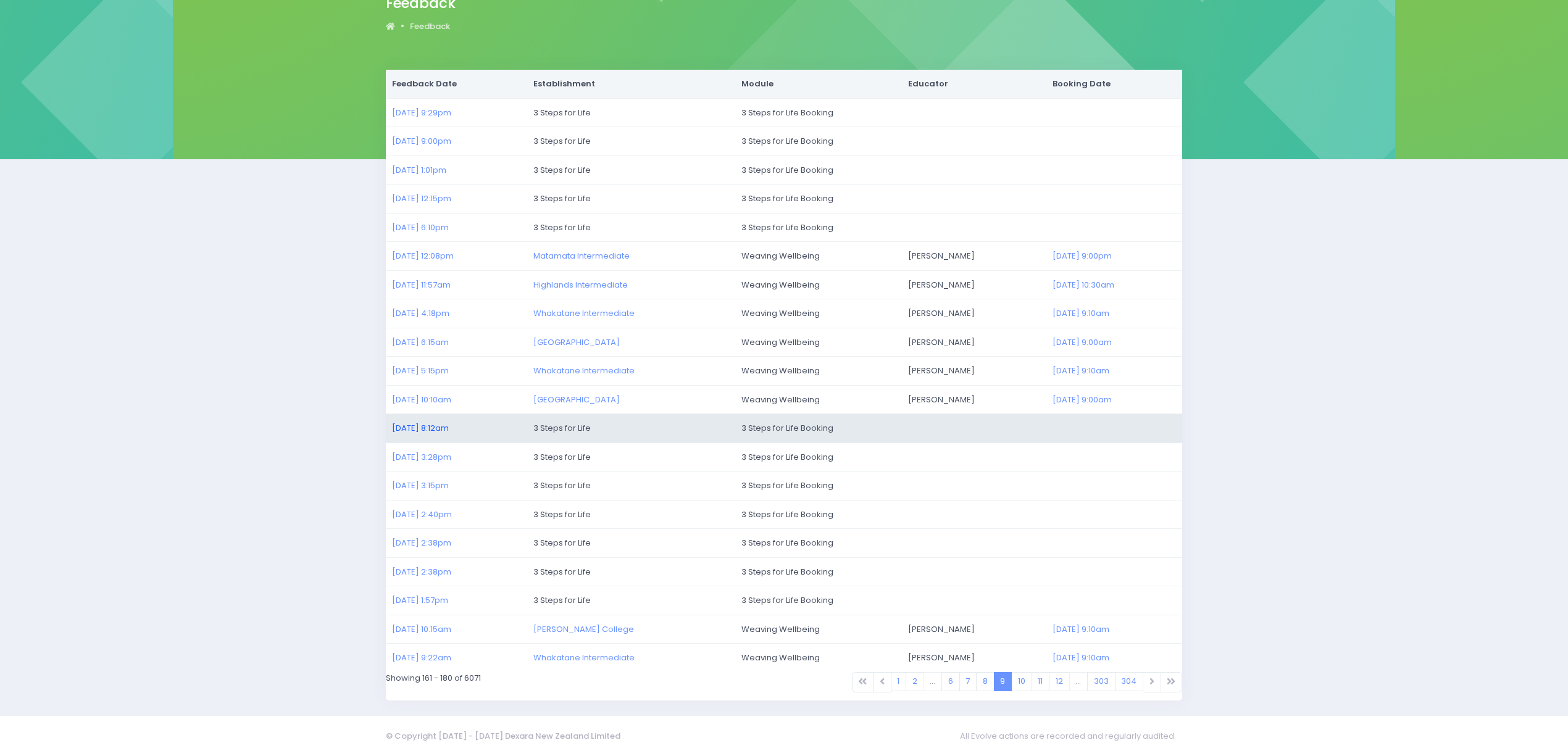
click at [438, 428] on link "04/07/2025 8:12am" at bounding box center [420, 428] width 57 height 12
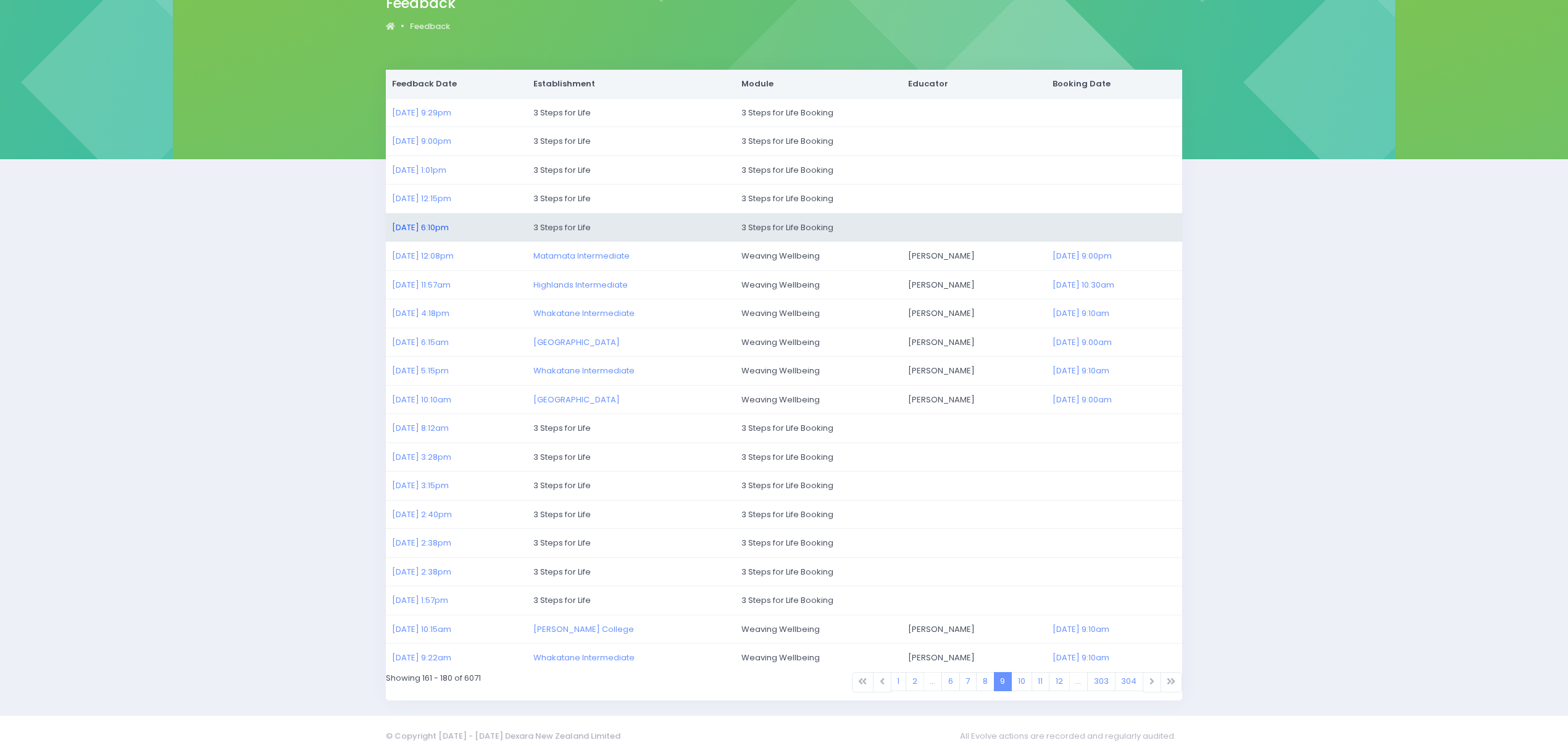
click at [408, 222] on link "06/07/2025 6:10pm" at bounding box center [420, 227] width 57 height 12
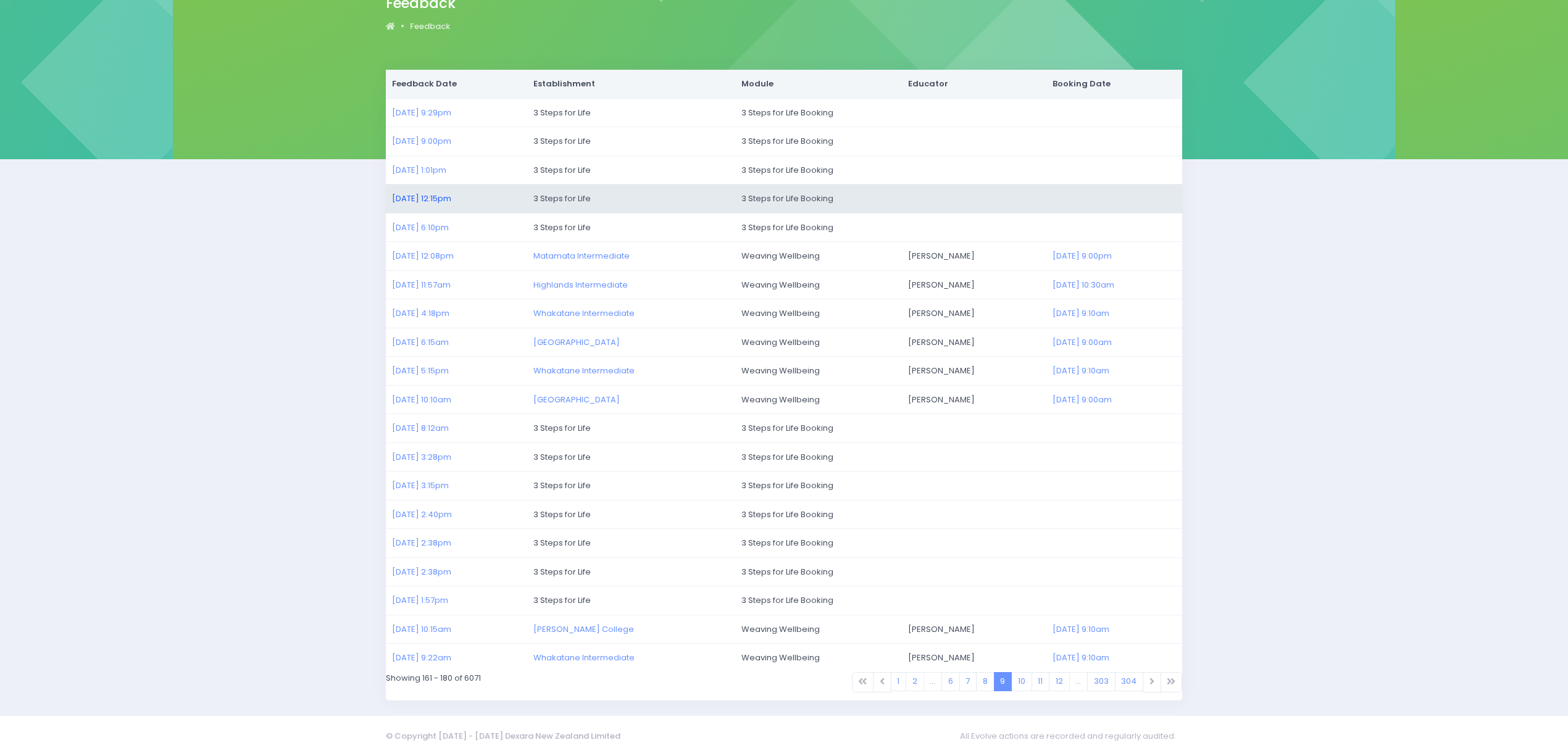
click at [416, 192] on link "07/07/2025 12:15pm" at bounding box center [422, 198] width 59 height 12
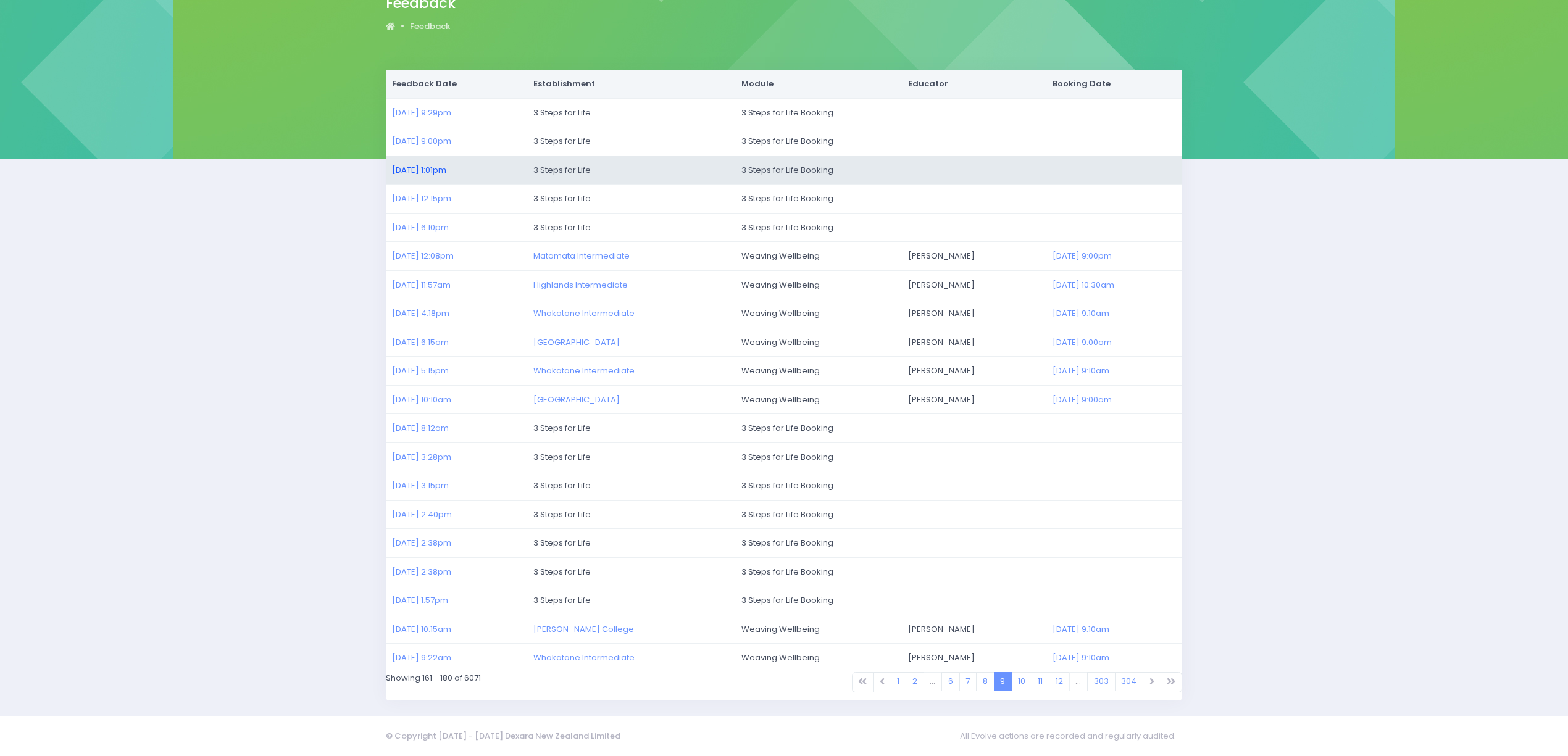
click at [418, 166] on link "07/07/2025 1:01pm" at bounding box center [419, 170] width 54 height 12
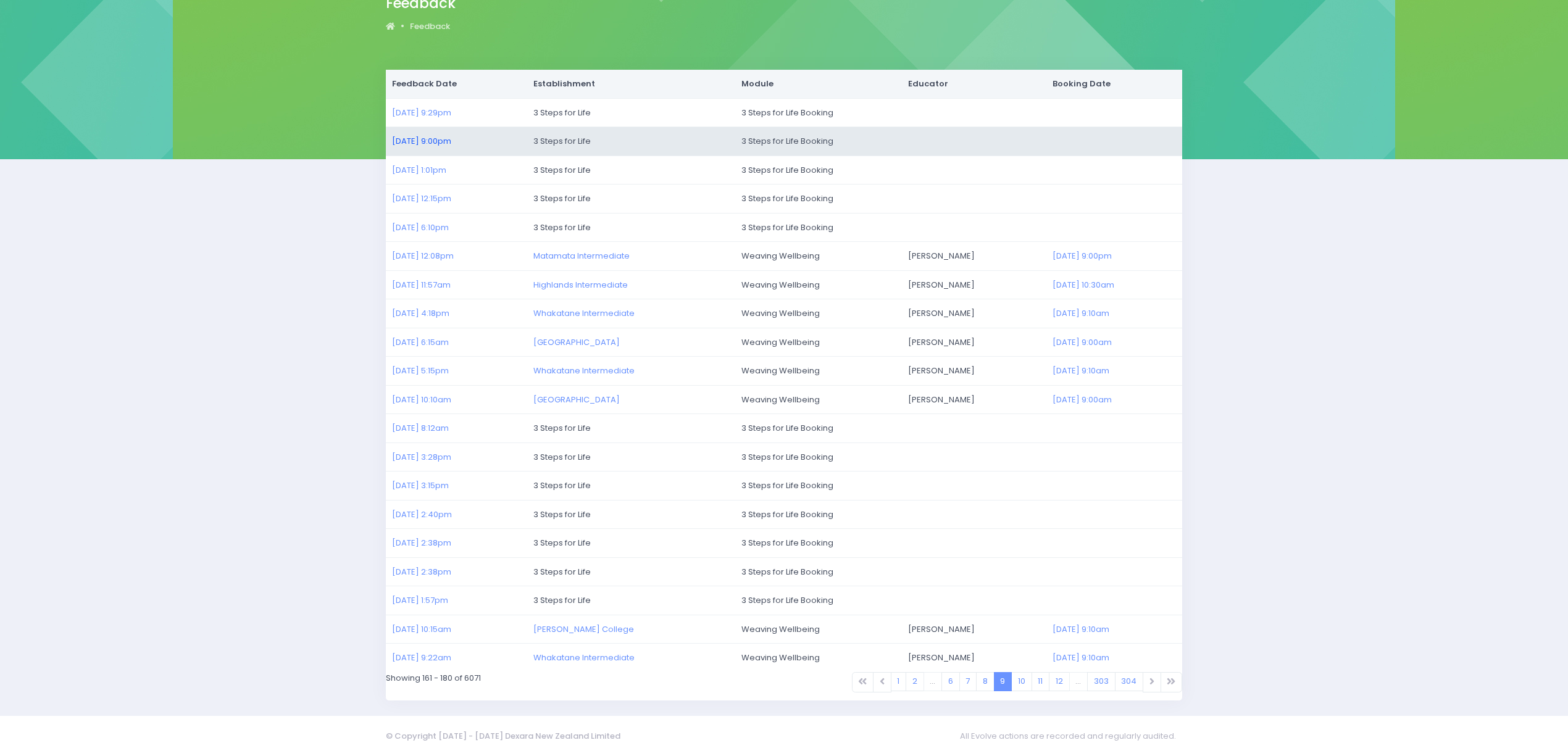
click at [430, 139] on link "07/07/2025 9:00pm" at bounding box center [422, 141] width 59 height 12
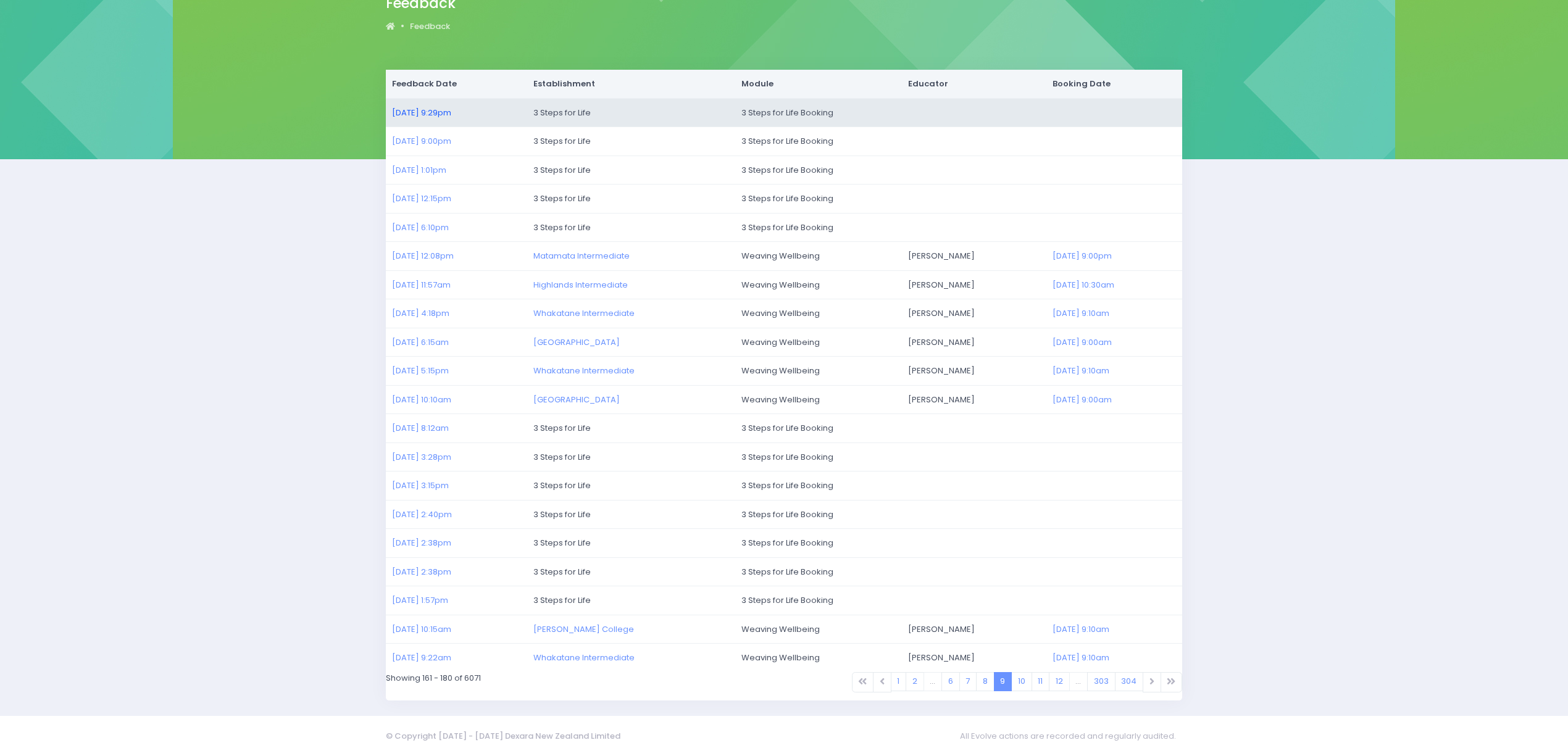
click at [433, 106] on link "07/07/2025 9:29pm" at bounding box center [422, 112] width 59 height 12
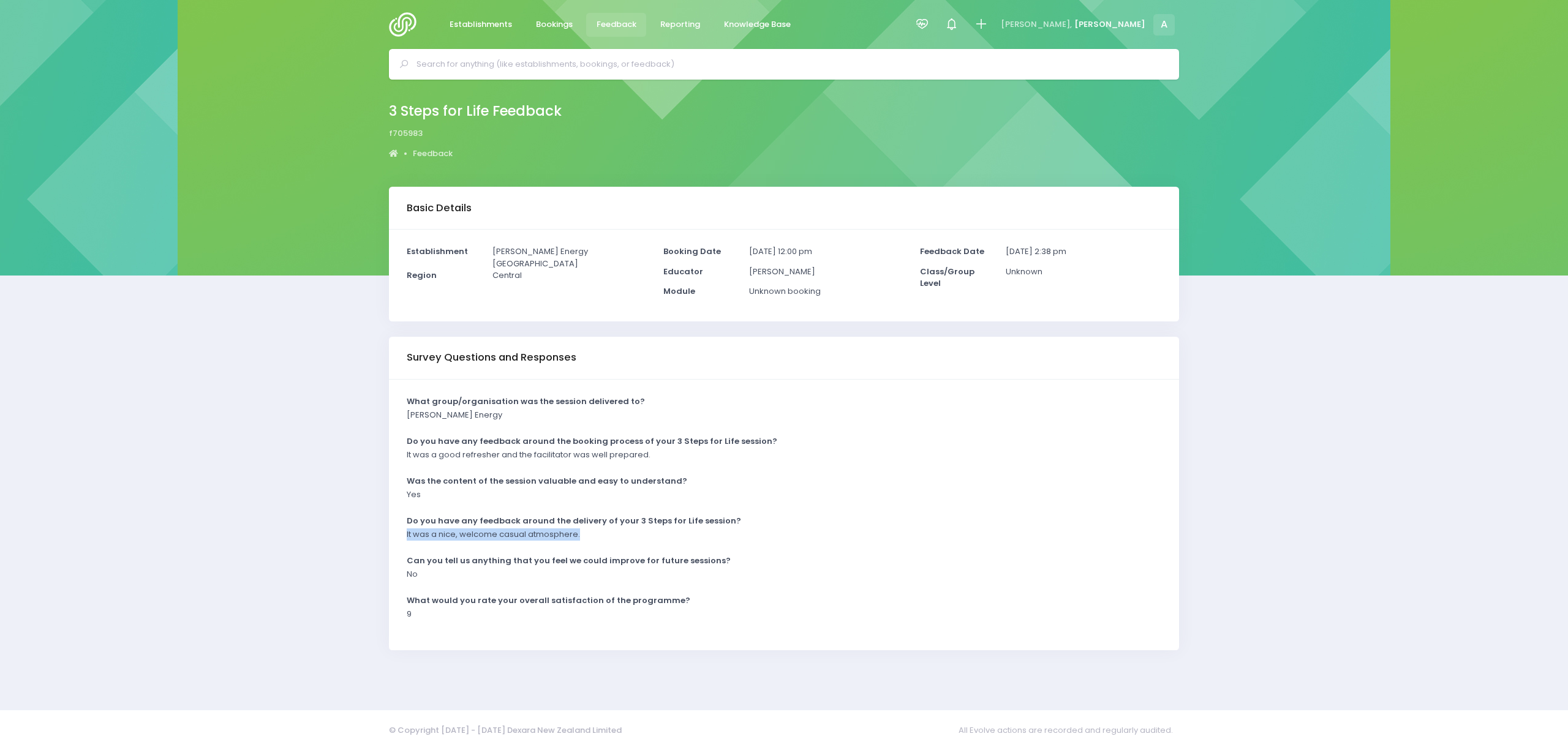
drag, startPoint x: 584, startPoint y: 532, endPoint x: 381, endPoint y: 535, distance: 203.0
click at [382, 535] on div "Survey Questions and Responses What group/organisation was the session delivere…" at bounding box center [784, 493] width 805 height 313
copy p "It was a nice, welcome casual atmosphere."
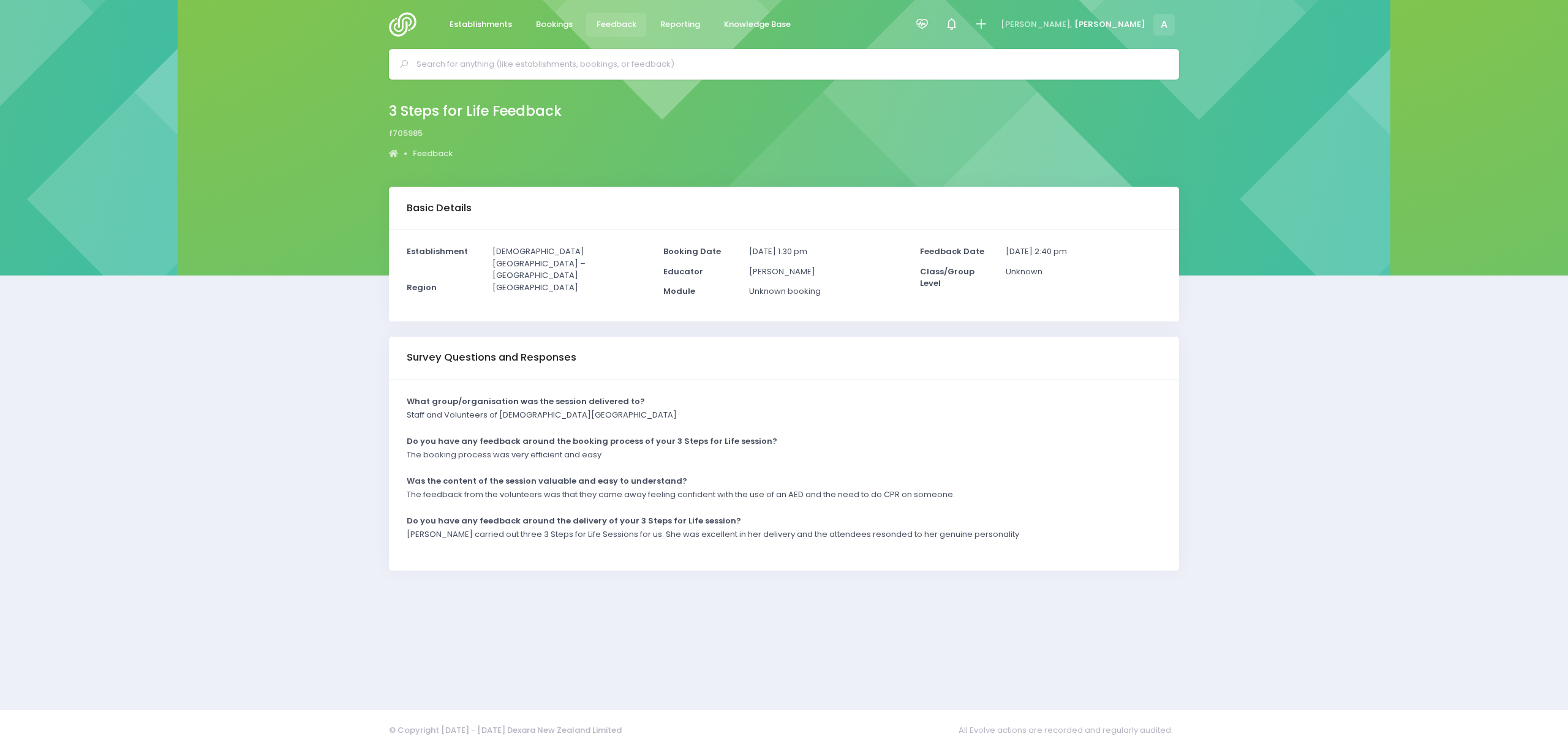
click at [427, 500] on p "The feedback from the volunteers was that they came away feeling confident with…" at bounding box center [681, 495] width 548 height 12
drag, startPoint x: 405, startPoint y: 495, endPoint x: 960, endPoint y: 490, distance: 555.0
click at [960, 490] on div "The feedback from the volunteers was that they came away feeling confident with…" at bounding box center [776, 499] width 754 height 20
copy p "The feedback from the volunteers was that they came away feeling confident with…"
click at [385, 544] on div "Survey Questions and Responses What group/organisation was the session delivere…" at bounding box center [784, 453] width 805 height 234
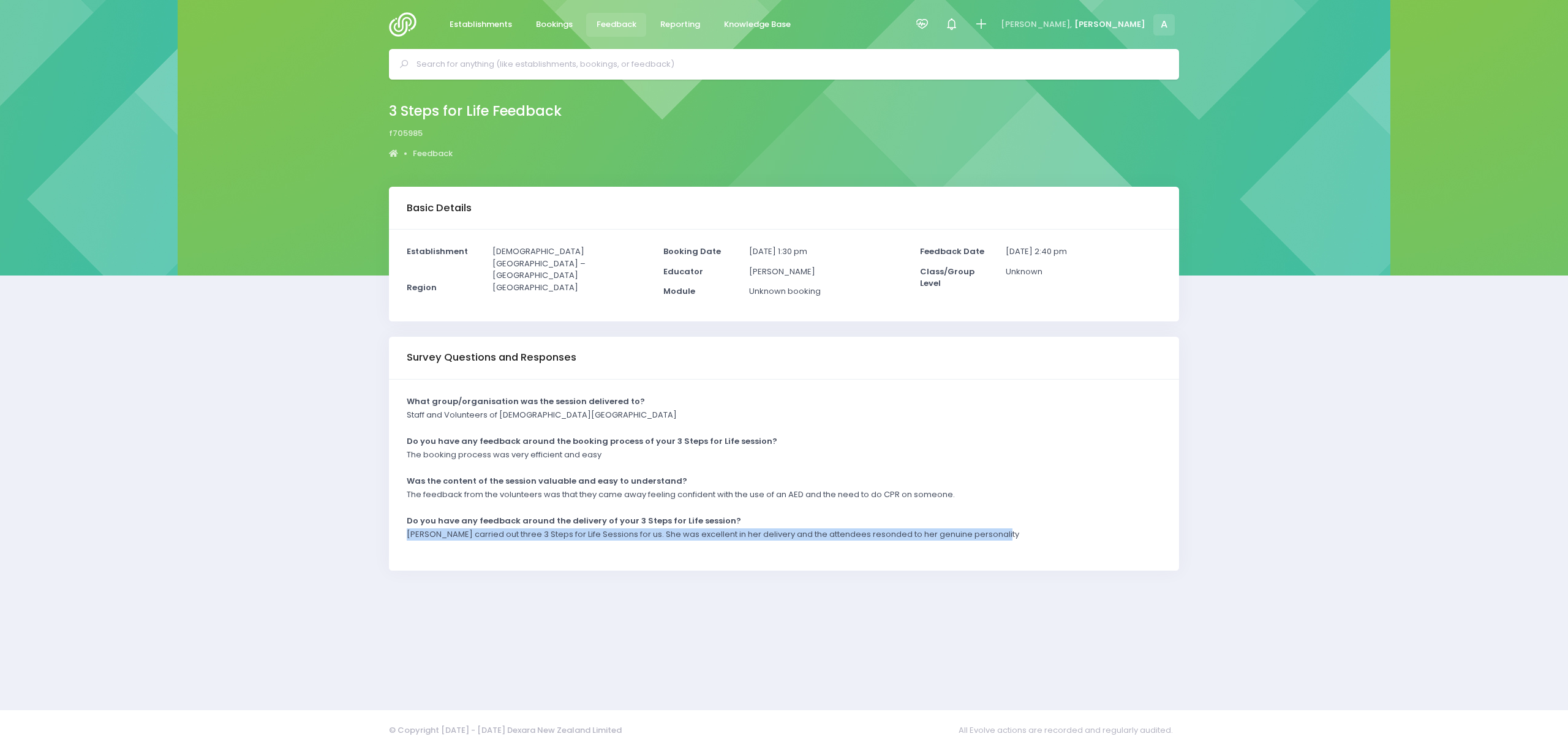
drag, startPoint x: 399, startPoint y: 536, endPoint x: 1042, endPoint y: 542, distance: 643.0
click at [1042, 542] on div "Eva Fenwick carried out three 3 Steps for Life Sessions for us. She was excelle…" at bounding box center [776, 539] width 754 height 20
copy p "Eva Fenwick carried out three 3 Steps for Life Sessions for us. She was excelle…"
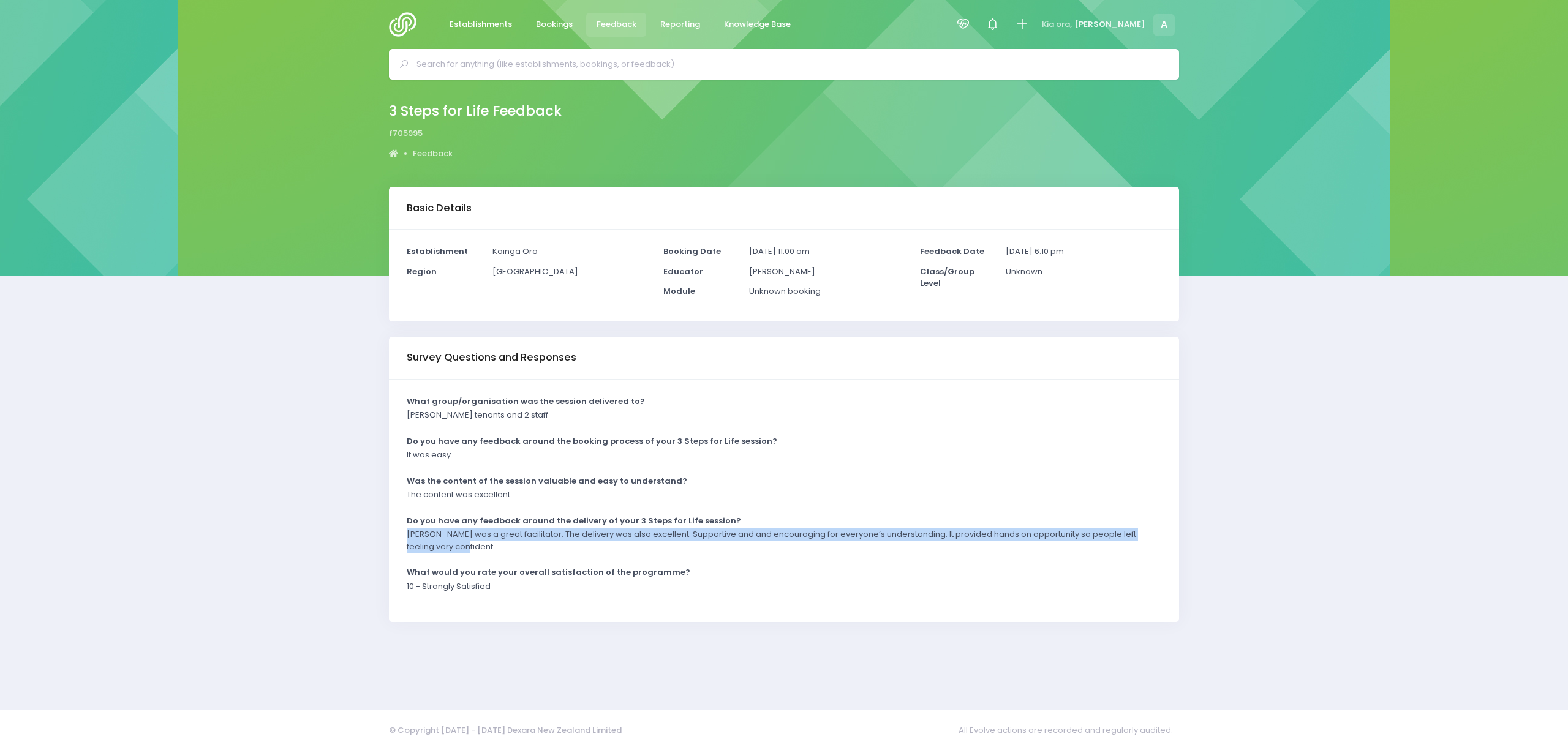
drag, startPoint x: 458, startPoint y: 549, endPoint x: 395, endPoint y: 535, distance: 64.5
click at [395, 535] on div "What group/organisation was the session delivered to? Kainga Ora tenants and 2 …" at bounding box center [784, 501] width 790 height 243
copy p "Jackie was a great facilitator. The delivery was also excellent. Supportive and…"
